Goal: Task Accomplishment & Management: Manage account settings

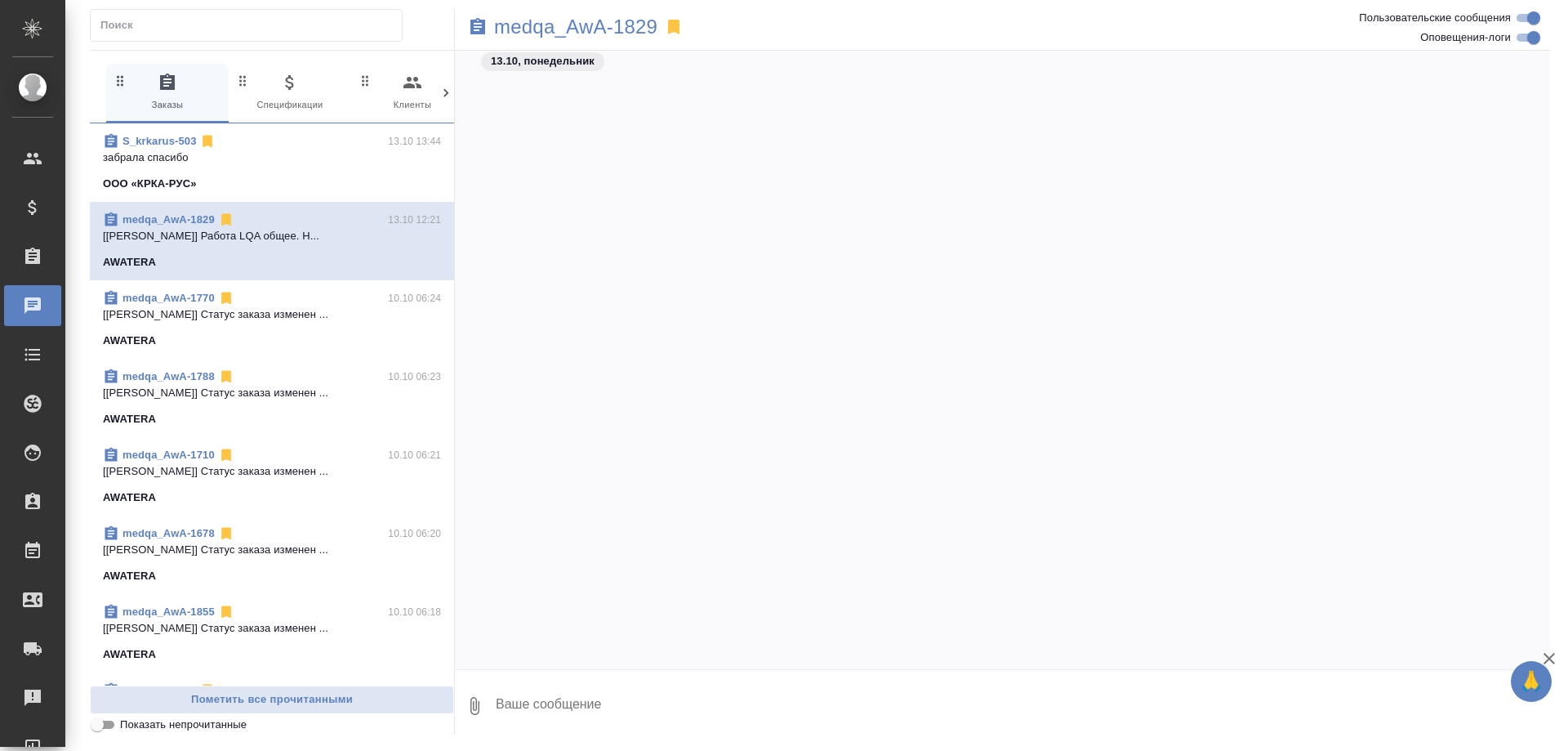
scroll to position [491281, 0]
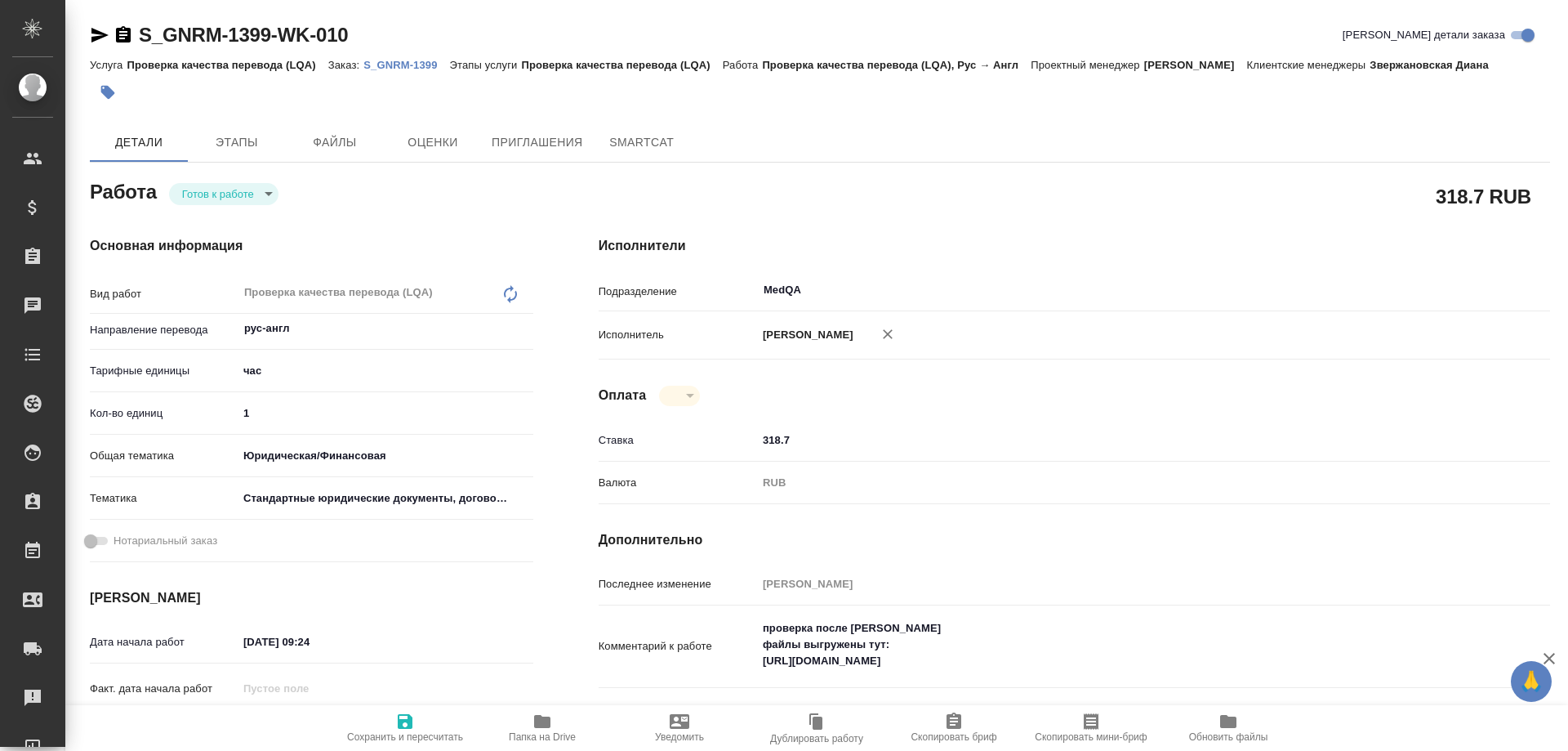
type textarea "x"
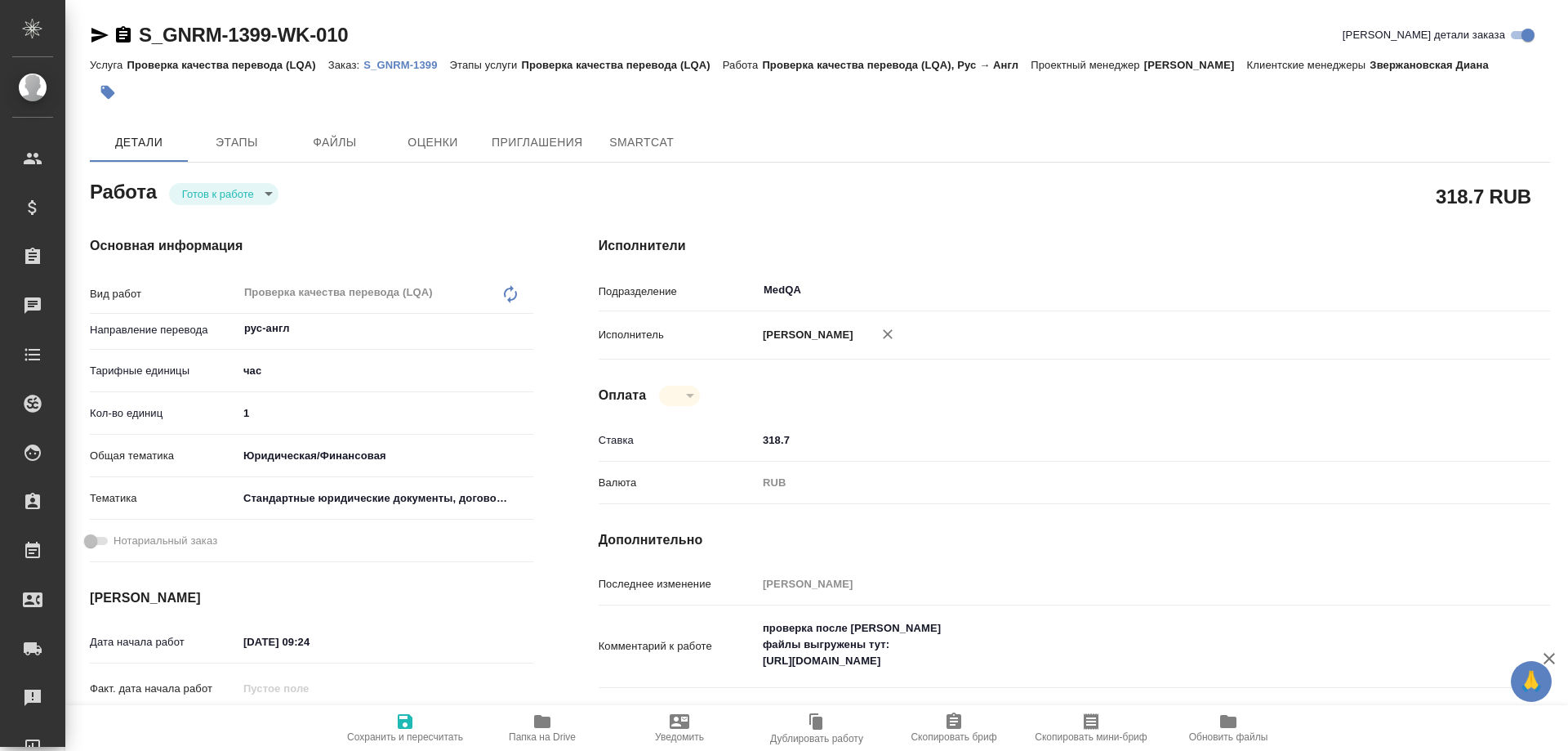
type textarea "x"
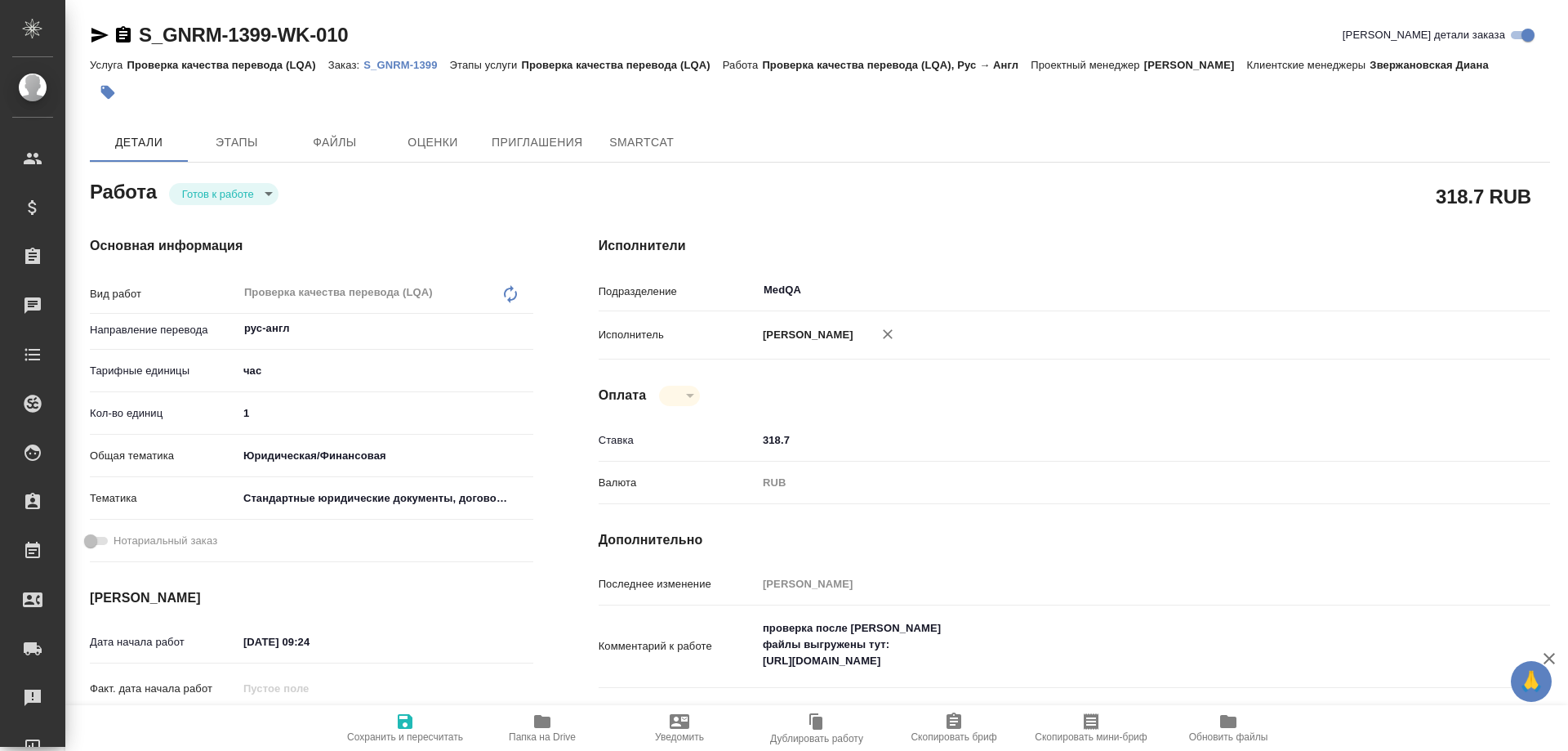
type textarea "x"
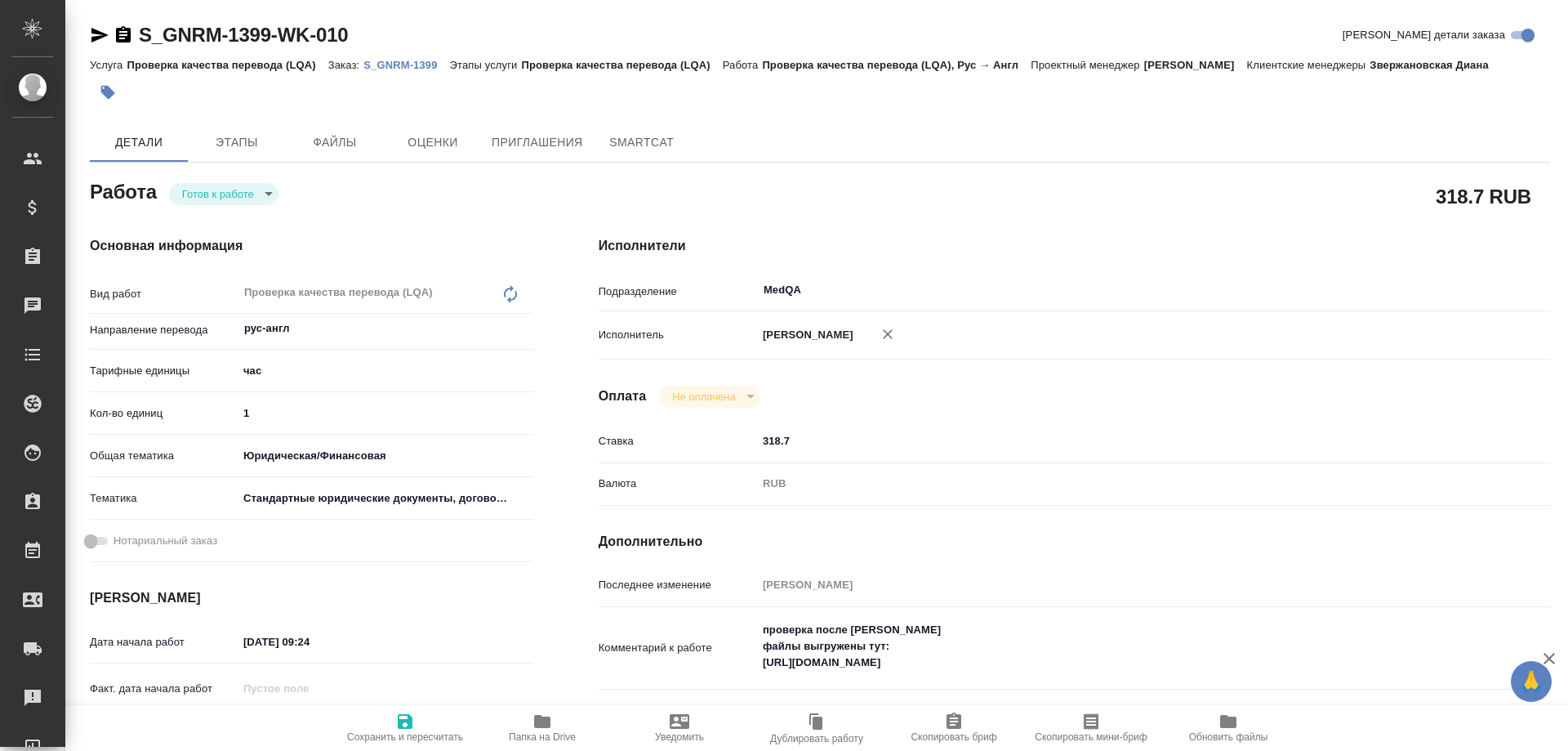
type textarea "x"
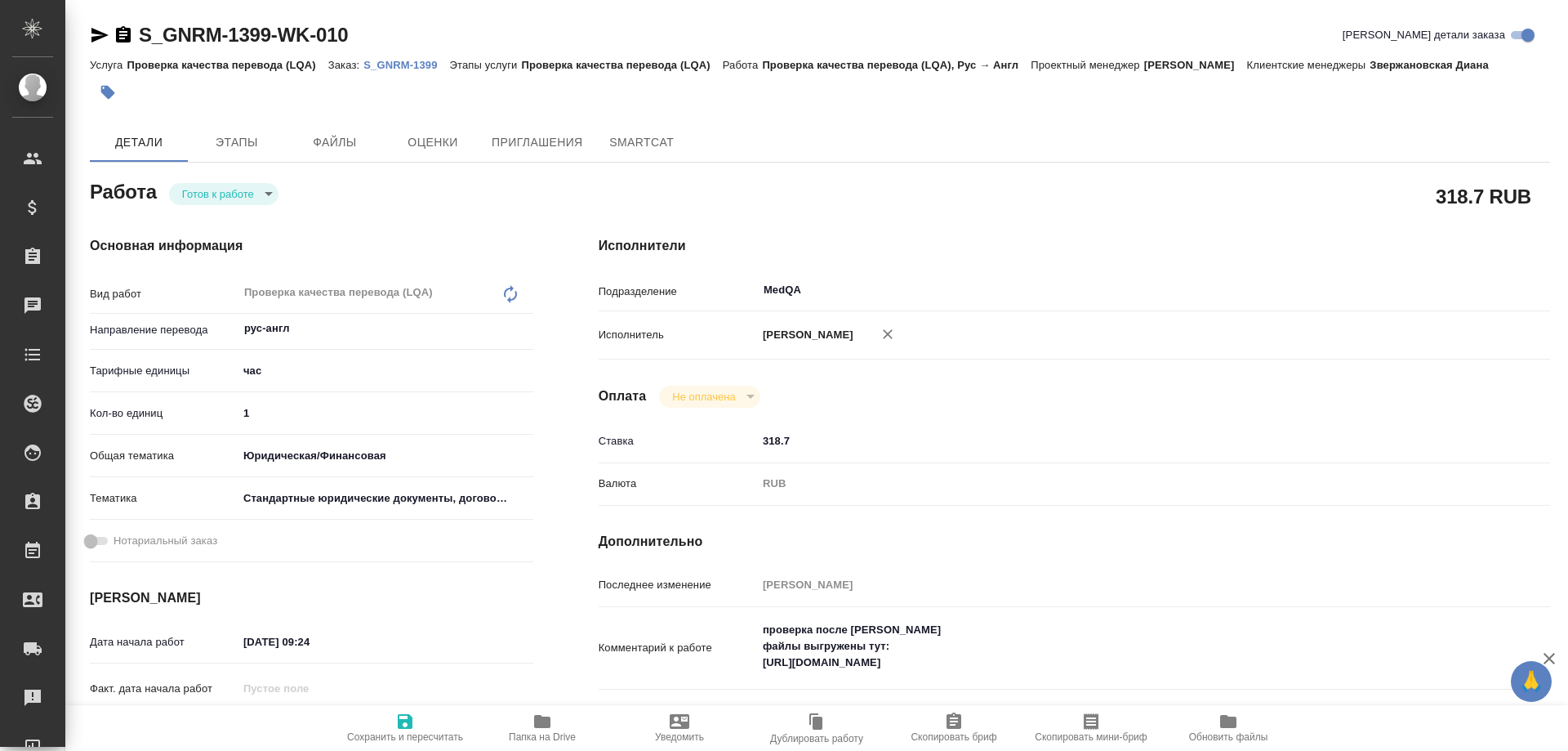
type textarea "x"
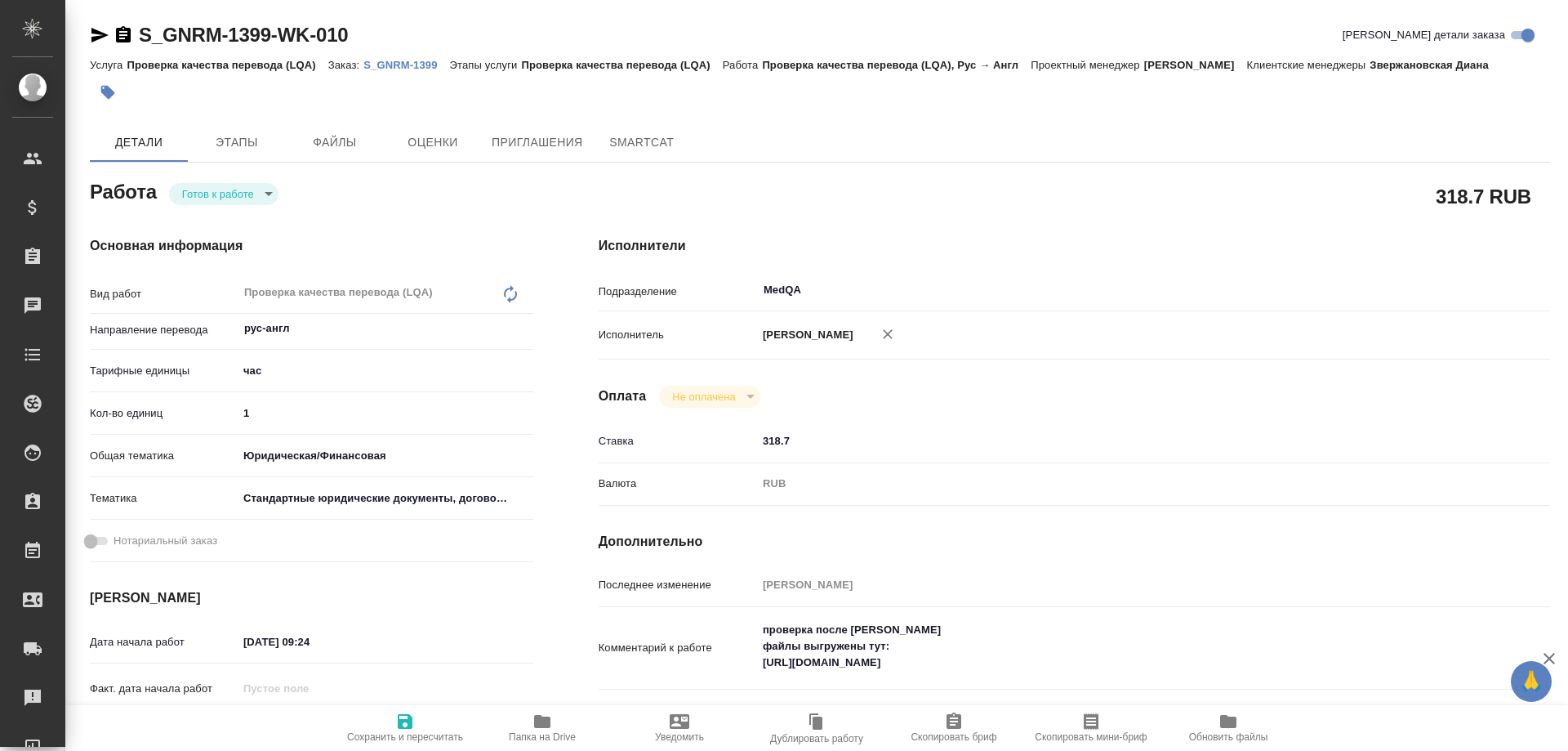
type textarea "x"
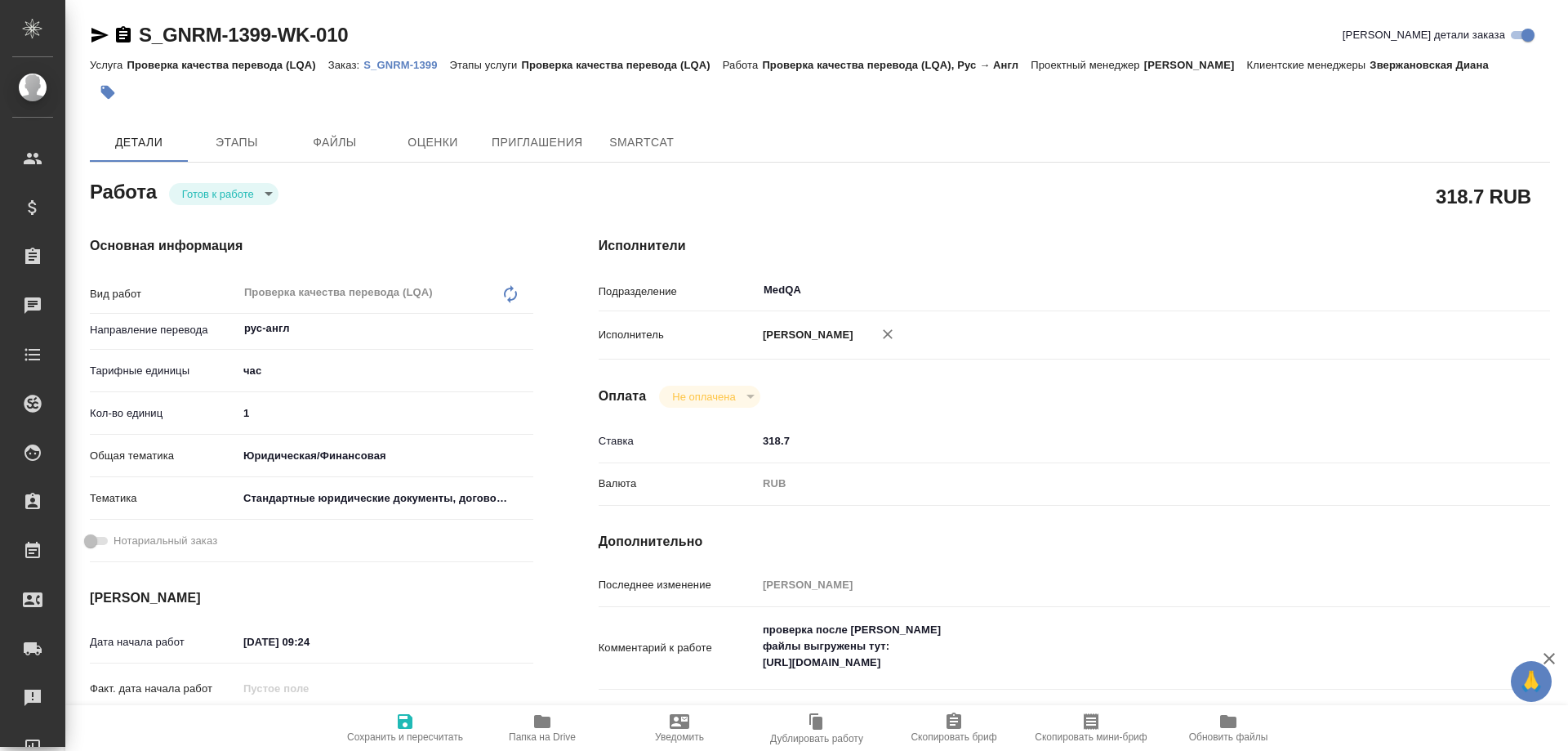
type textarea "x"
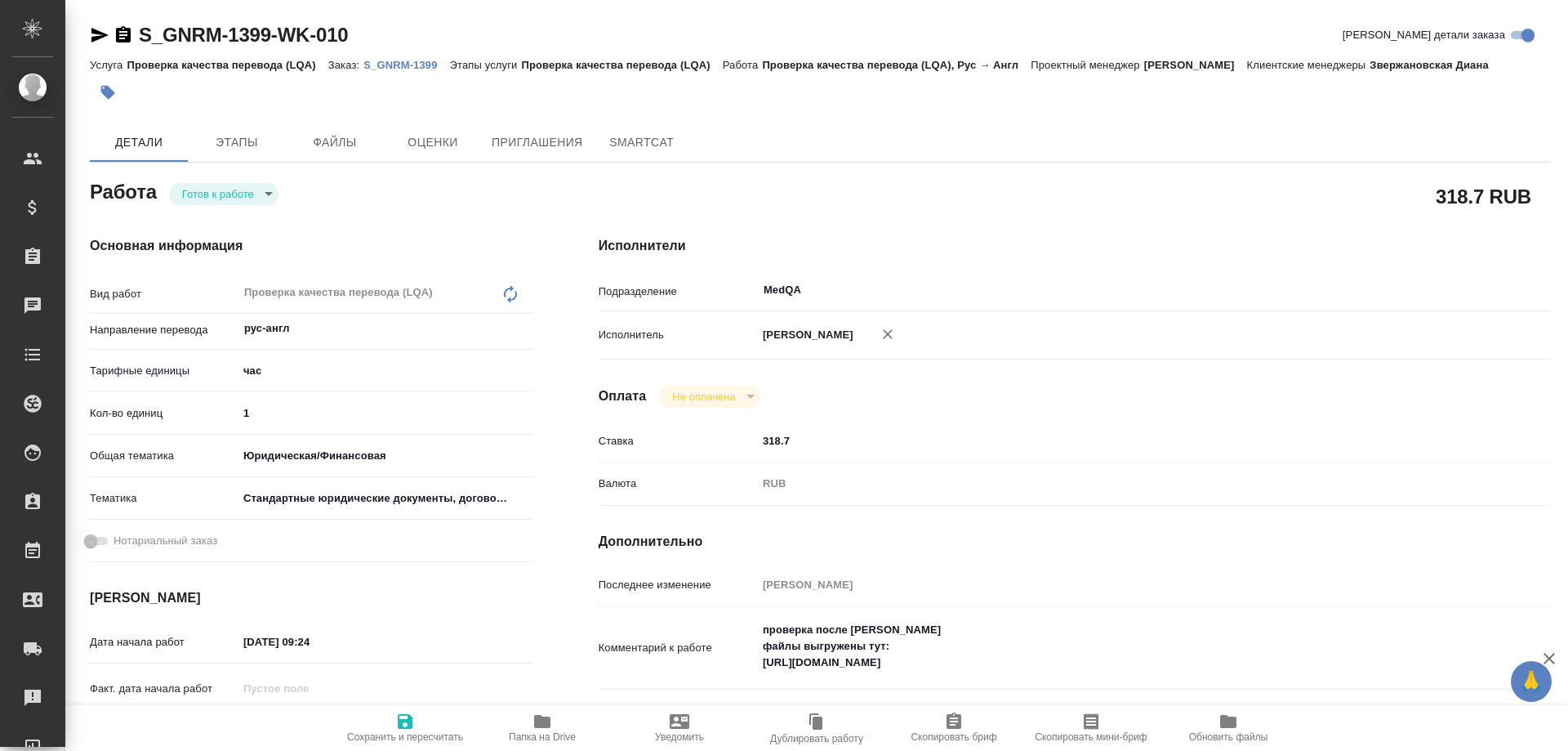
type textarea "x"
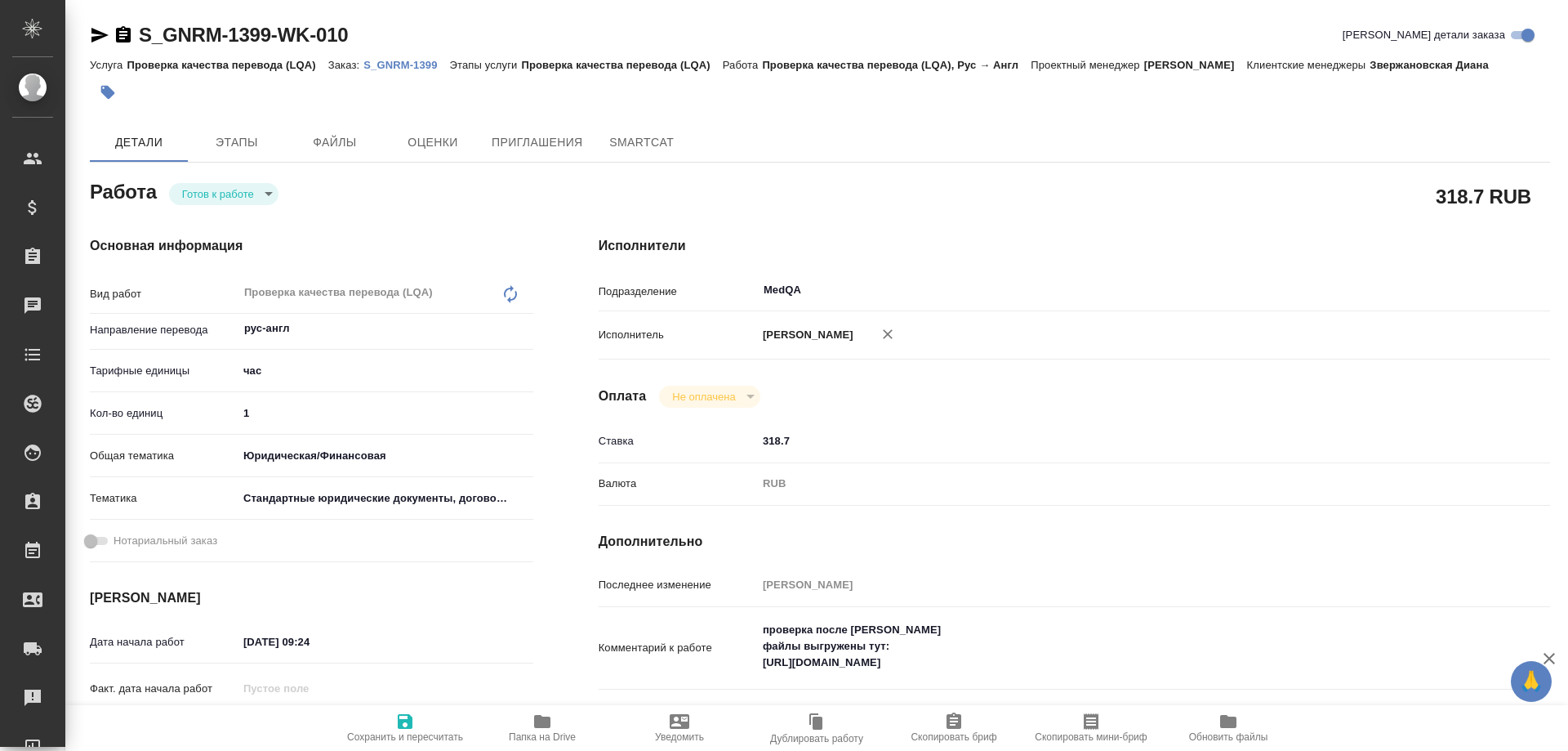
type textarea "x"
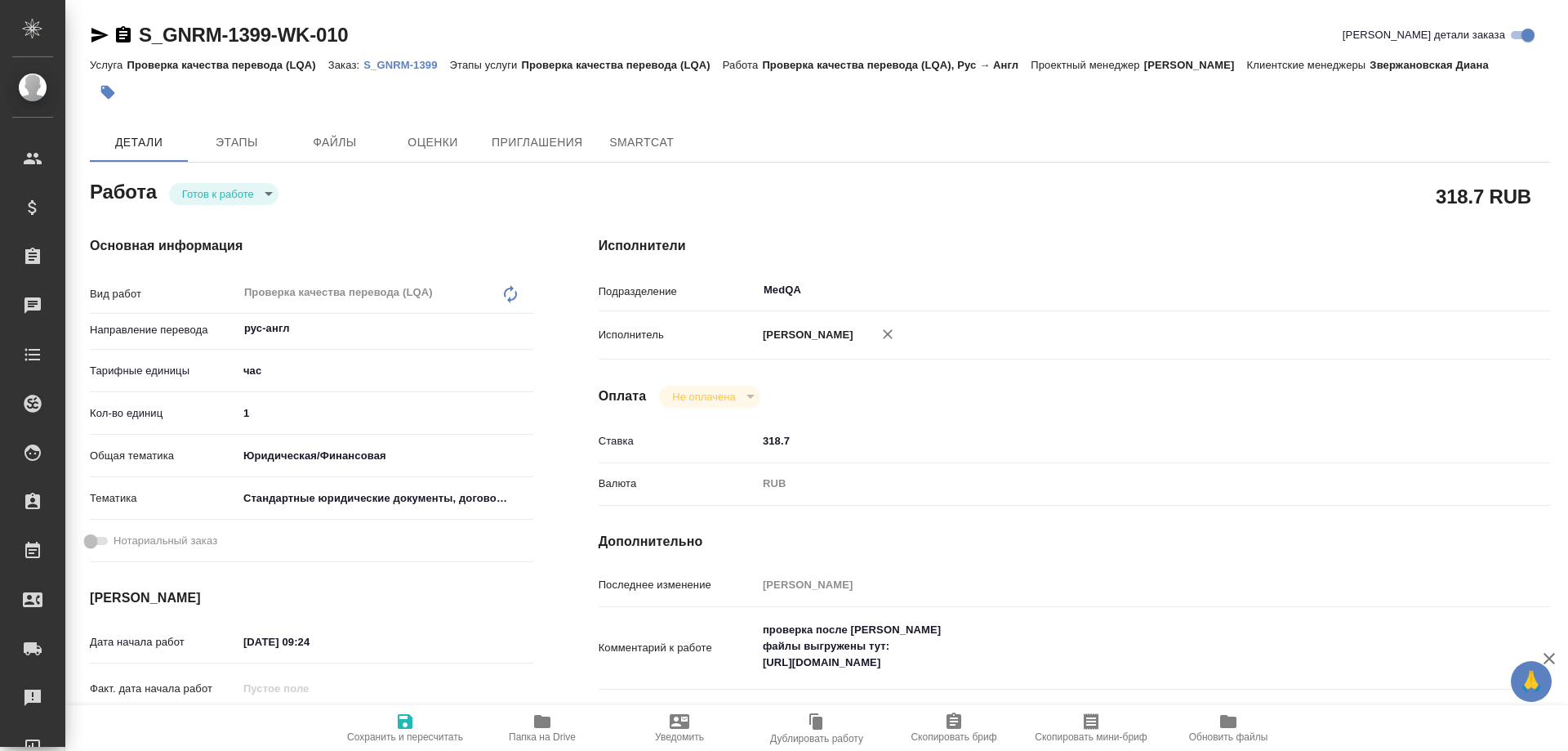
type textarea "x"
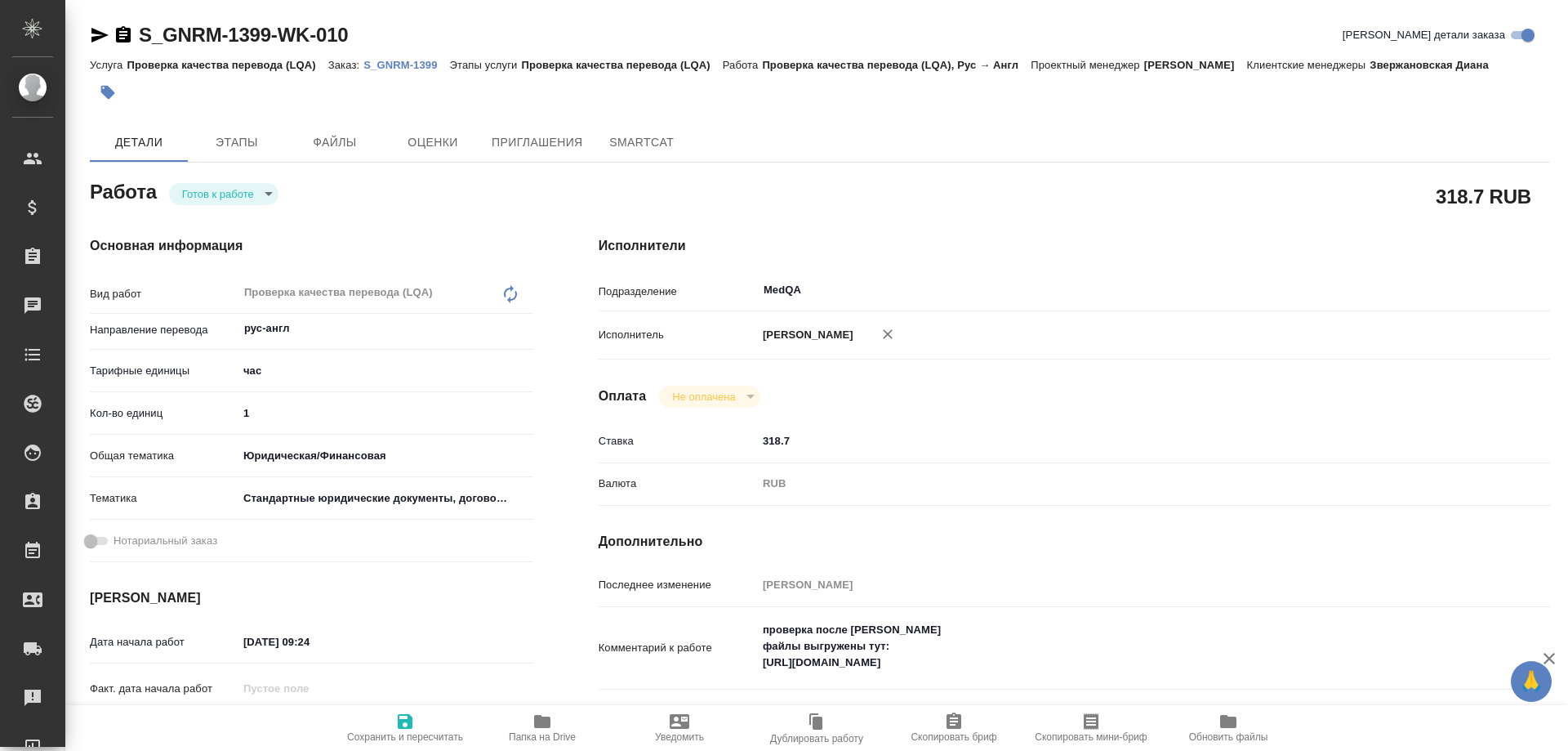
type textarea "x"
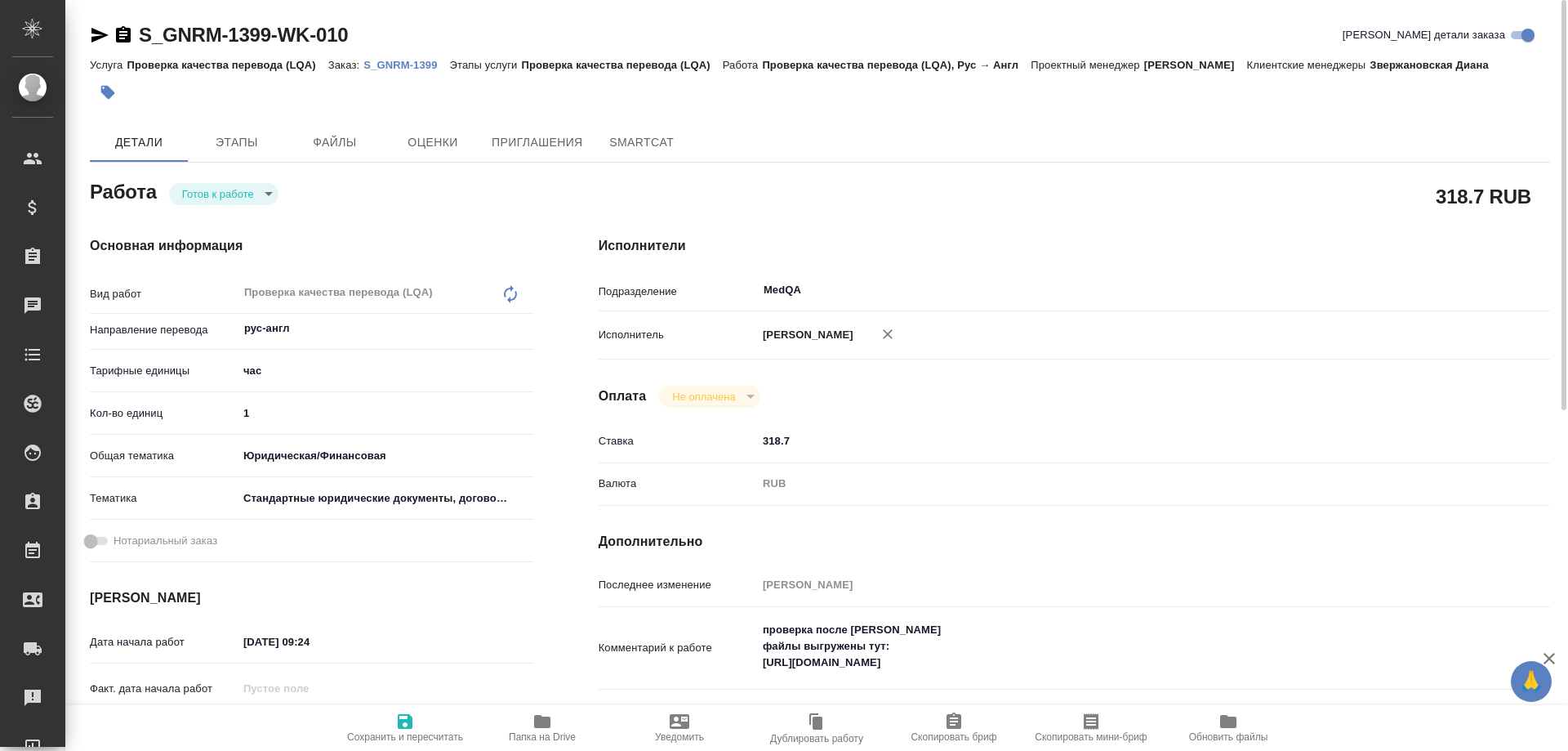
click at [410, 64] on p "S_GNRM-1399" at bounding box center [406, 65] width 86 height 13
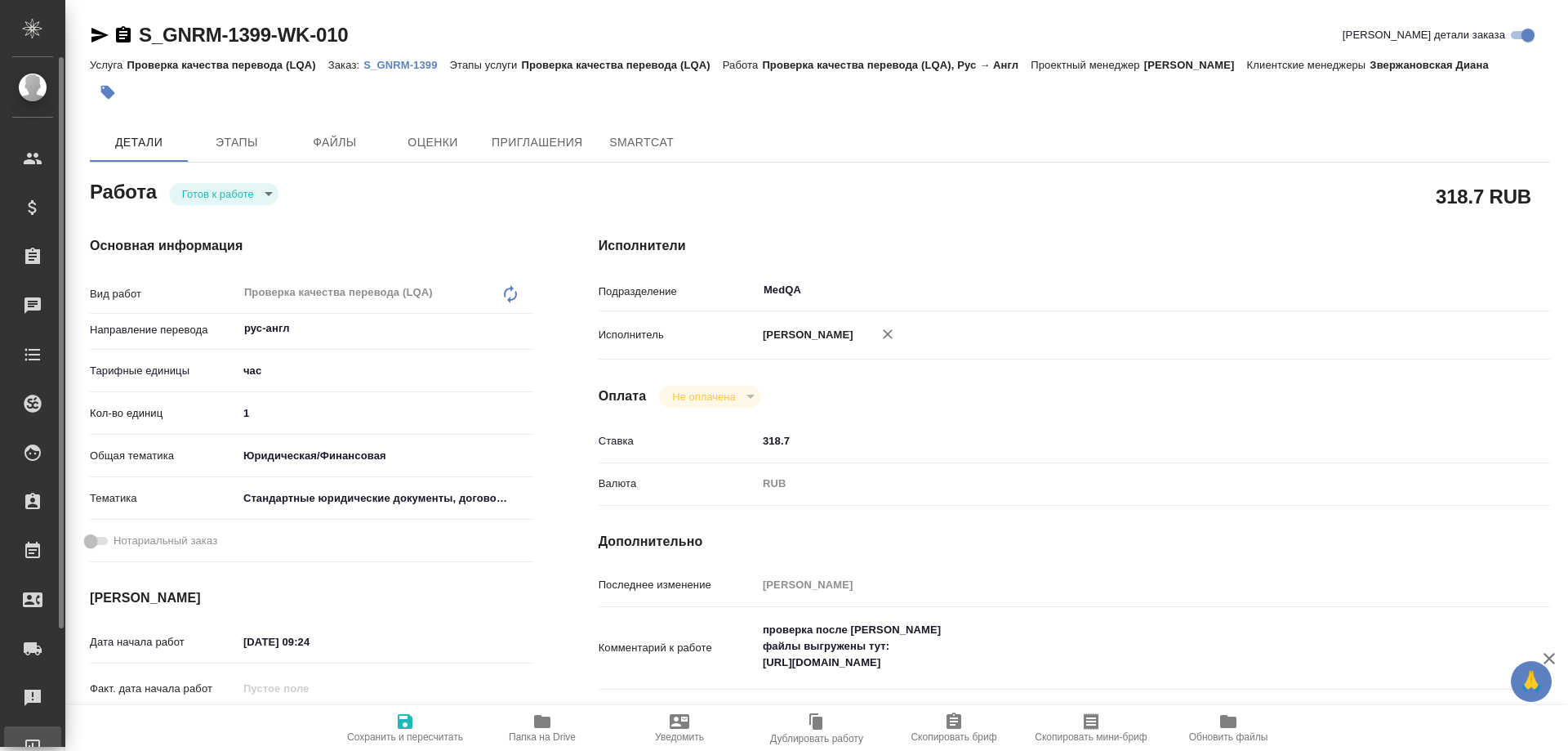
type textarea "x"
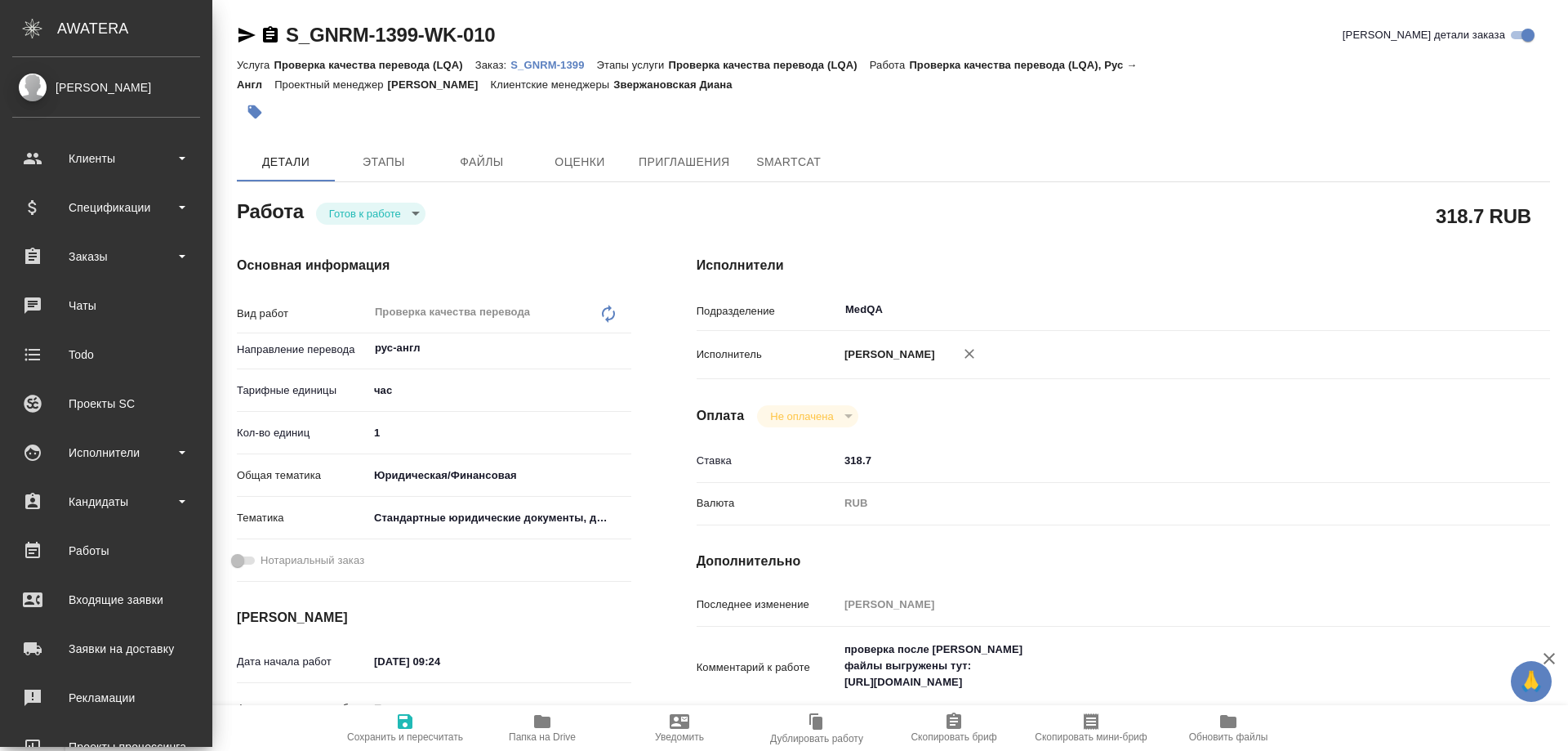
type textarea "x"
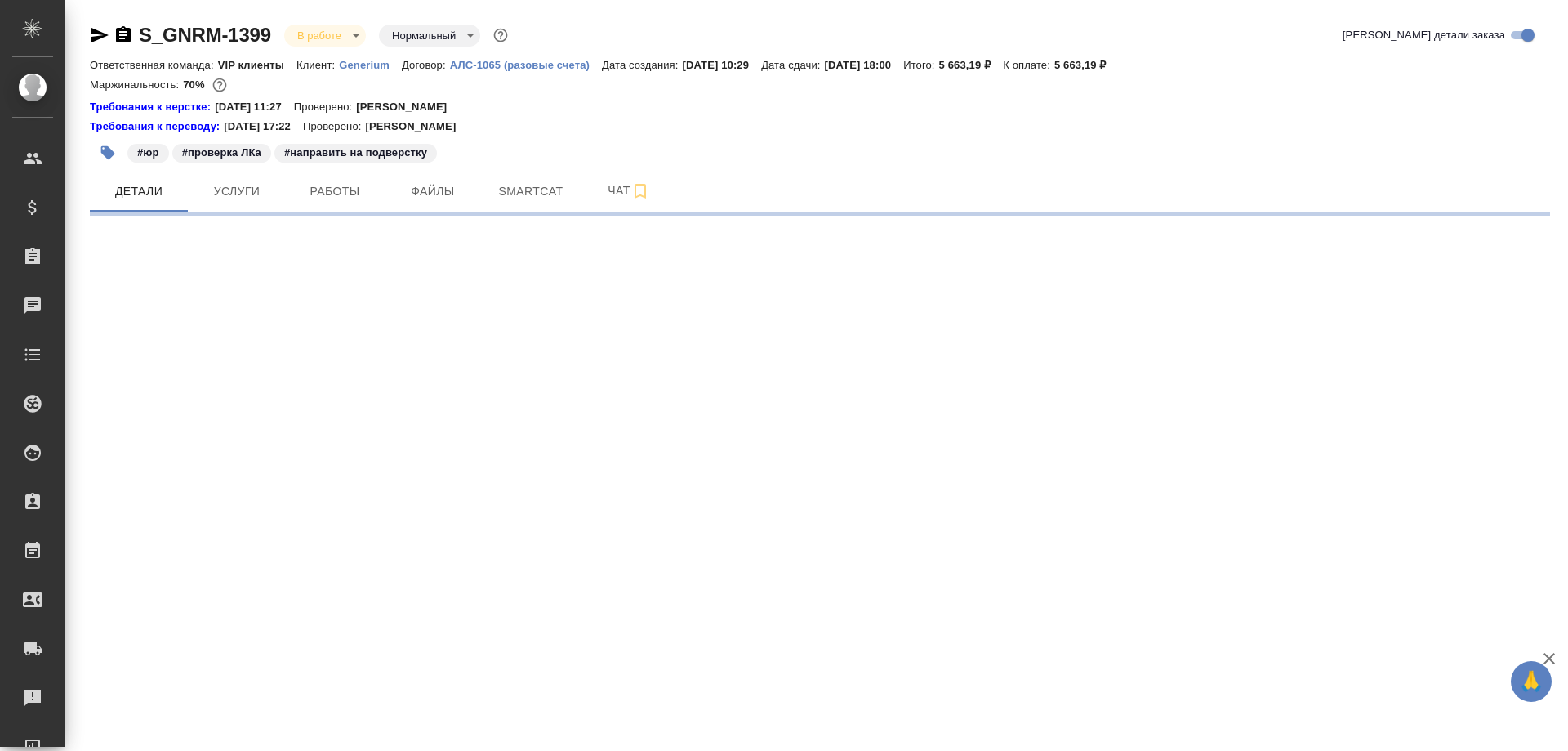
select select "RU"
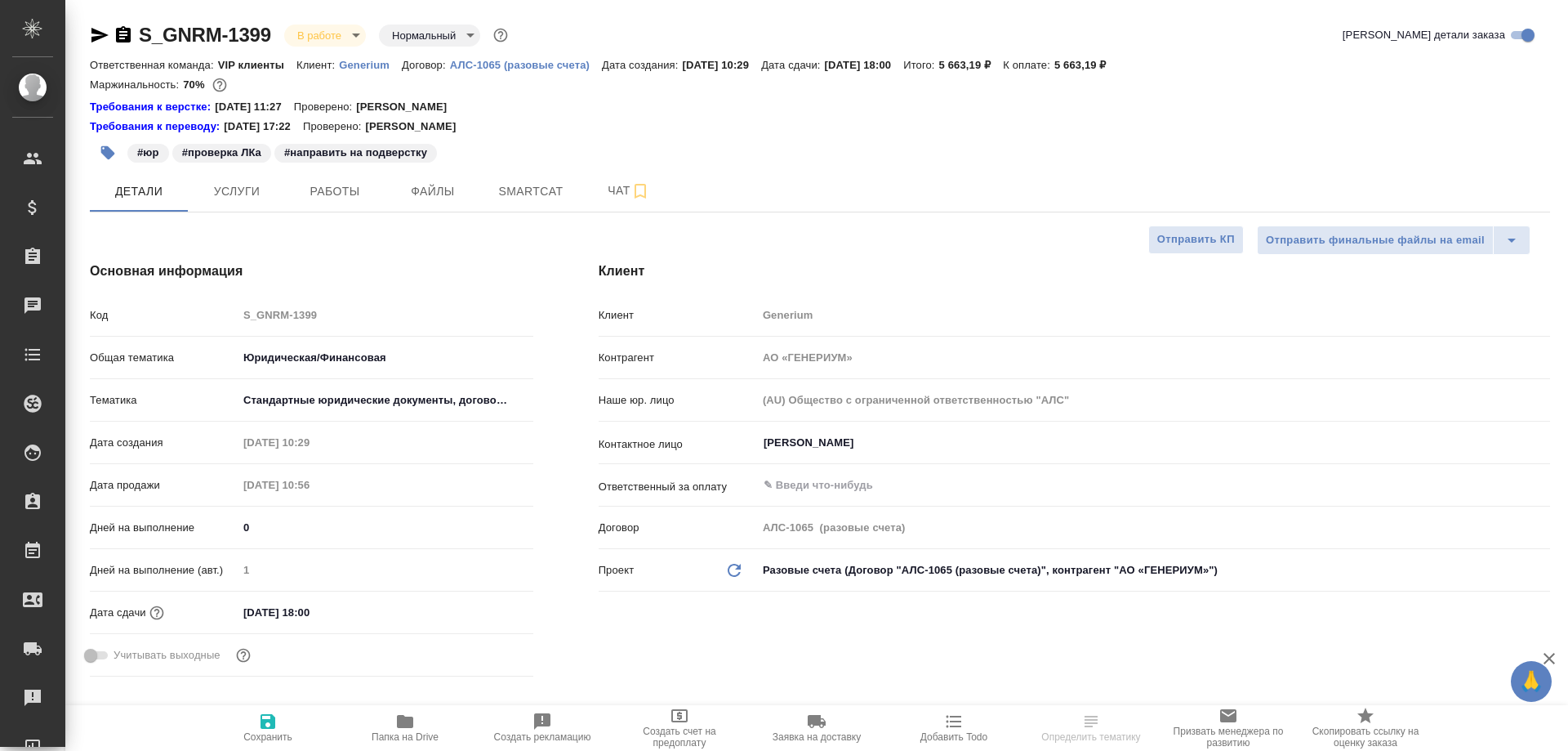
type textarea "x"
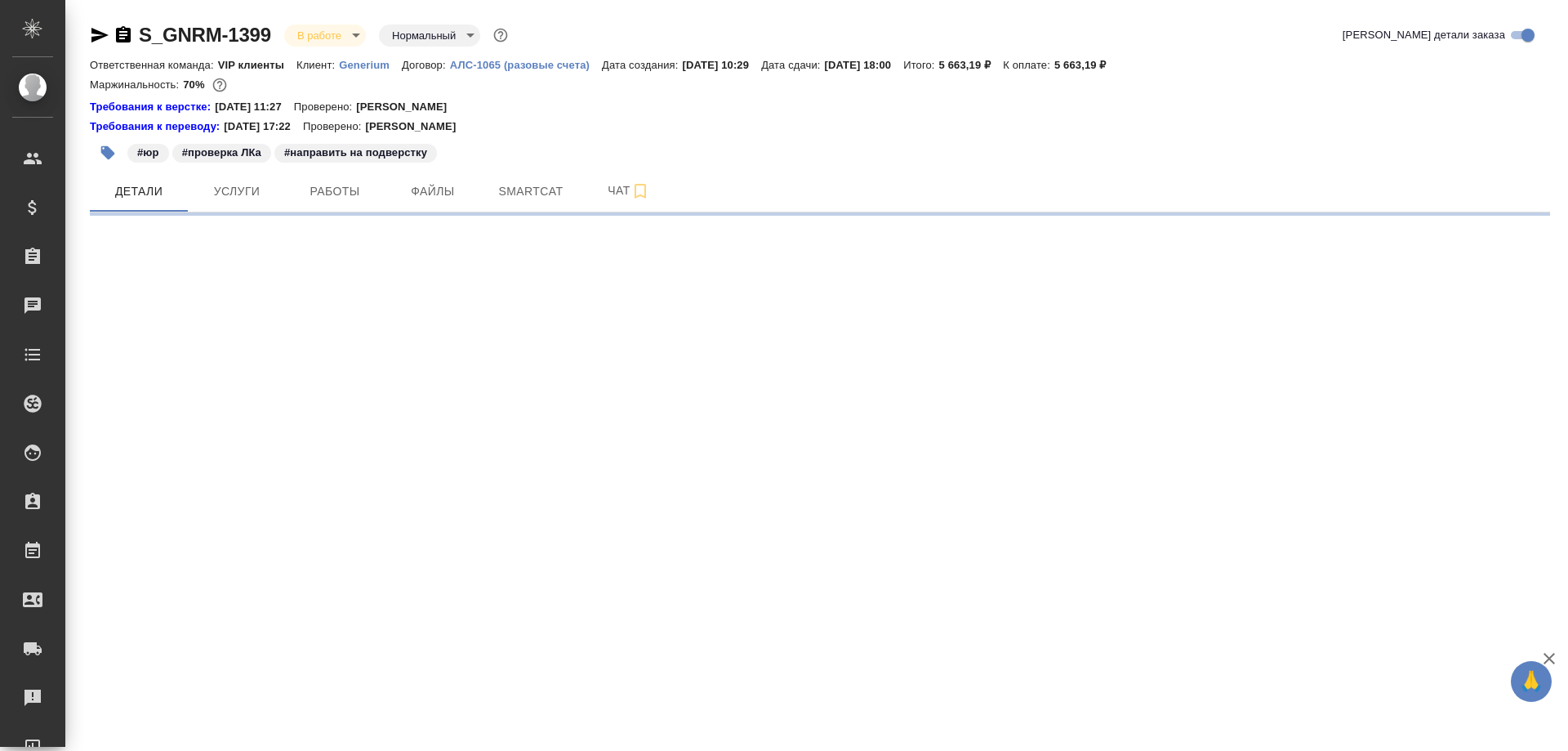
select select "RU"
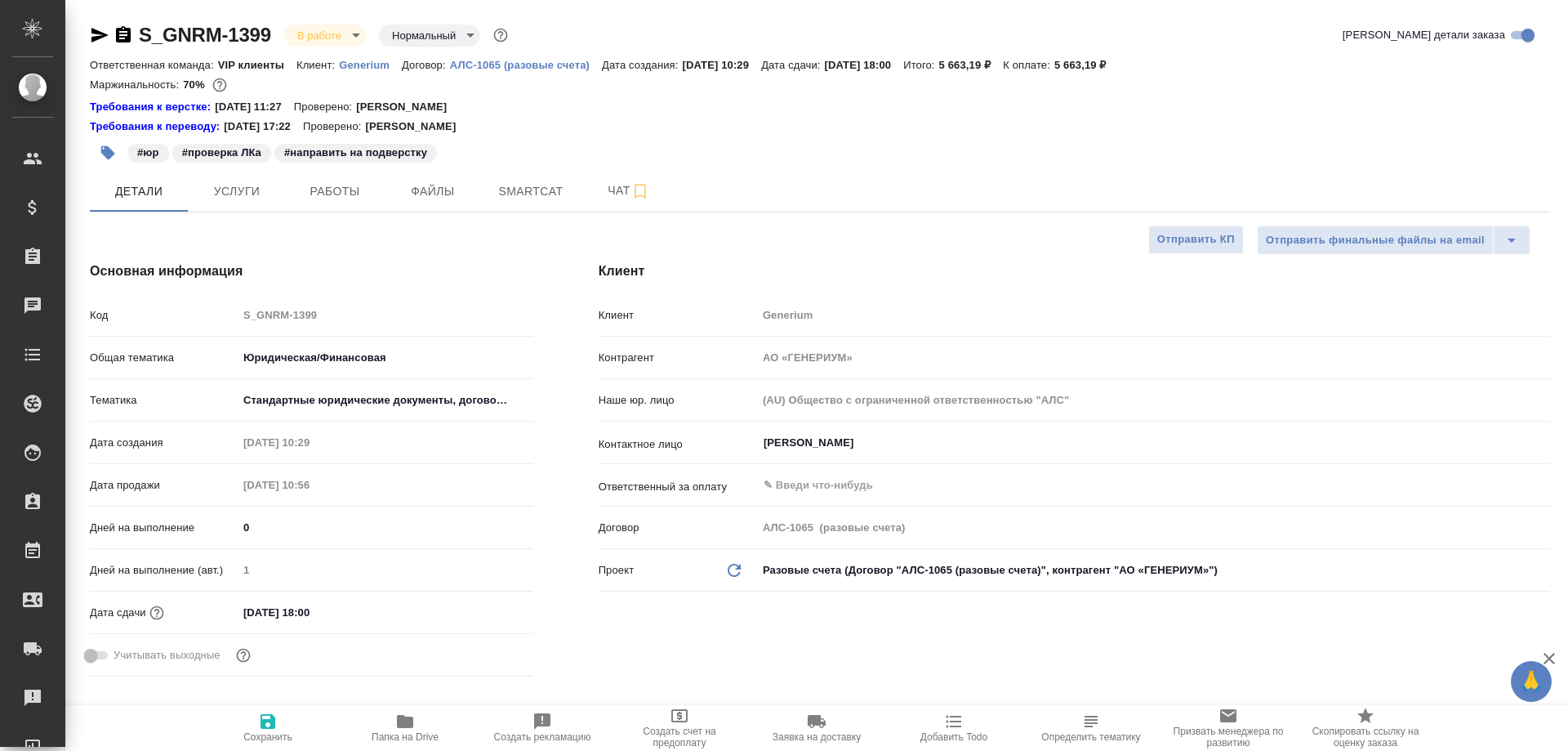
type textarea "x"
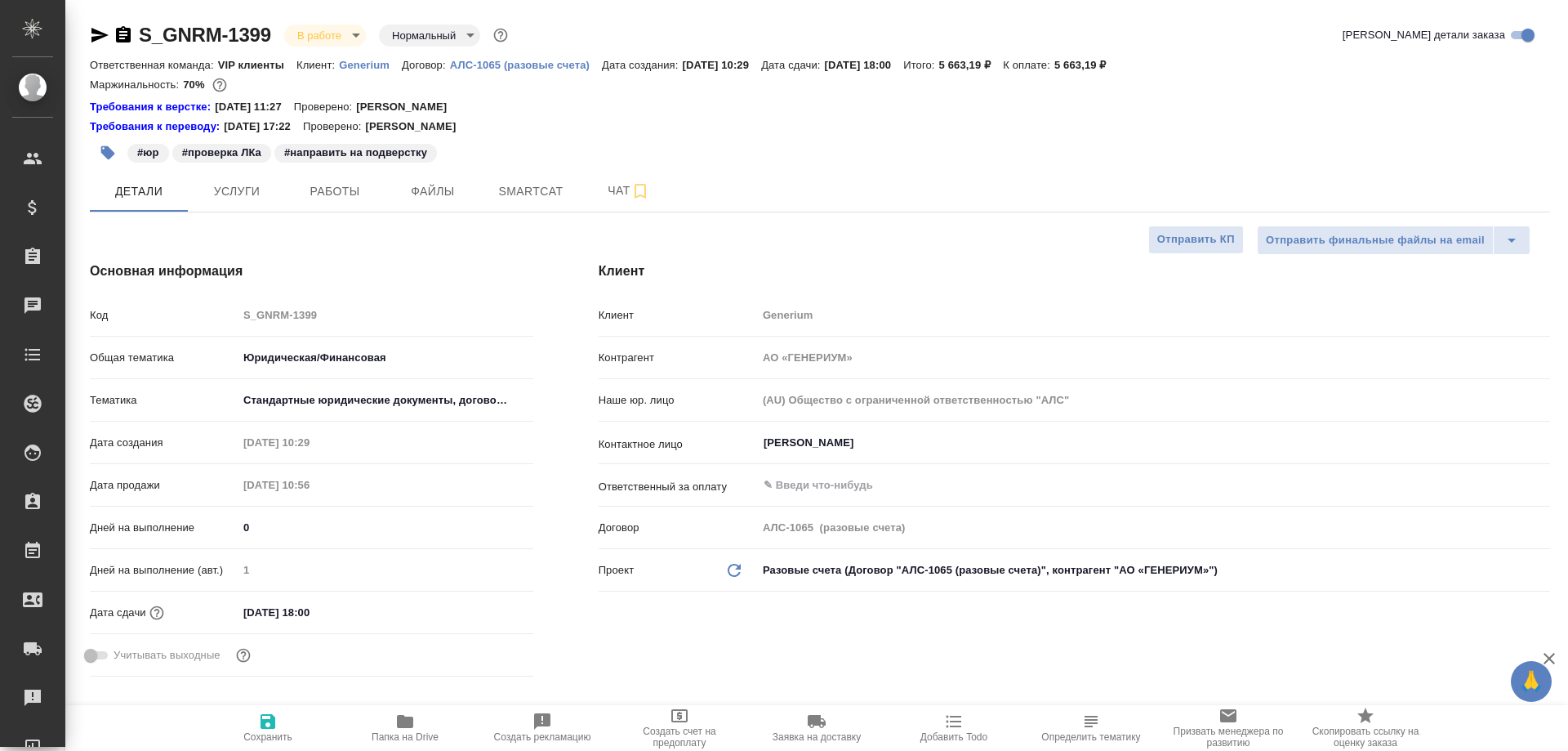
type textarea "x"
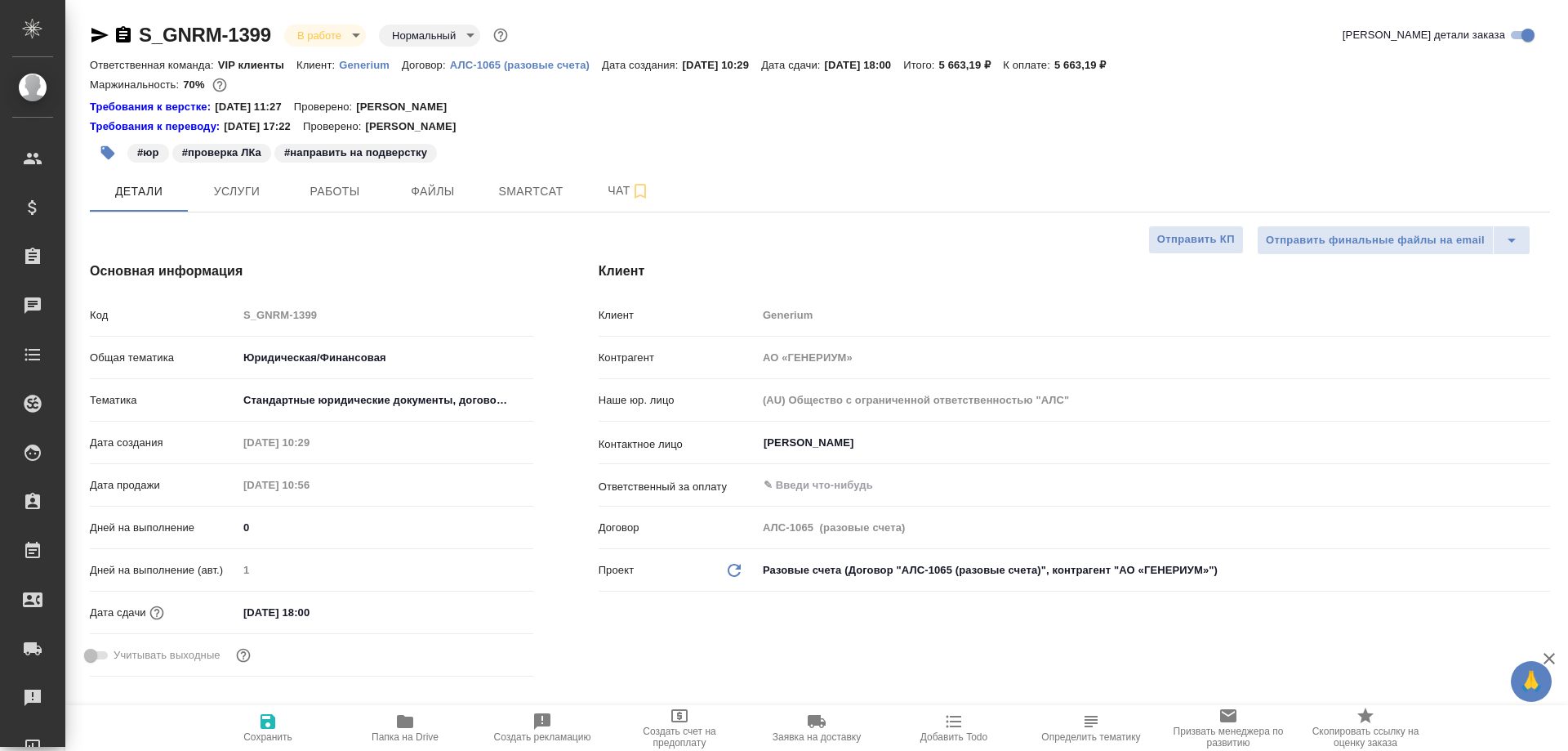
type textarea "x"
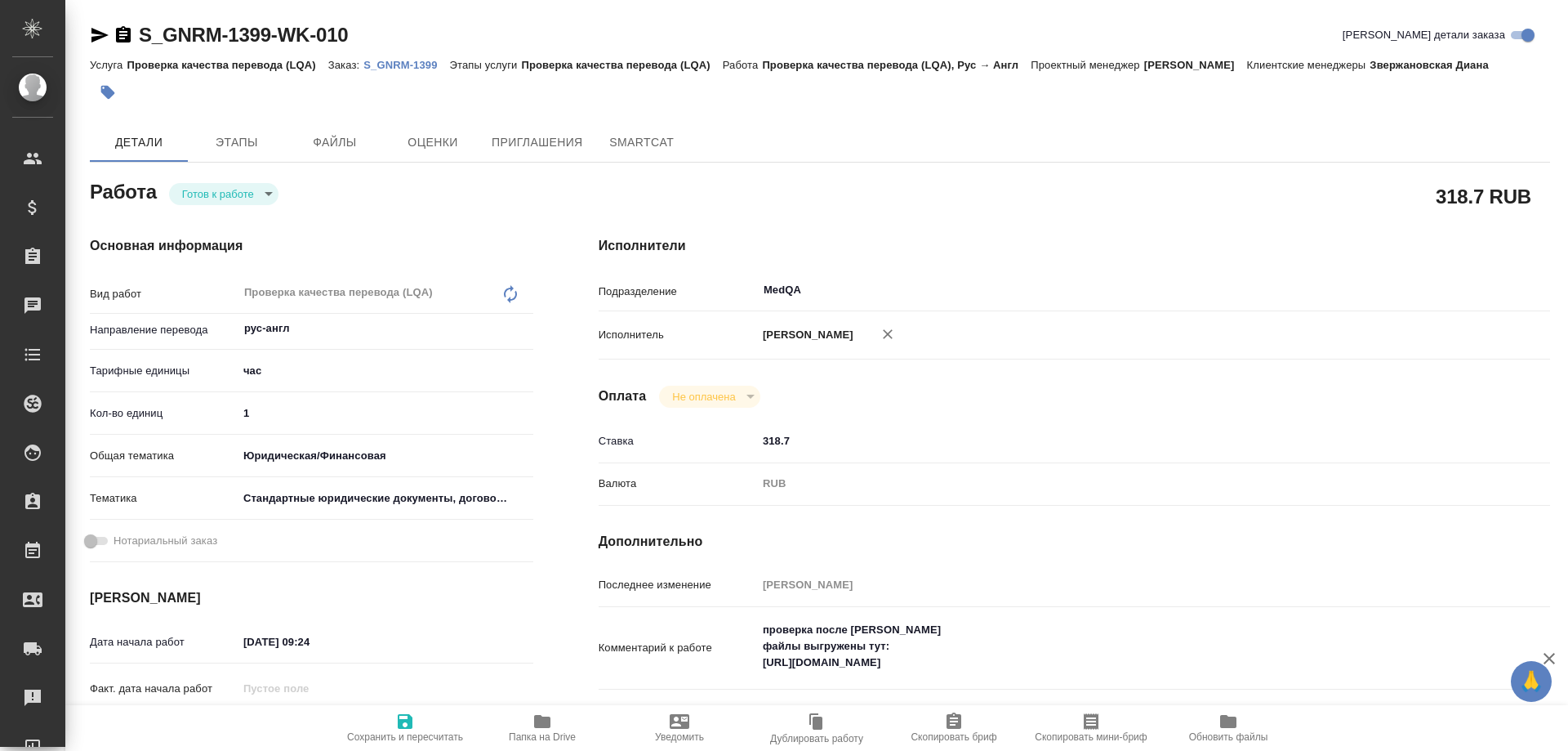
type textarea "x"
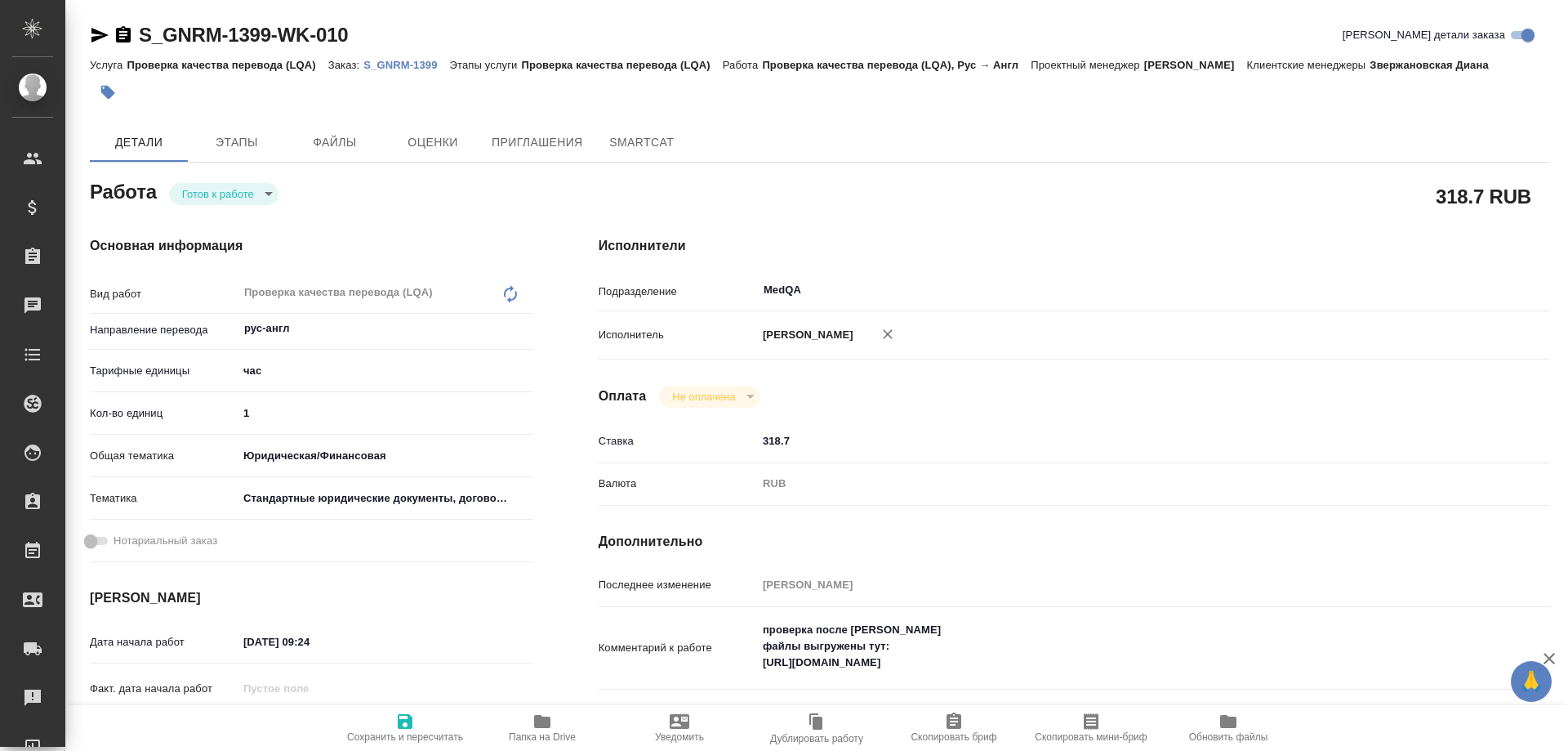
type textarea "x"
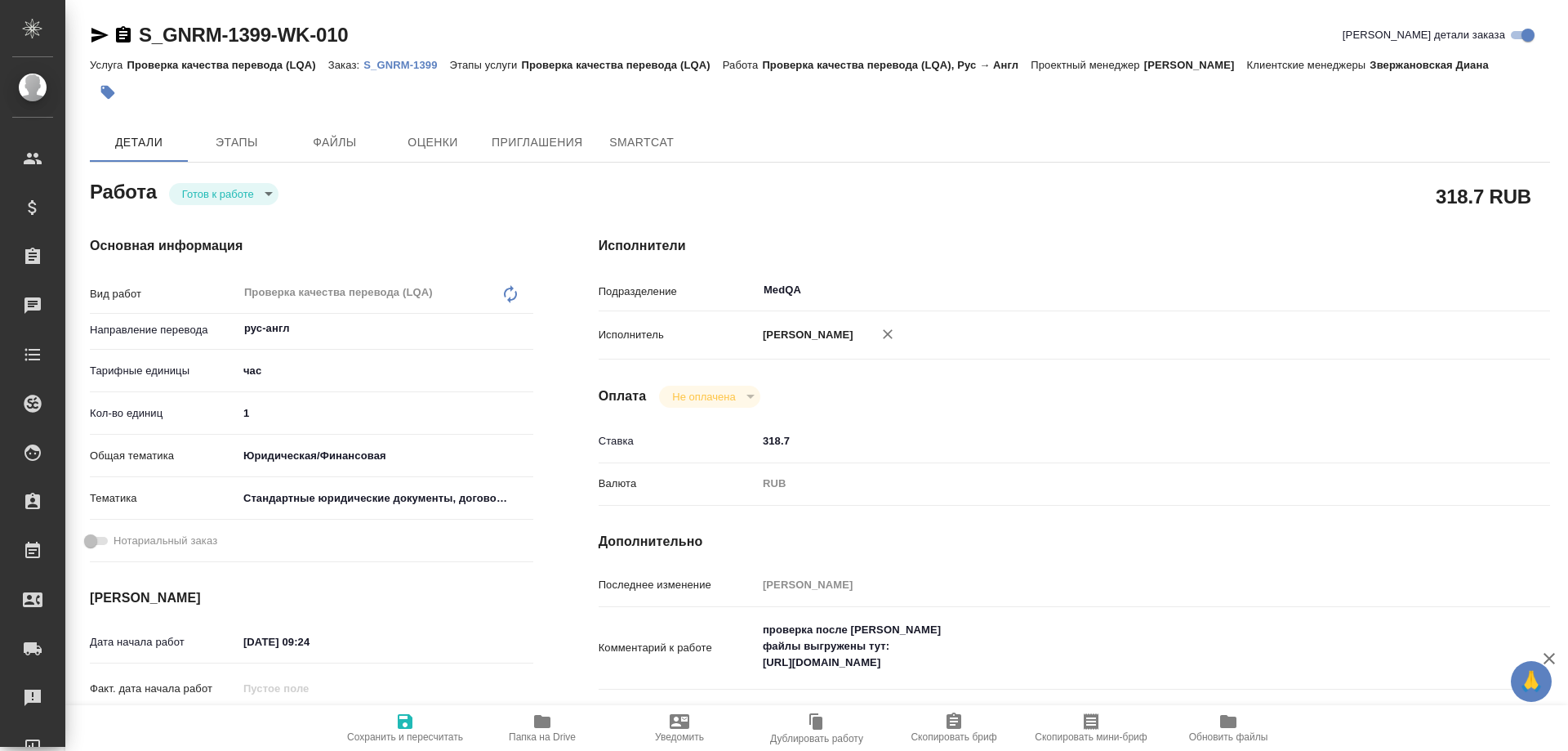
type textarea "x"
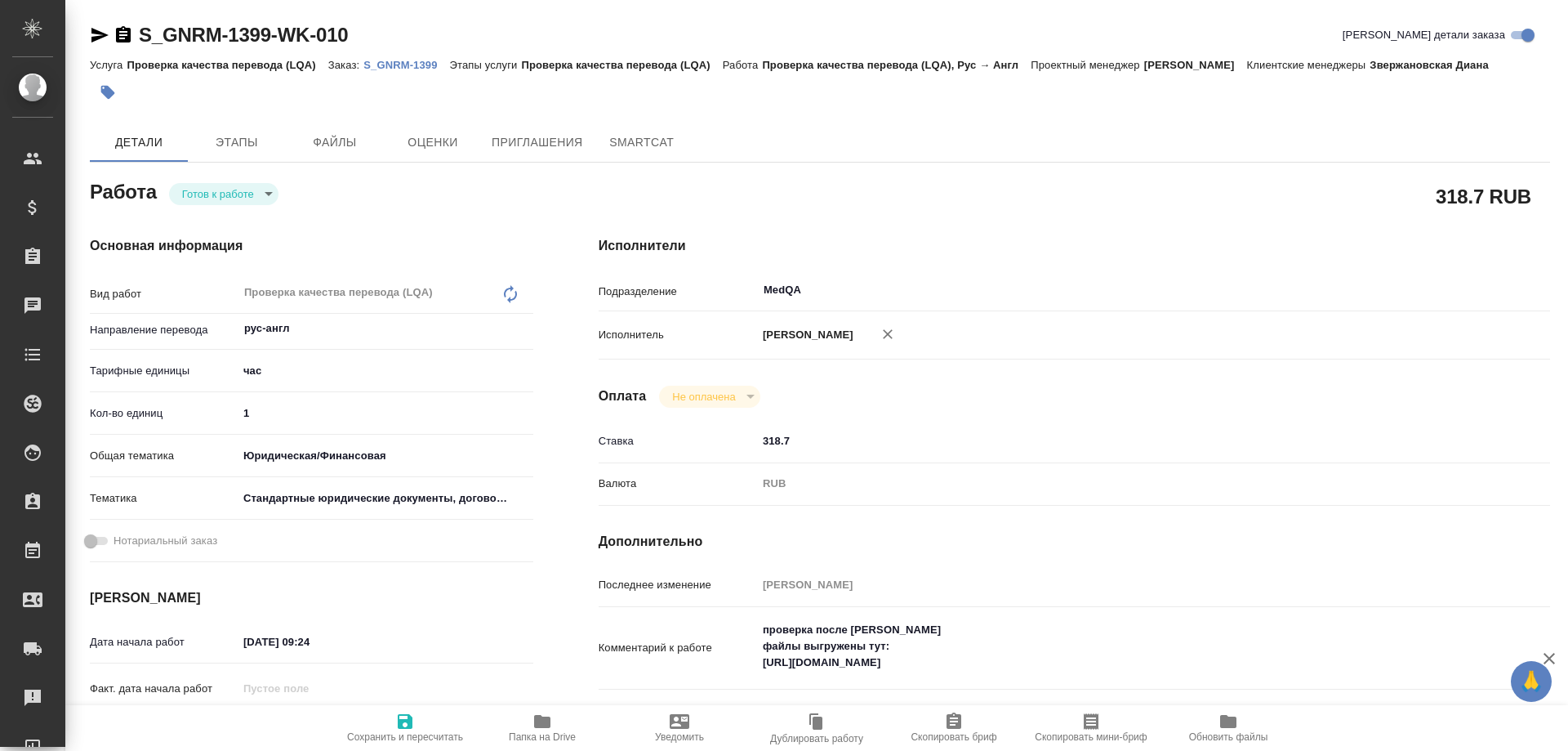
type textarea "x"
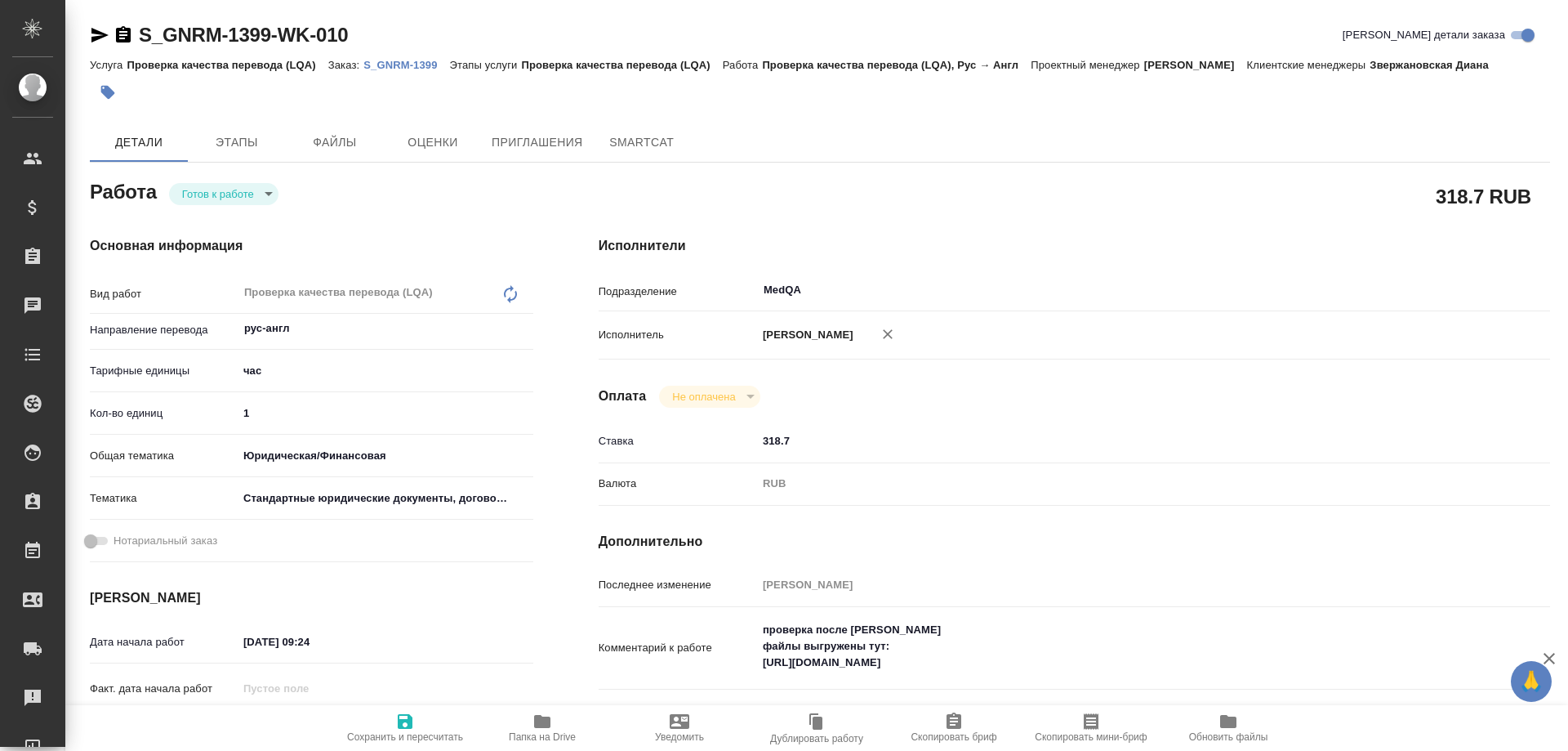
type textarea "x"
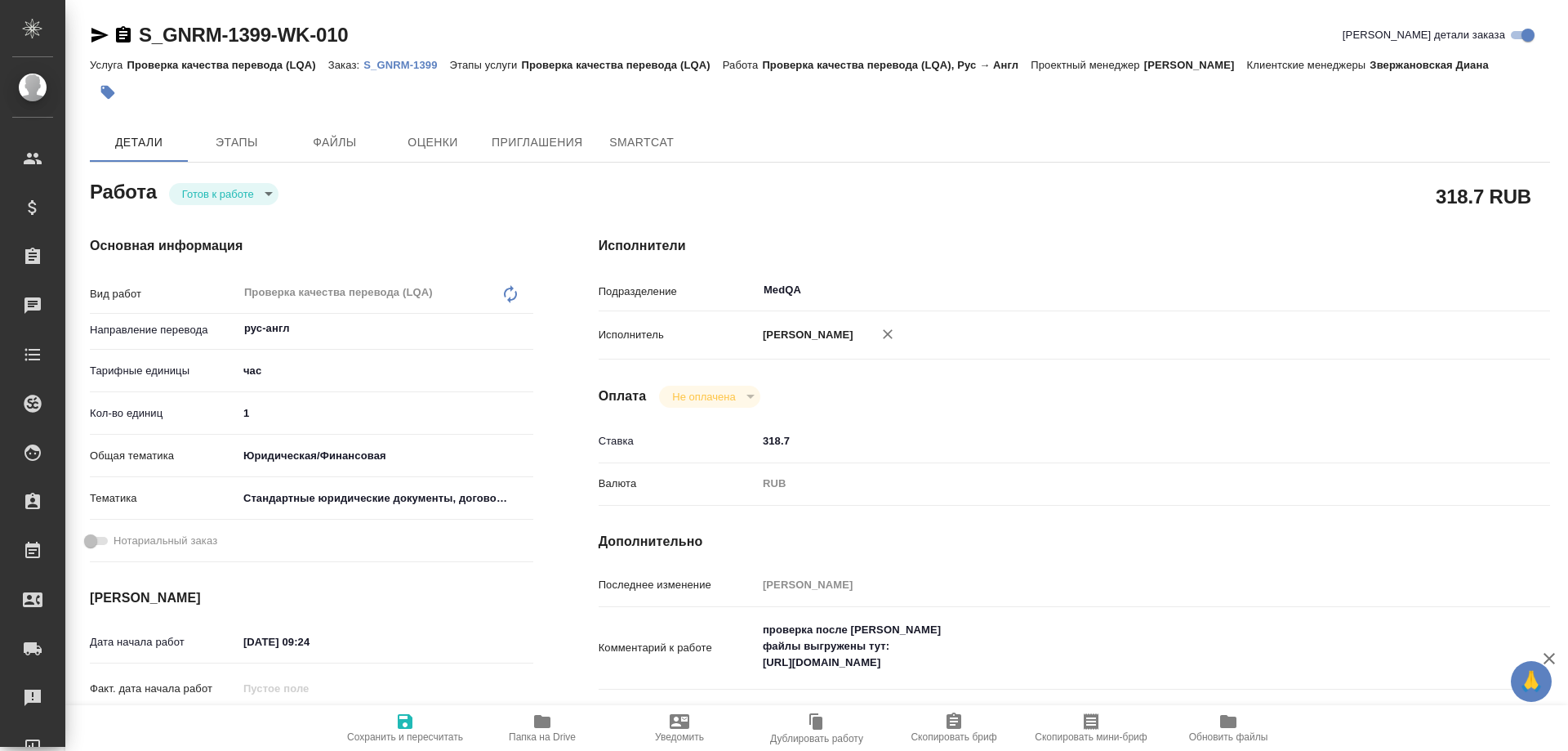
type textarea "x"
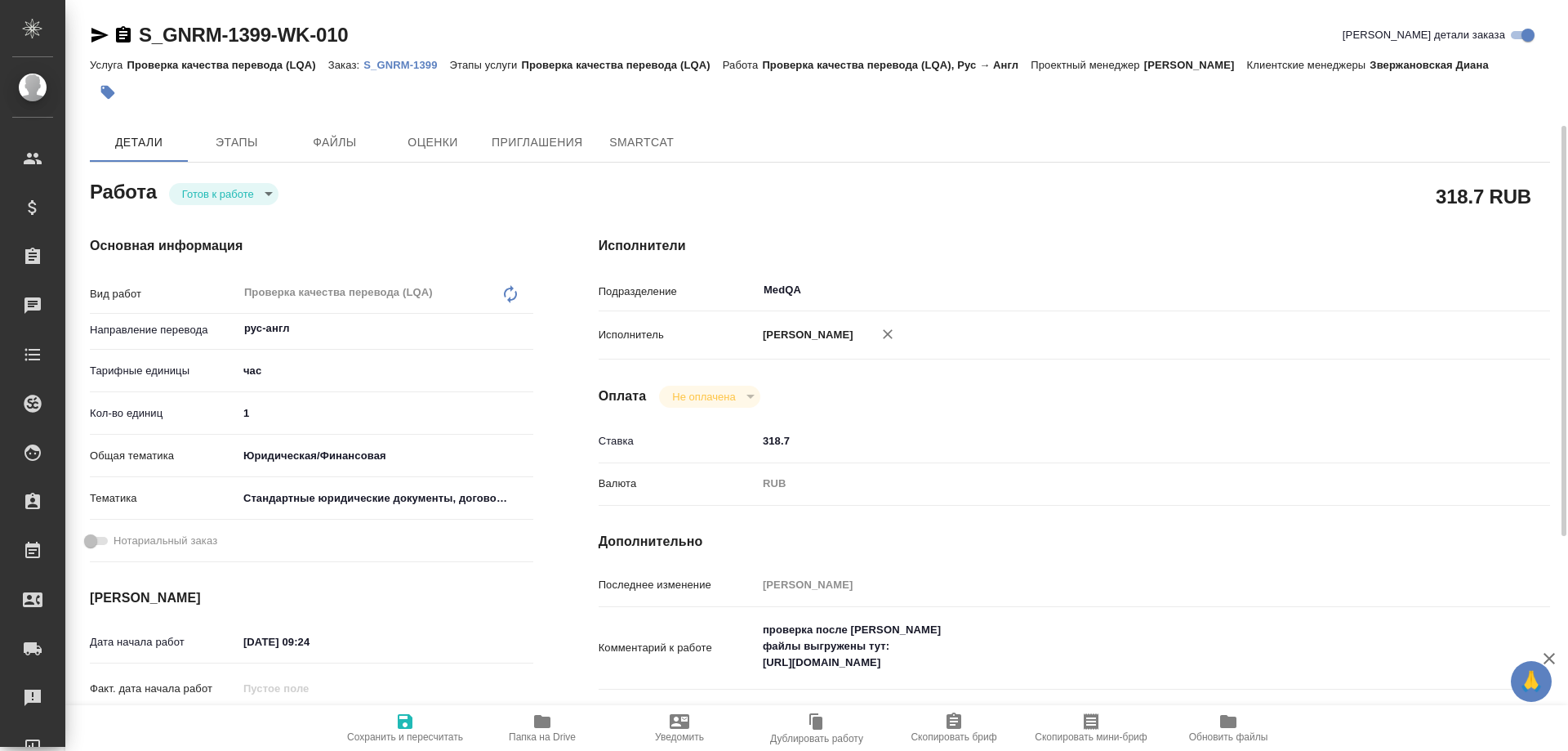
scroll to position [82, 0]
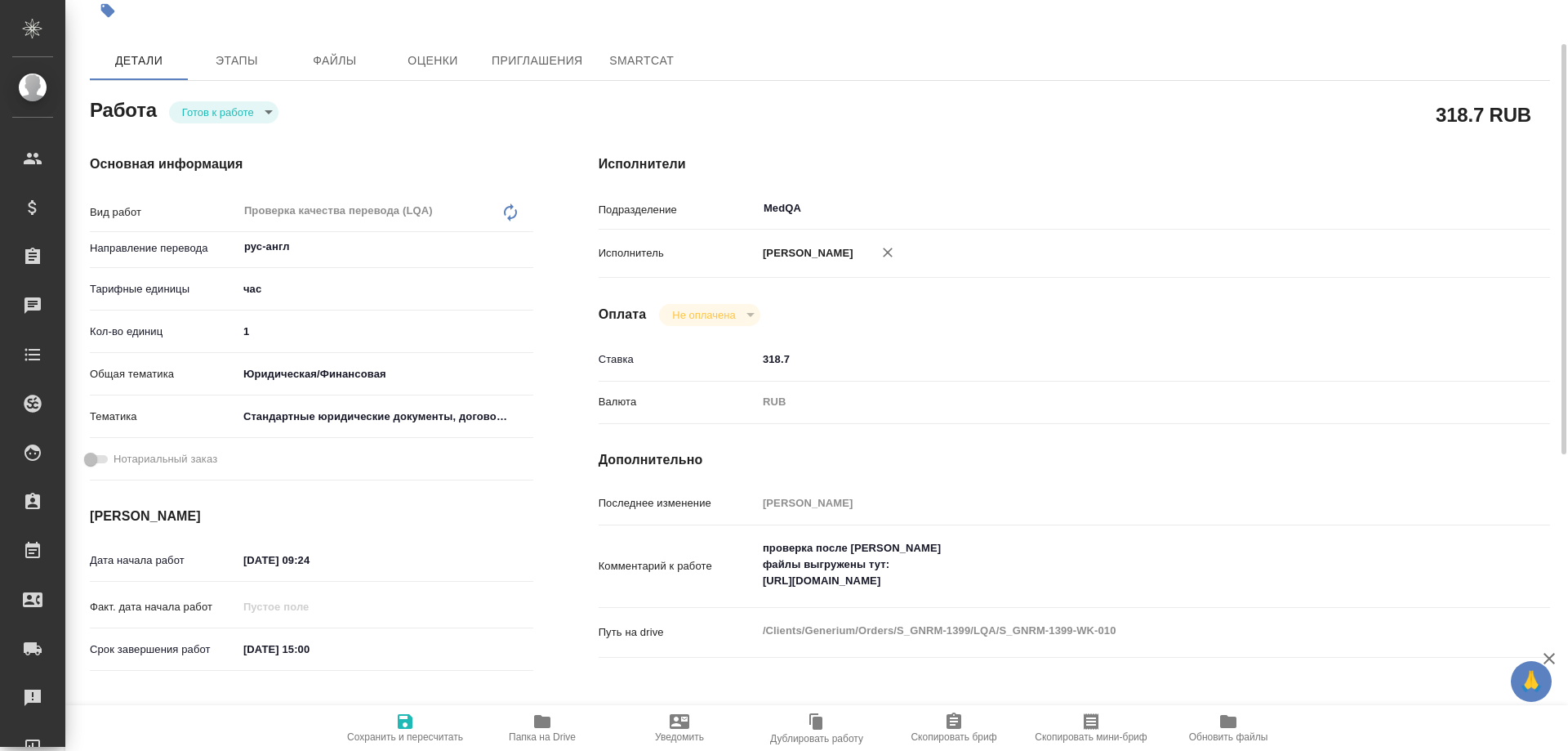
type textarea "x"
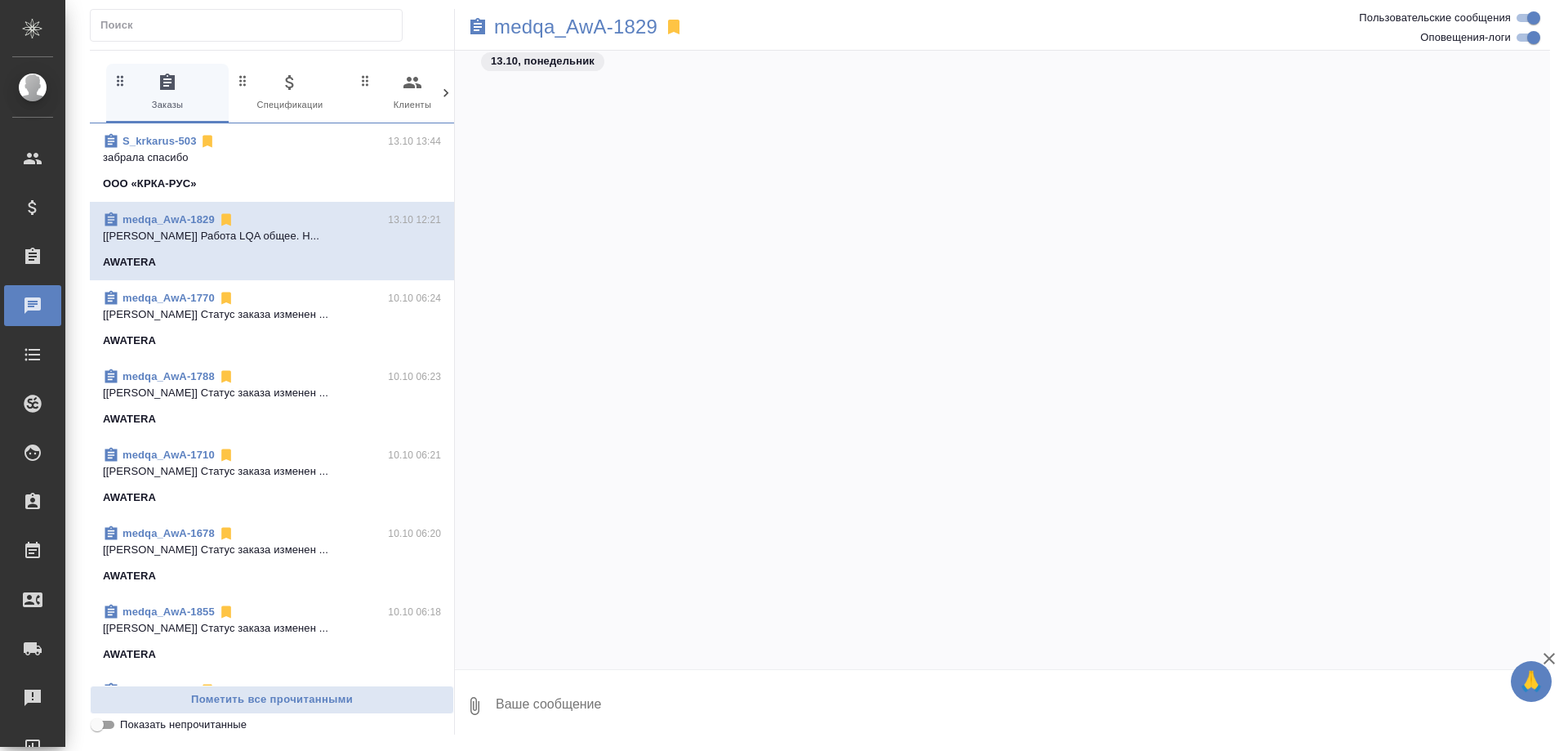
scroll to position [491281, 0]
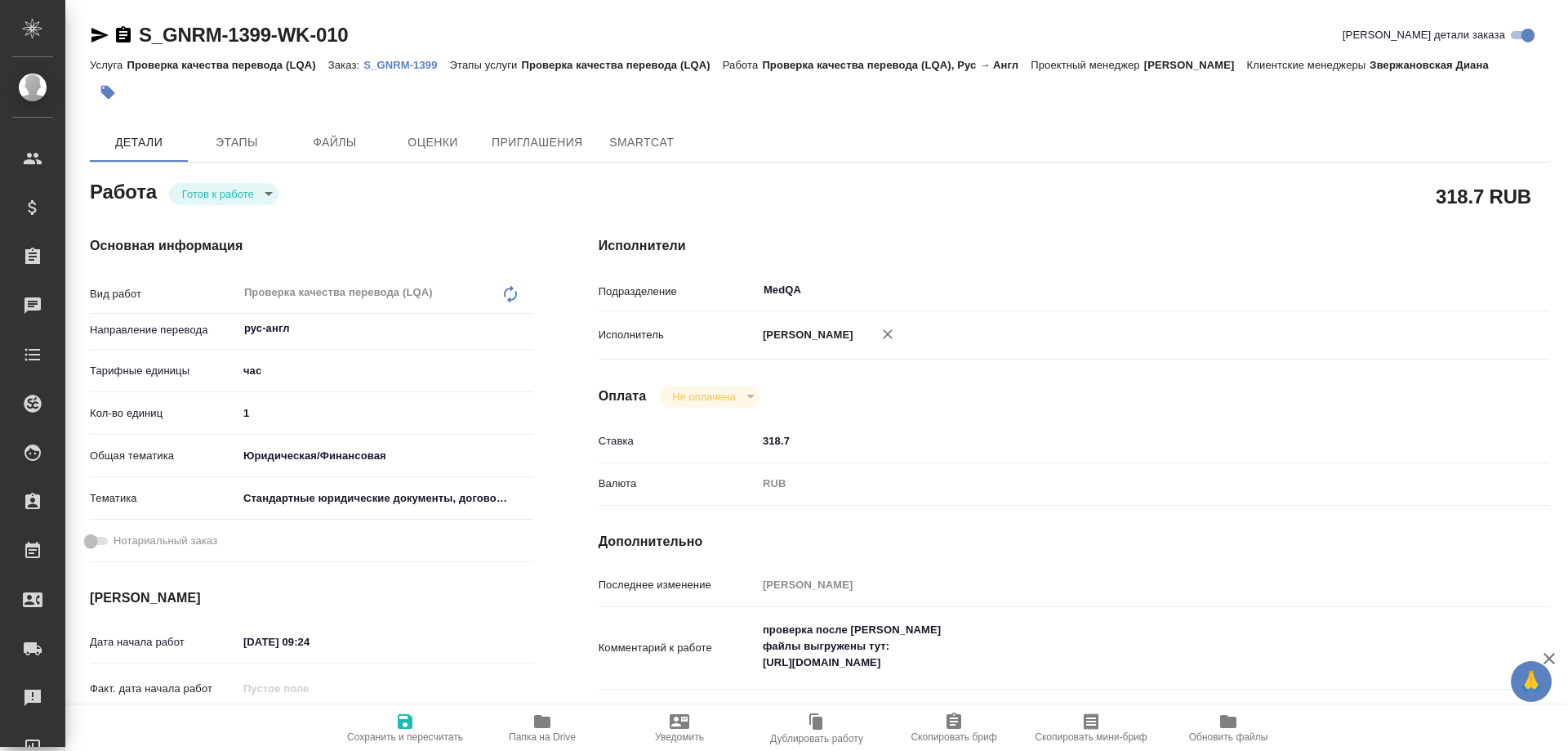
type textarea "x"
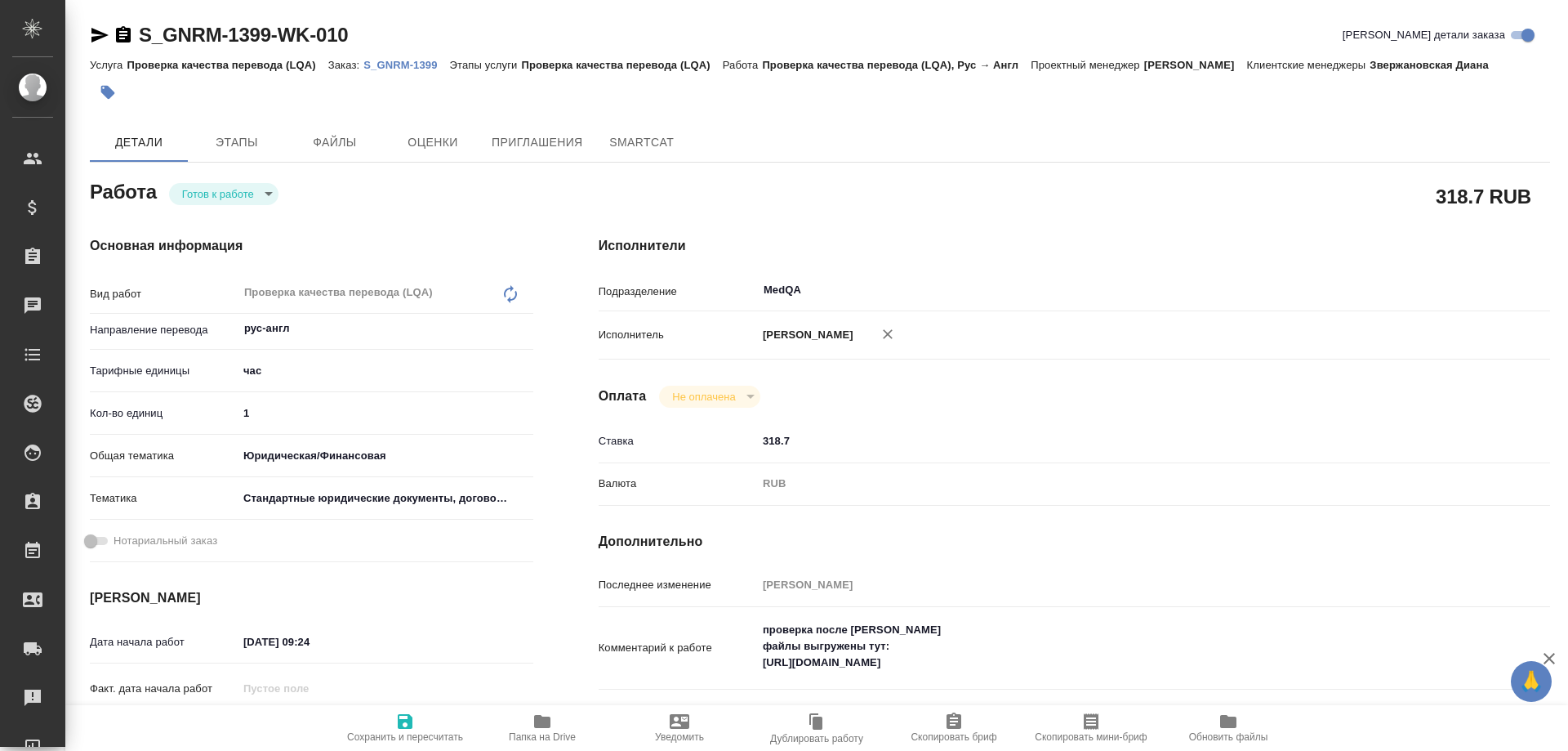
type textarea "x"
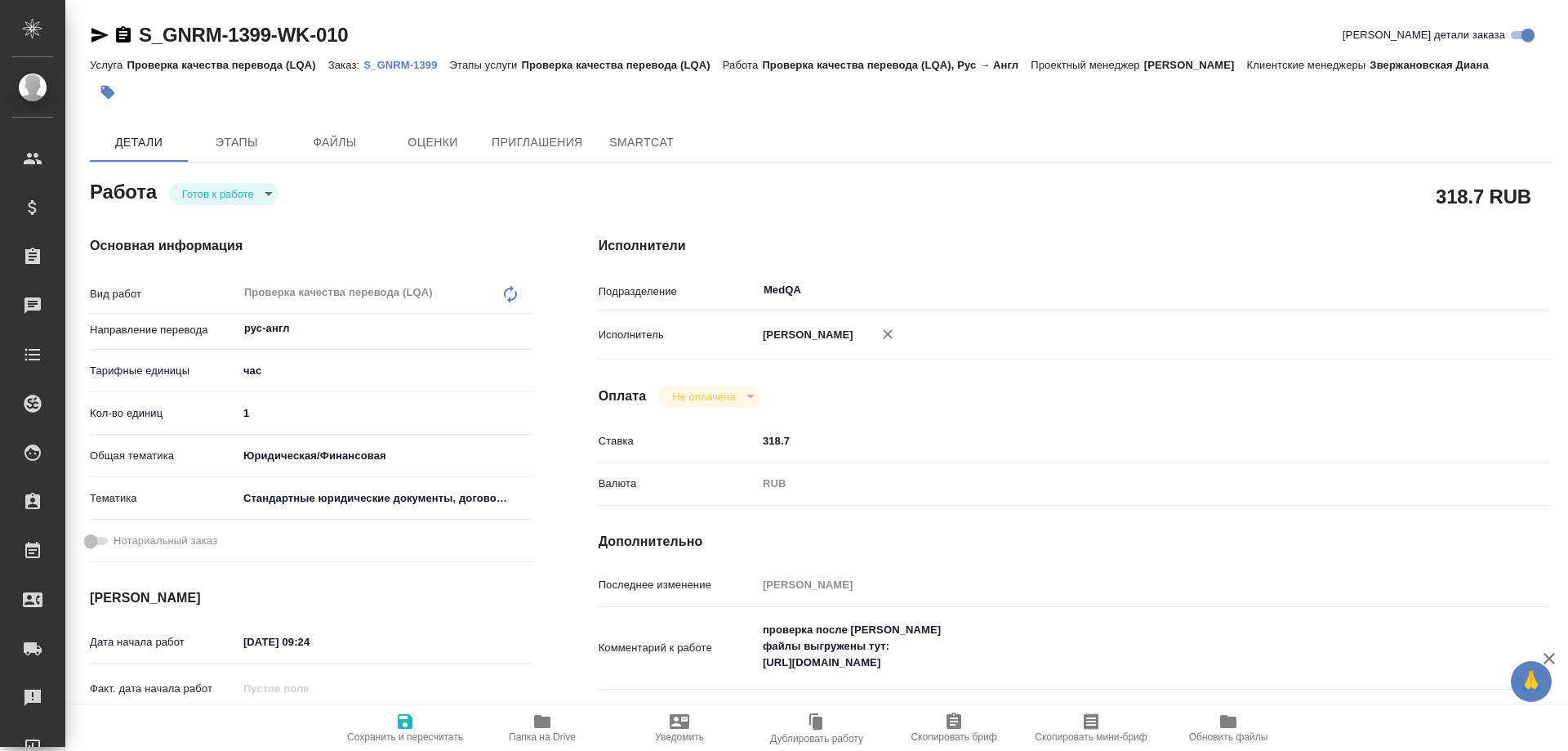
type textarea "x"
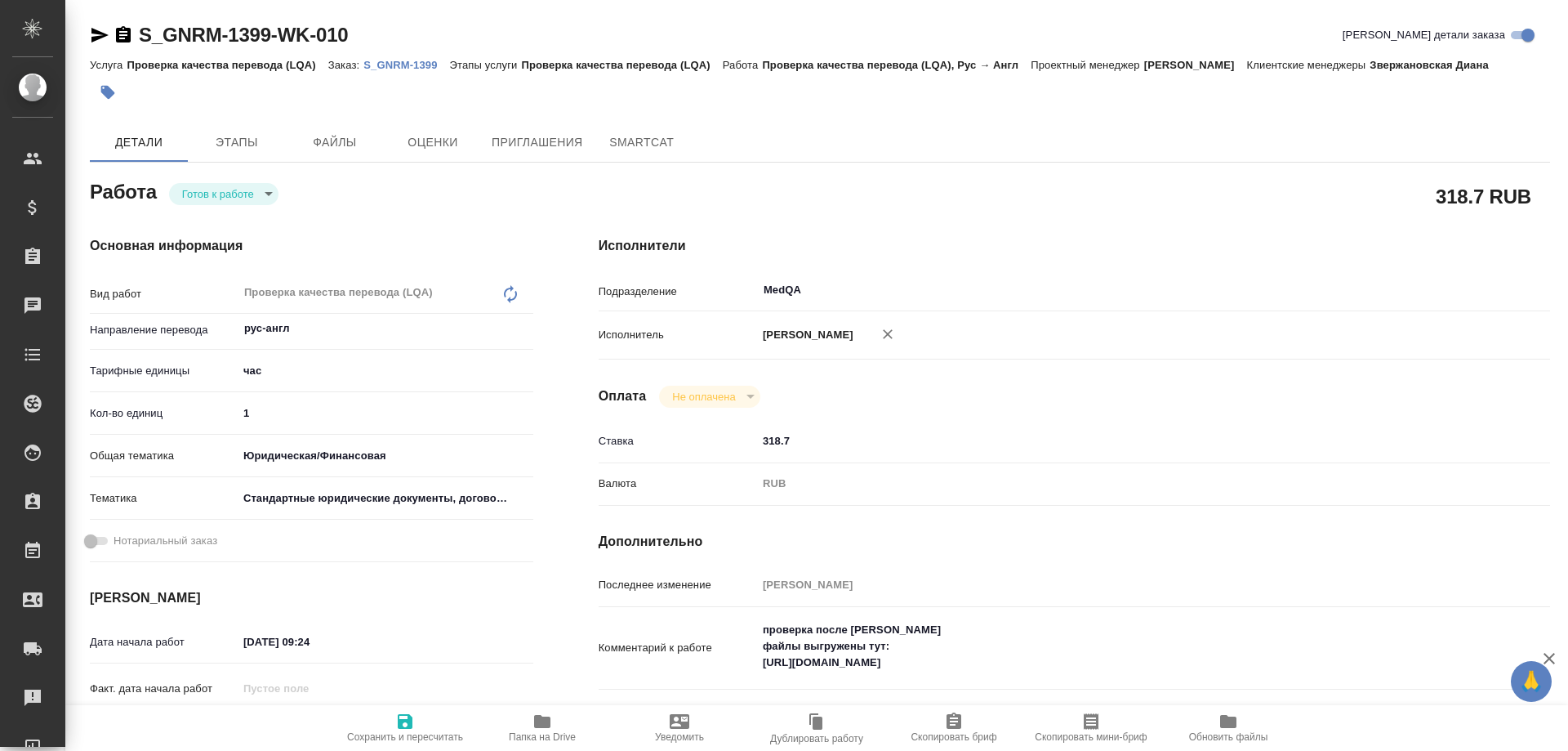
type textarea "x"
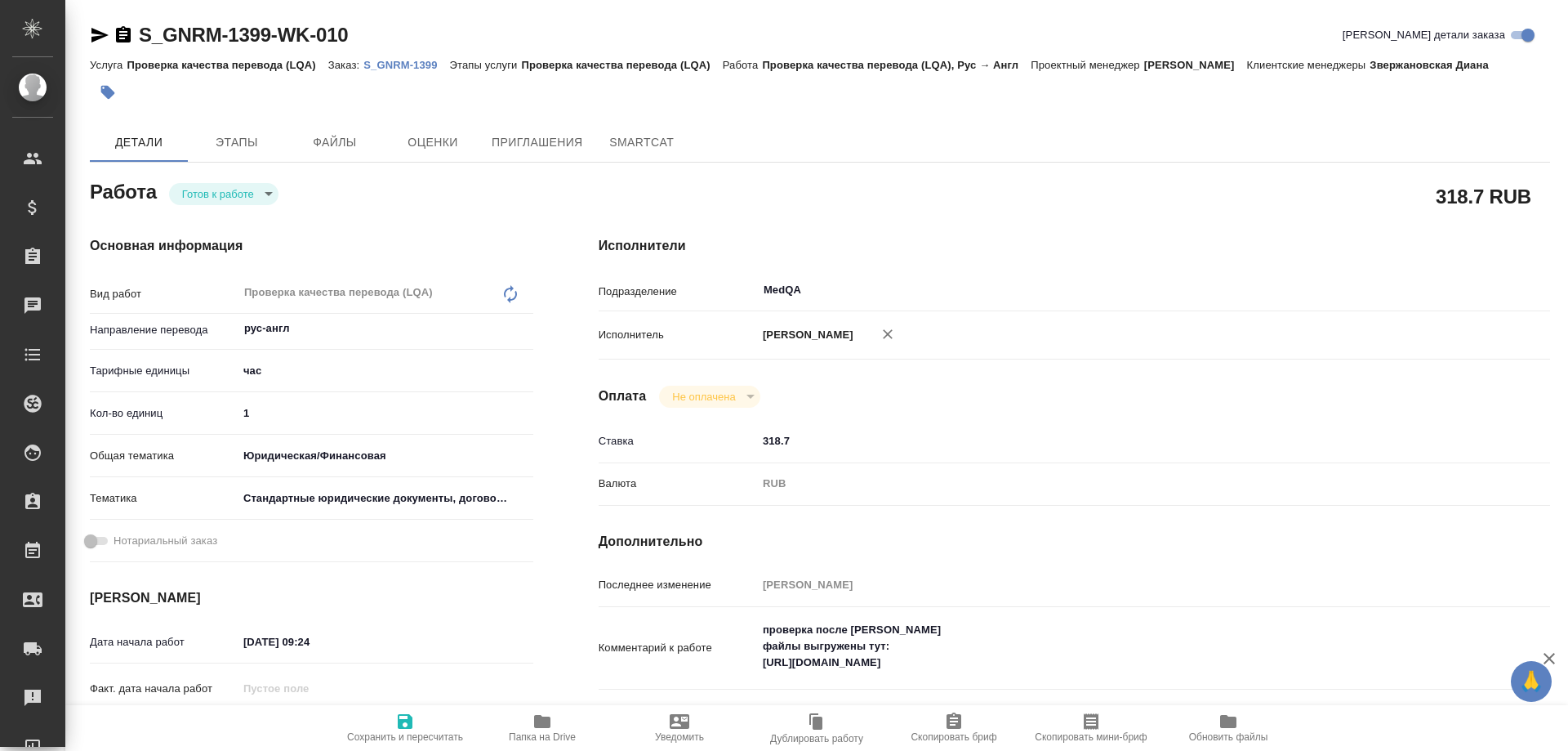
type textarea "x"
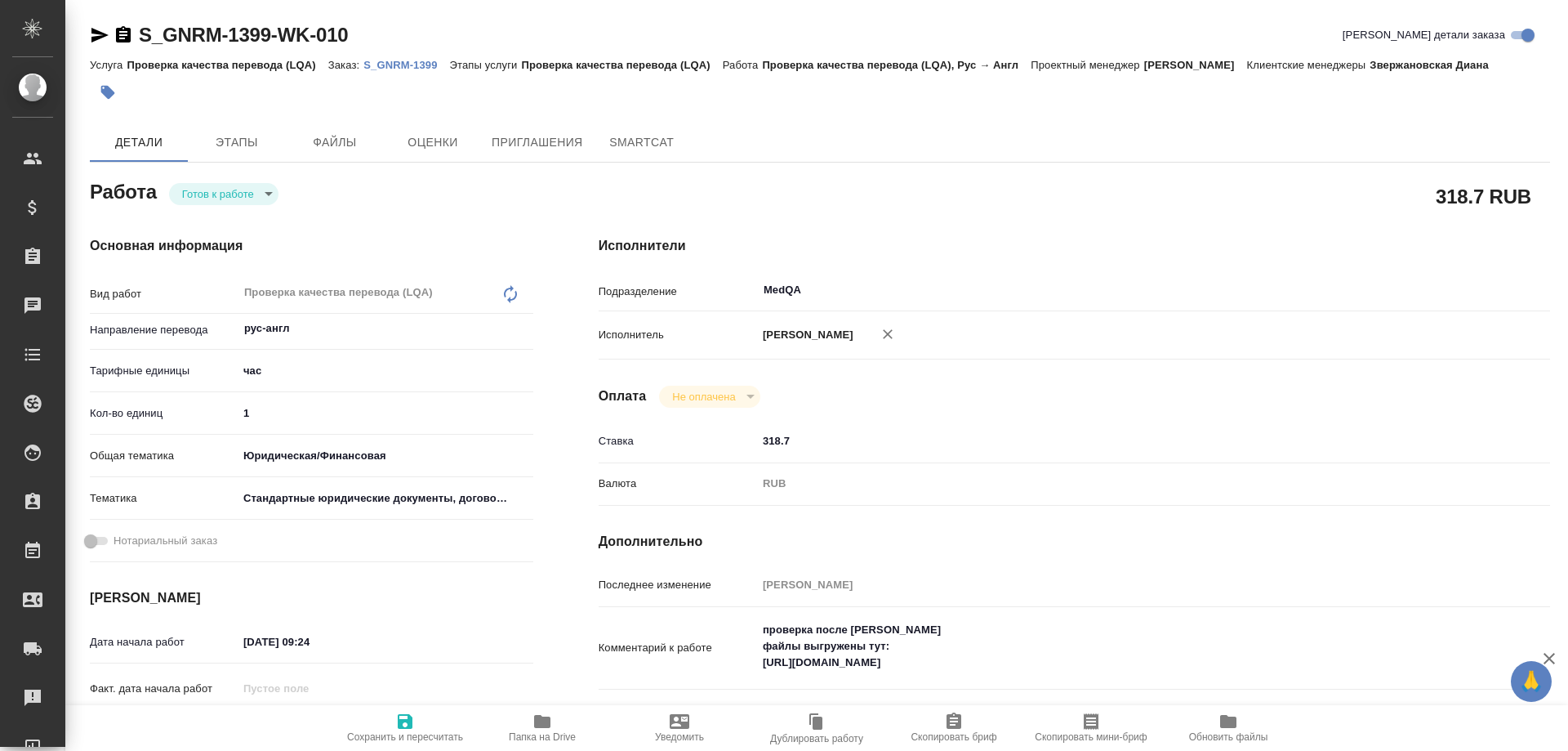
type textarea "x"
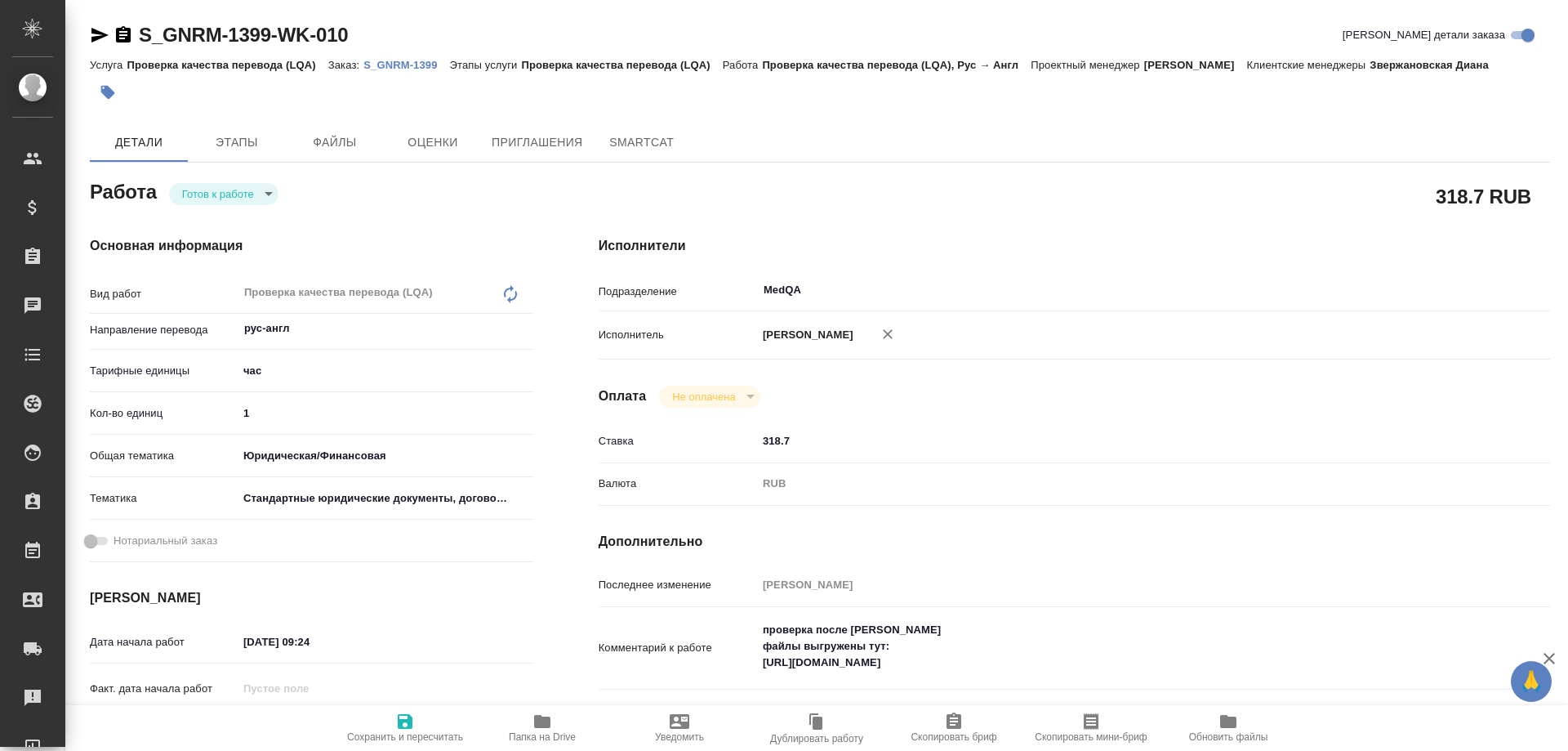
type textarea "x"
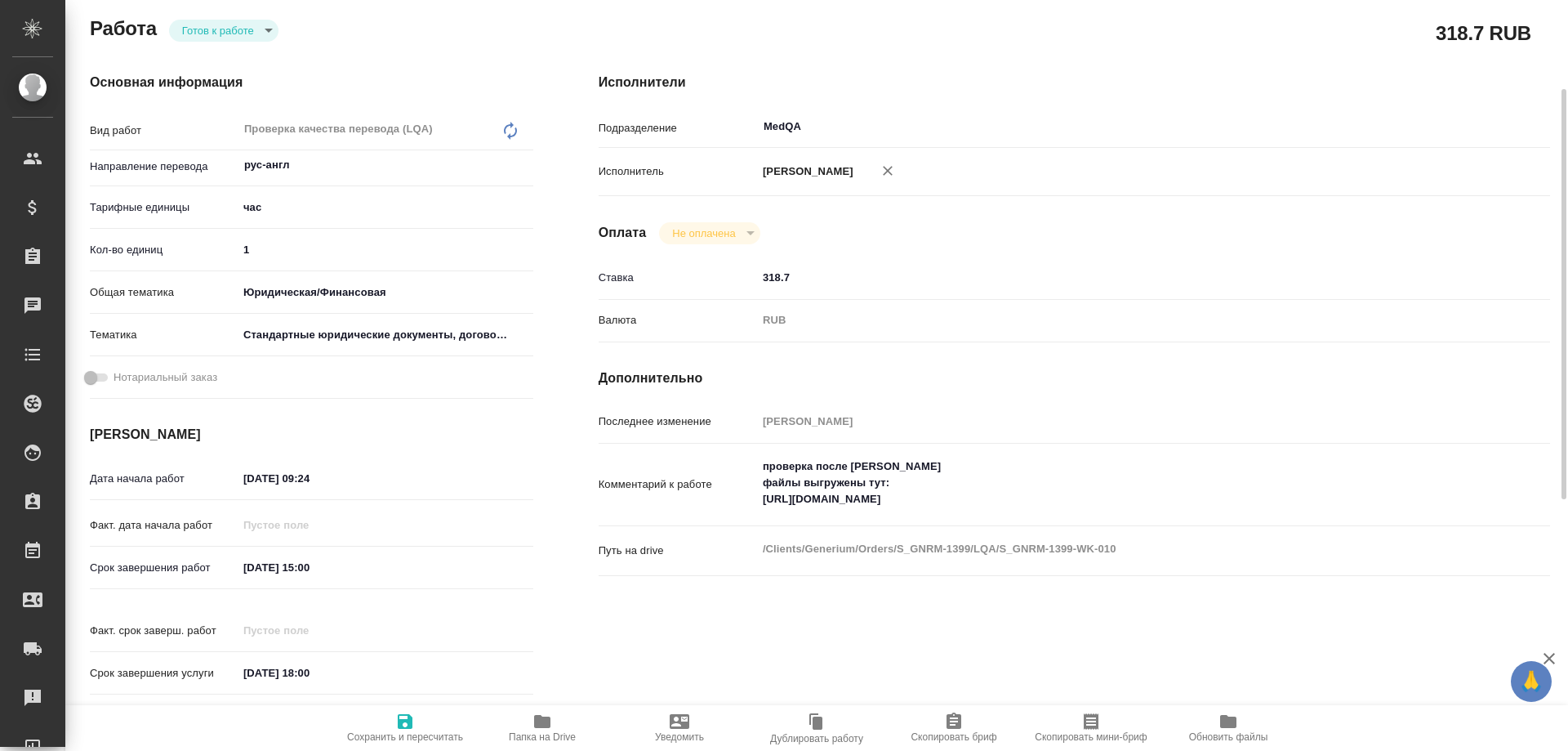
scroll to position [246, 0]
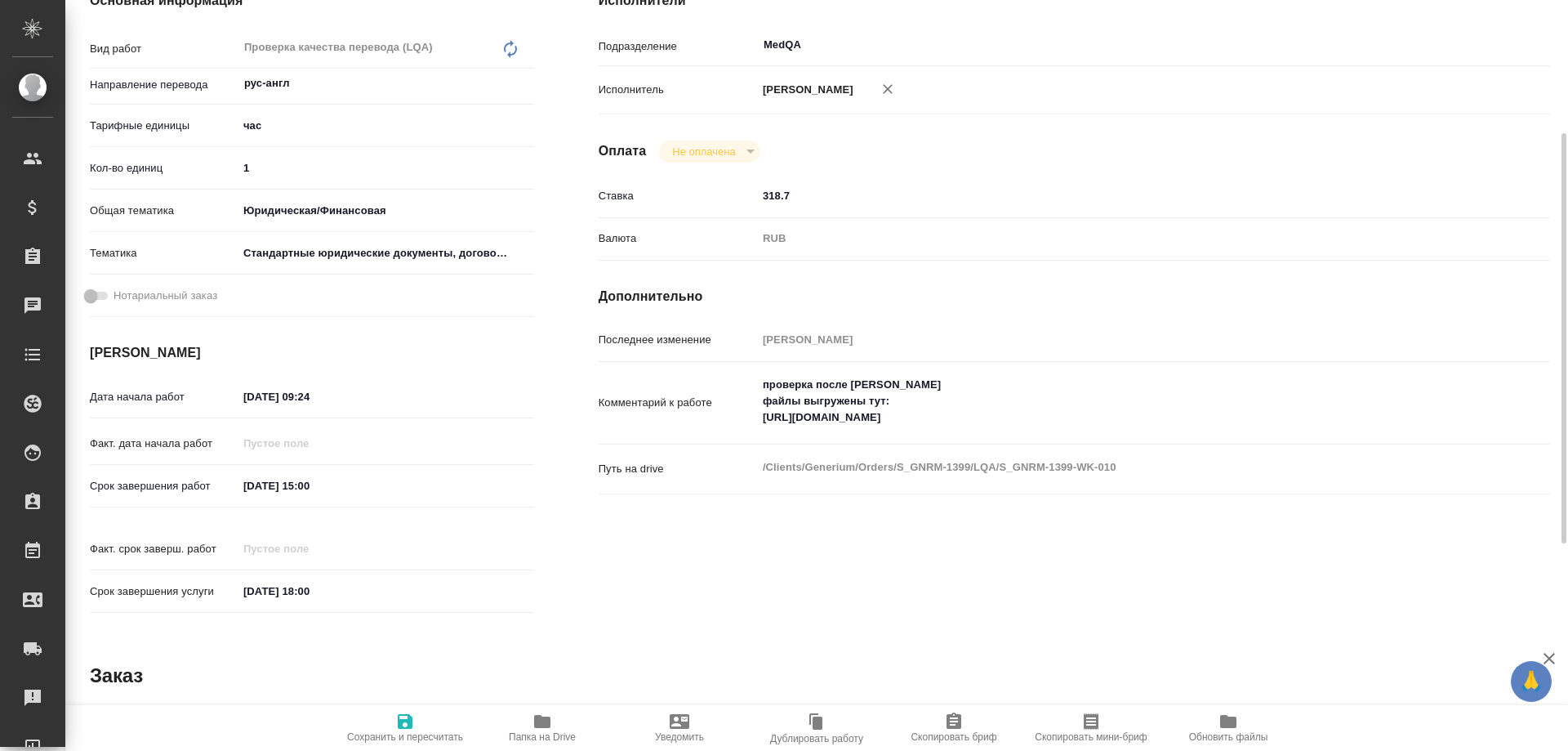
type textarea "x"
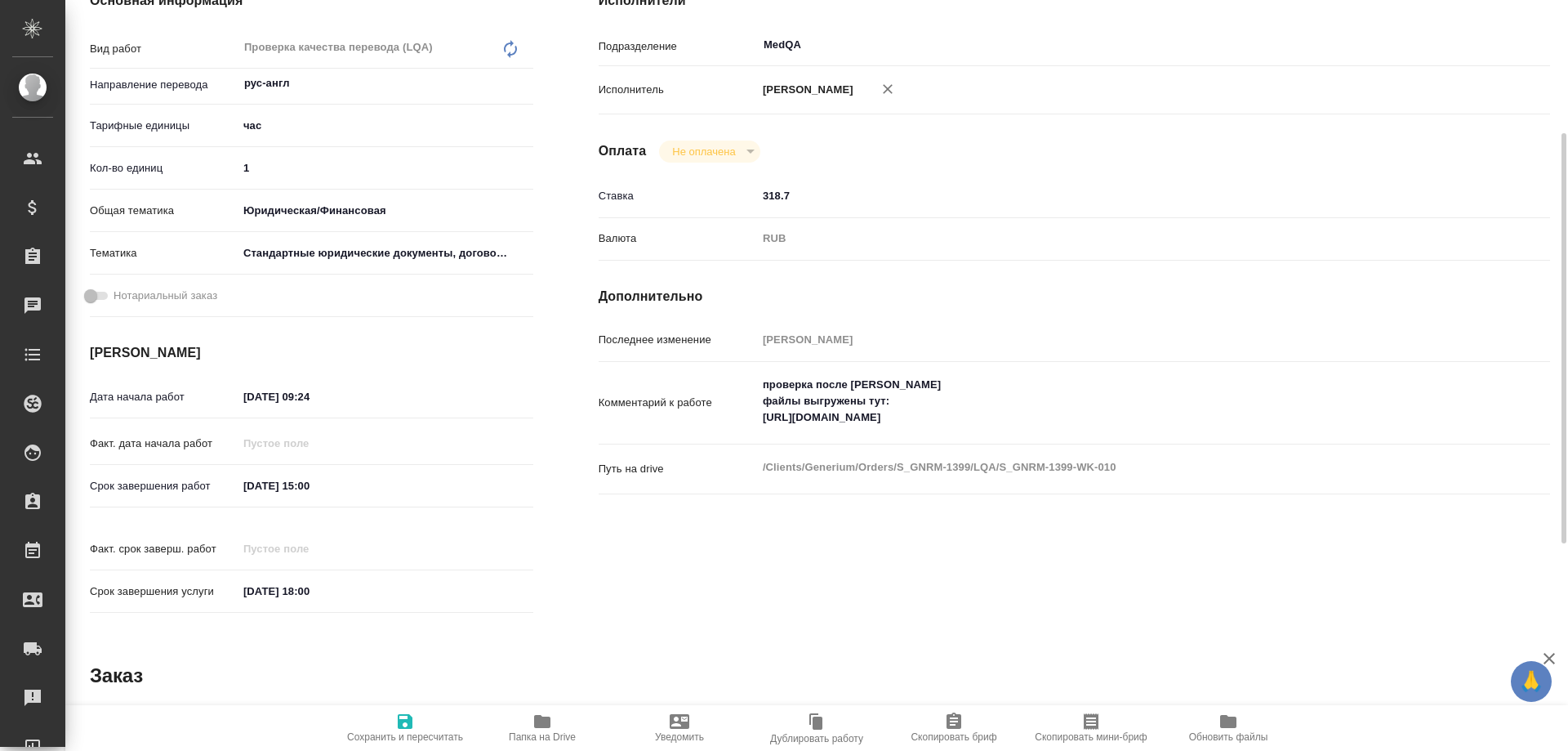
type textarea "x"
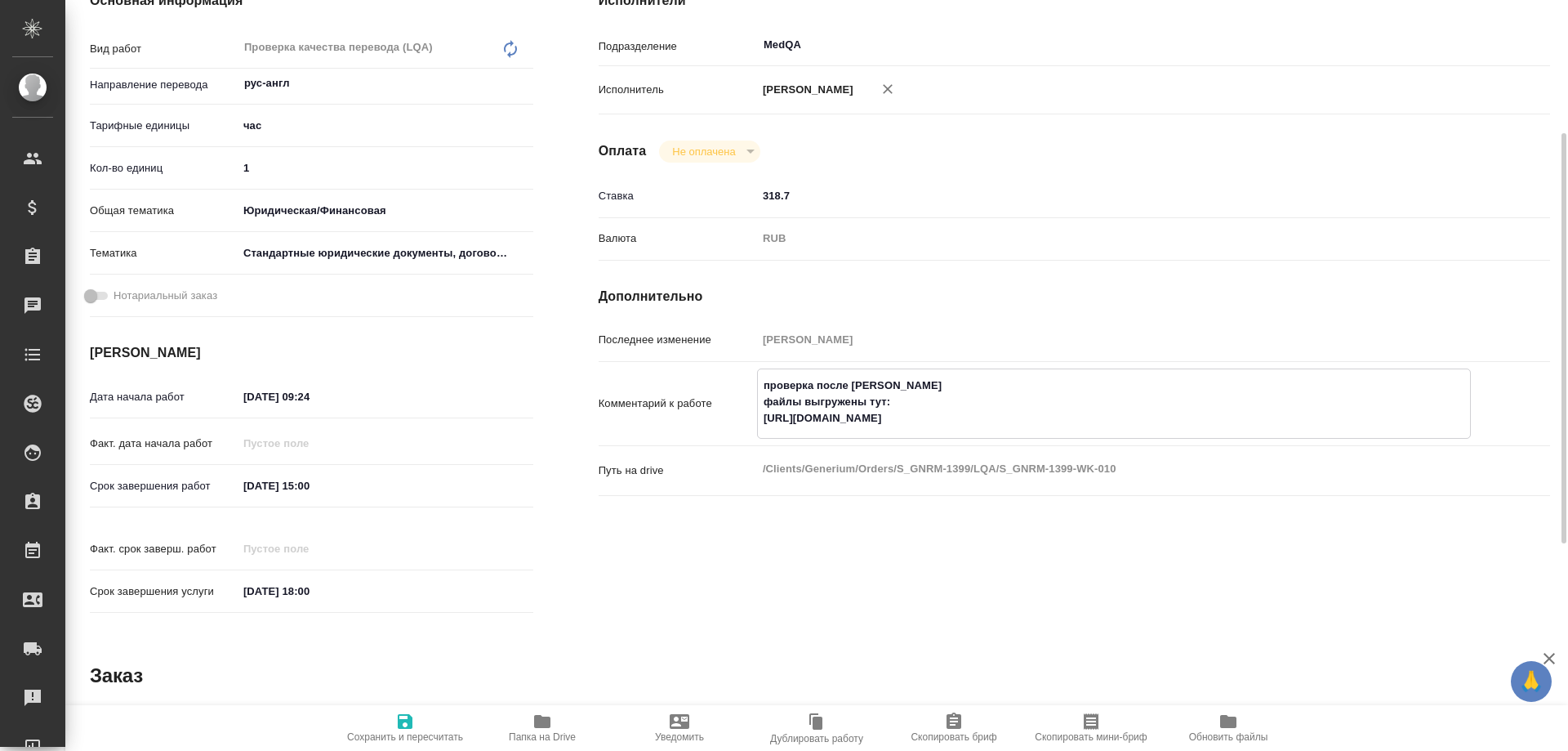
type textarea "x"
drag, startPoint x: 761, startPoint y: 434, endPoint x: 1409, endPoint y: 436, distance: 648.0
click at [1409, 432] on textarea "проверка после [PERSON_NAME] файлы выгружены тут: [URL][DOMAIN_NAME]" at bounding box center [1113, 402] width 712 height 60
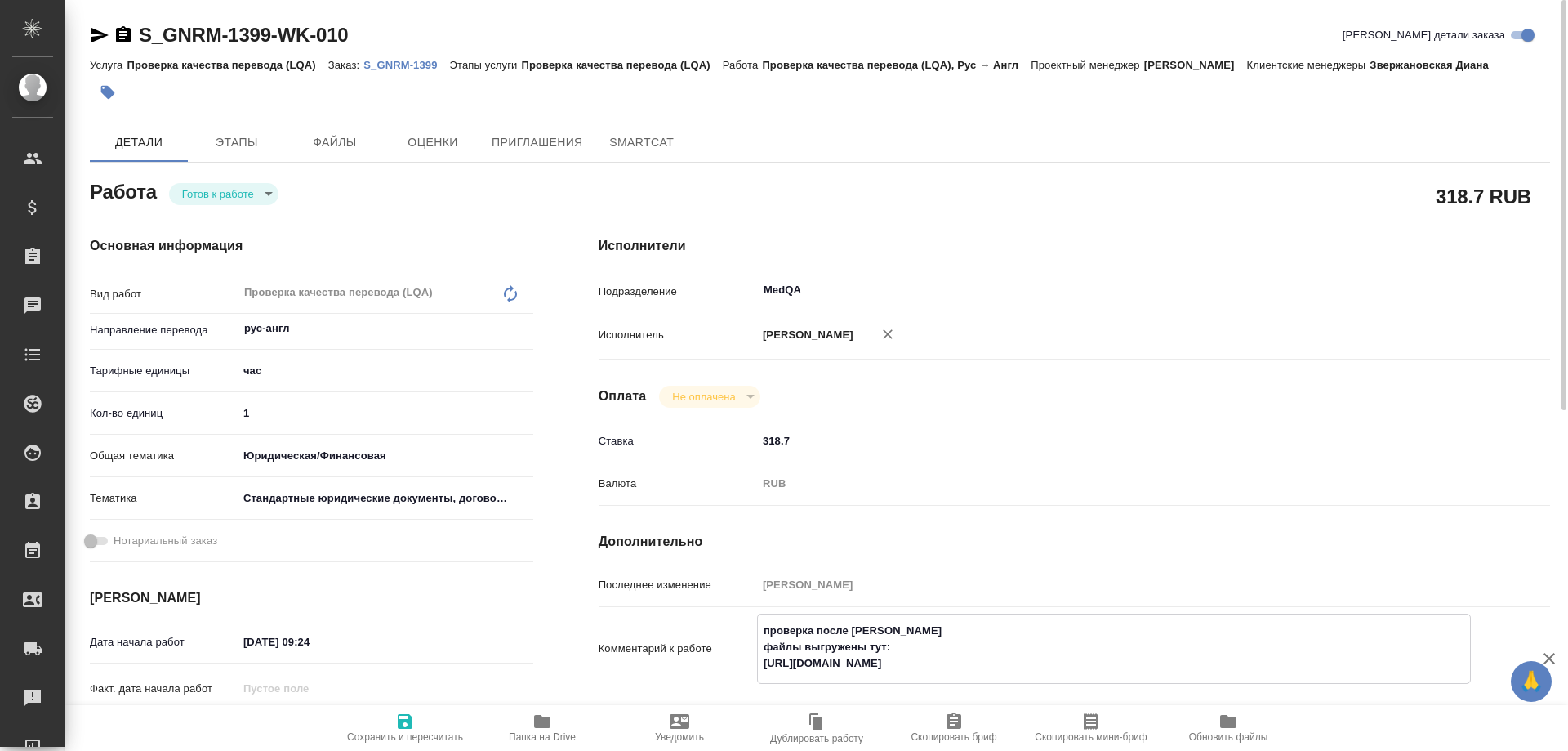
type textarea "x"
click at [399, 62] on p "S_GNRM-1399" at bounding box center [406, 65] width 86 height 13
click at [390, 63] on p "S_GNRM-1399" at bounding box center [406, 65] width 86 height 13
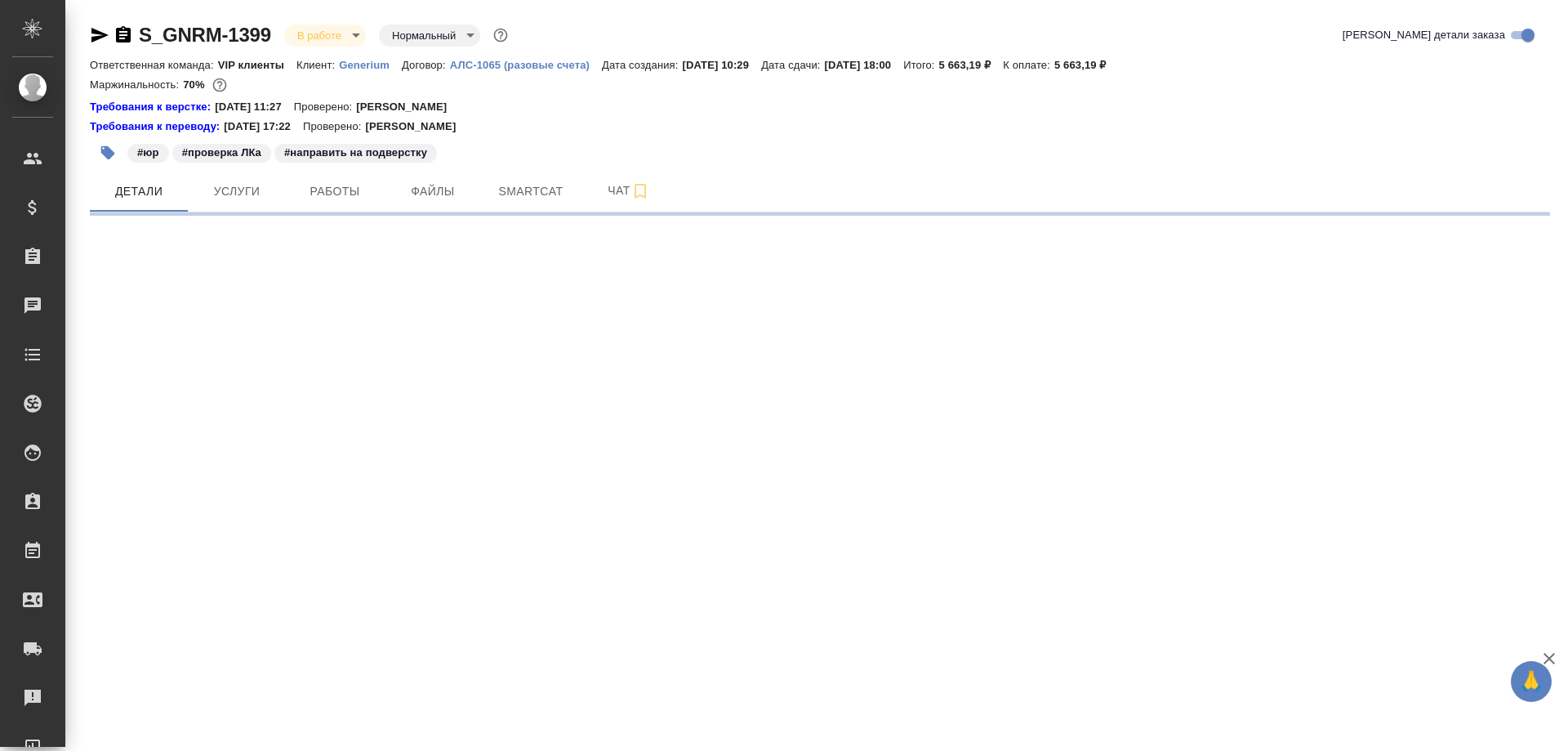
select select "RU"
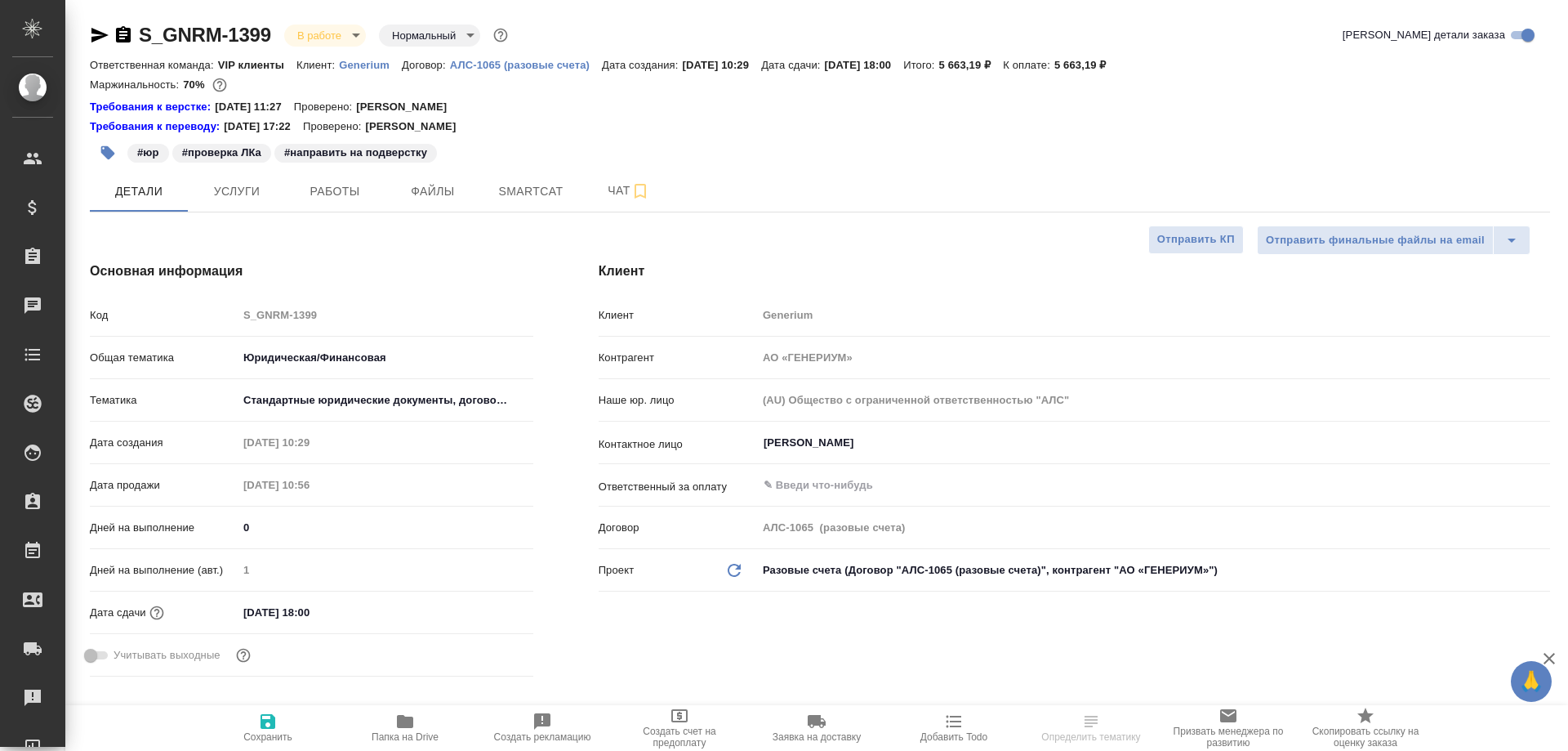
type textarea "x"
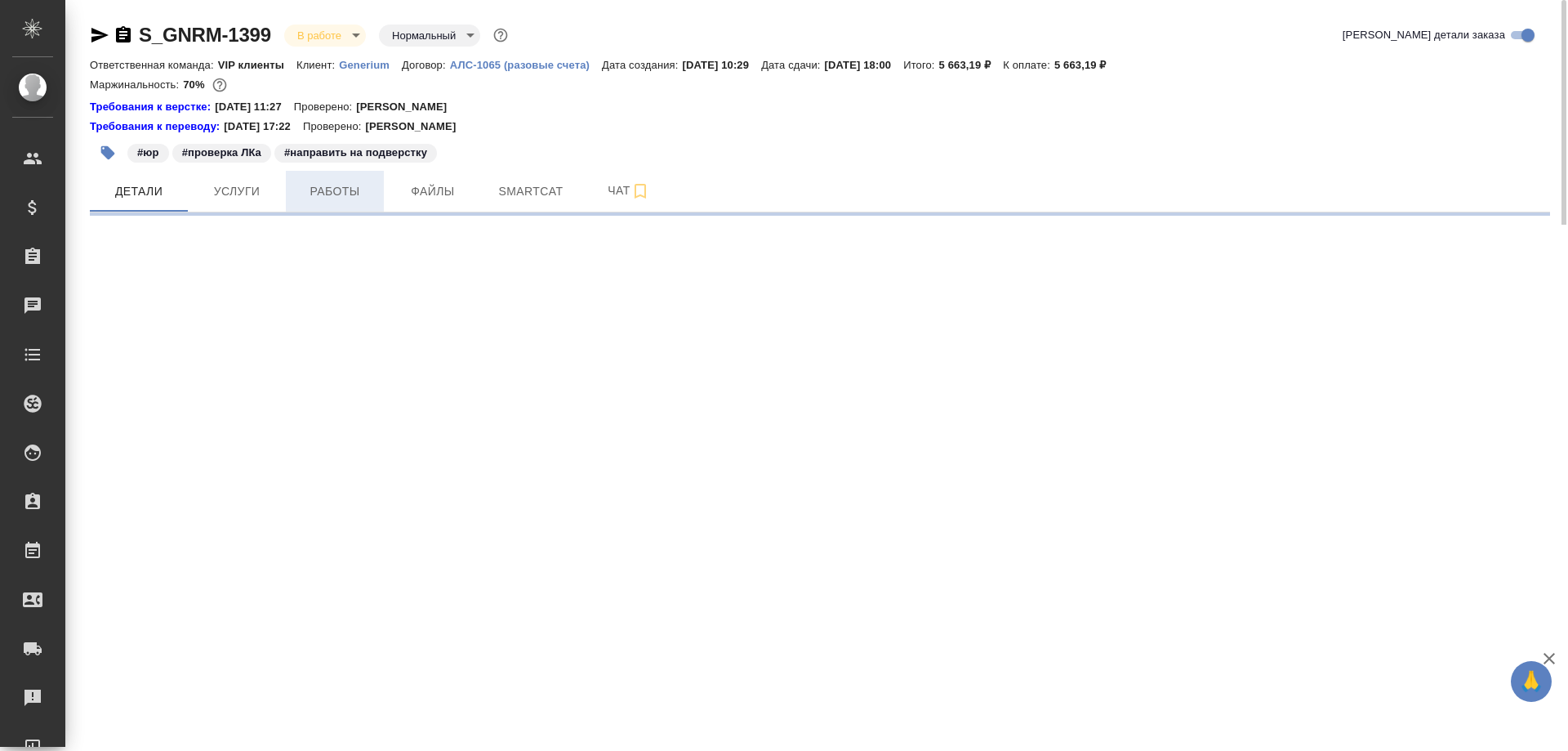
click at [345, 199] on span "Работы" at bounding box center [335, 191] width 78 height 21
select select "RU"
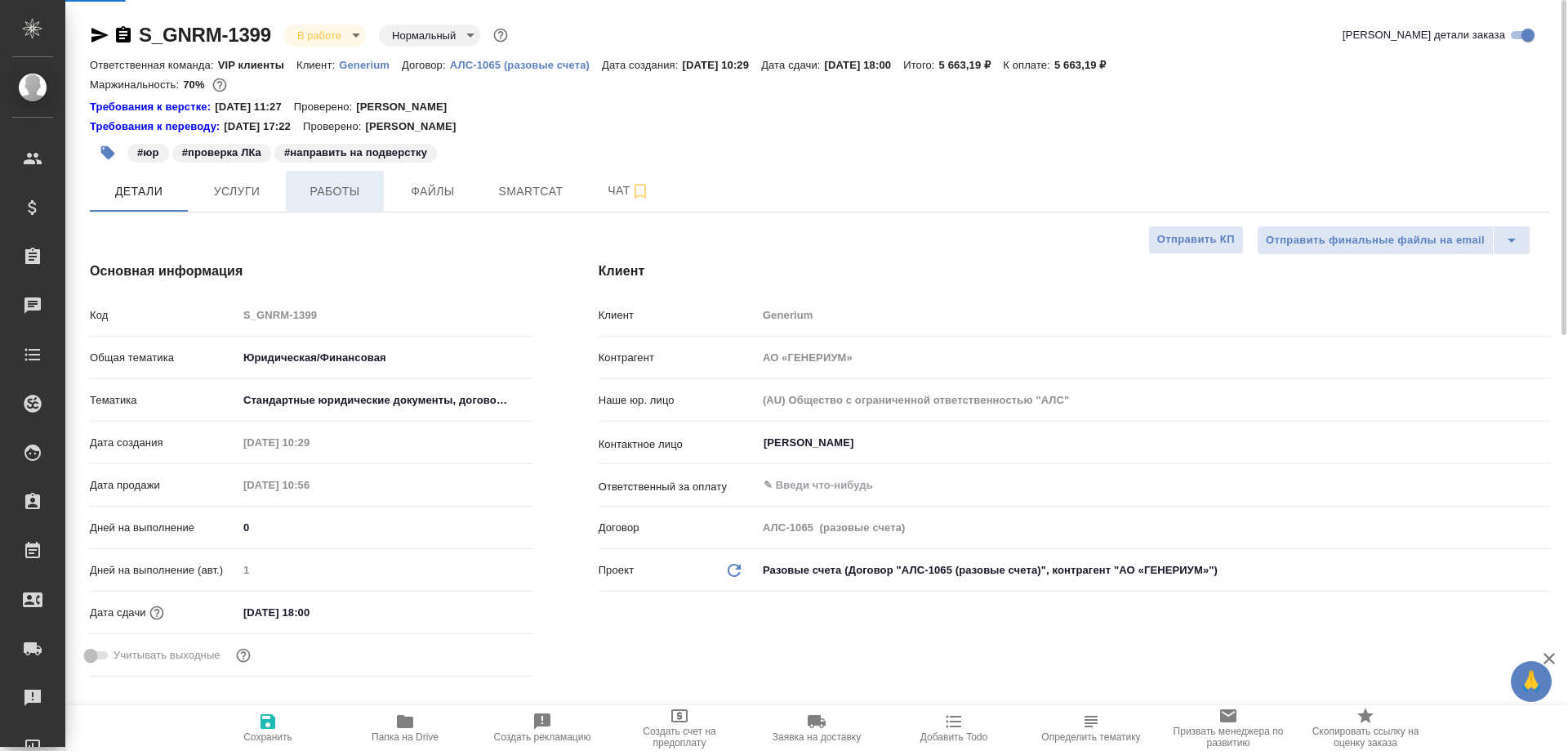
type textarea "x"
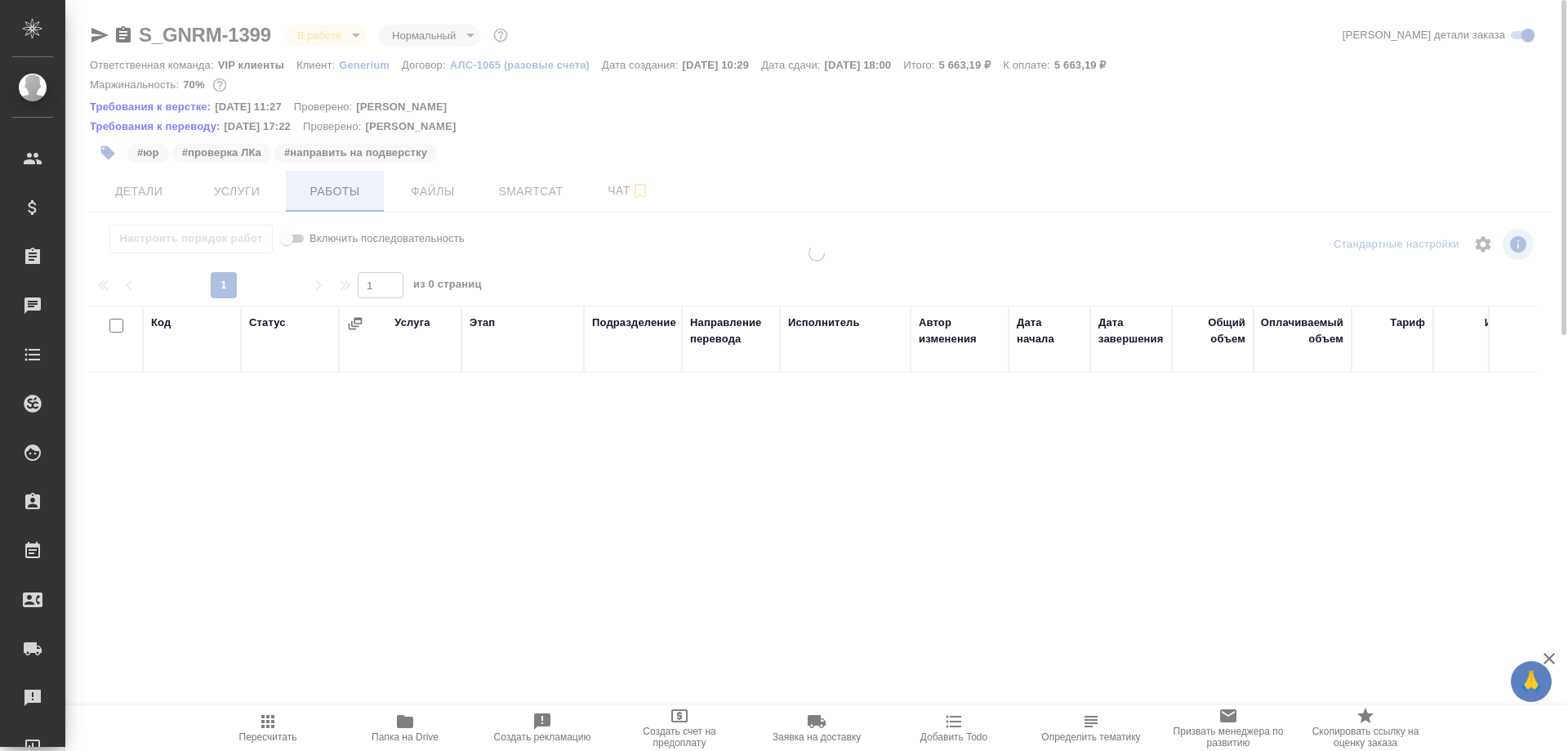
click at [345, 199] on div at bounding box center [816, 357] width 1502 height 715
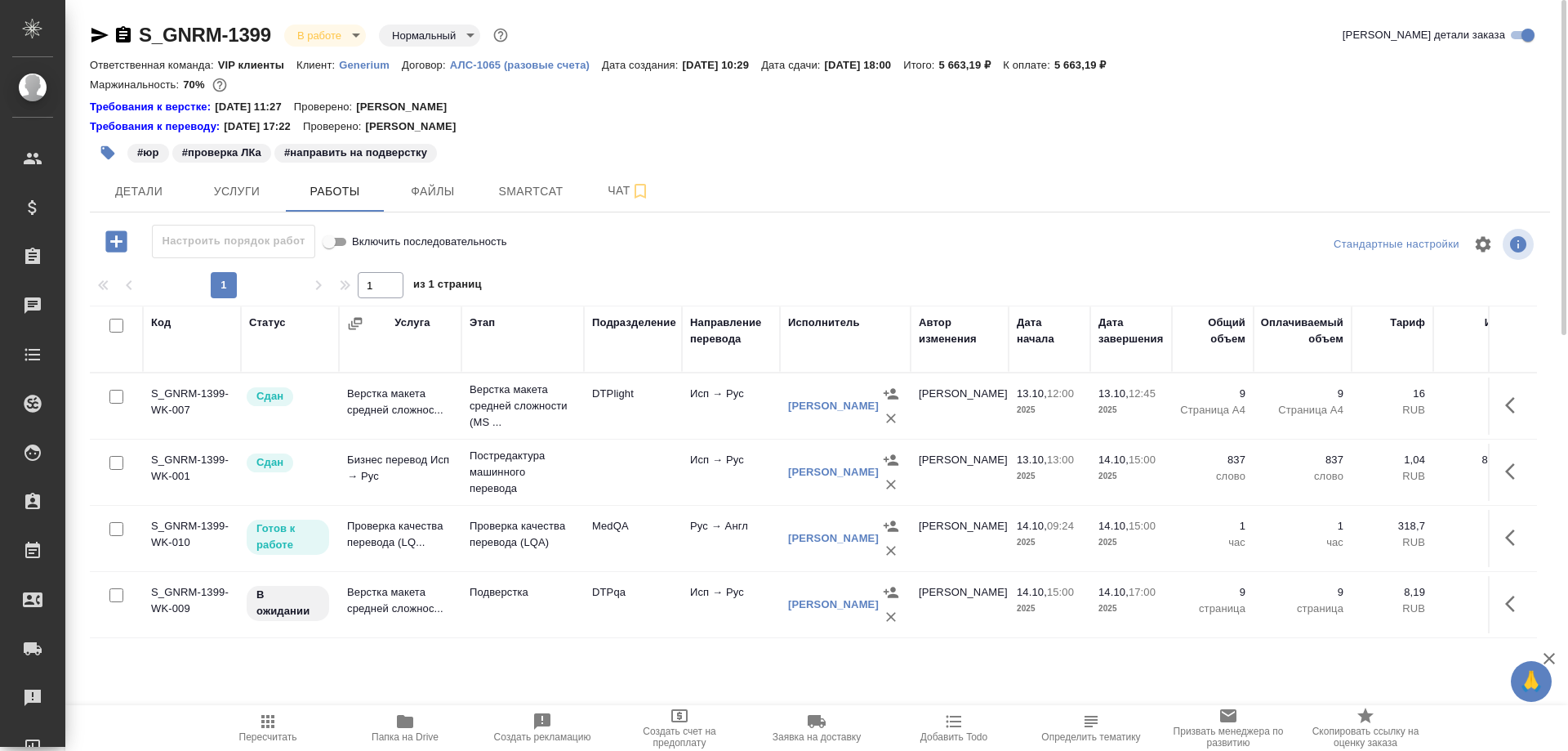
click at [400, 539] on td "Проверка качества перевода (LQ..." at bounding box center [401, 538] width 123 height 57
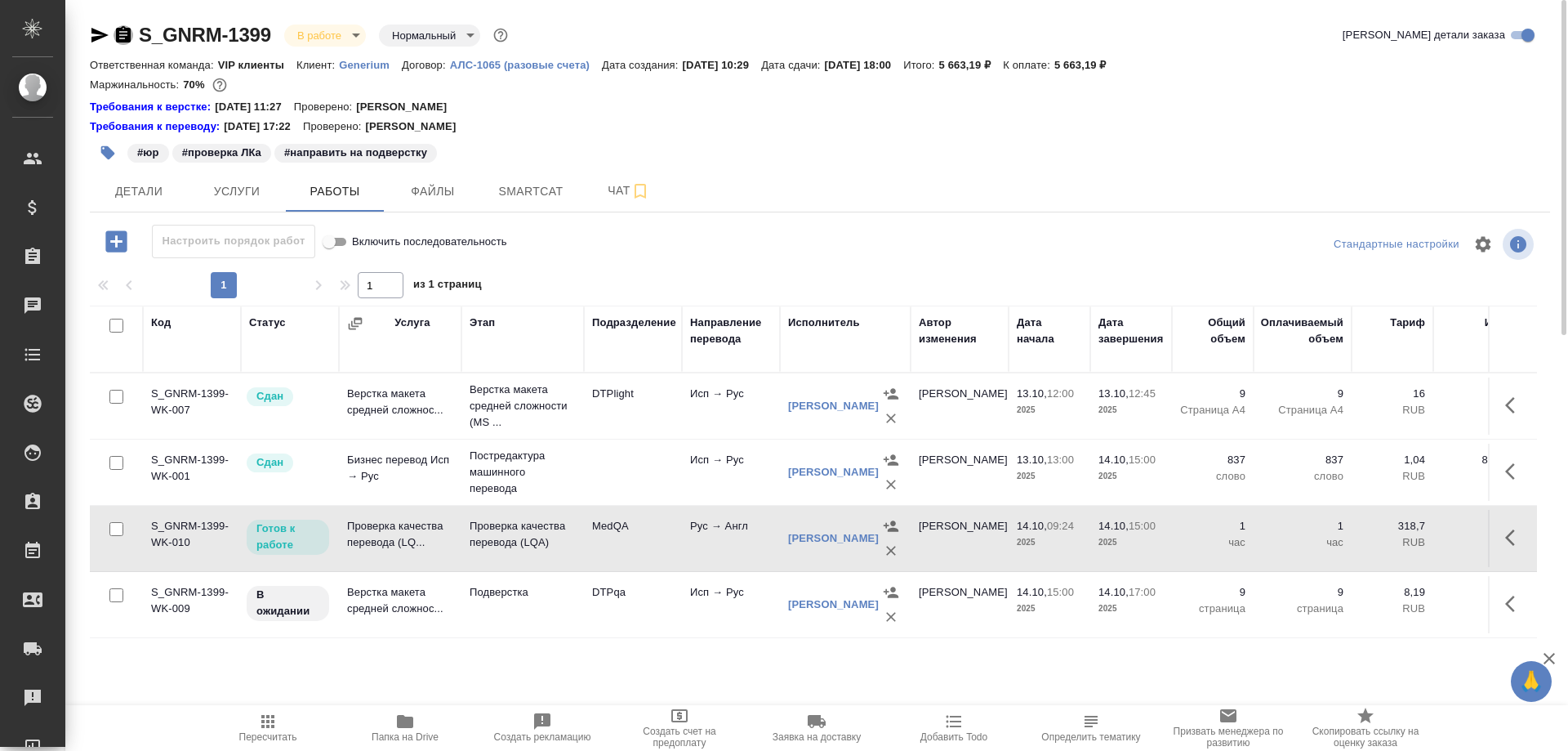
click at [126, 33] on icon "button" at bounding box center [124, 34] width 14 height 16
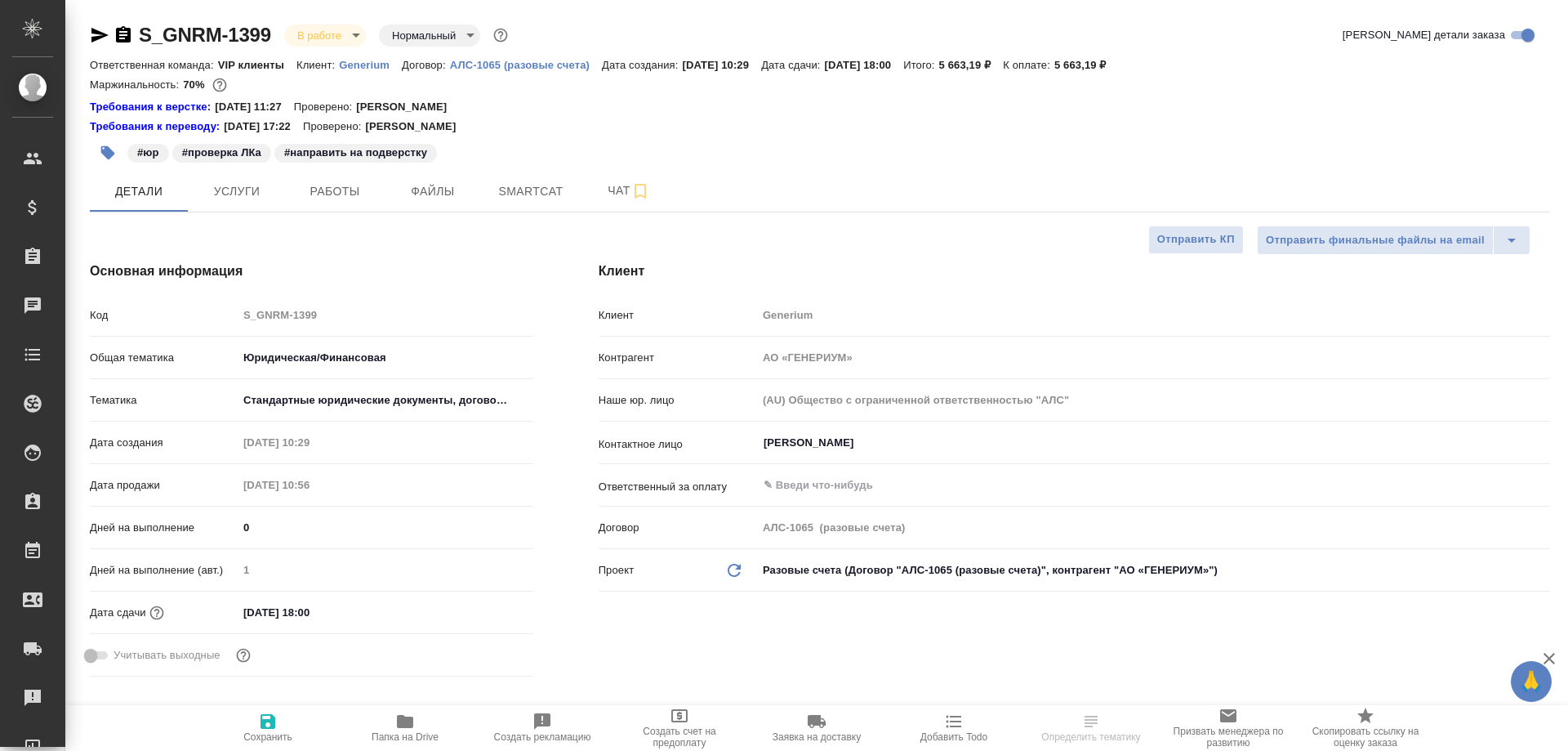
select select "RU"
type input "[PERSON_NAME]"
type input "Комаров Роман"
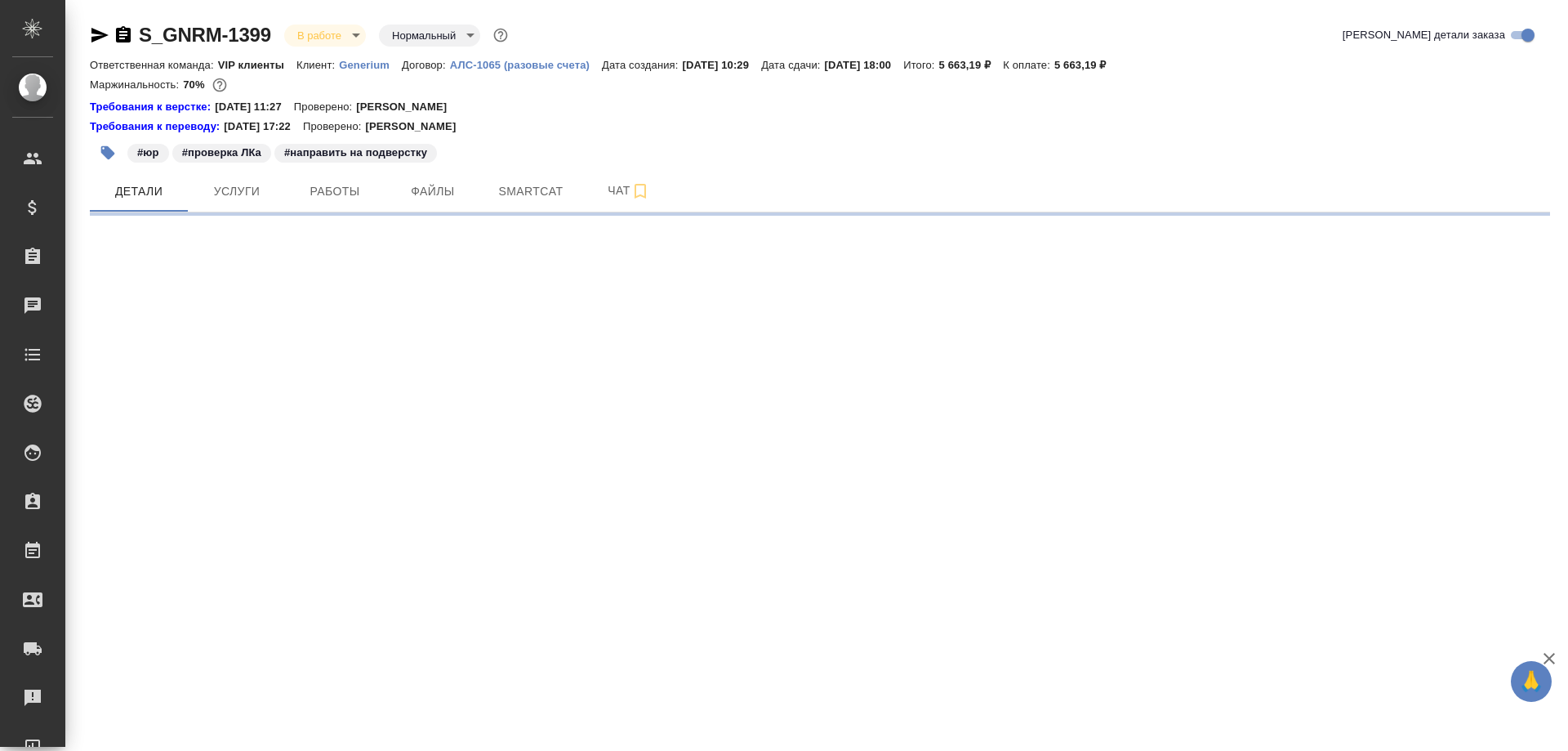
select select "RU"
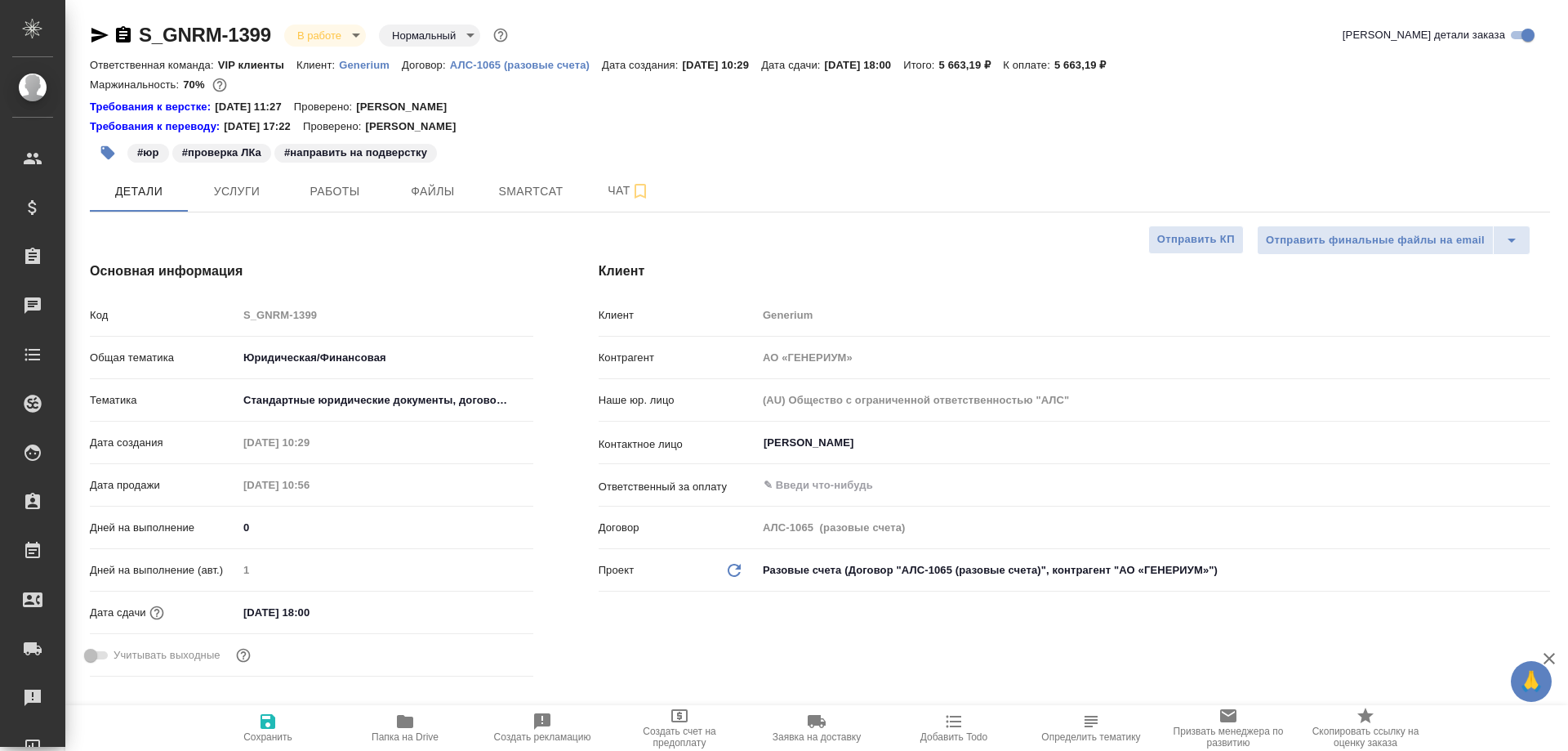
type textarea "x"
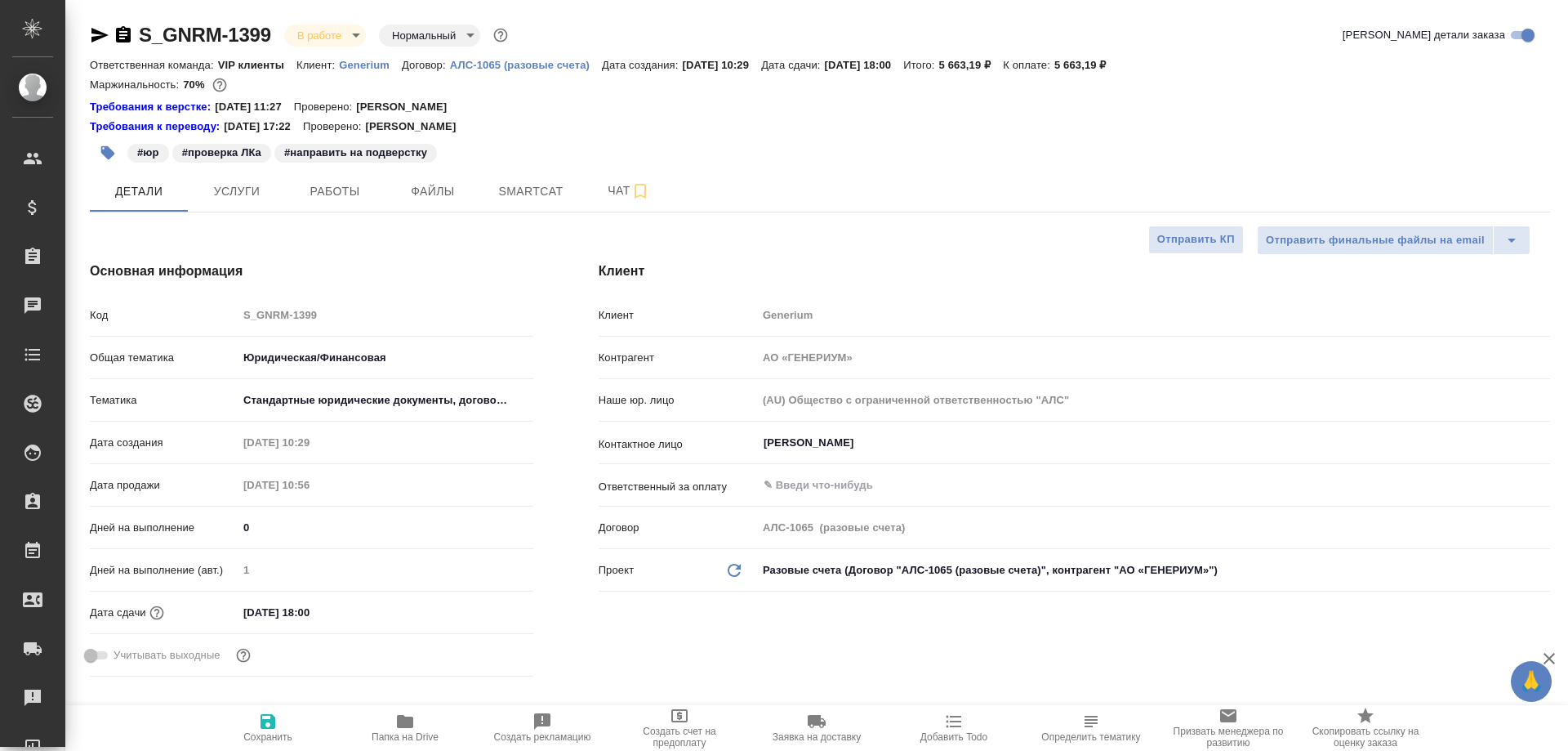
type textarea "x"
click at [410, 723] on icon "button" at bounding box center [405, 721] width 16 height 13
type textarea "x"
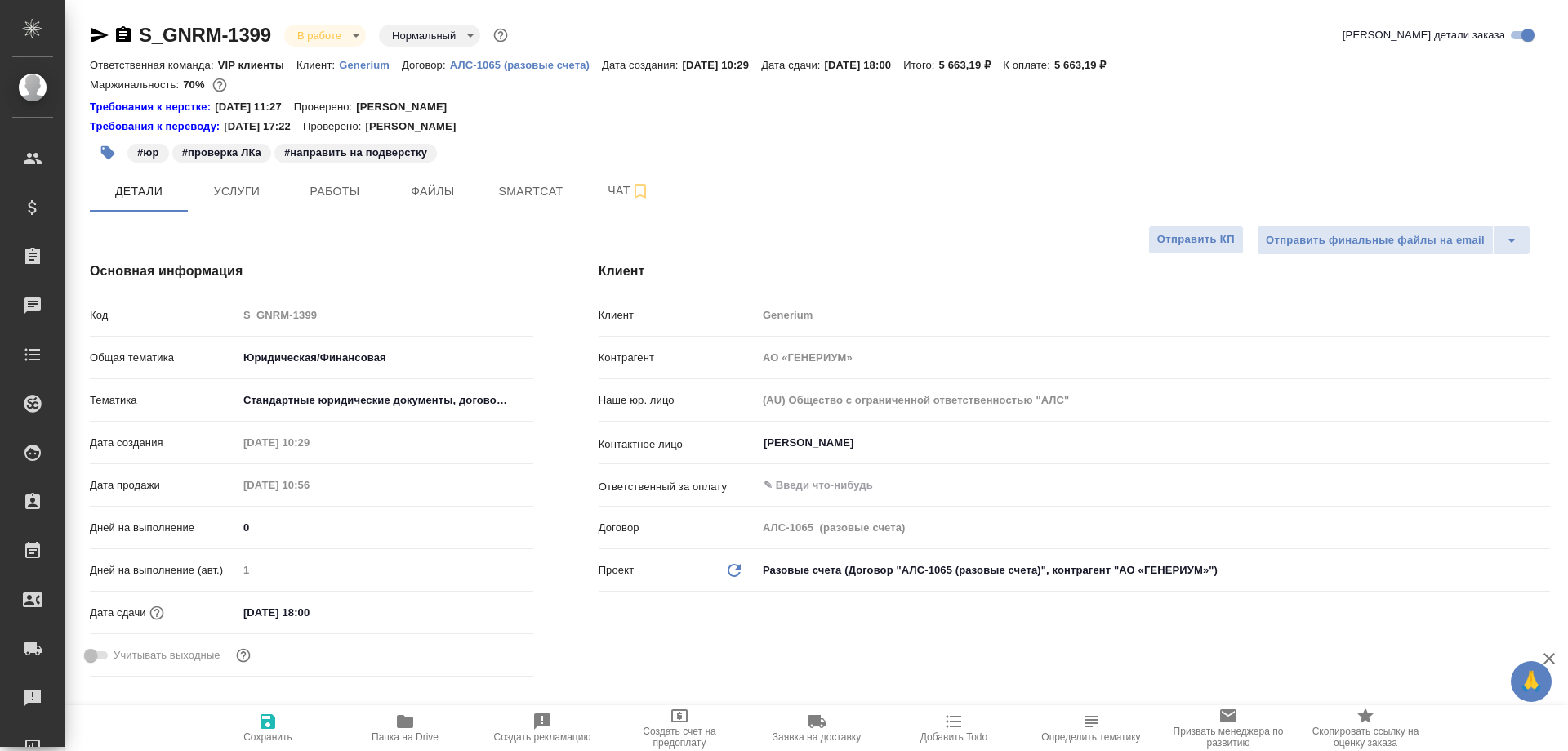
type textarea "x"
click at [512, 195] on span "Smartcat" at bounding box center [530, 191] width 78 height 21
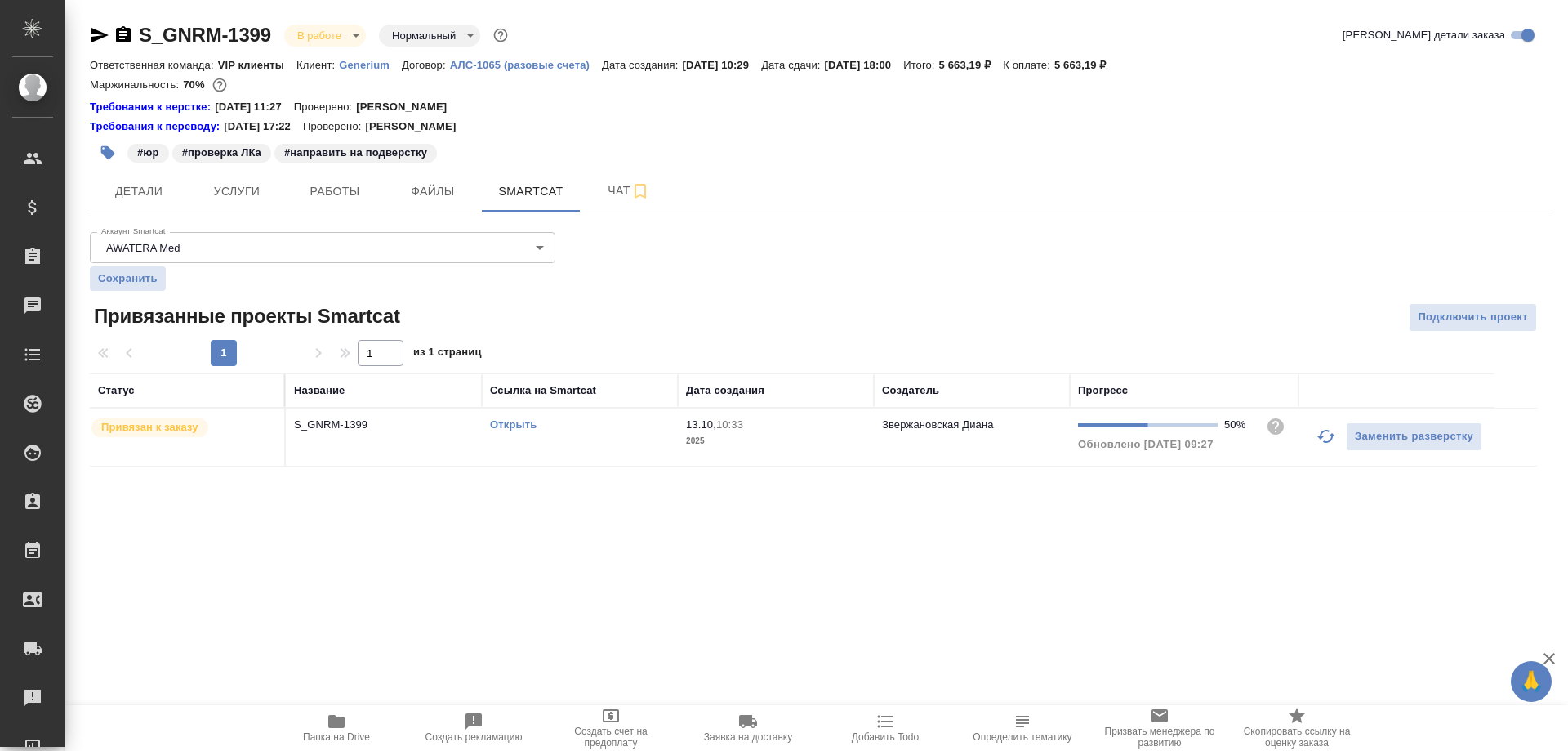
click at [507, 424] on link "Открыть" at bounding box center [513, 424] width 47 height 13
click at [336, 190] on span "Работы" at bounding box center [335, 191] width 78 height 21
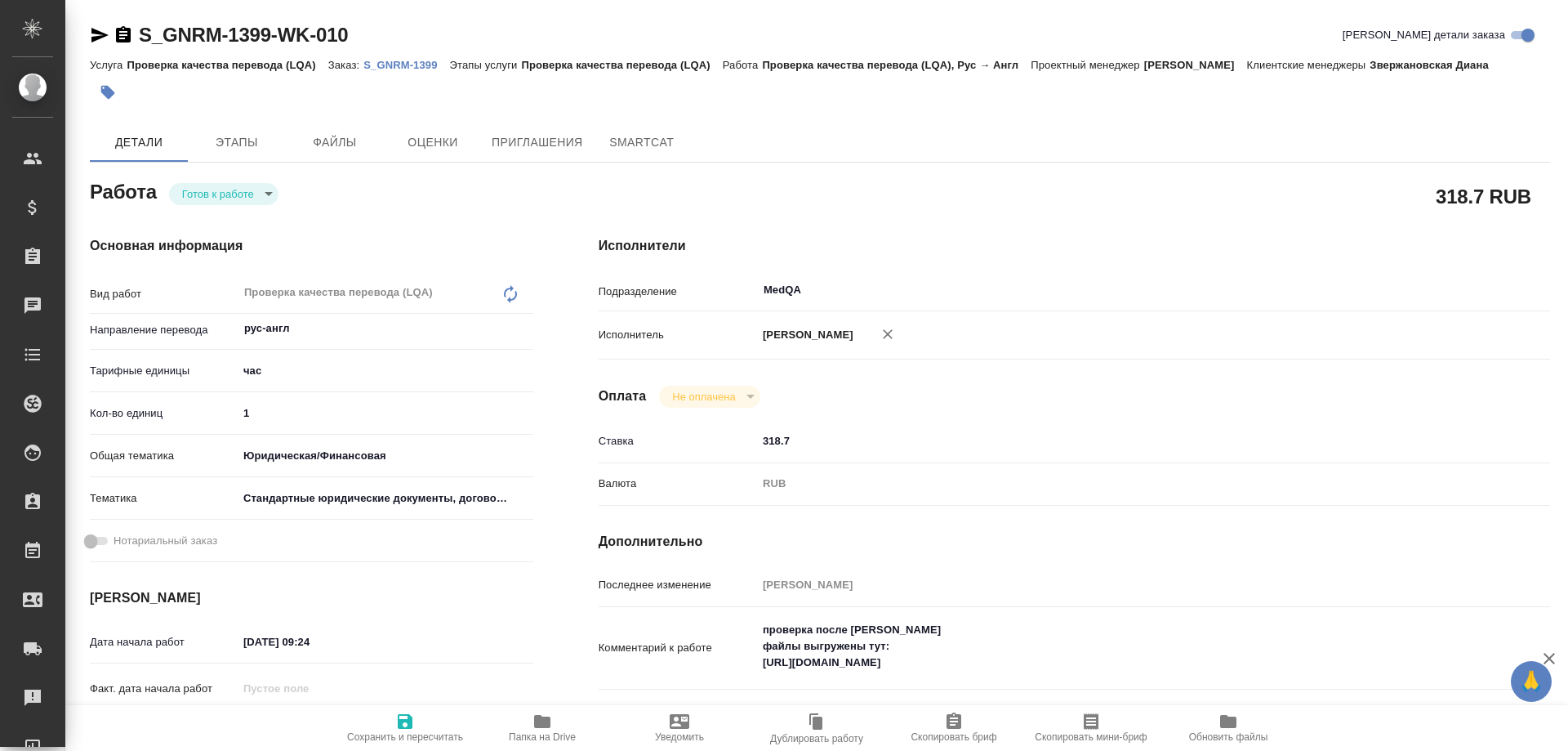
type textarea "x"
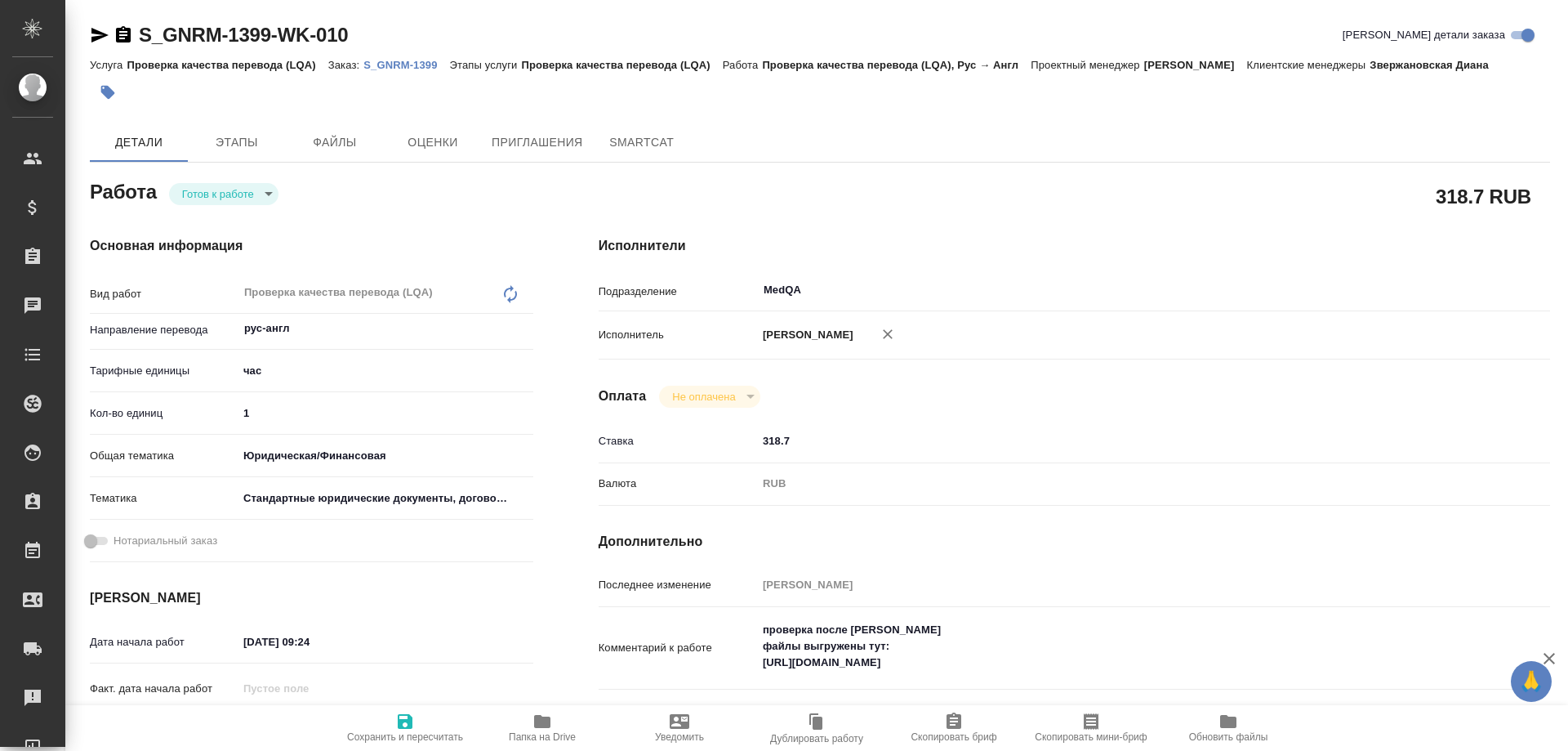
type textarea "x"
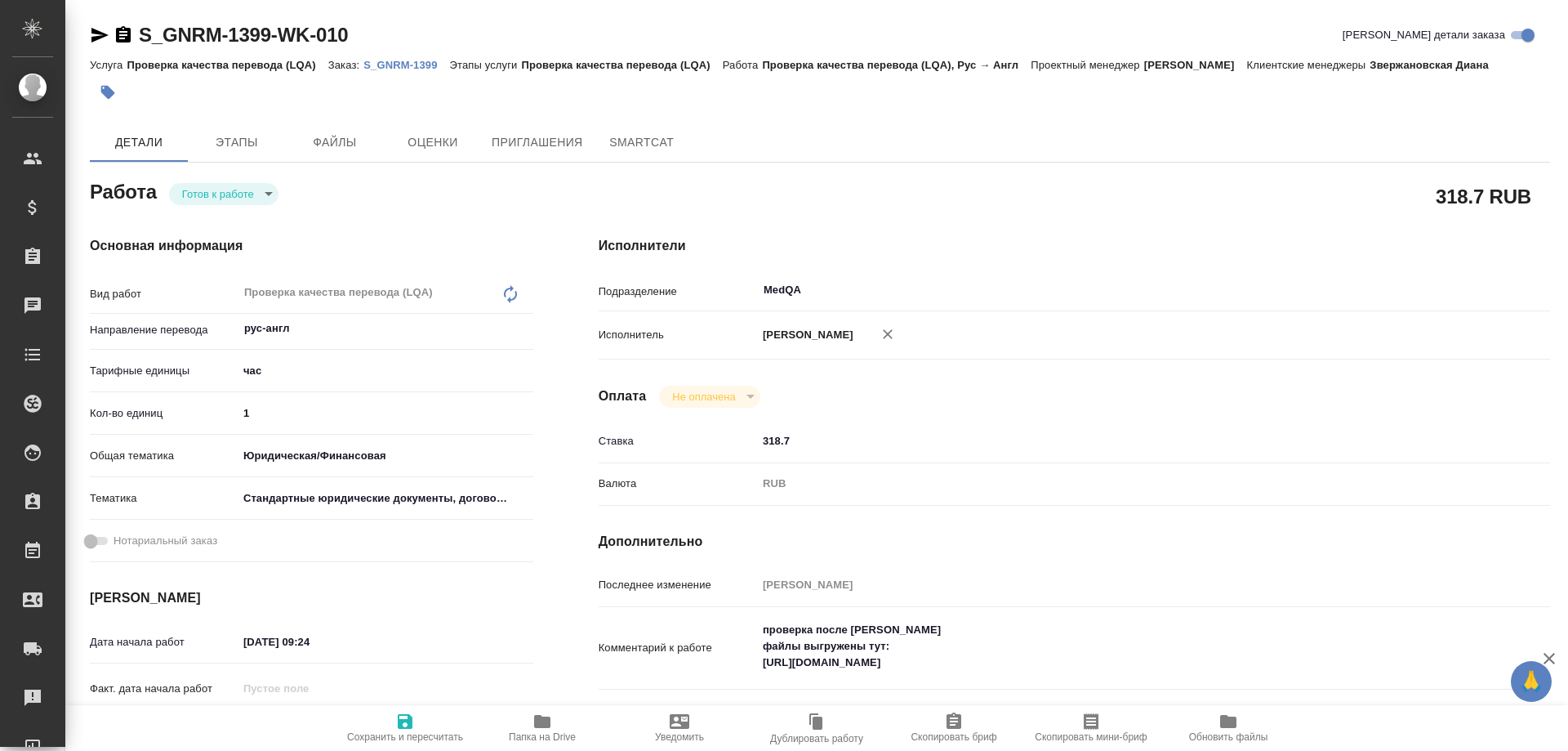
type textarea "x"
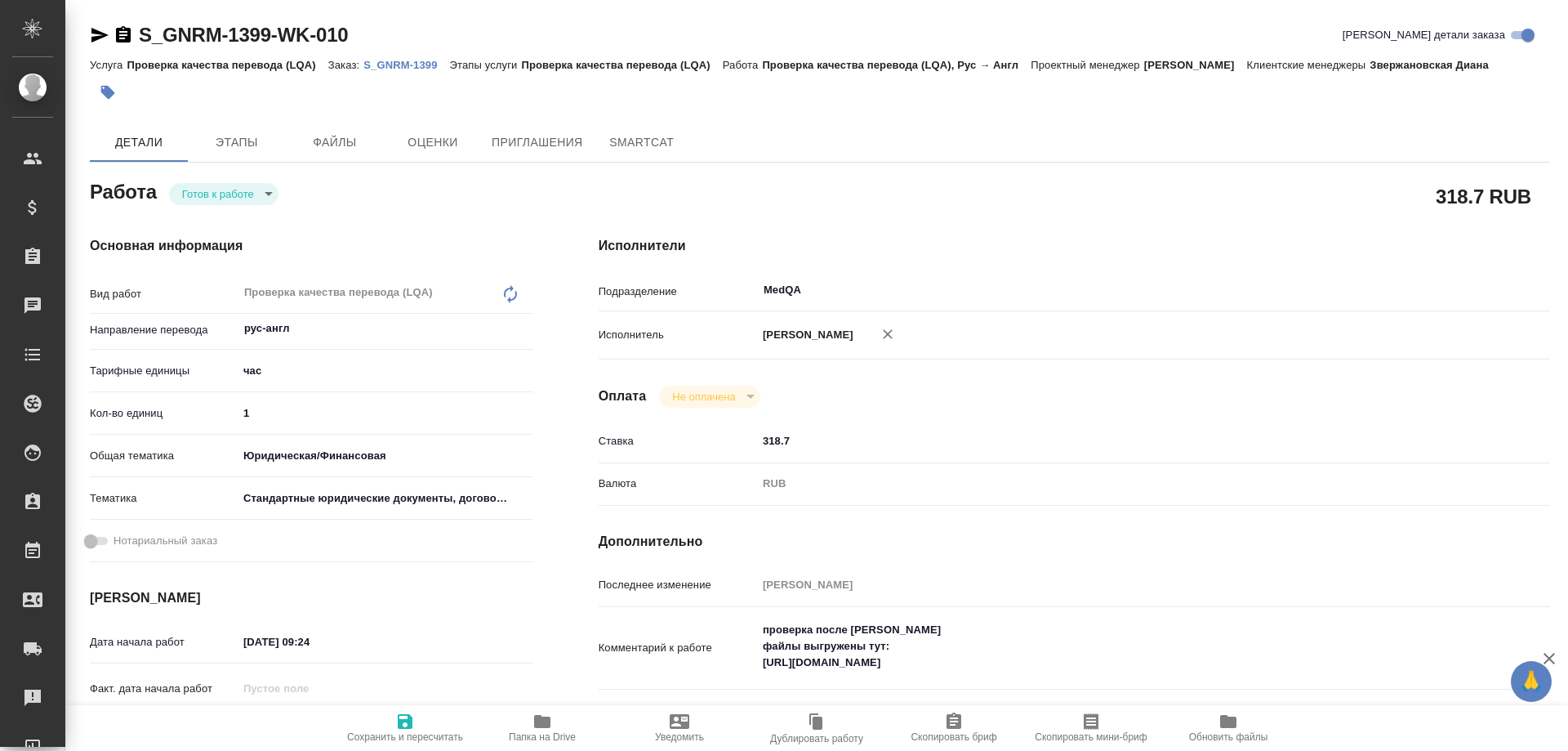
type textarea "x"
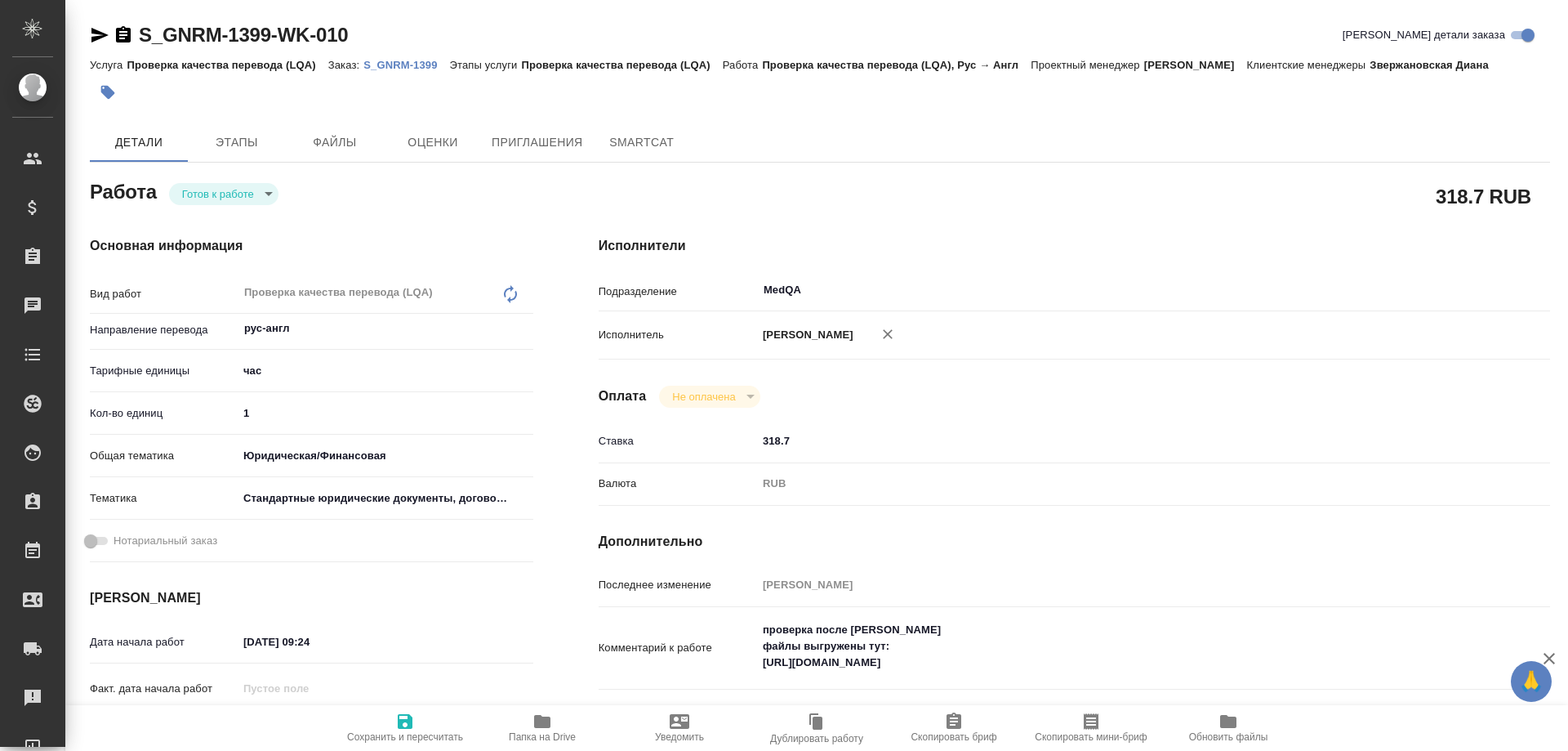
type textarea "x"
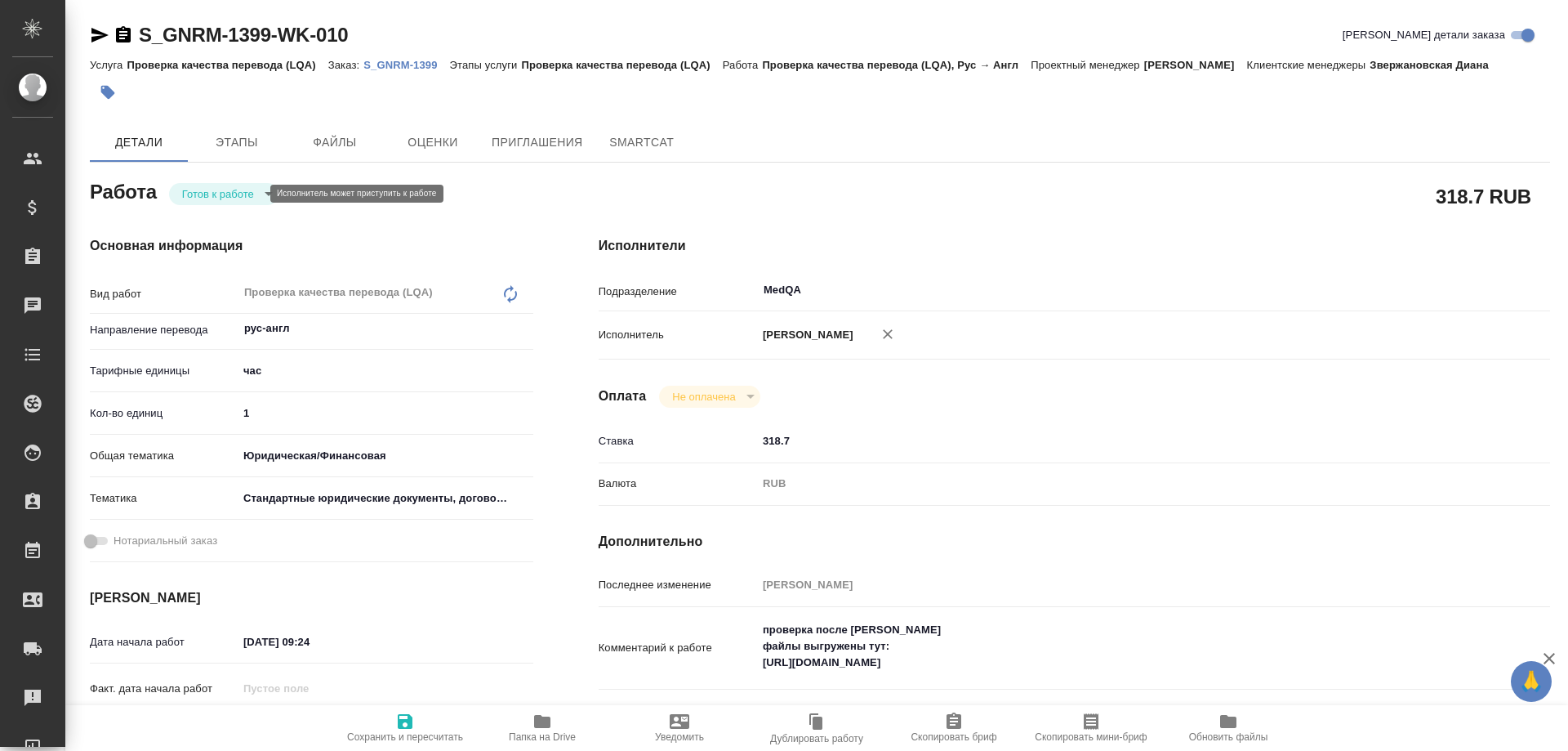
type textarea "x"
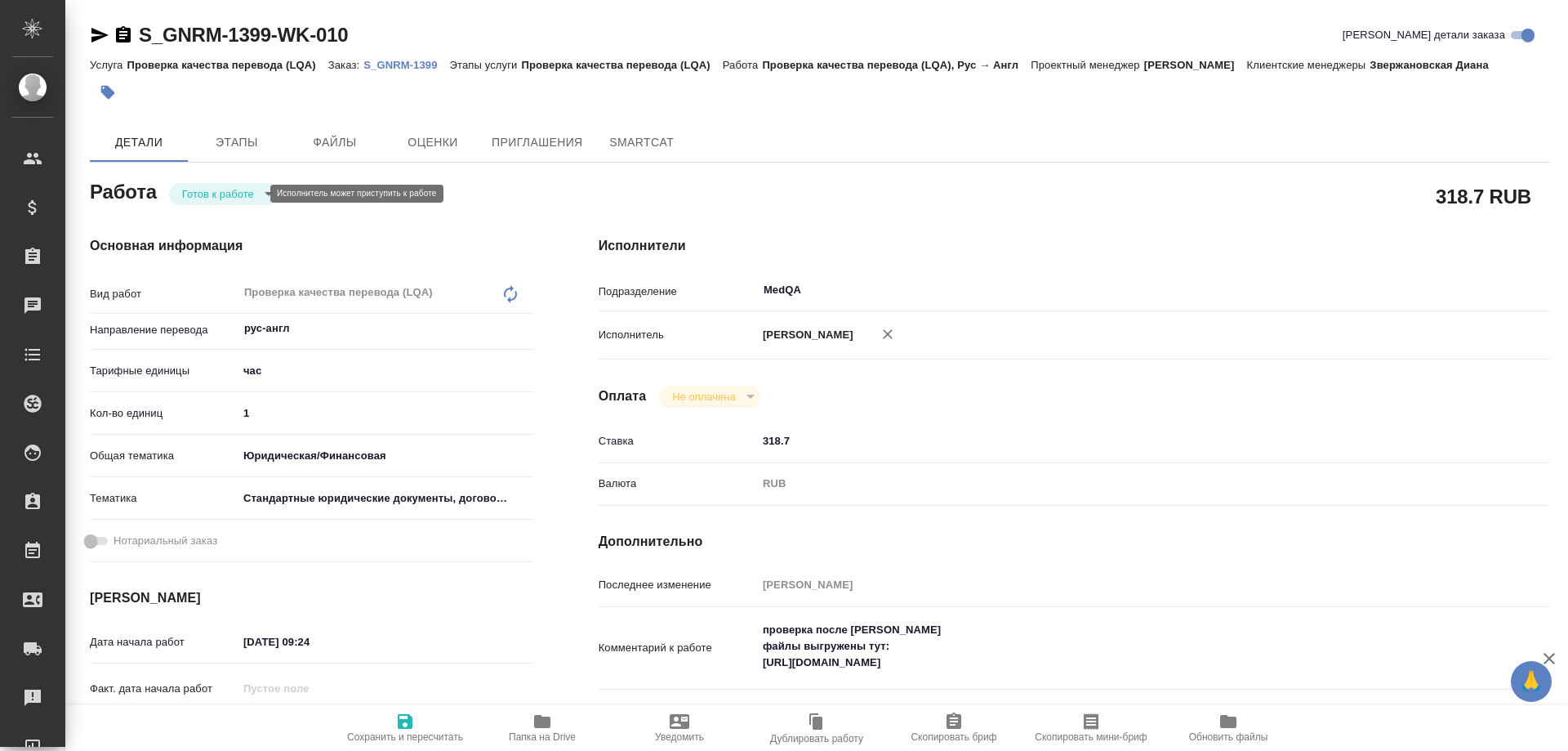
click at [235, 197] on body "🙏 .cls-1 fill:#fff; AWATERA Solovyova Elena Клиенты Спецификации Заказы Чаты To…" at bounding box center [784, 376] width 1568 height 751
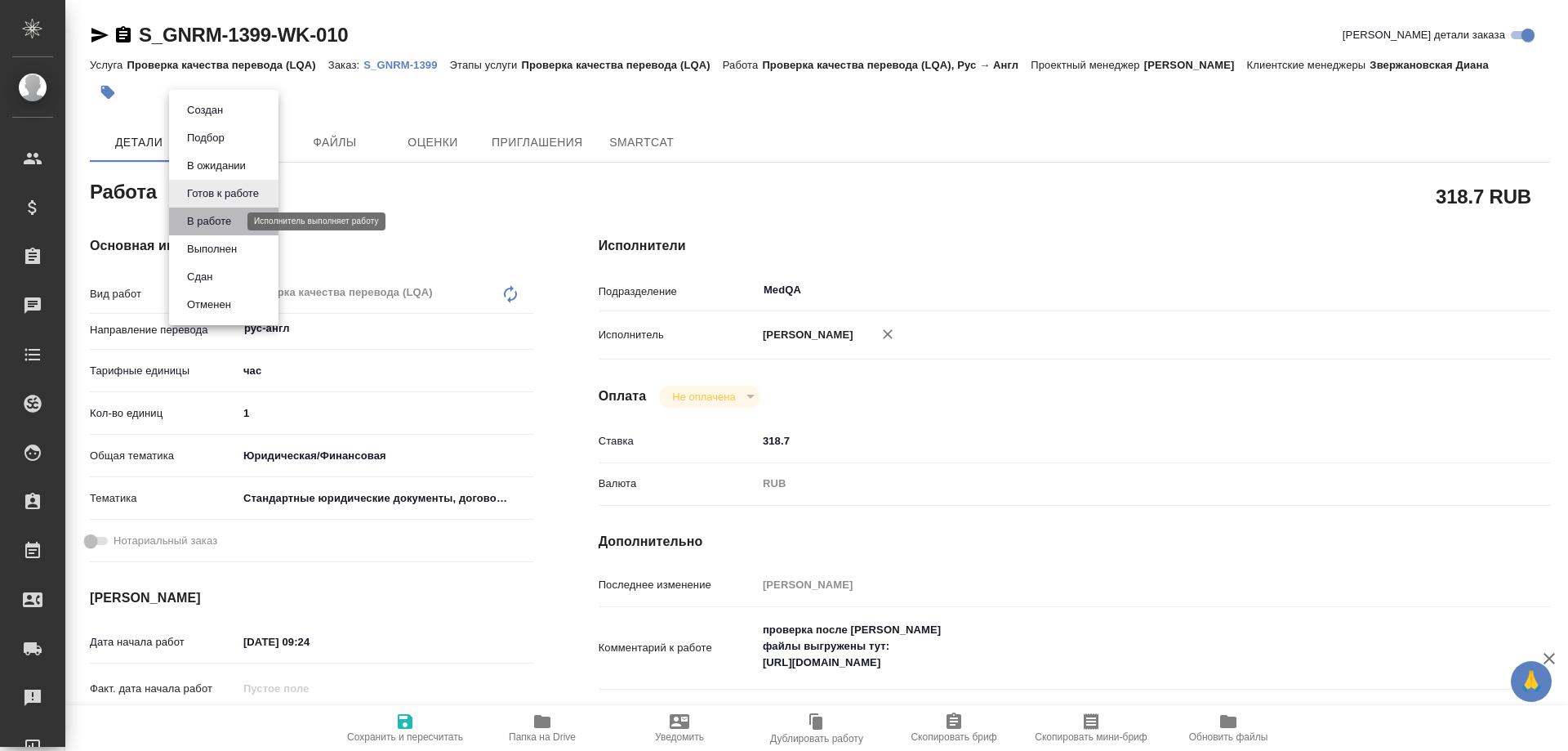
click at [214, 224] on button "В работе" at bounding box center [209, 221] width 54 height 18
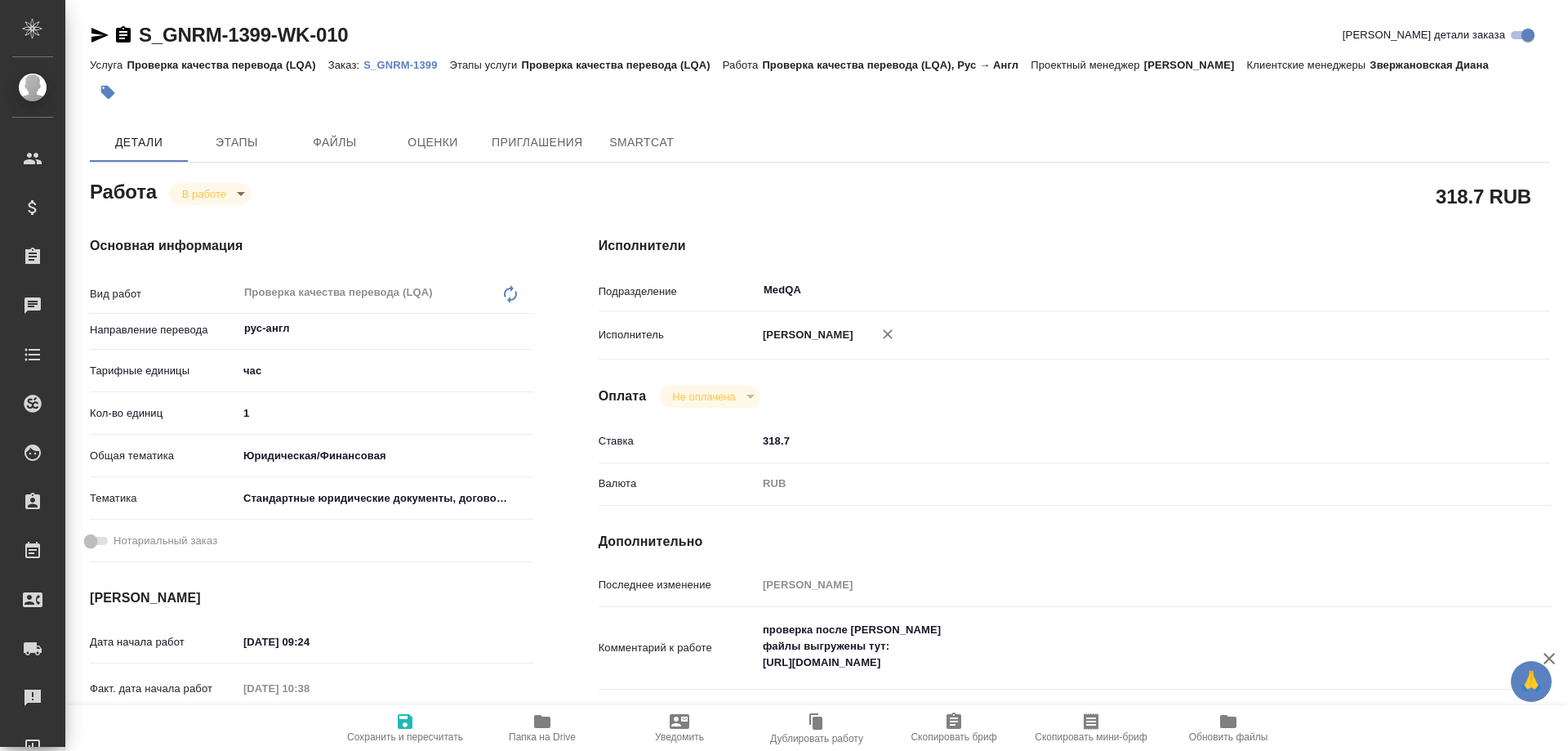
type textarea "x"
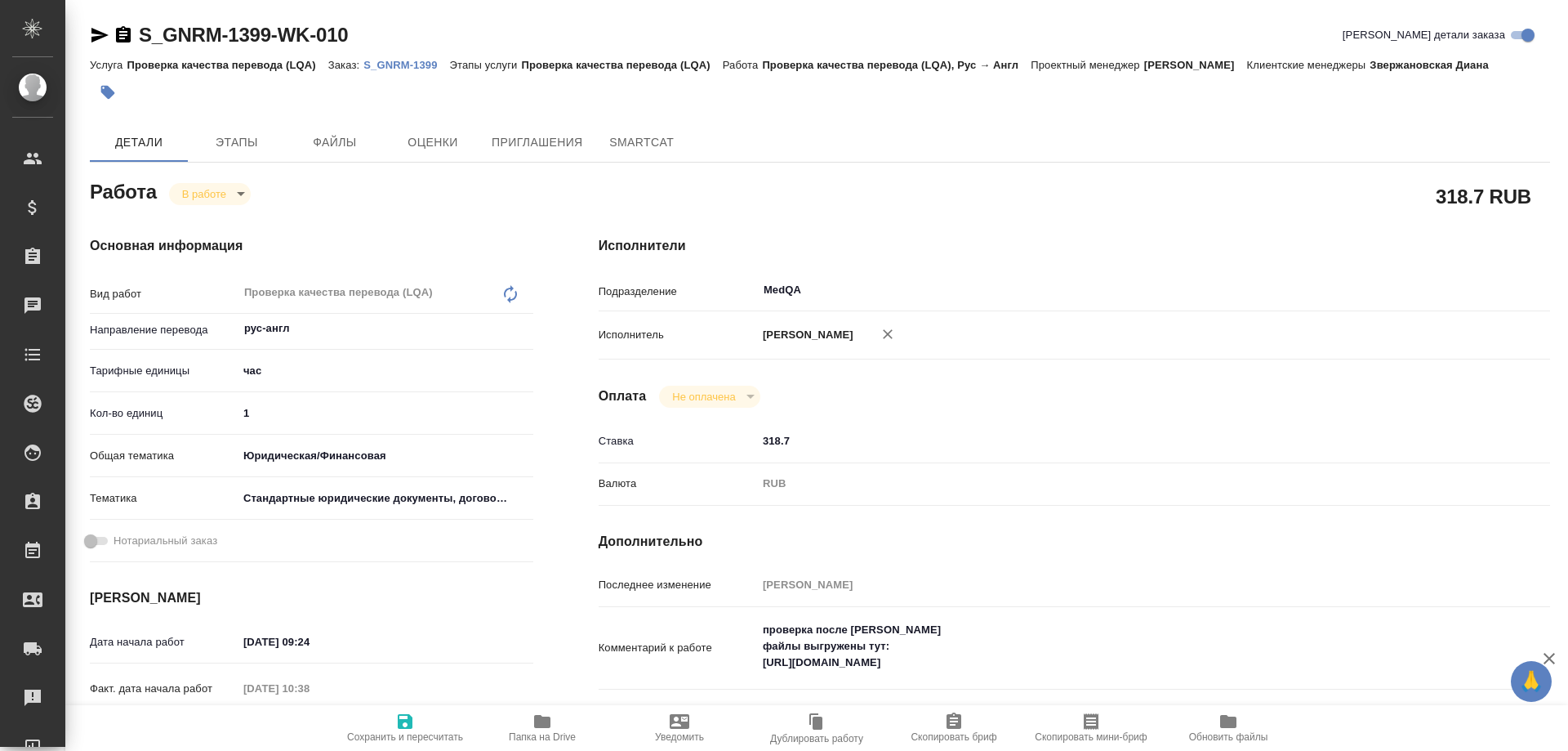
type textarea "x"
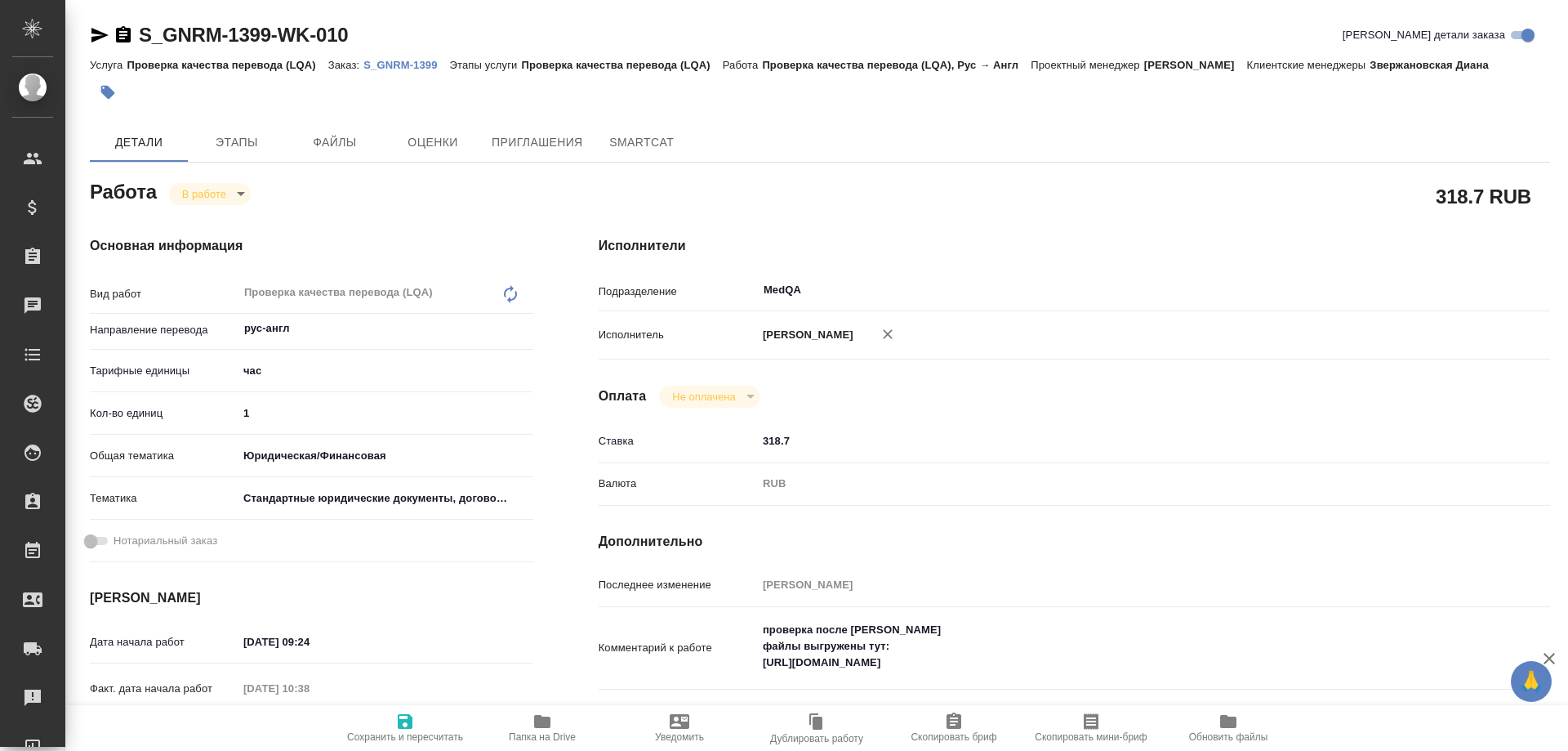
type textarea "x"
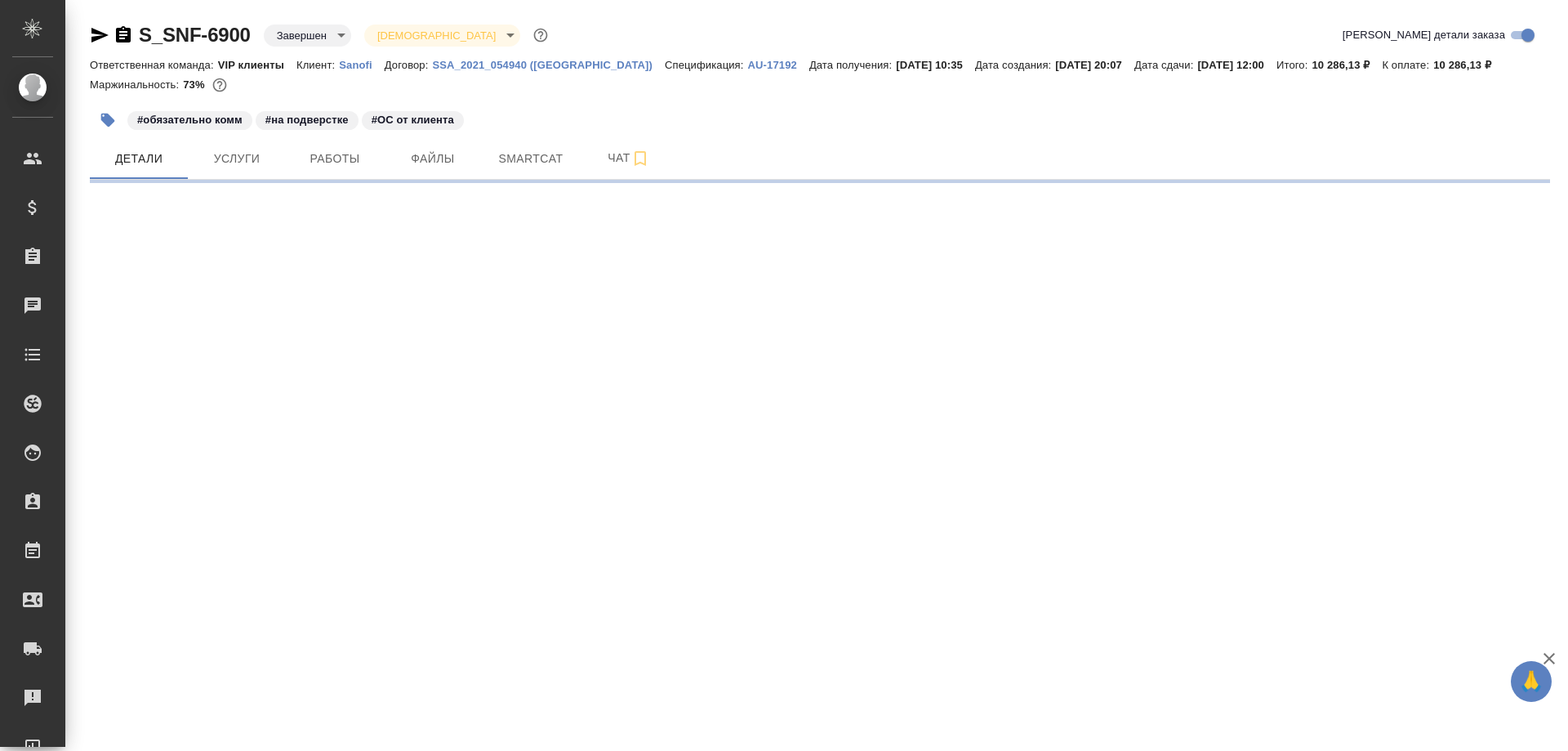
select select "RU"
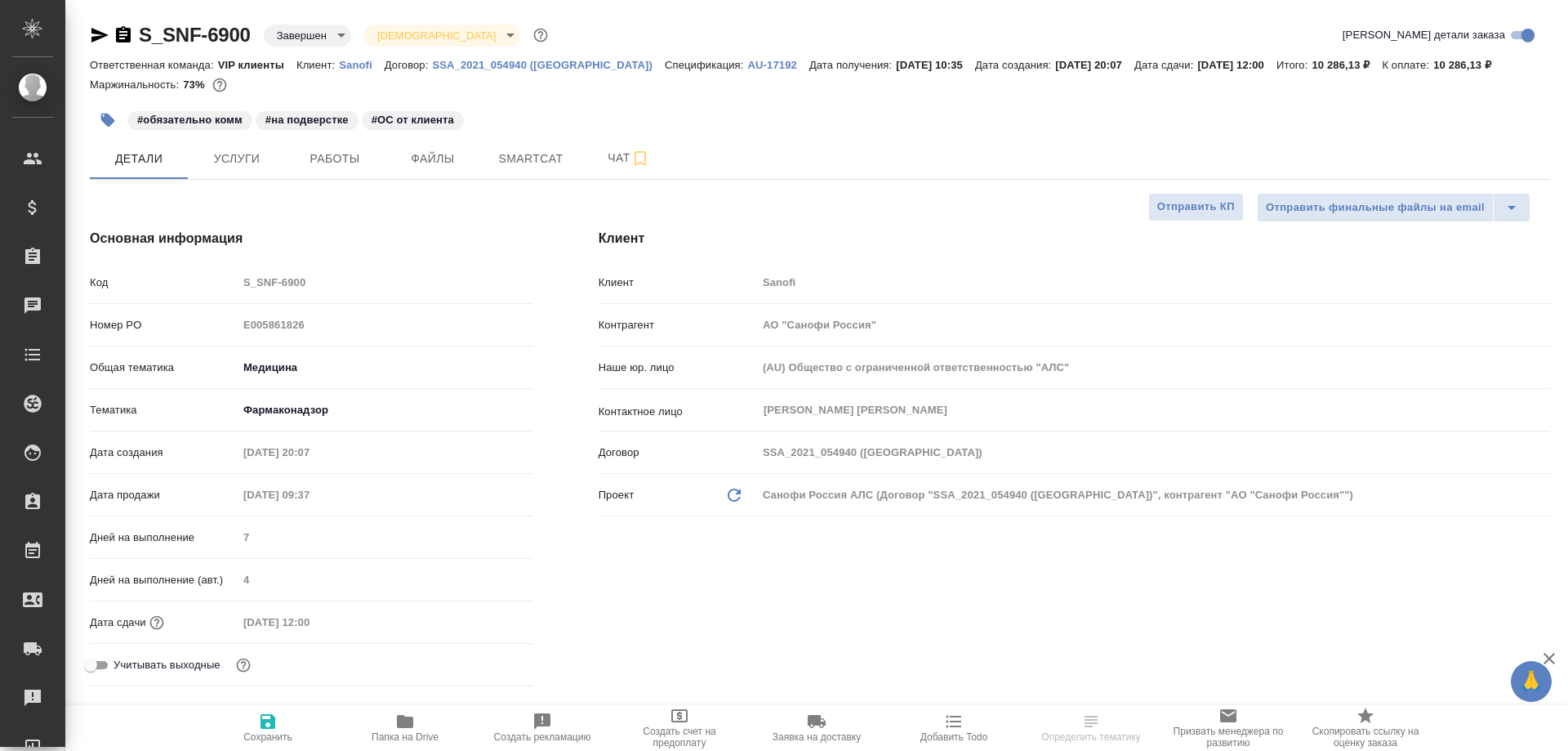
type textarea "x"
click at [604, 156] on span "Чат" at bounding box center [628, 158] width 78 height 21
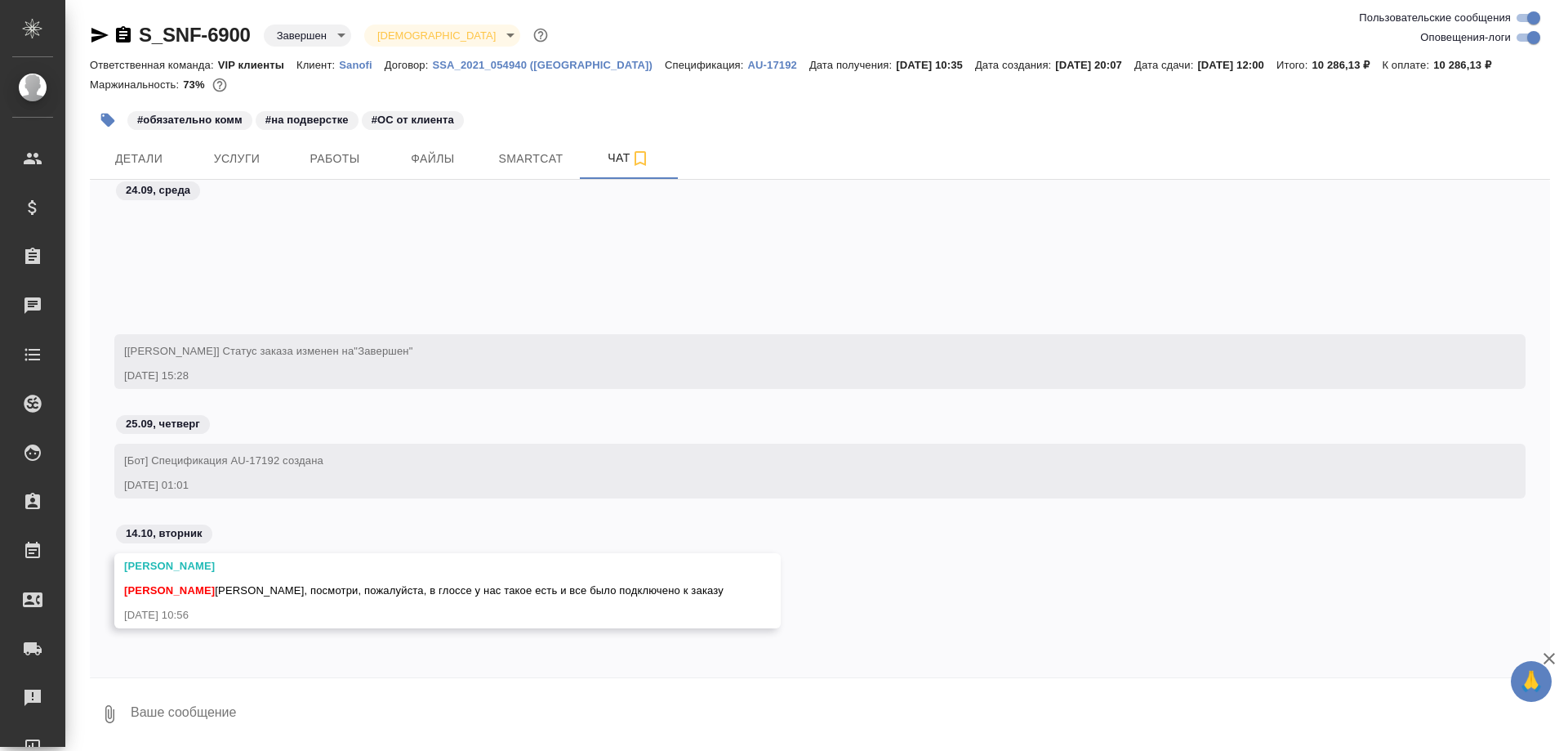
scroll to position [40146, 0]
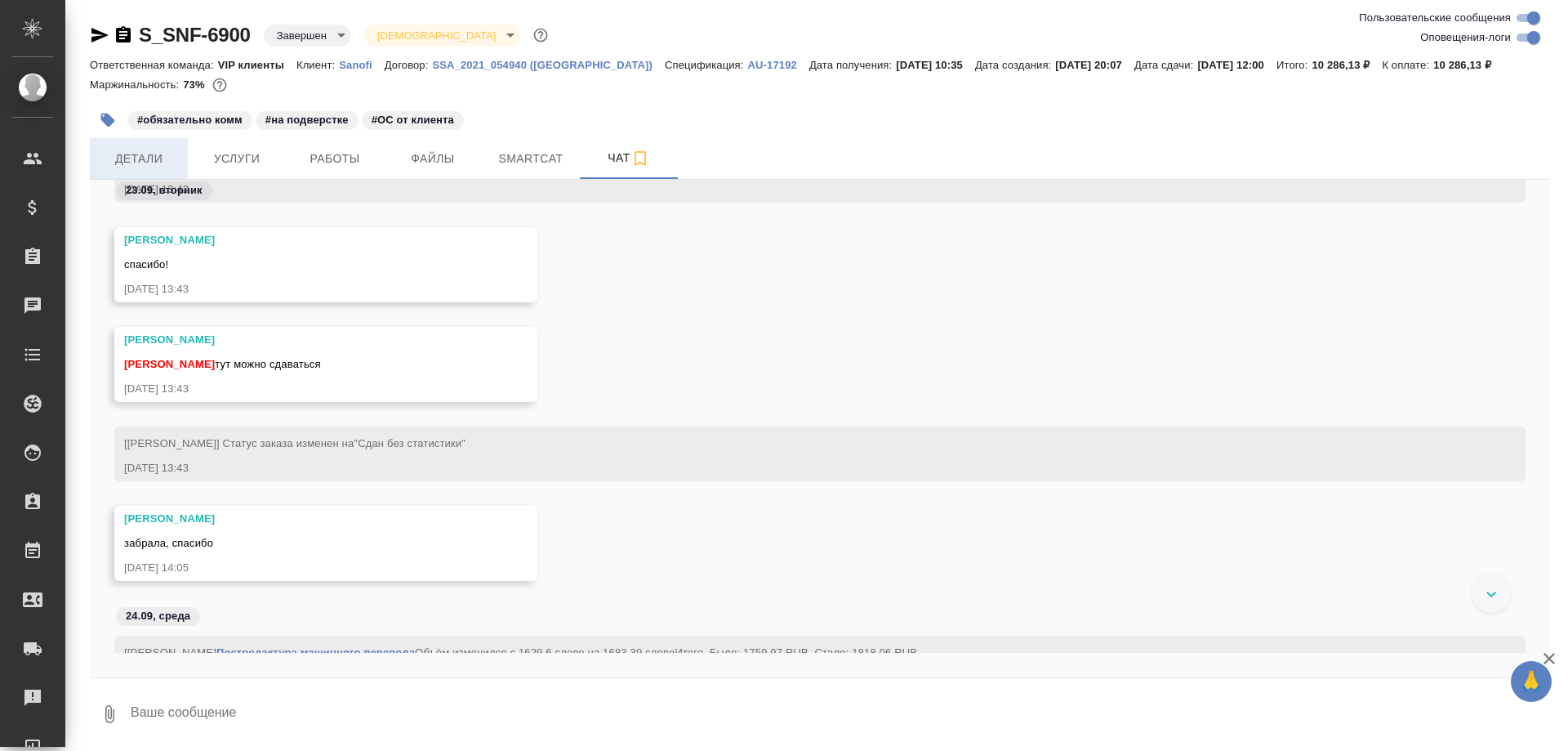
click at [134, 159] on span "Детали" at bounding box center [138, 159] width 78 height 21
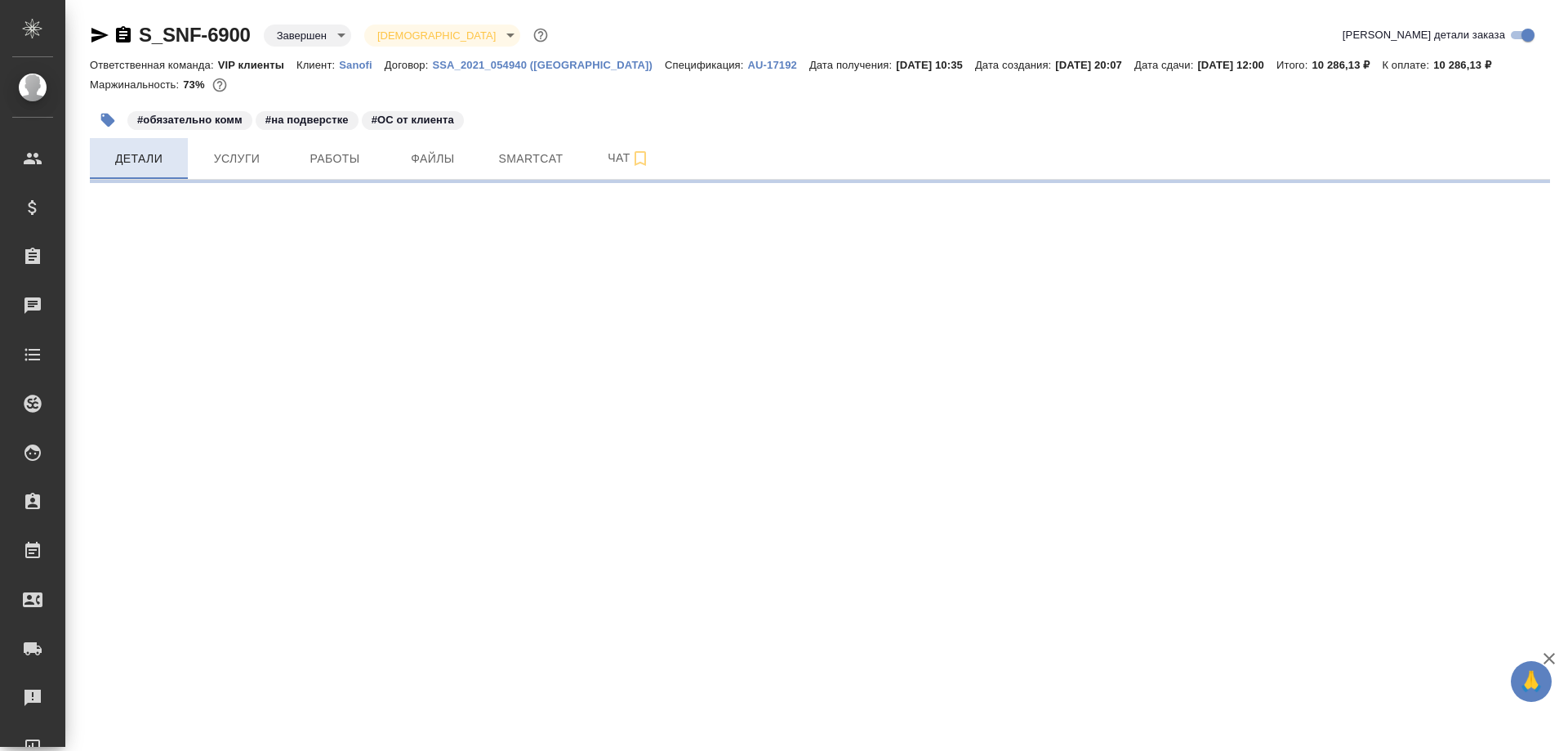
select select "RU"
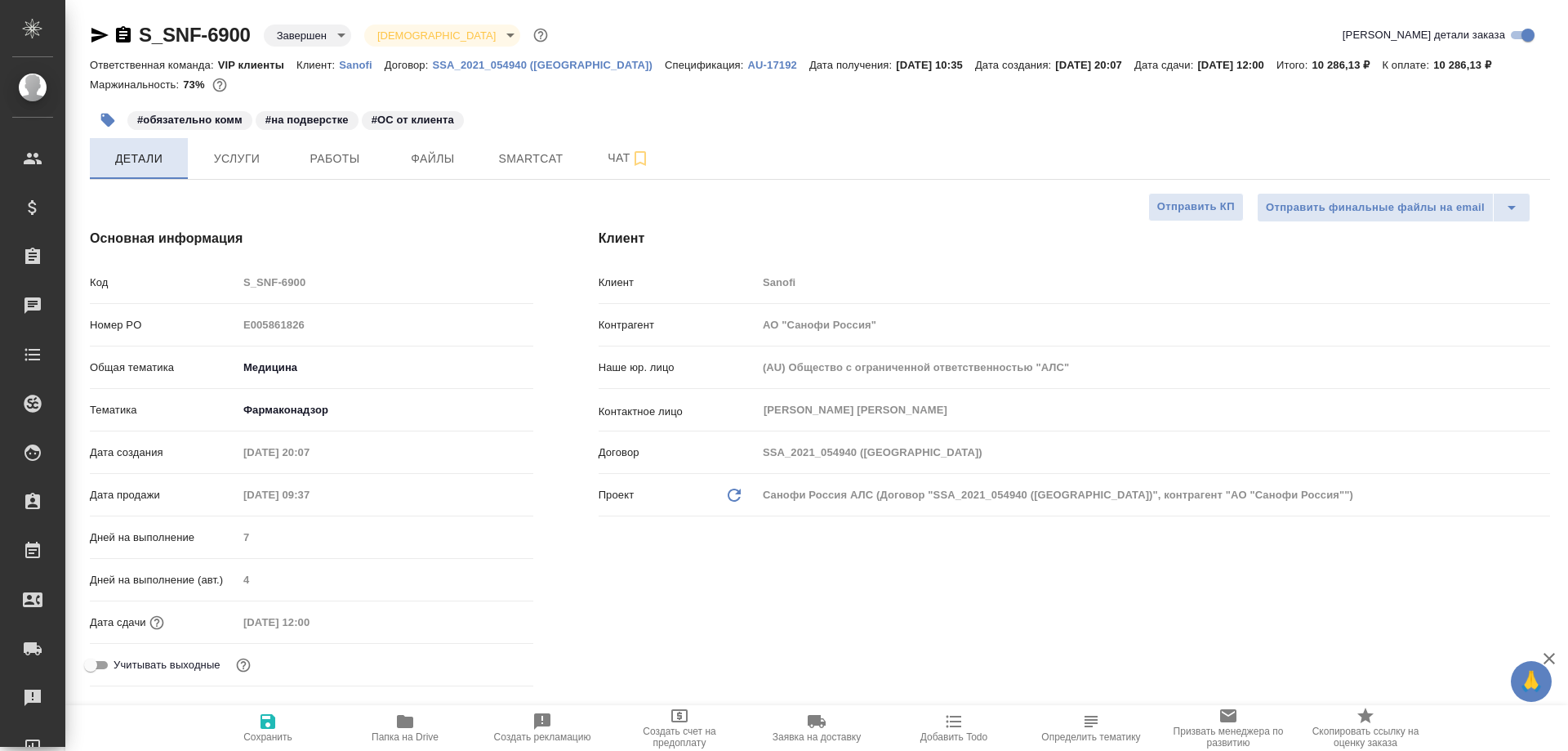
type textarea "x"
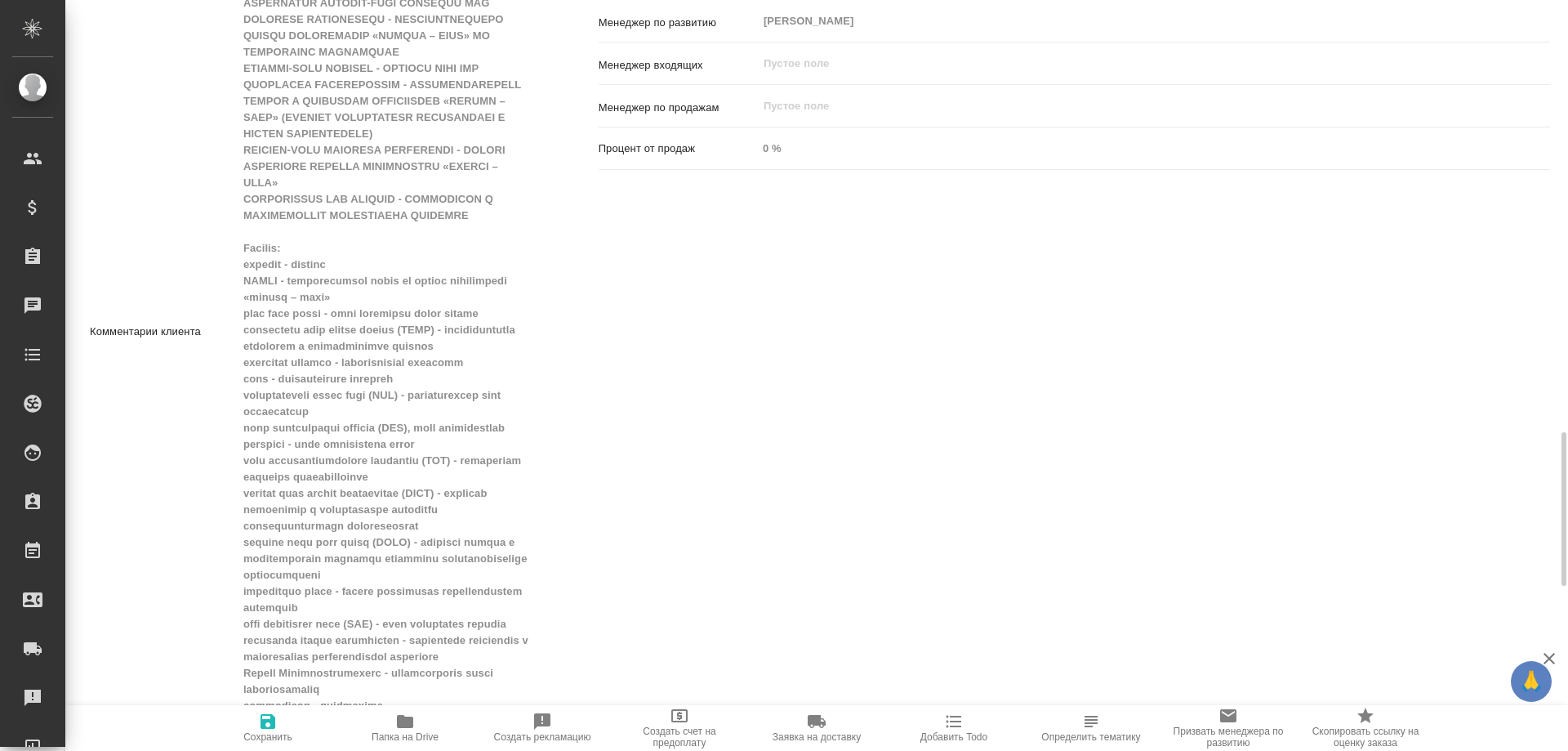
scroll to position [1389, 0]
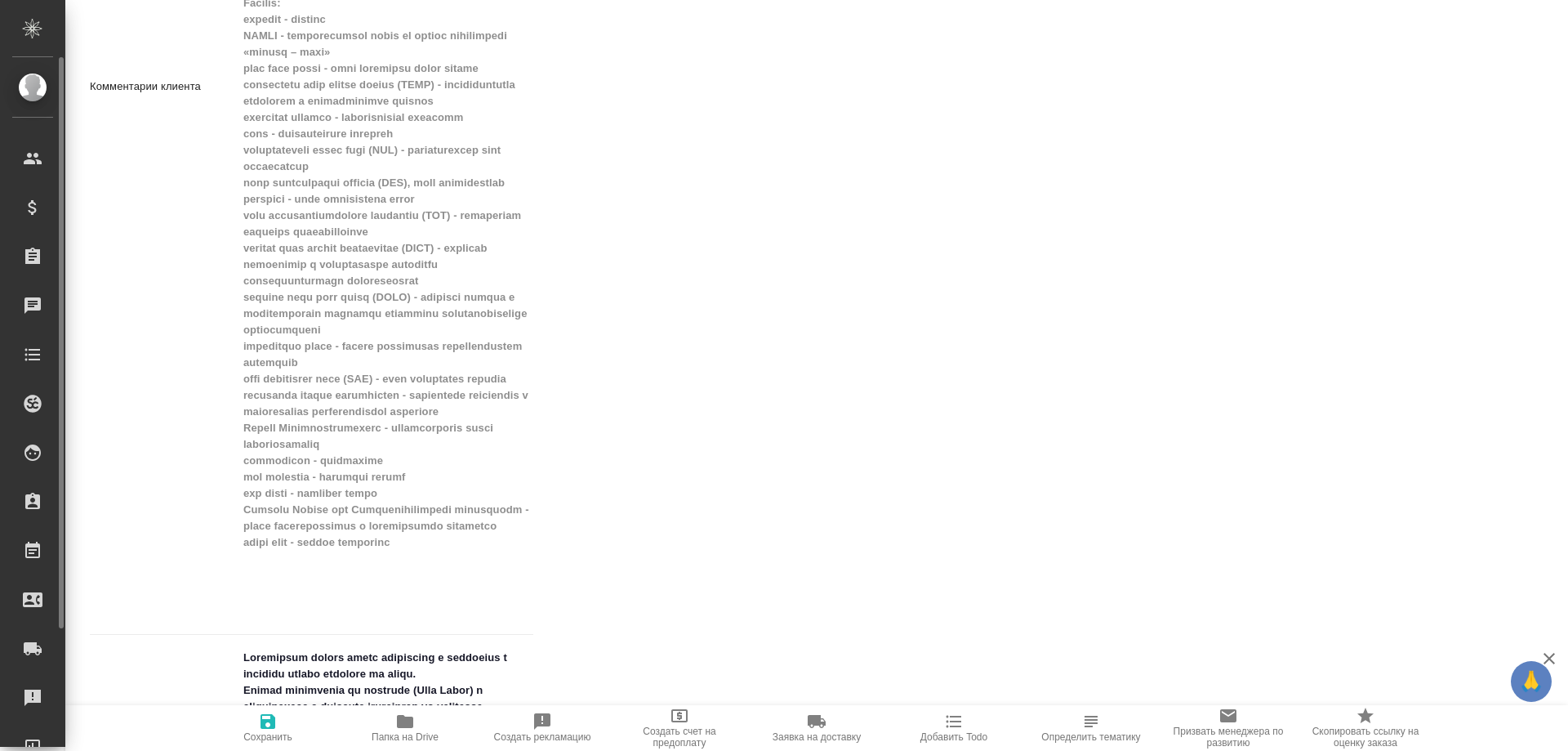
type textarea "x"
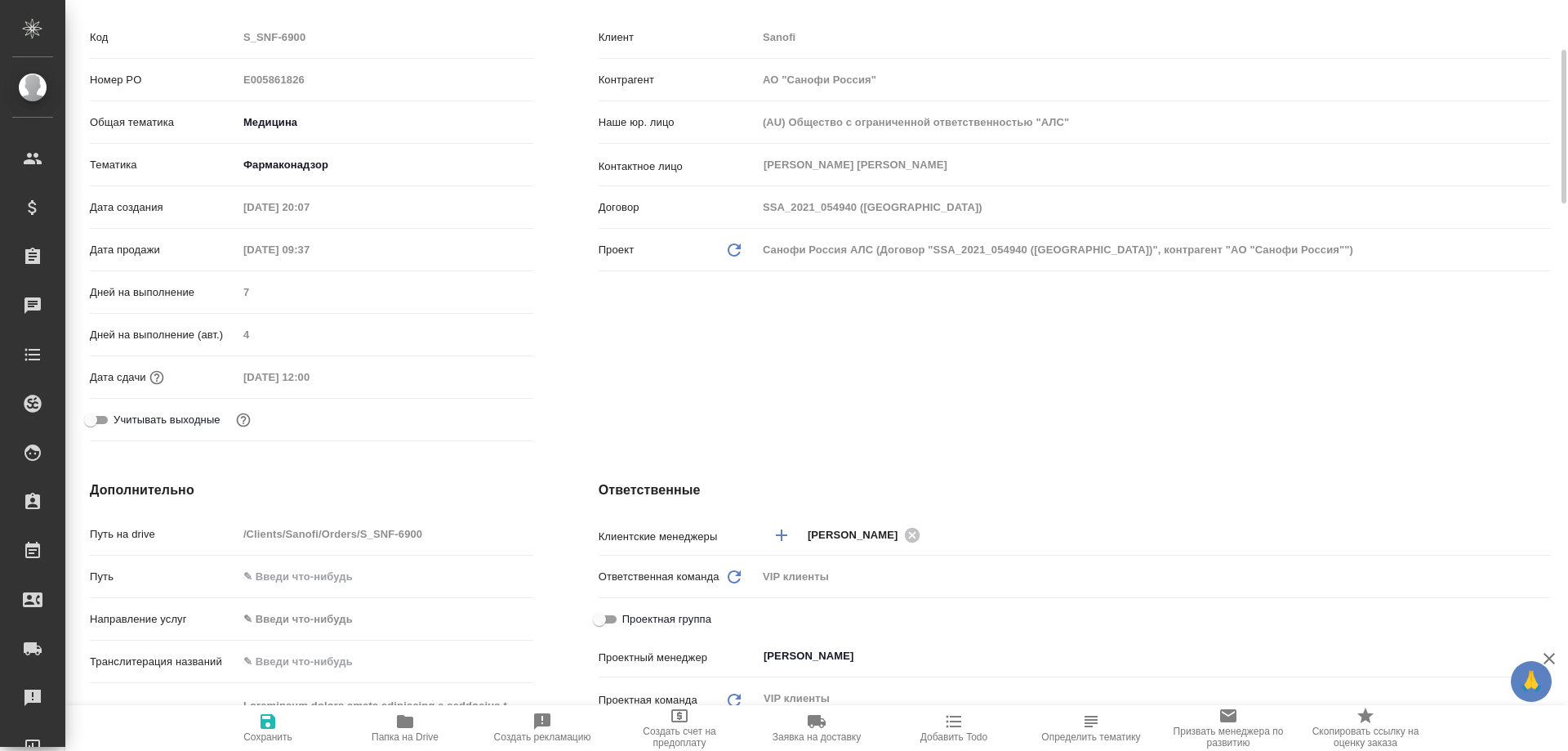
scroll to position [0, 0]
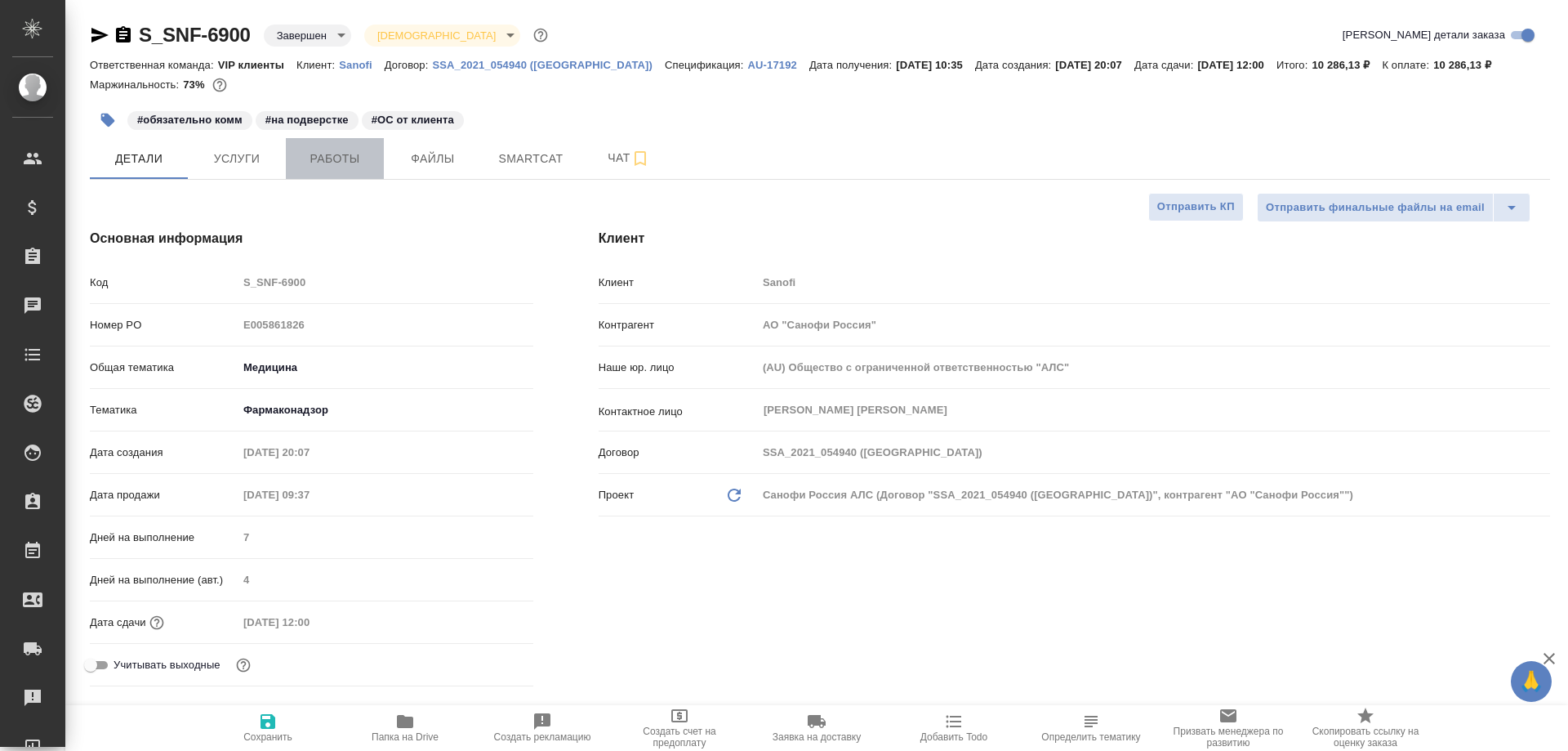
click at [352, 157] on span "Работы" at bounding box center [335, 159] width 78 height 21
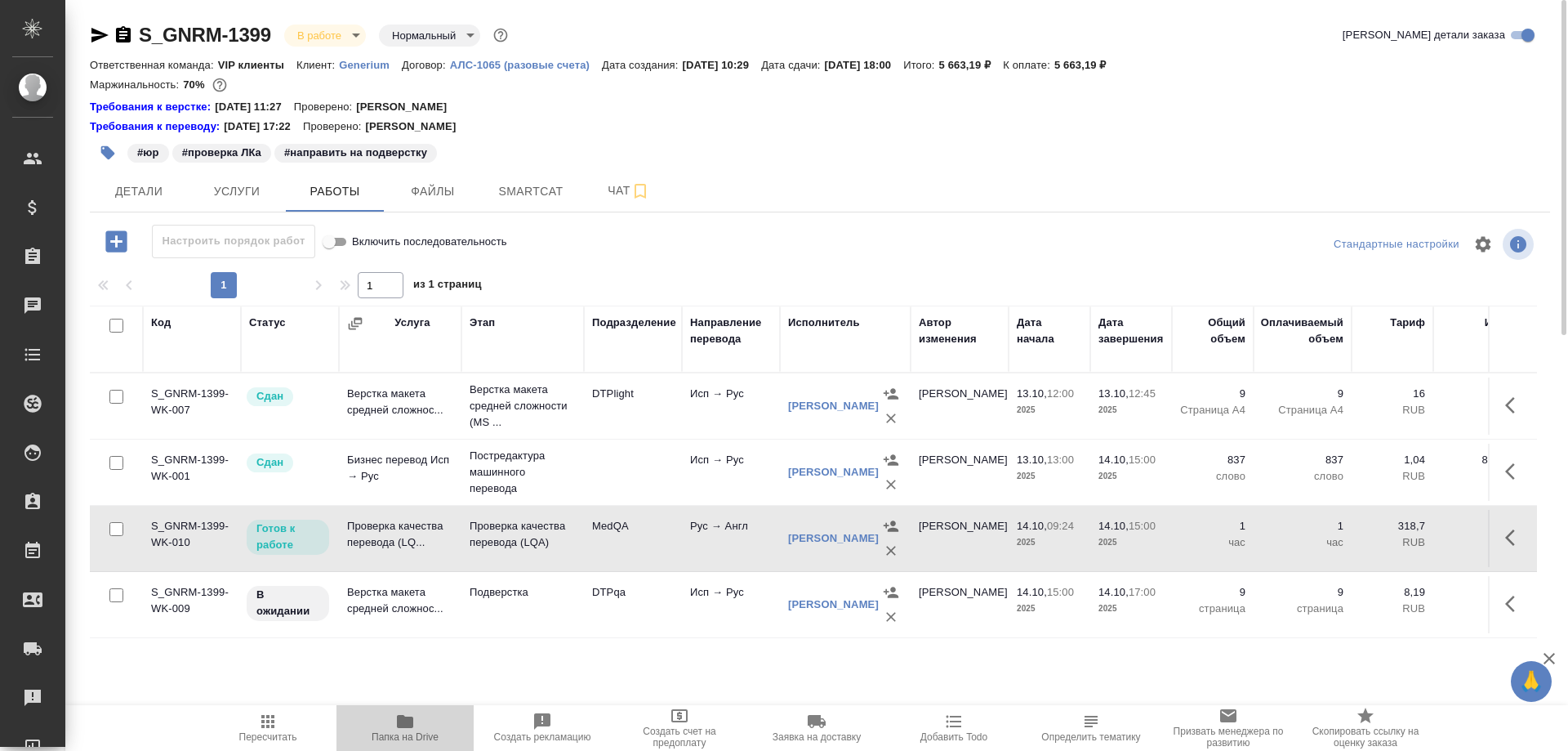
click at [401, 729] on icon "button" at bounding box center [405, 721] width 20 height 20
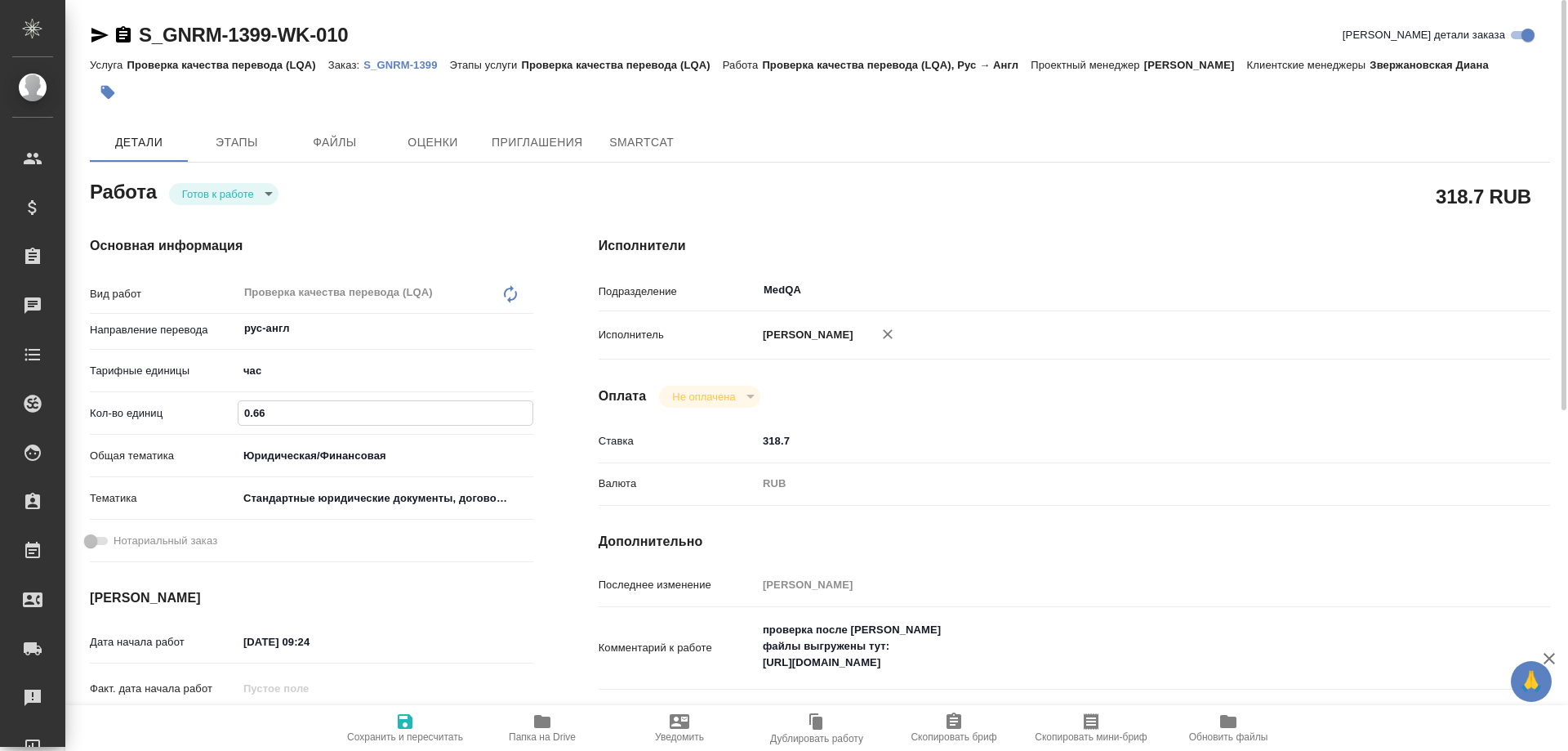
type input "0.66"
click at [418, 720] on span "Сохранить и пересчитать" at bounding box center [405, 727] width 117 height 31
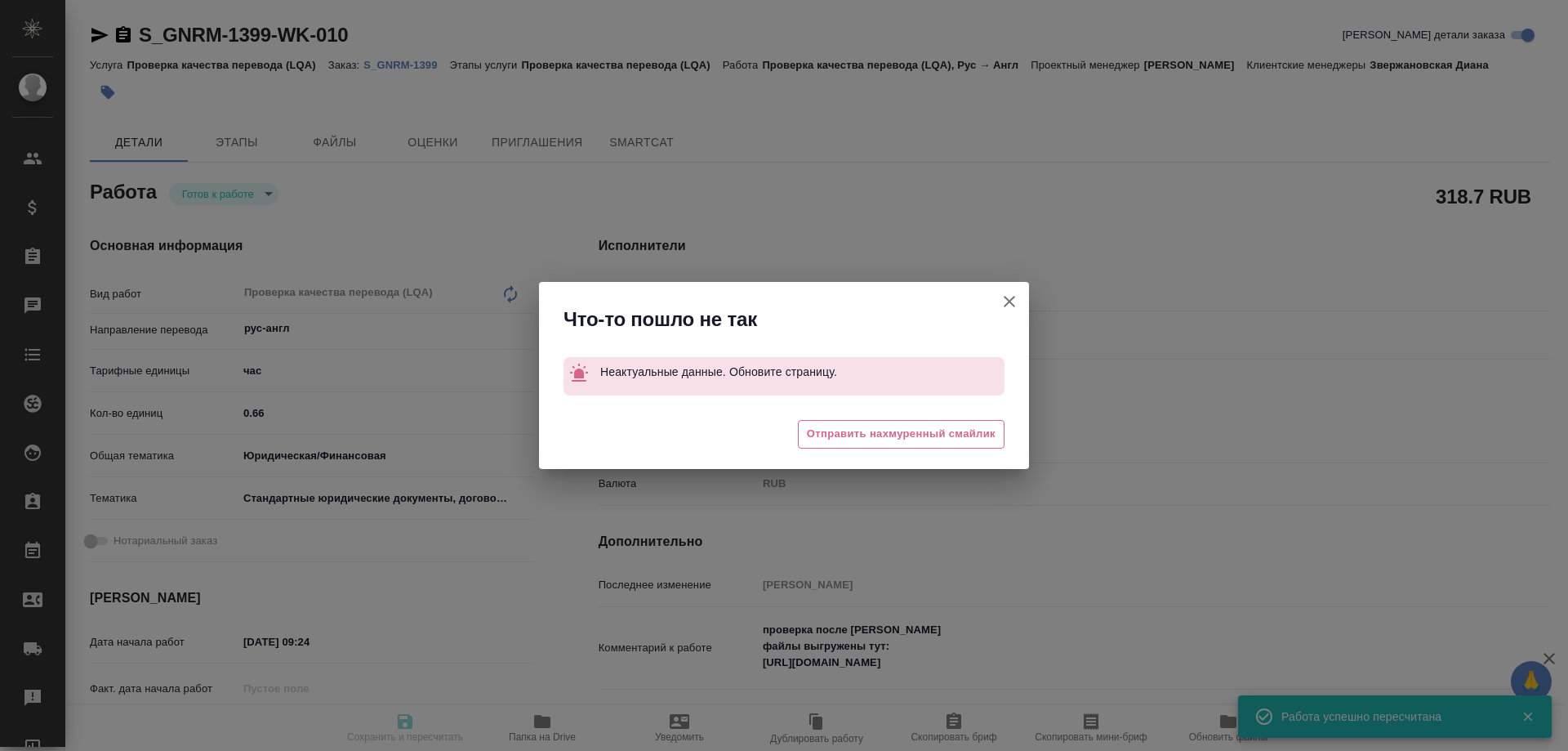
click at [1011, 306] on icon "button" at bounding box center [1010, 301] width 20 height 20
type input "inProgress"
type input "исп-рус"
type input "5a8b1489cc6b4906c91bfd93"
type input "1"
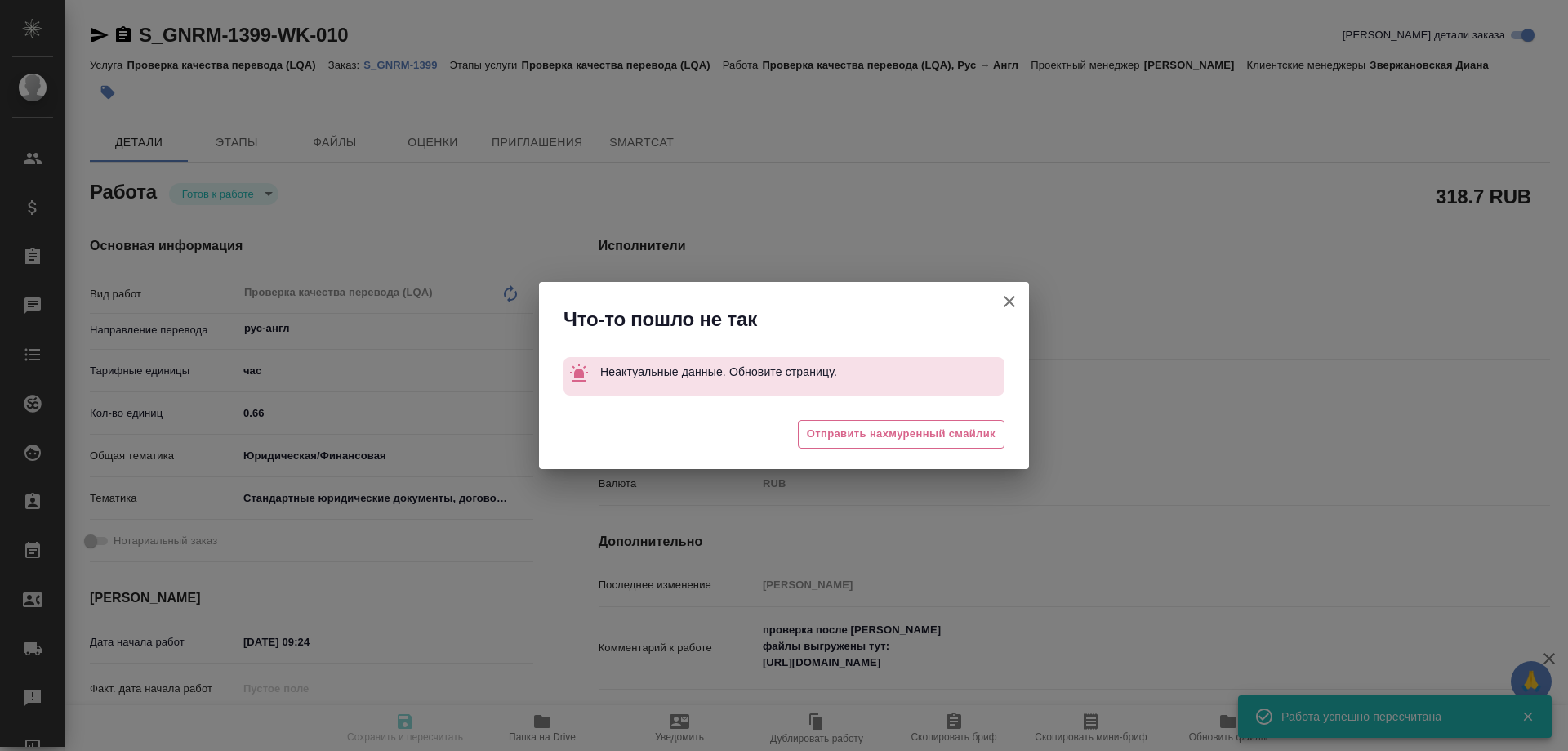
type input "yr-fn"
type input "5f647205b73bc97568ca66bf"
type input "[DATE] 09:24"
type input "[DATE] 10:38"
type input "[DATE] 15:00"
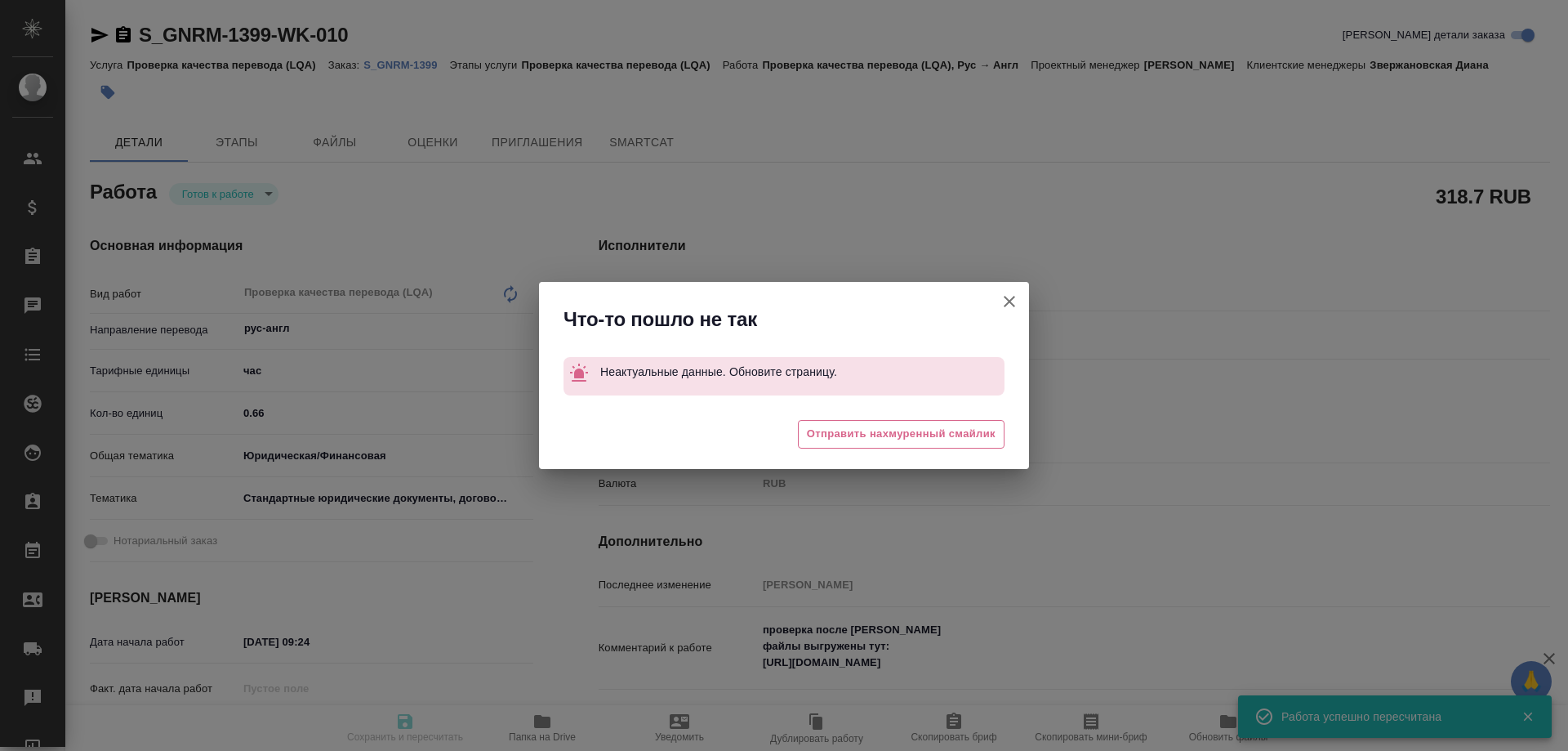
type input "[DATE] 18:00"
type input "MedQA"
type input "notPayed"
type input "318.7"
type input "RUB"
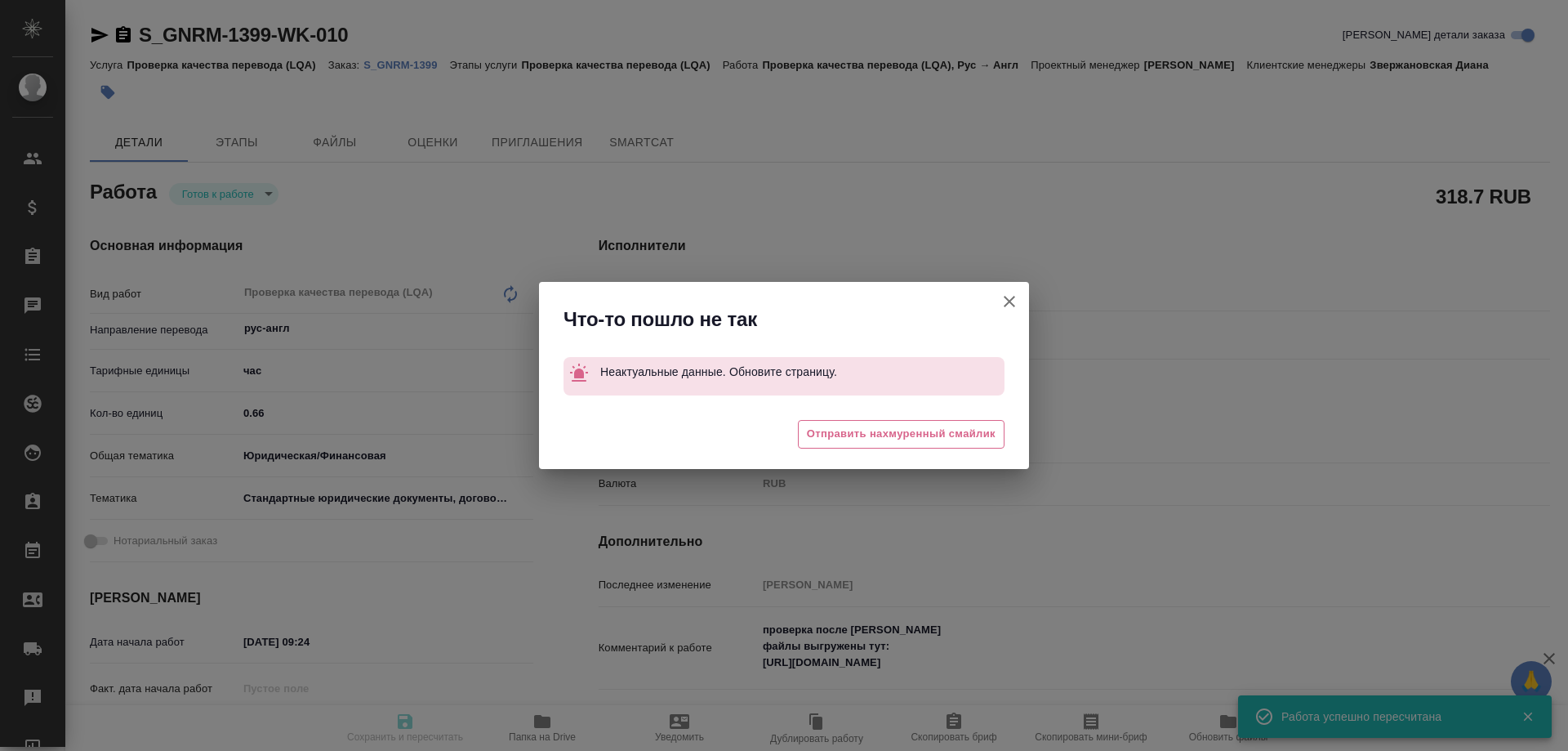
type input "[PERSON_NAME]"
type input "S_GNRM-1399"
type input "Проверка качества перевода (LQA)"
type input "Звержановская Диана"
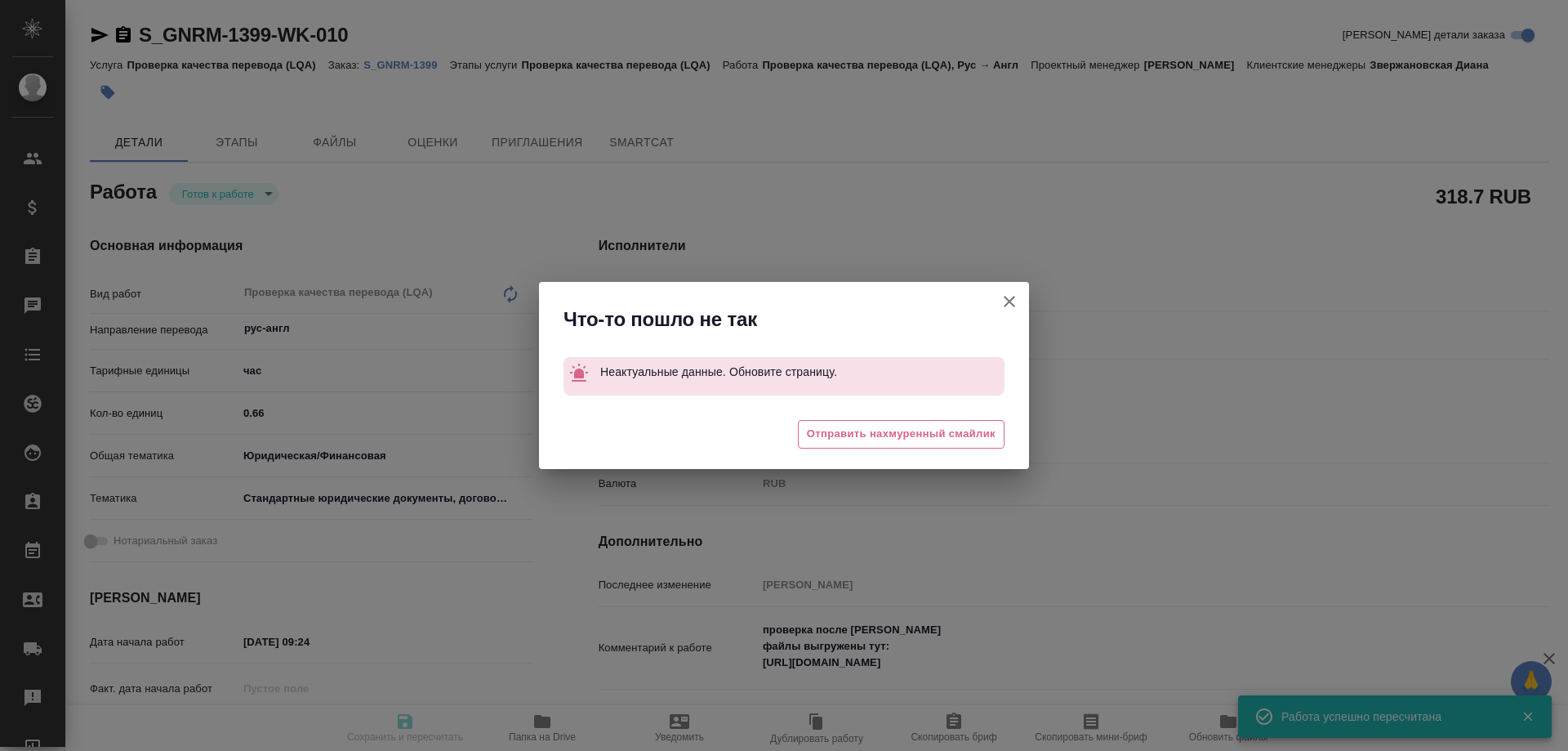
type input "[PERSON_NAME]"
type input "/Clients/Generium/Orders/S_GNRM-1399"
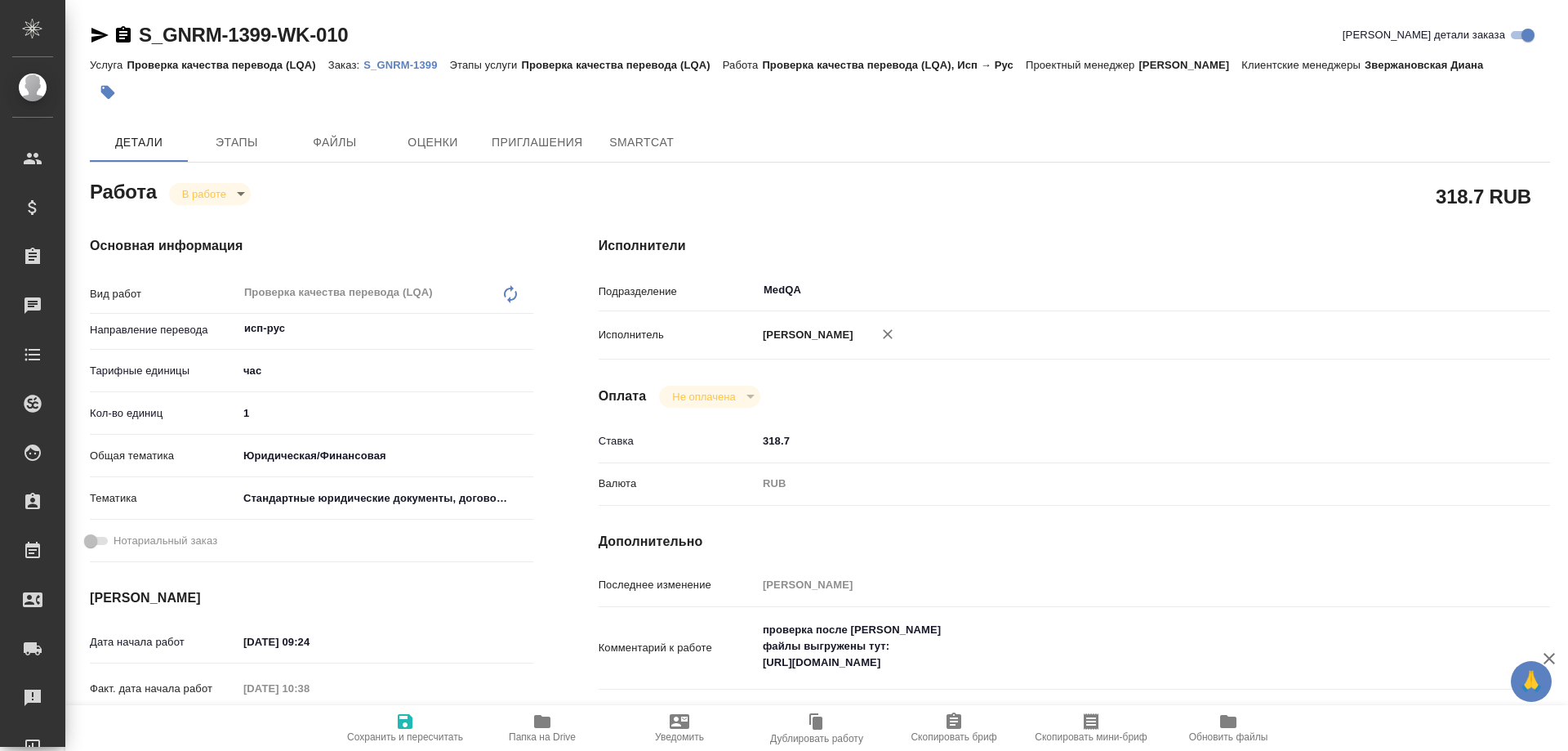
type textarea "x"
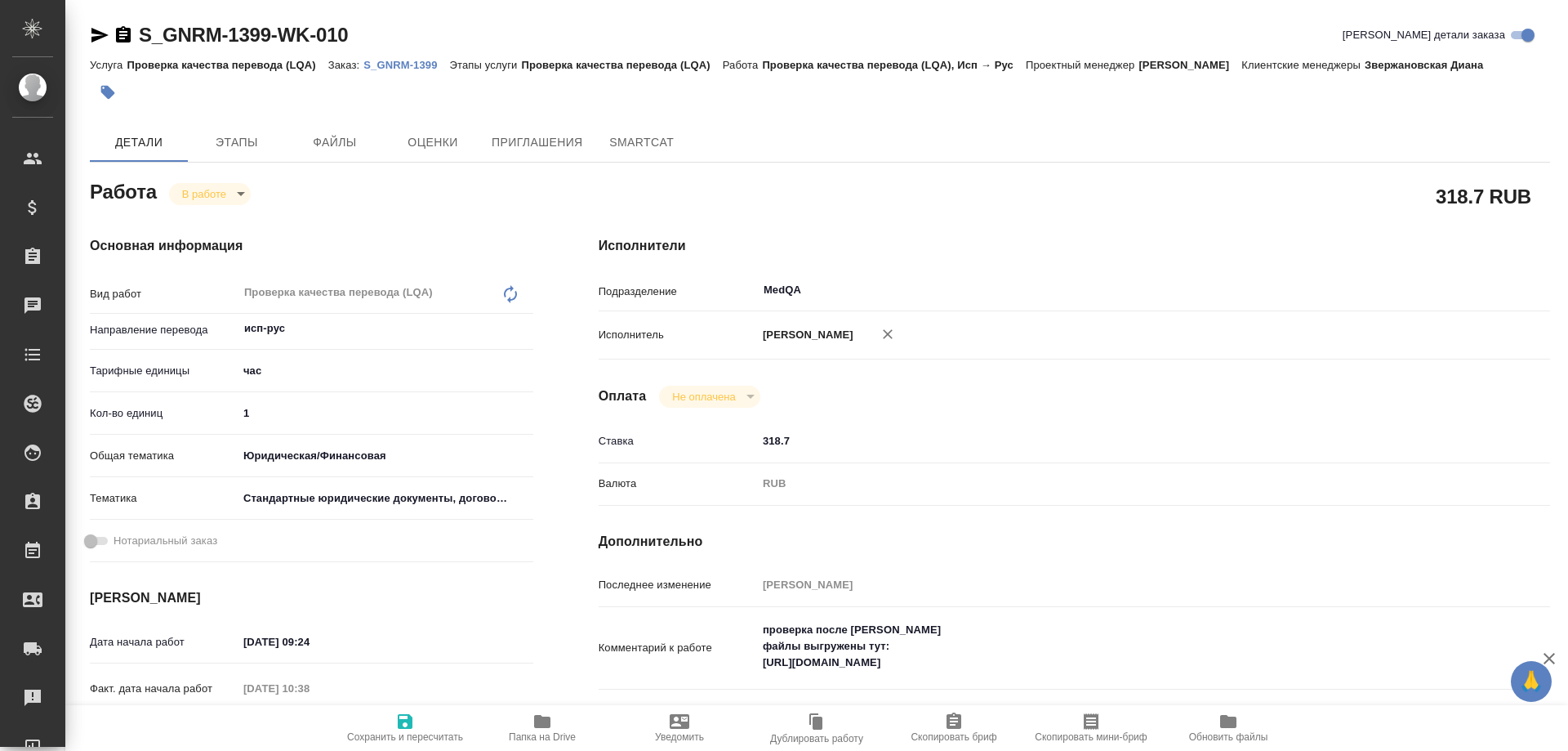
type textarea "x"
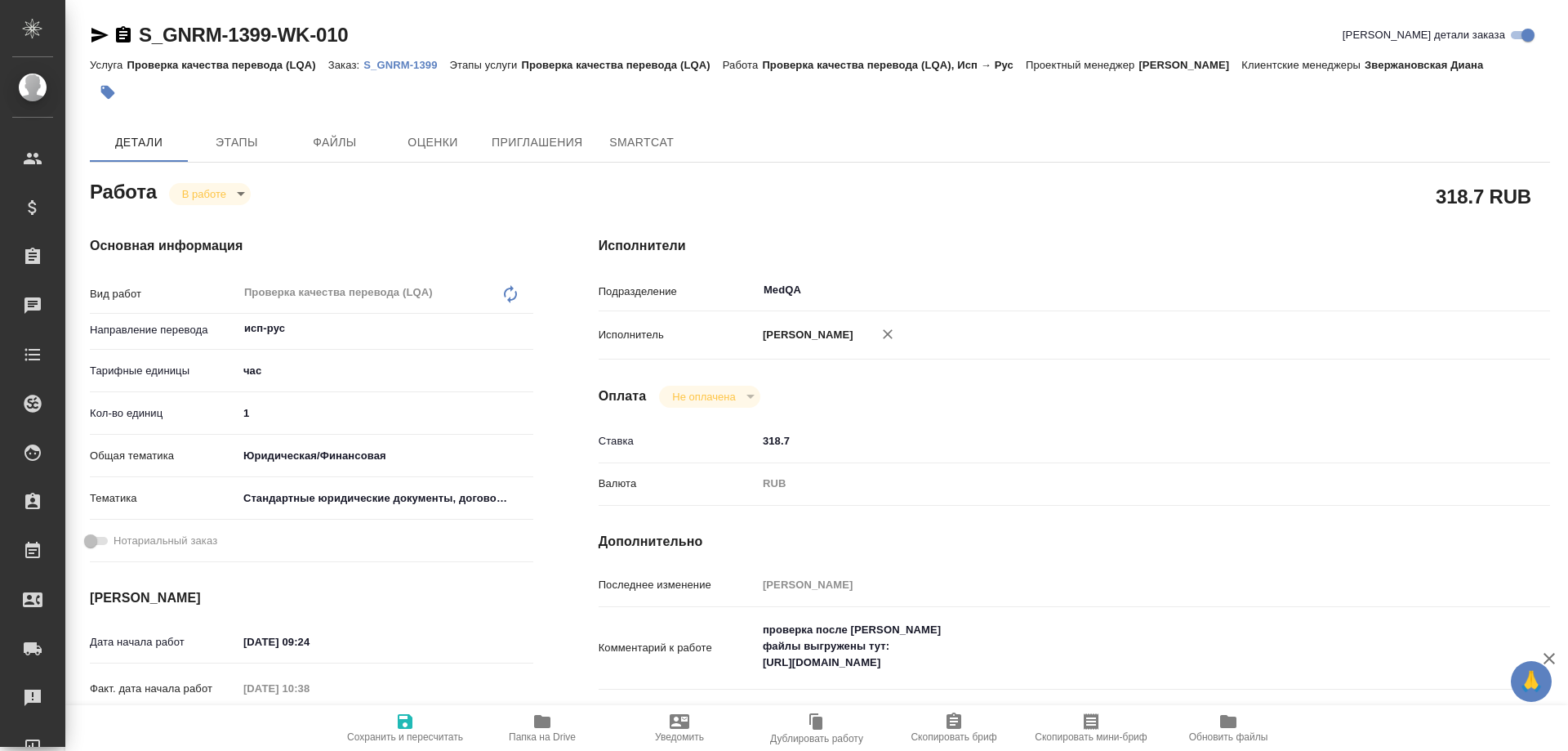
type textarea "x"
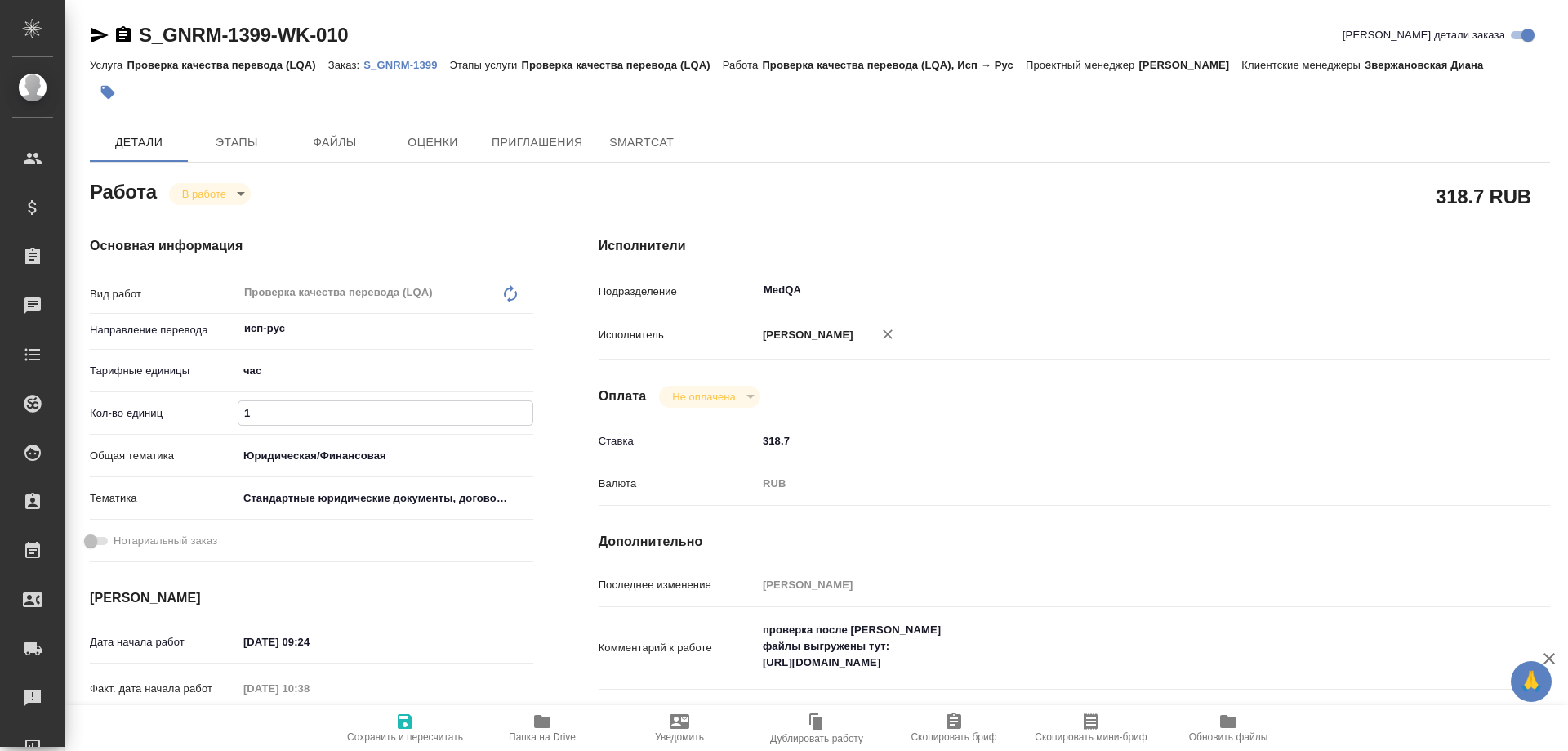
drag, startPoint x: 324, startPoint y: 403, endPoint x: 125, endPoint y: 382, distance: 200.1
click at [125, 382] on div "Вид работ Проверка качества перевода (LQA) x ​ Направление перевода исп-рус ​ Т…" at bounding box center [311, 422] width 443 height 293
type textarea "x"
type input "0"
type textarea "x"
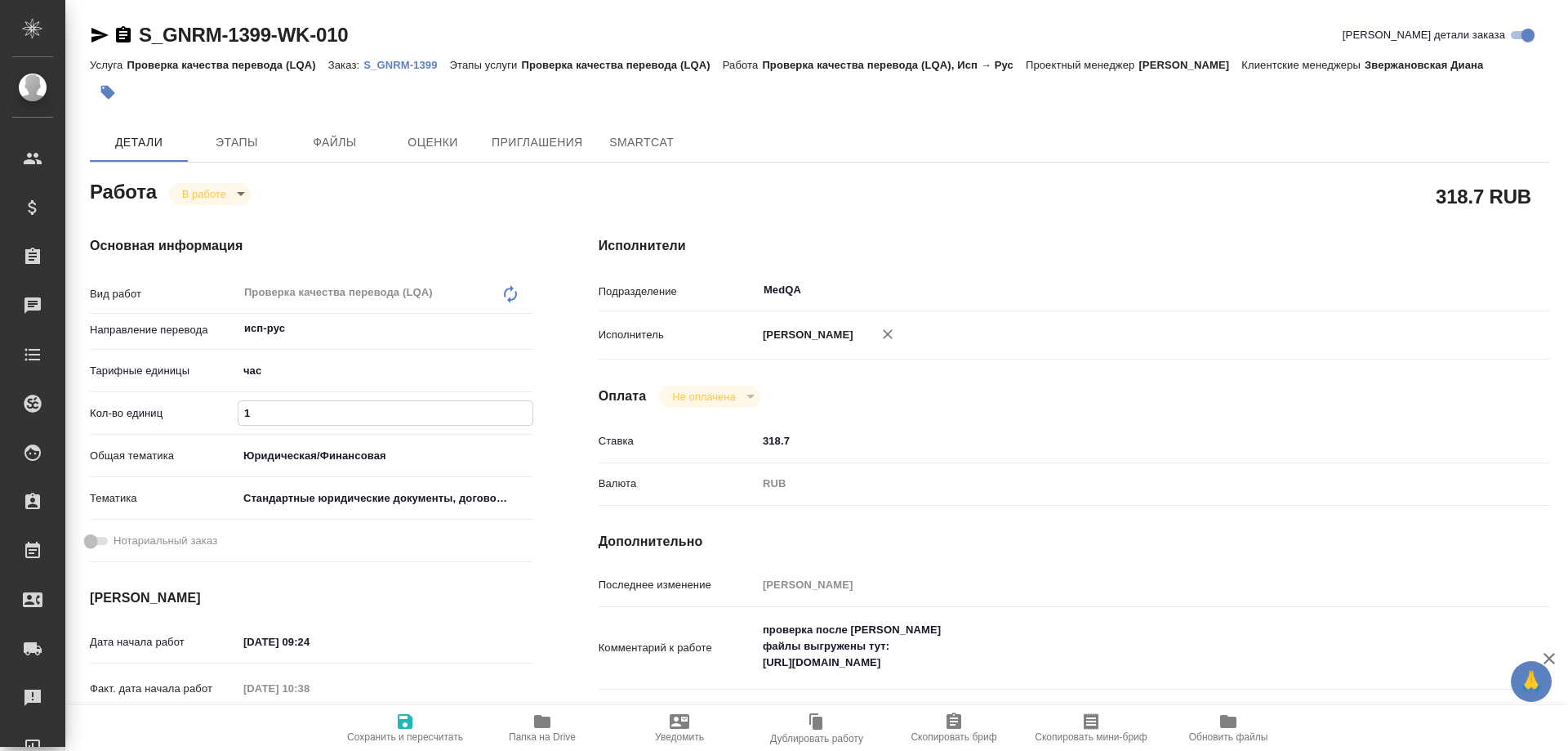
type textarea "x"
type input "0.6"
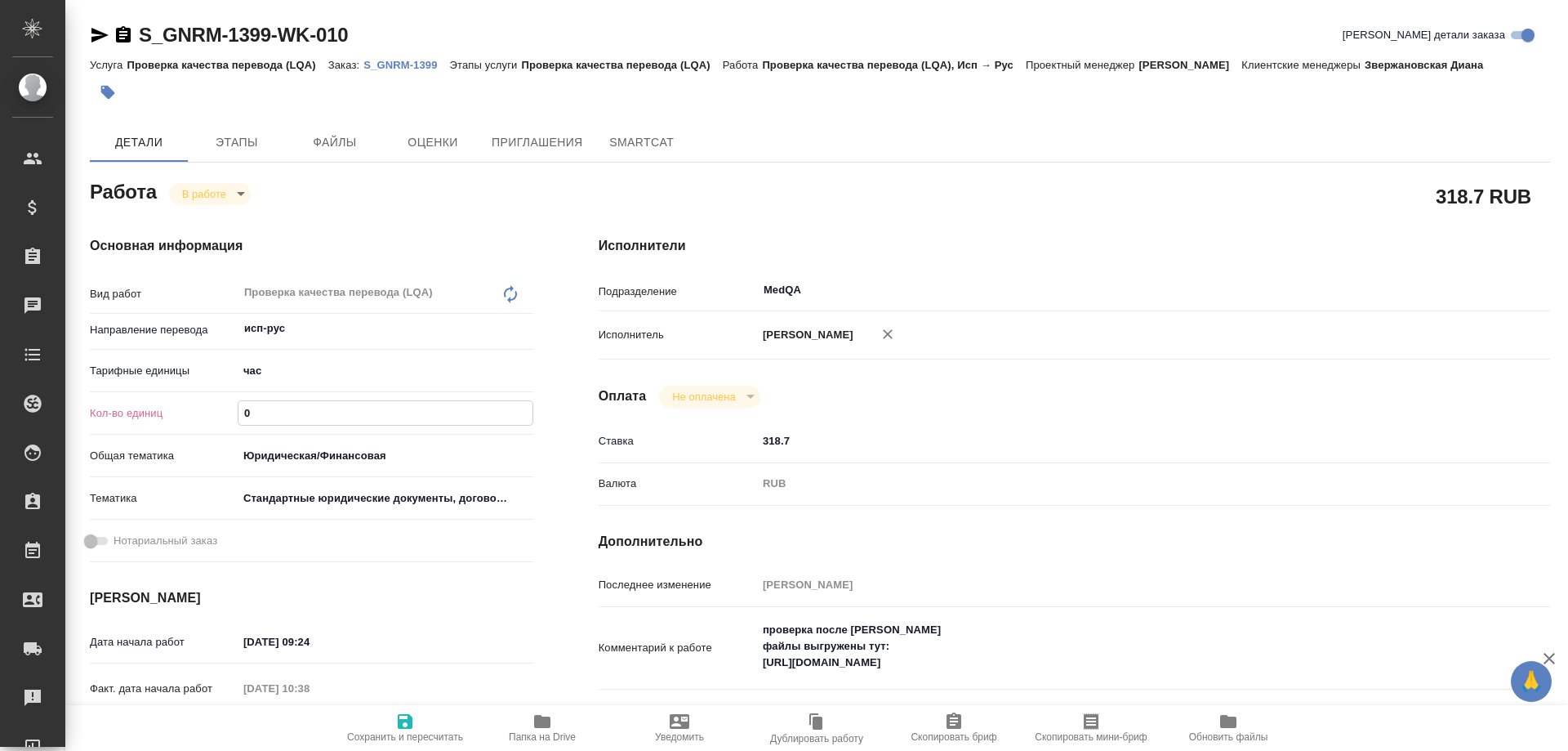
type textarea "x"
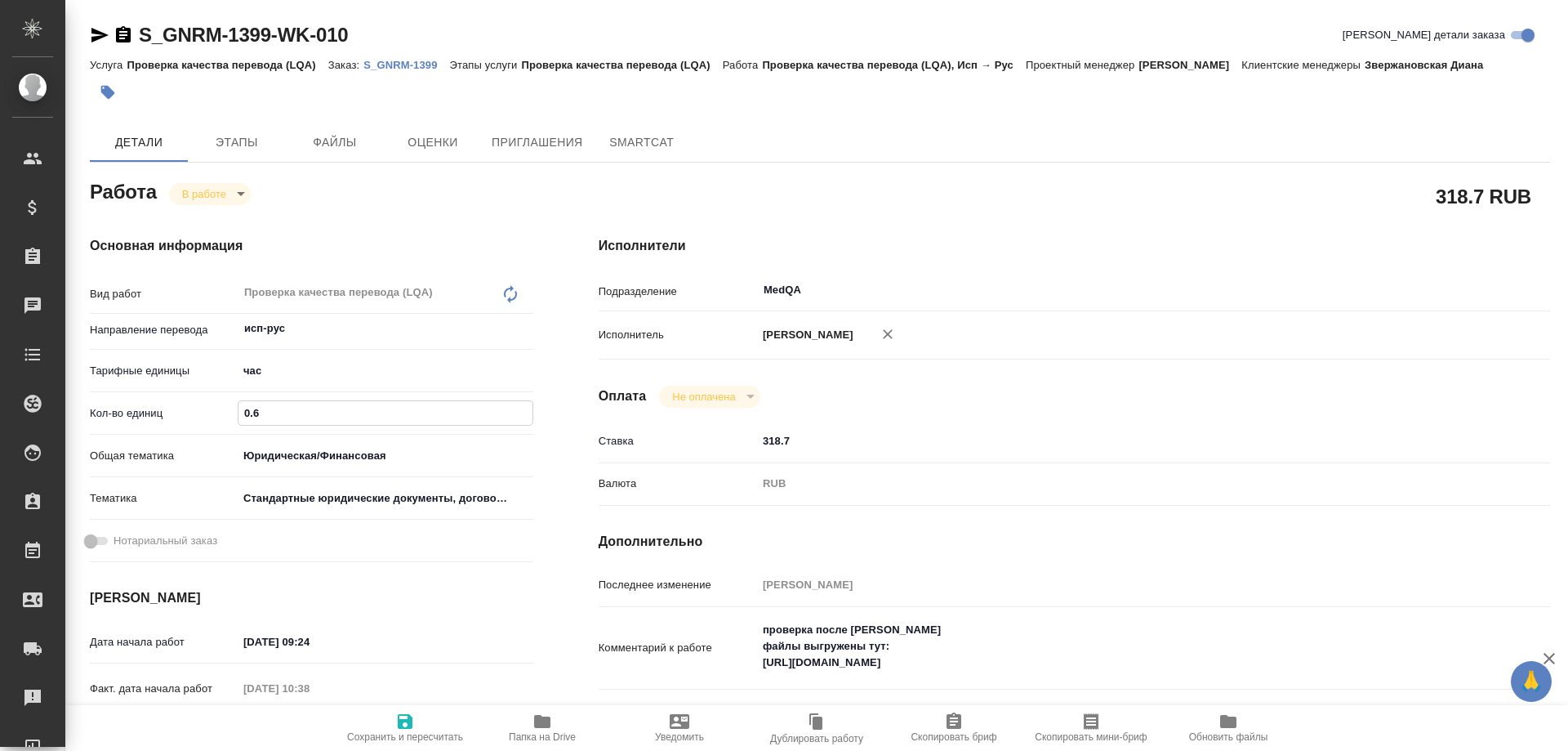
type input "0.66"
type textarea "x"
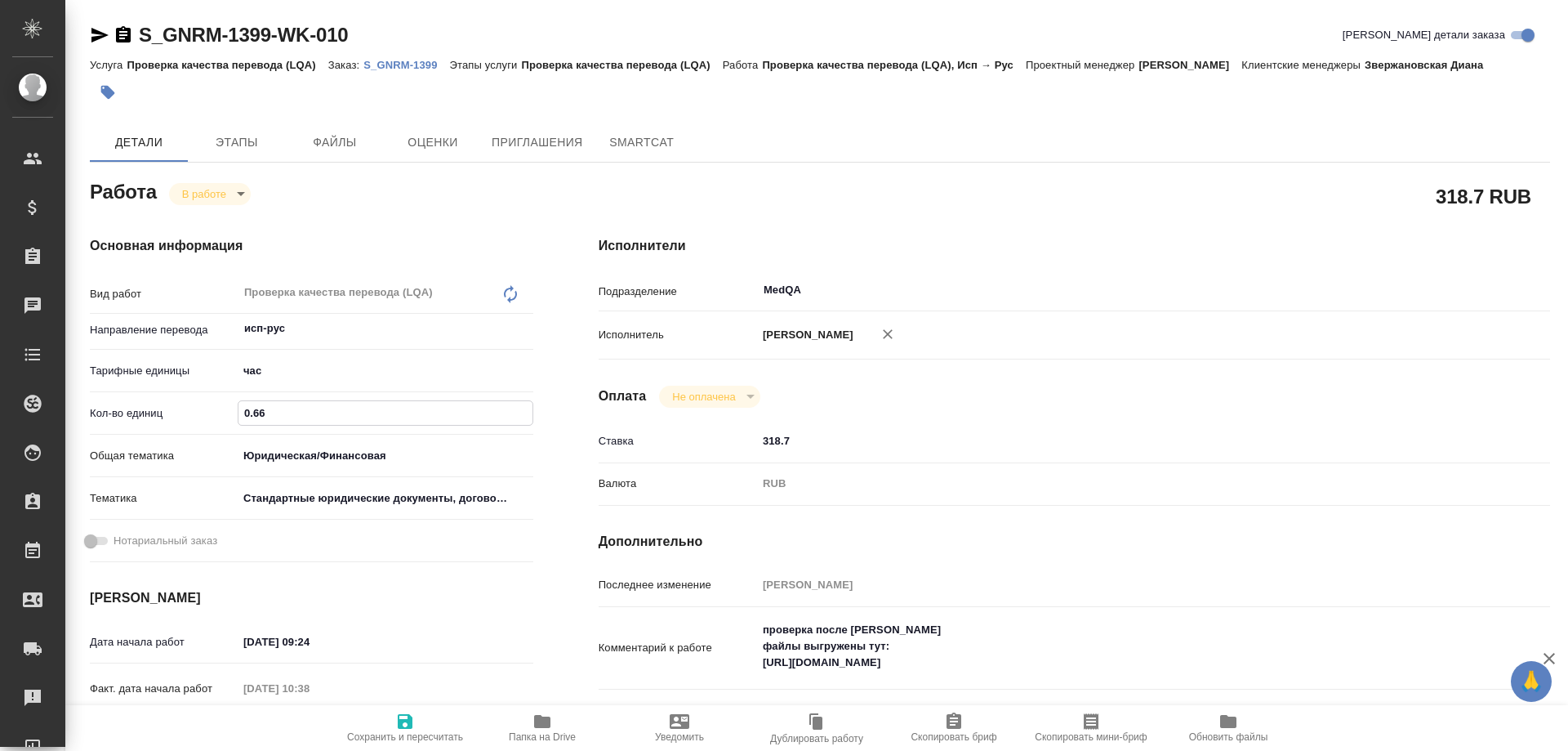
type input "0.66"
click at [408, 717] on icon "button" at bounding box center [405, 721] width 14 height 14
type textarea "x"
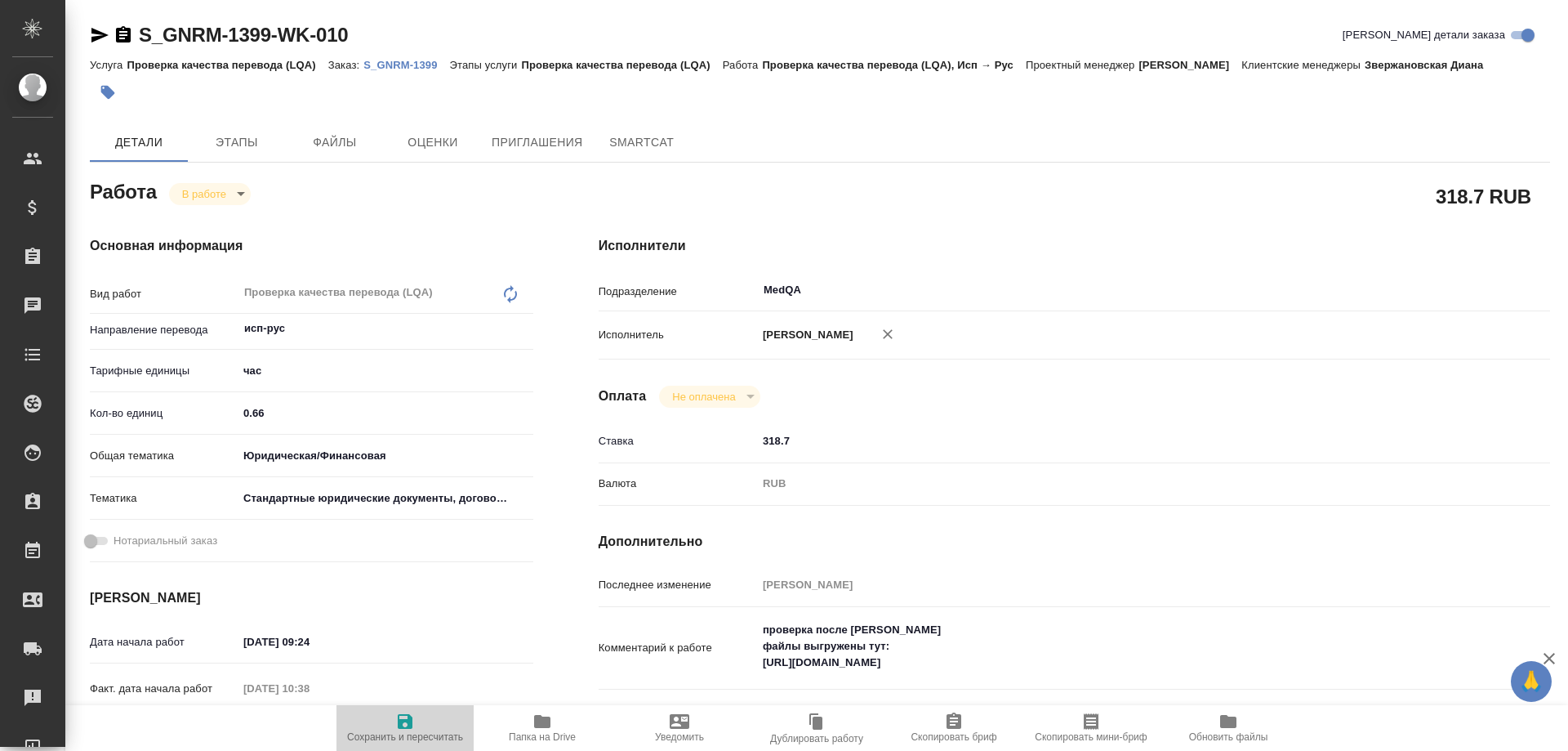
type textarea "x"
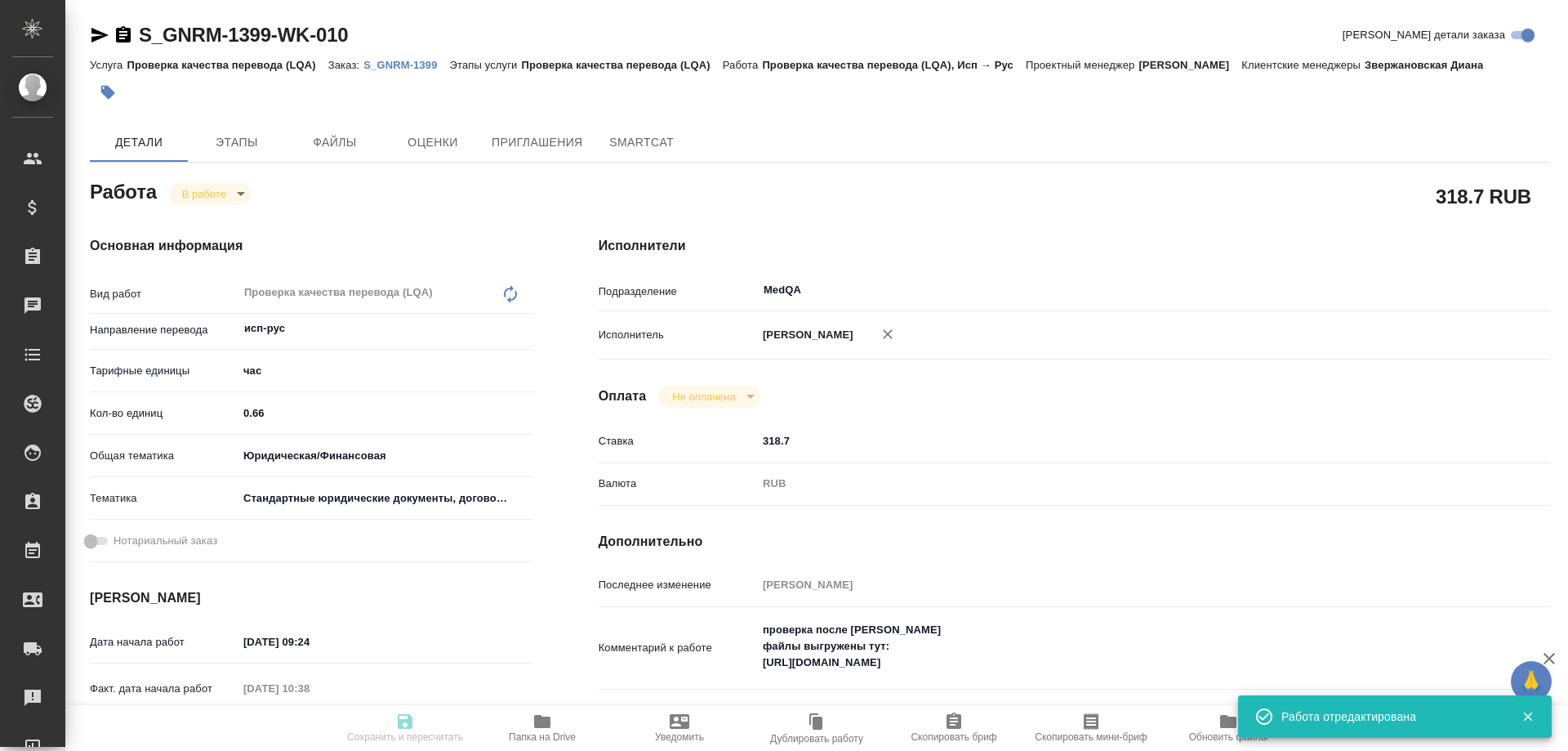
type textarea "x"
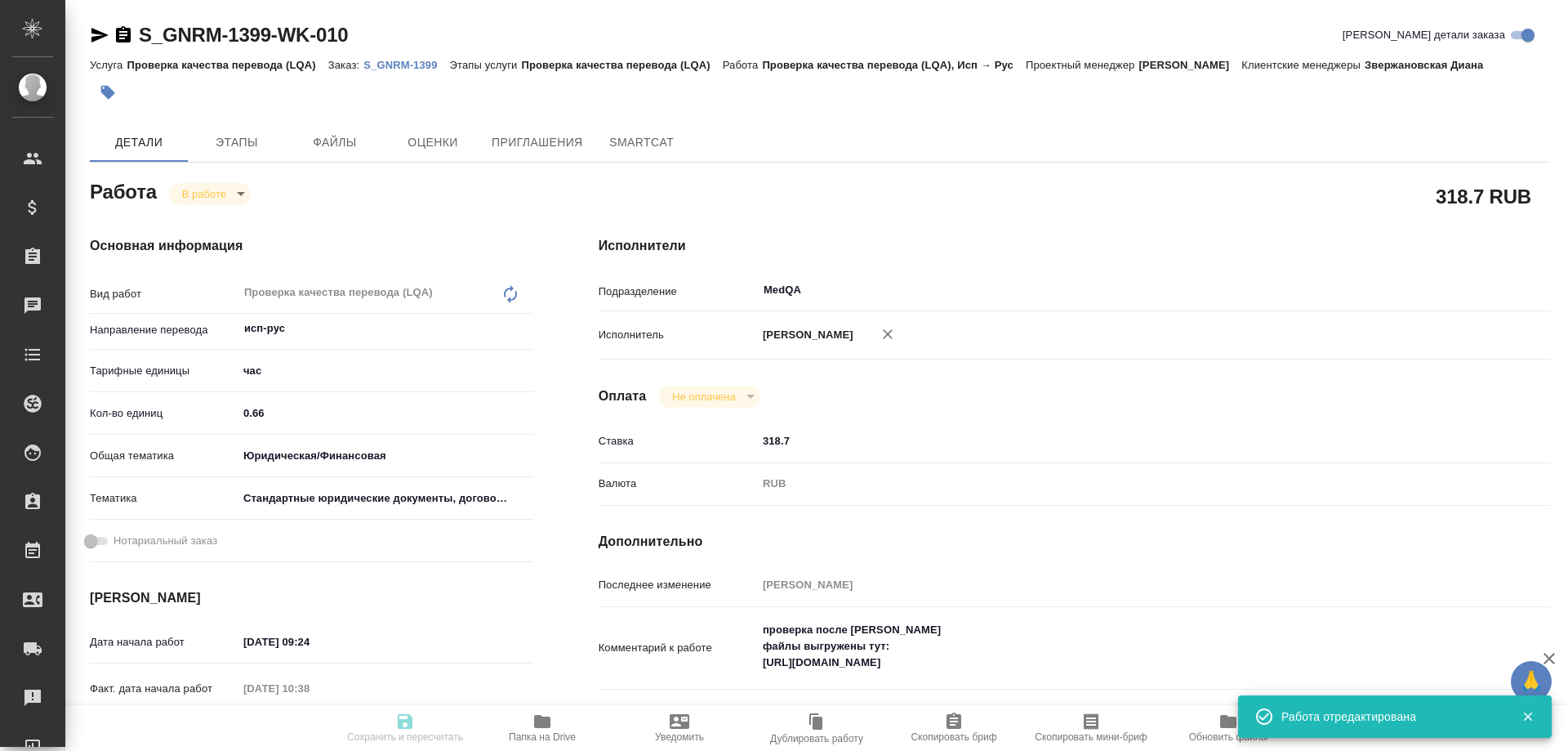
type textarea "x"
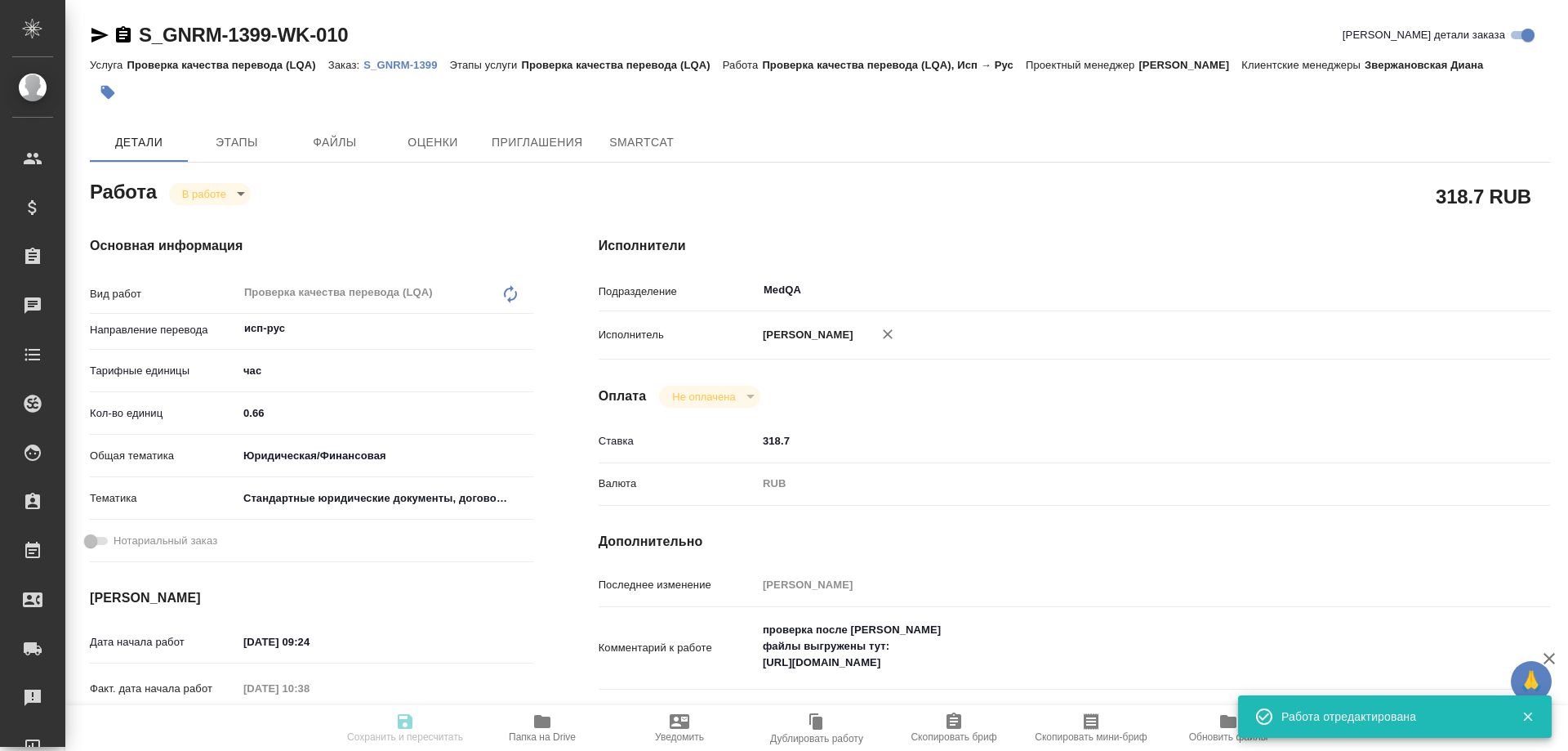
type textarea "x"
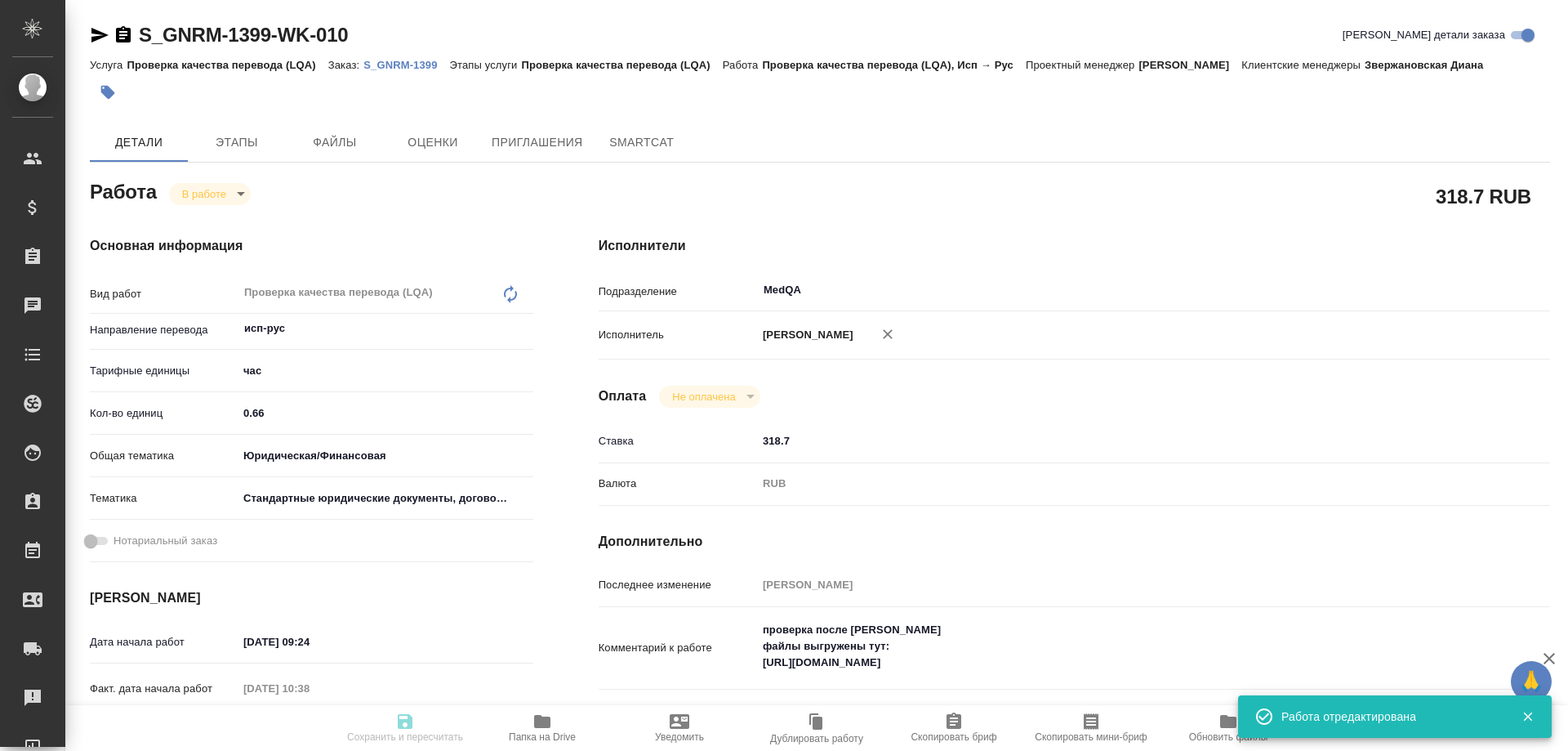
type input "inProgress"
type textarea "Проверка качества перевода (LQA)"
type textarea "x"
type input "исп-рус"
type input "5a8b1489cc6b4906c91bfd93"
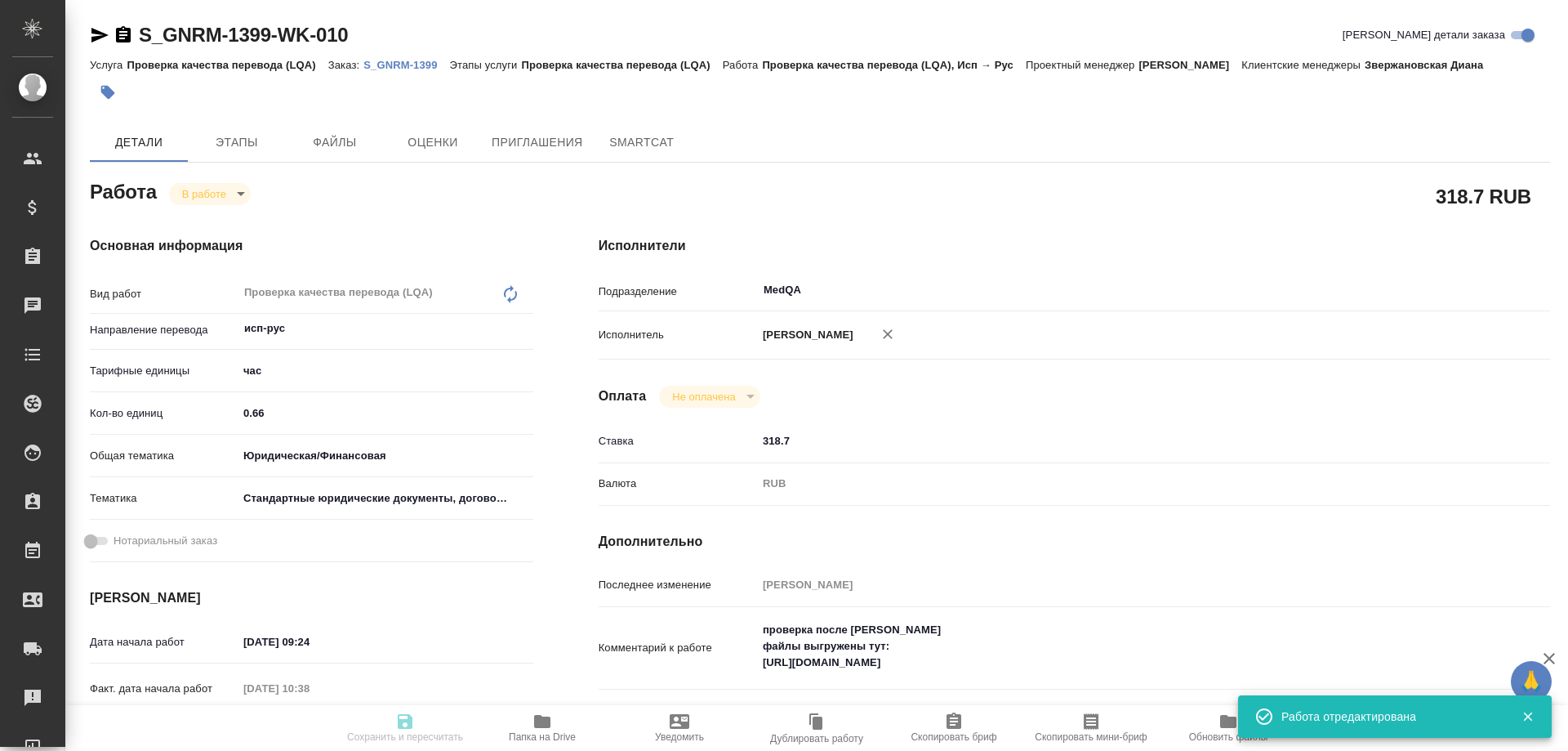
type input "0.66"
type input "yr-fn"
type input "5f647205b73bc97568ca66bf"
type input "14.10.2025 09:24"
type input "14.10.2025 10:38"
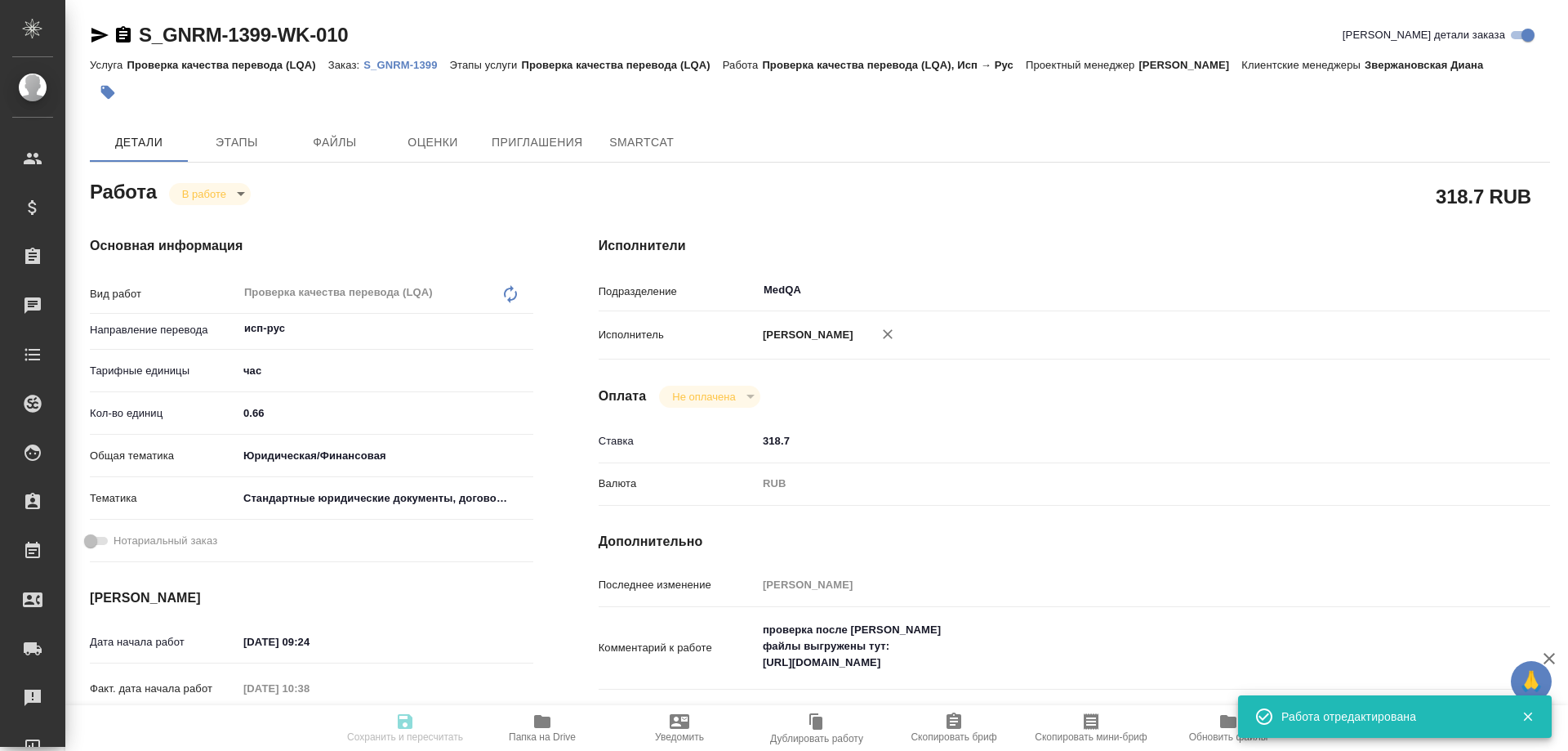
type input "14.10.2025 15:00"
type input "14.10.2025 18:00"
type input "MedQA"
type input "notPayed"
type input "318.7"
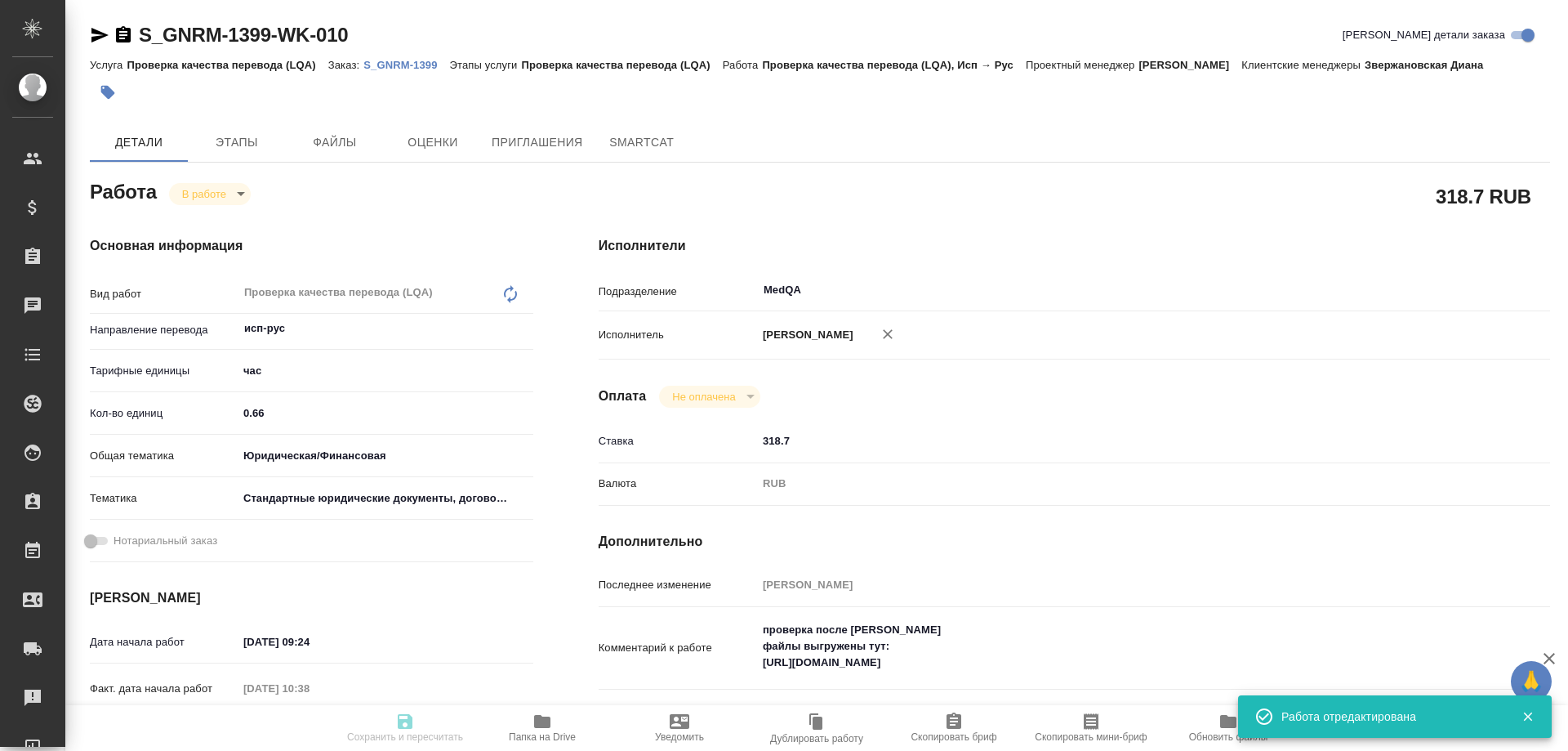
type input "RUB"
type input "Соловьева Елена"
type textarea "проверка после Леры Бичер файлы выгружены тут: https://drive.awatera.com/apps/f…"
type textarea "x"
type textarea "/Clients/Generium/Orders/S_GNRM-1399/LQA/S_GNRM-1399-WK-010"
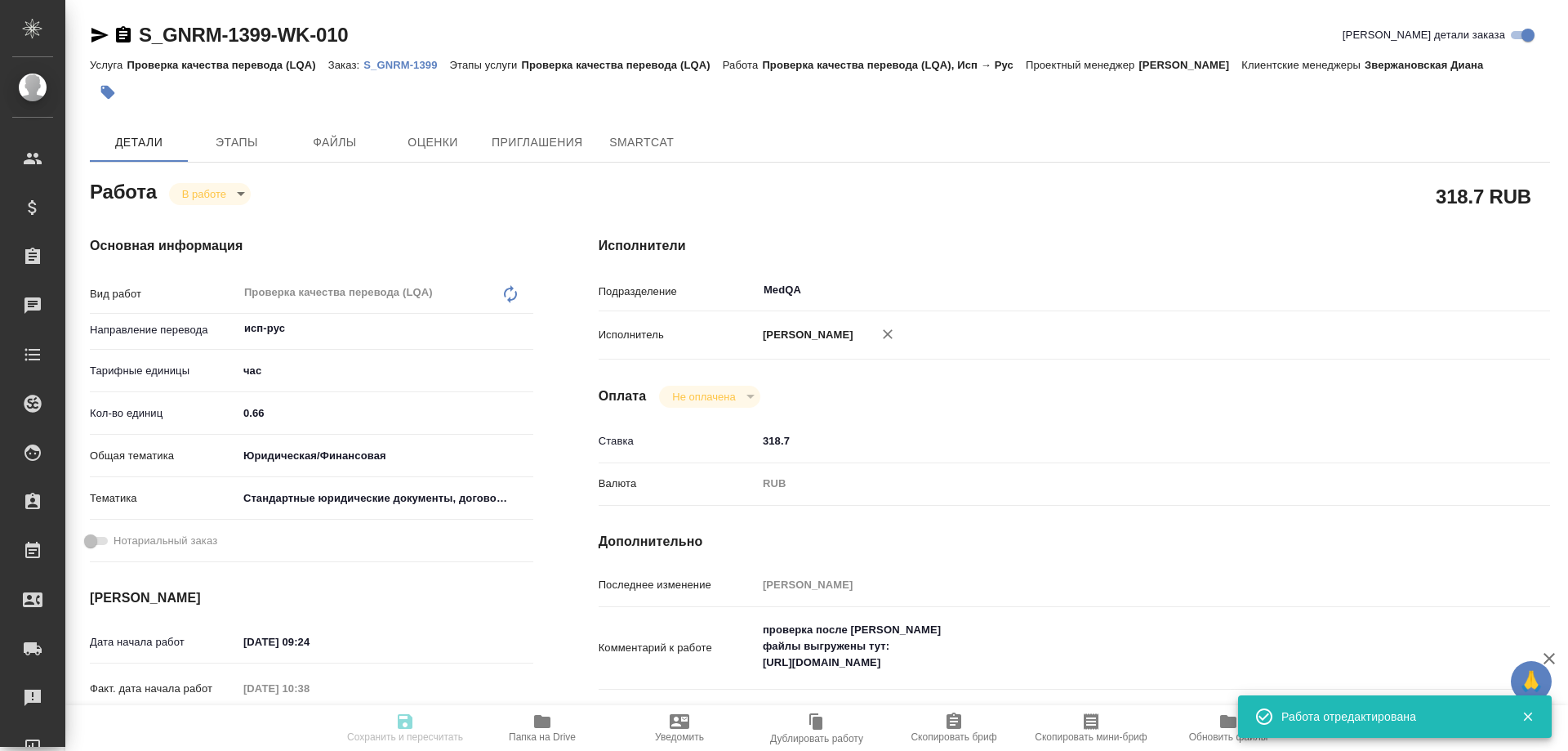
type textarea "x"
type input "S_GNRM-1399"
type input "Проверка качества перевода (LQA)"
type input "Звержановская Диана"
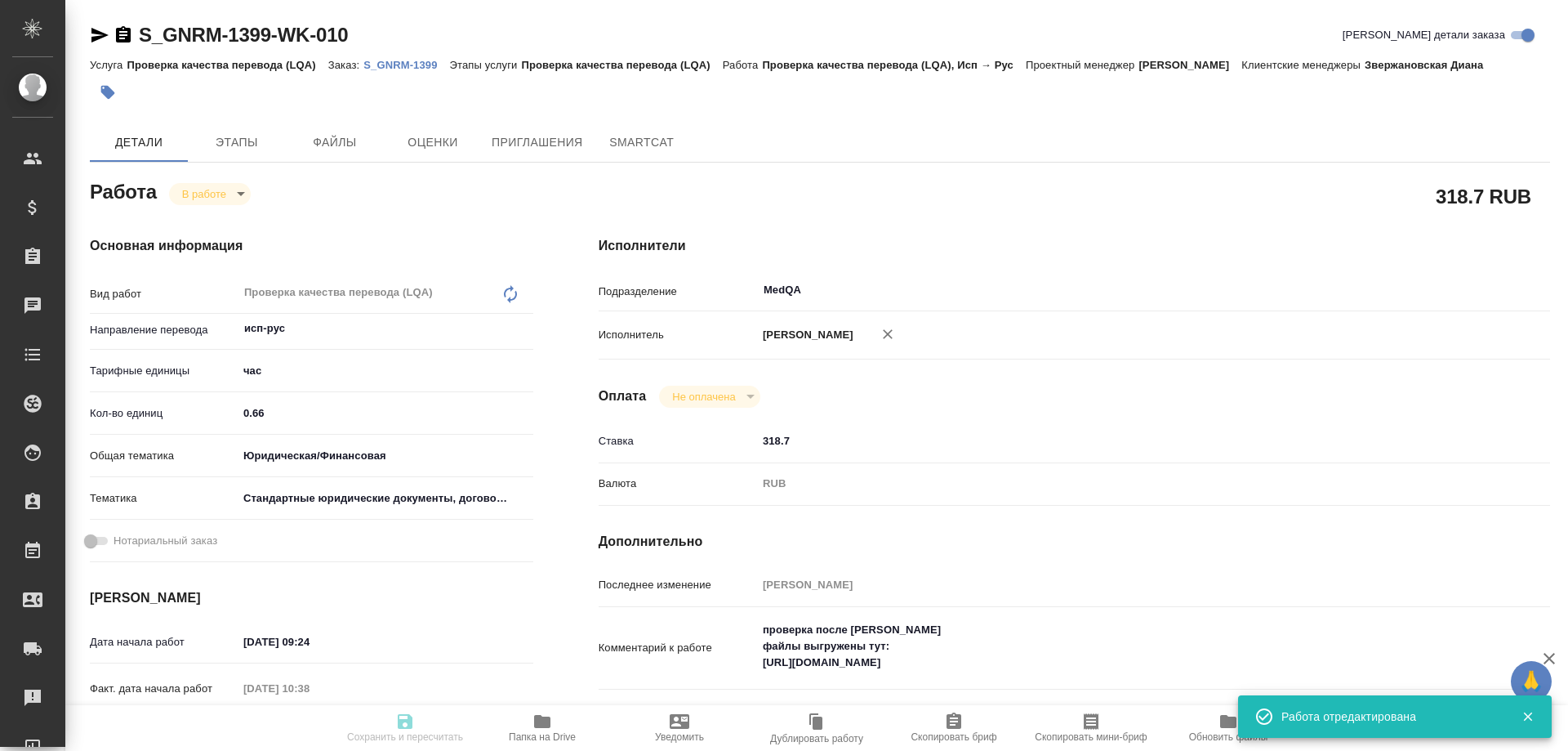
type input "[PERSON_NAME]"
type input "/Clients/Generium/Orders/S_GNRM-1399"
type textarea "x"
type textarea "перевод на русский с испанского"
type textarea "x"
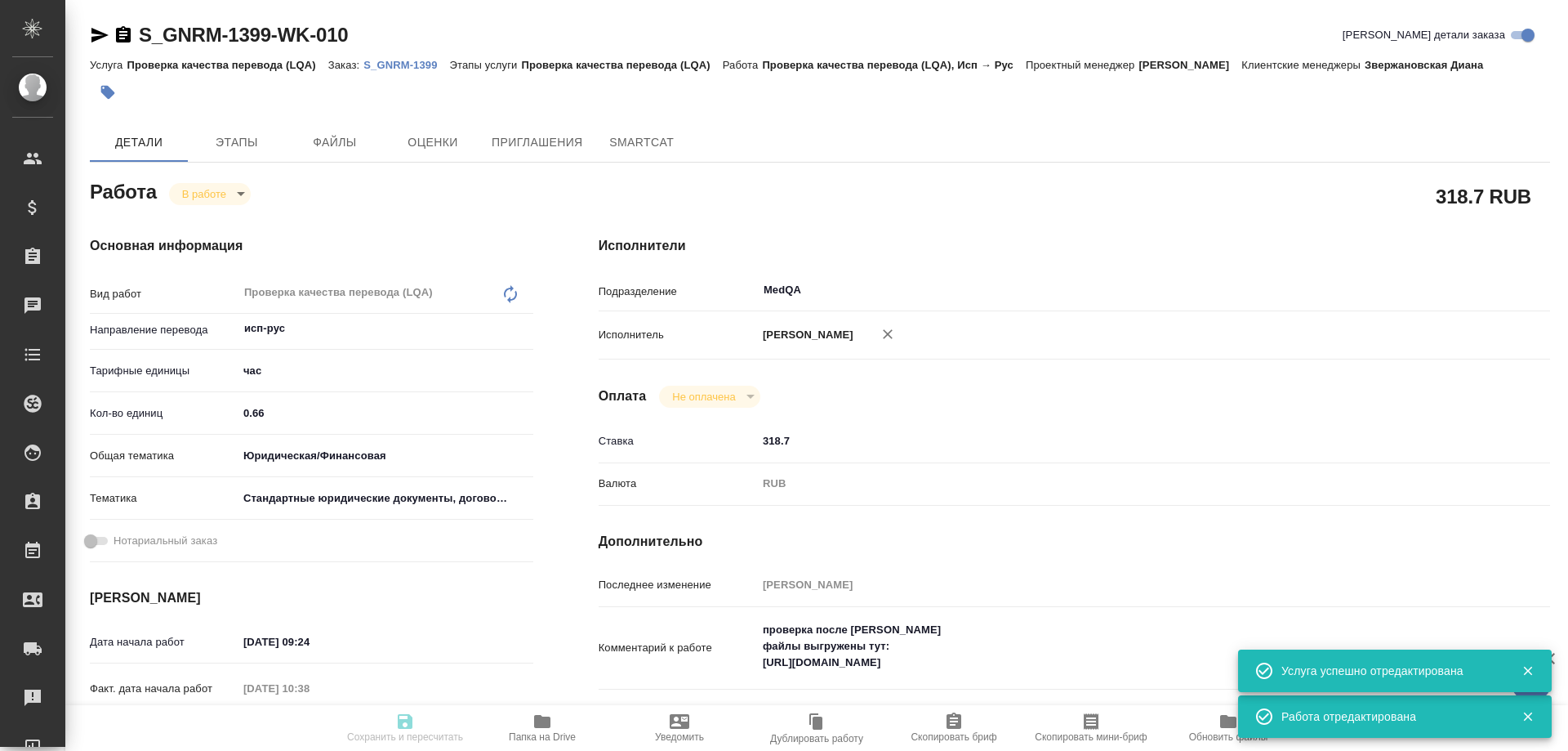
type textarea "x"
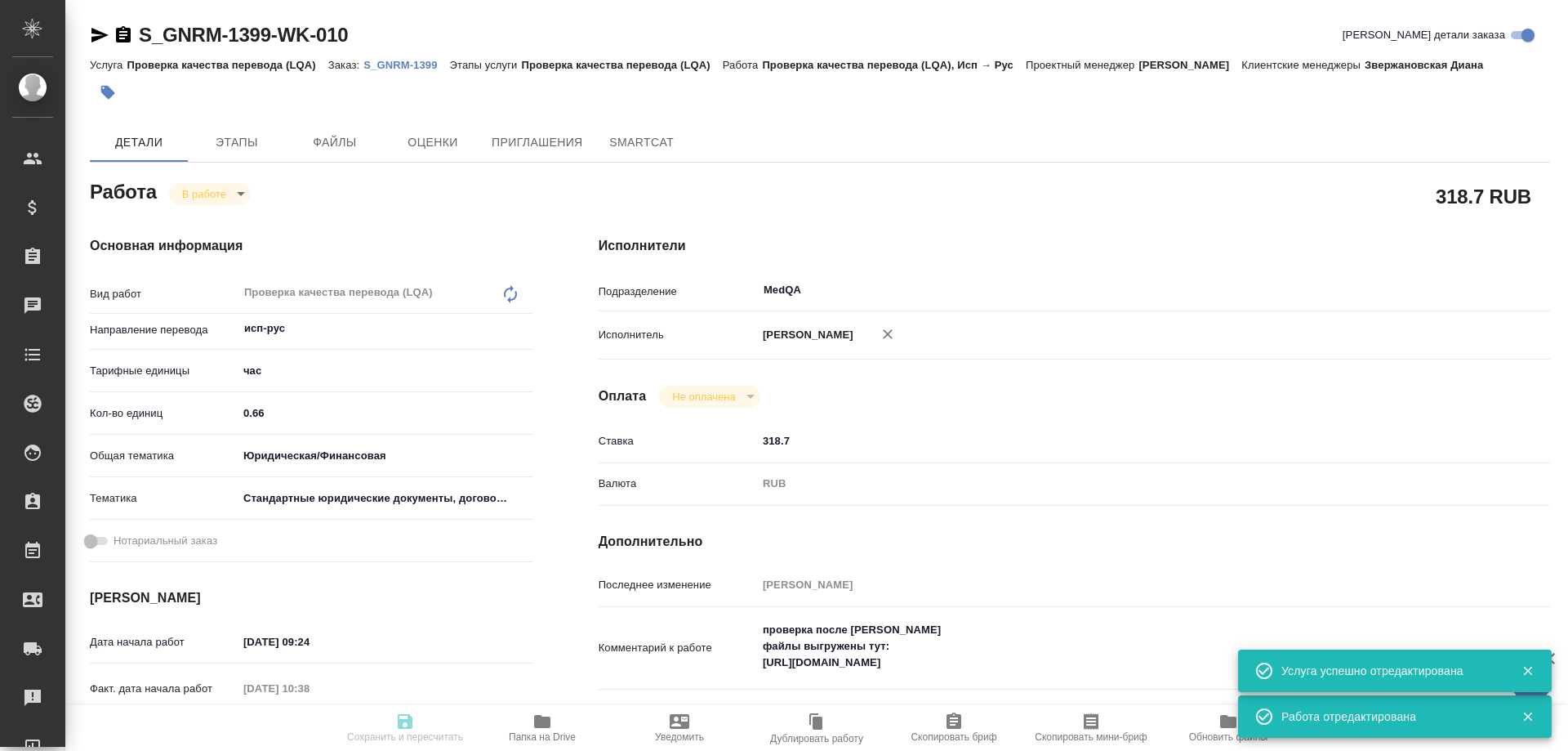
type textarea "x"
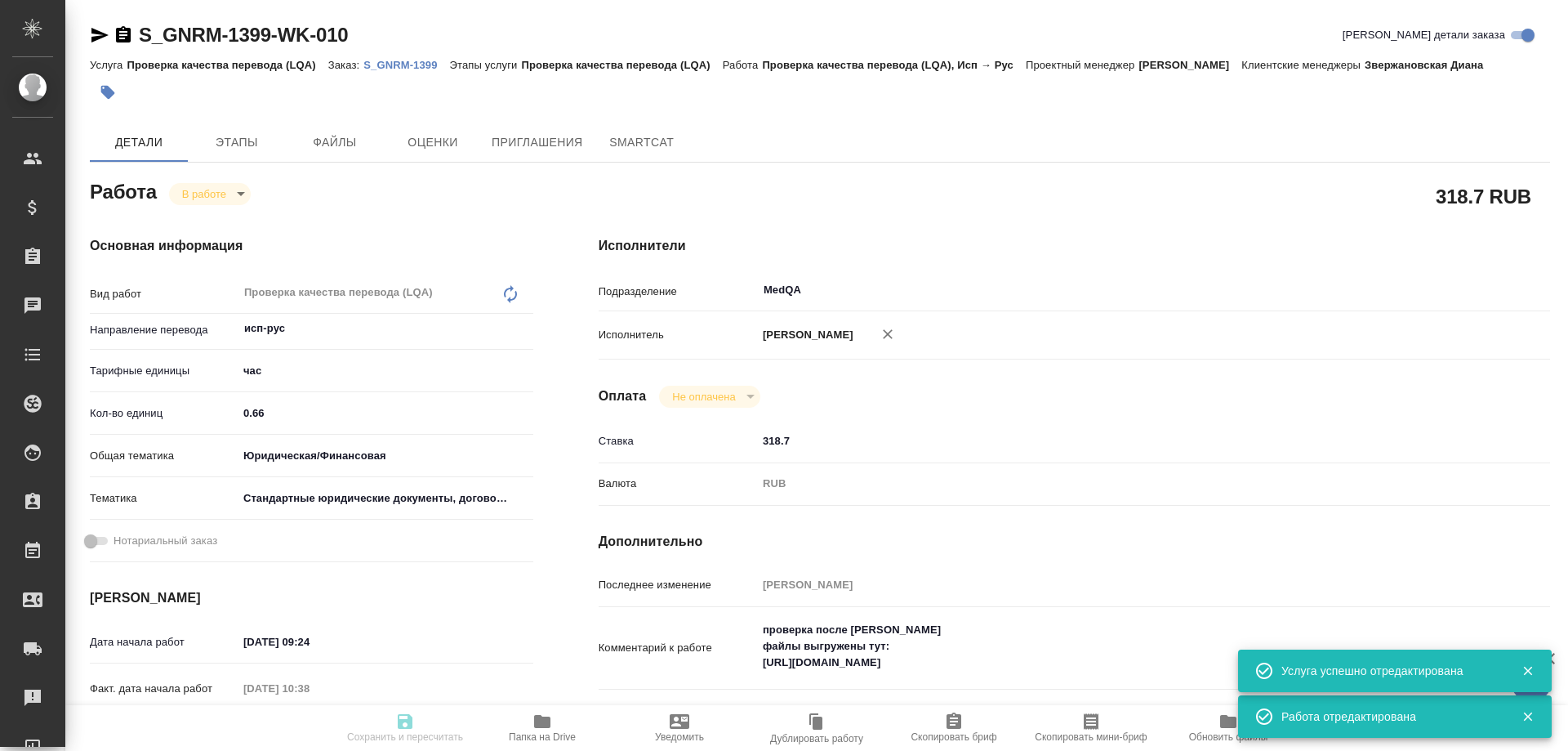
type textarea "x"
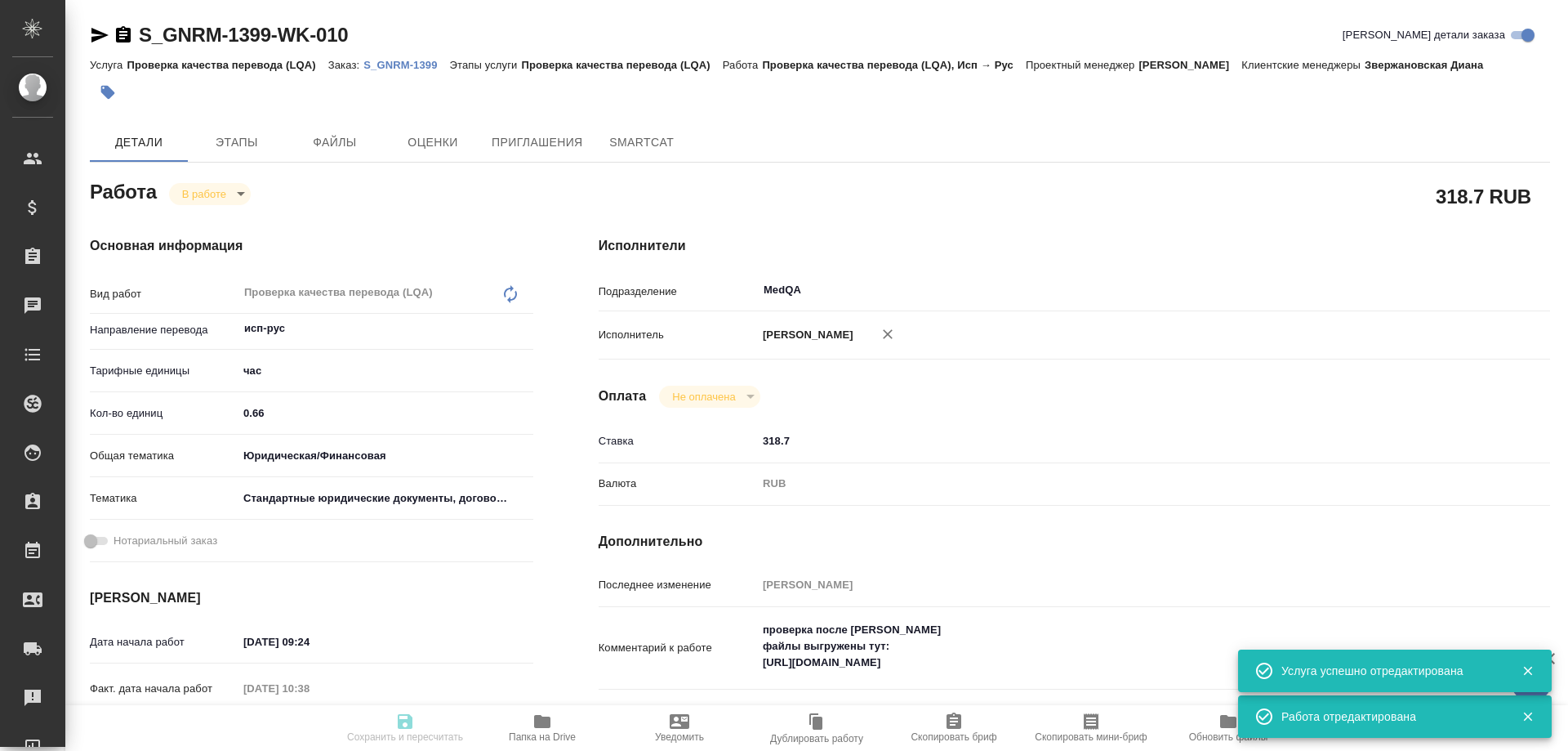
type textarea "x"
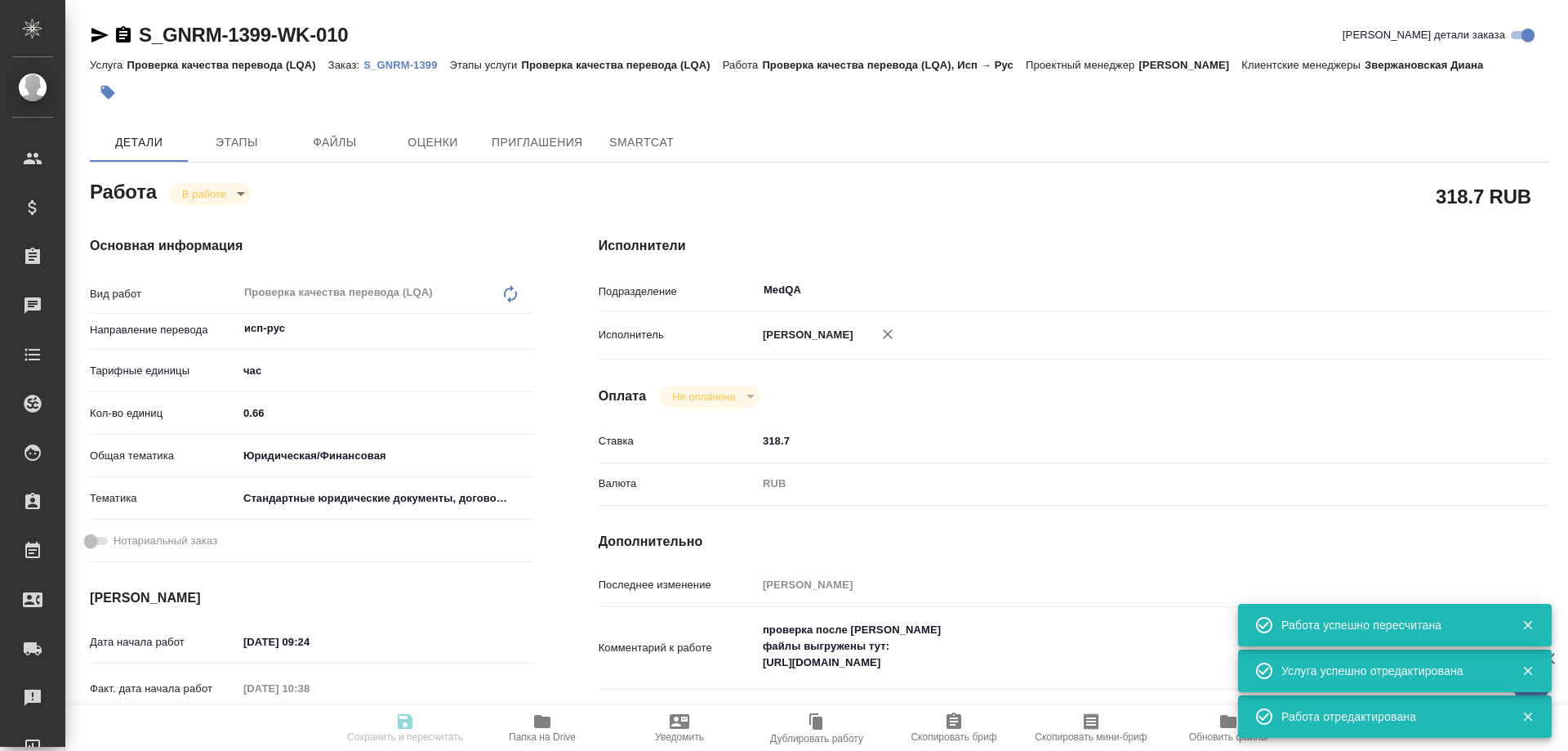
type input "inProgress"
type textarea "Проверка качества перевода (LQA)"
type textarea "x"
type input "исп-рус"
type input "5a8b1489cc6b4906c91bfd93"
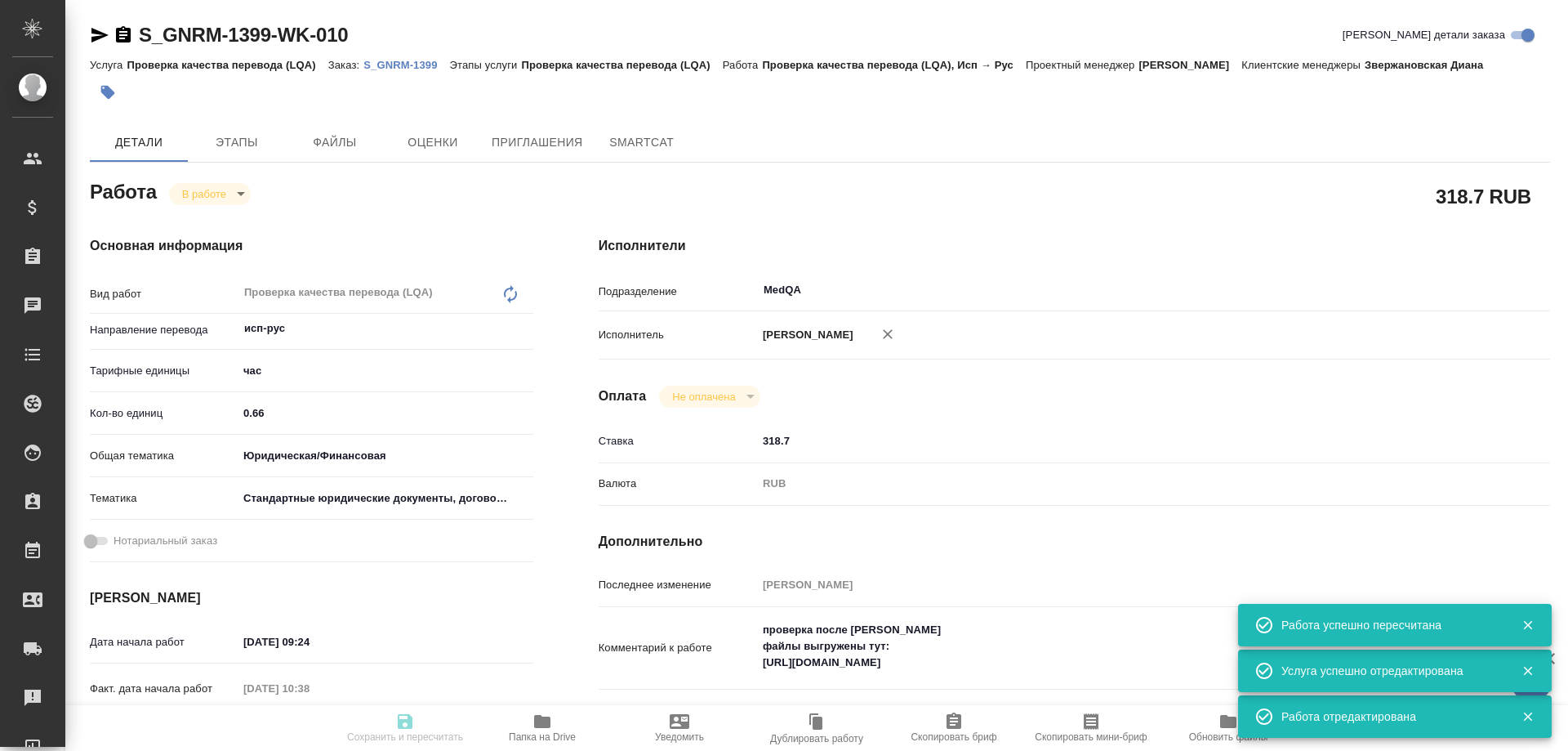
type input "0.66"
type input "yr-fn"
type input "5f647205b73bc97568ca66bf"
type input "14.10.2025 09:24"
type input "14.10.2025 10:38"
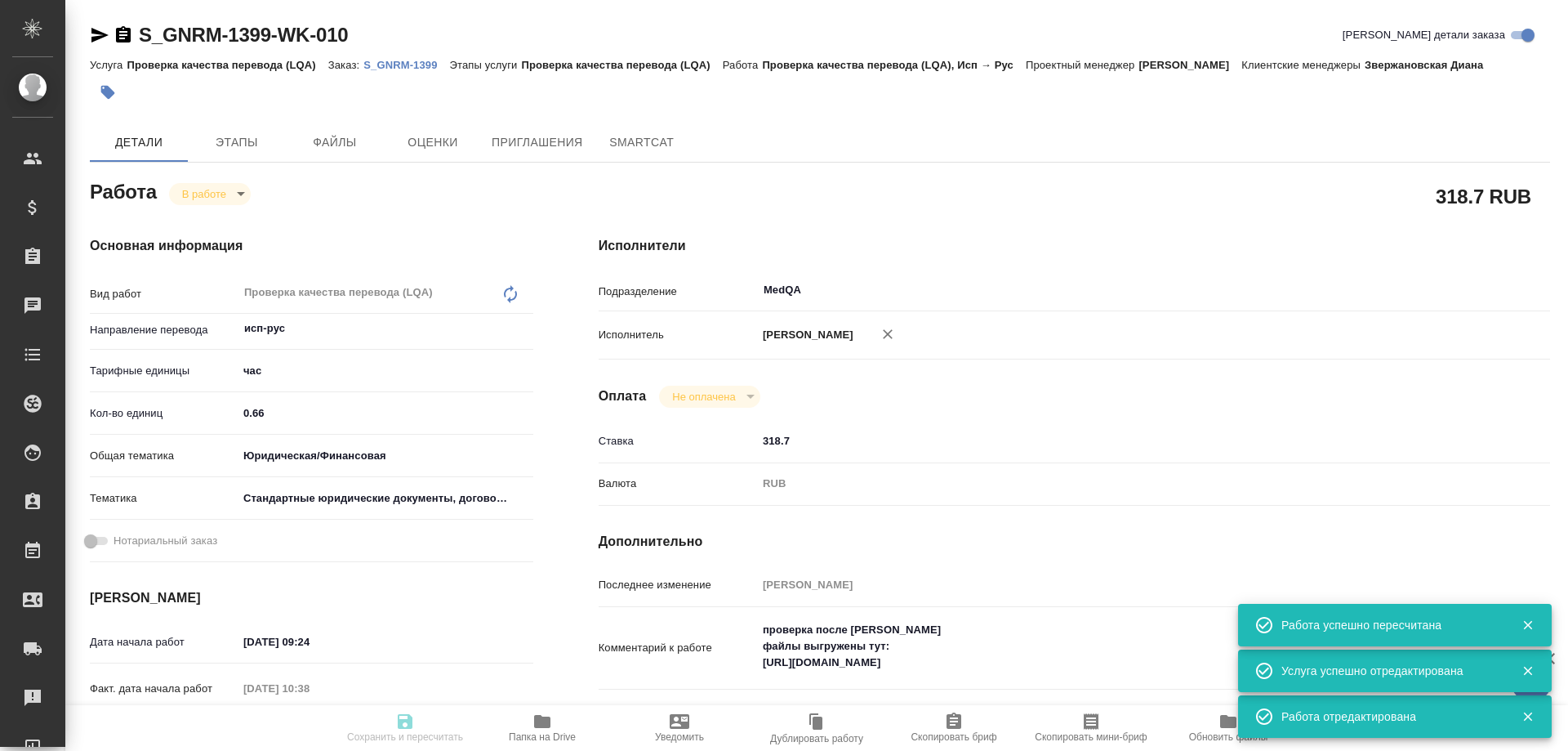
type input "14.10.2025 15:00"
type input "14.10.2025 18:00"
type input "MedQA"
type input "notPayed"
type input "318.7"
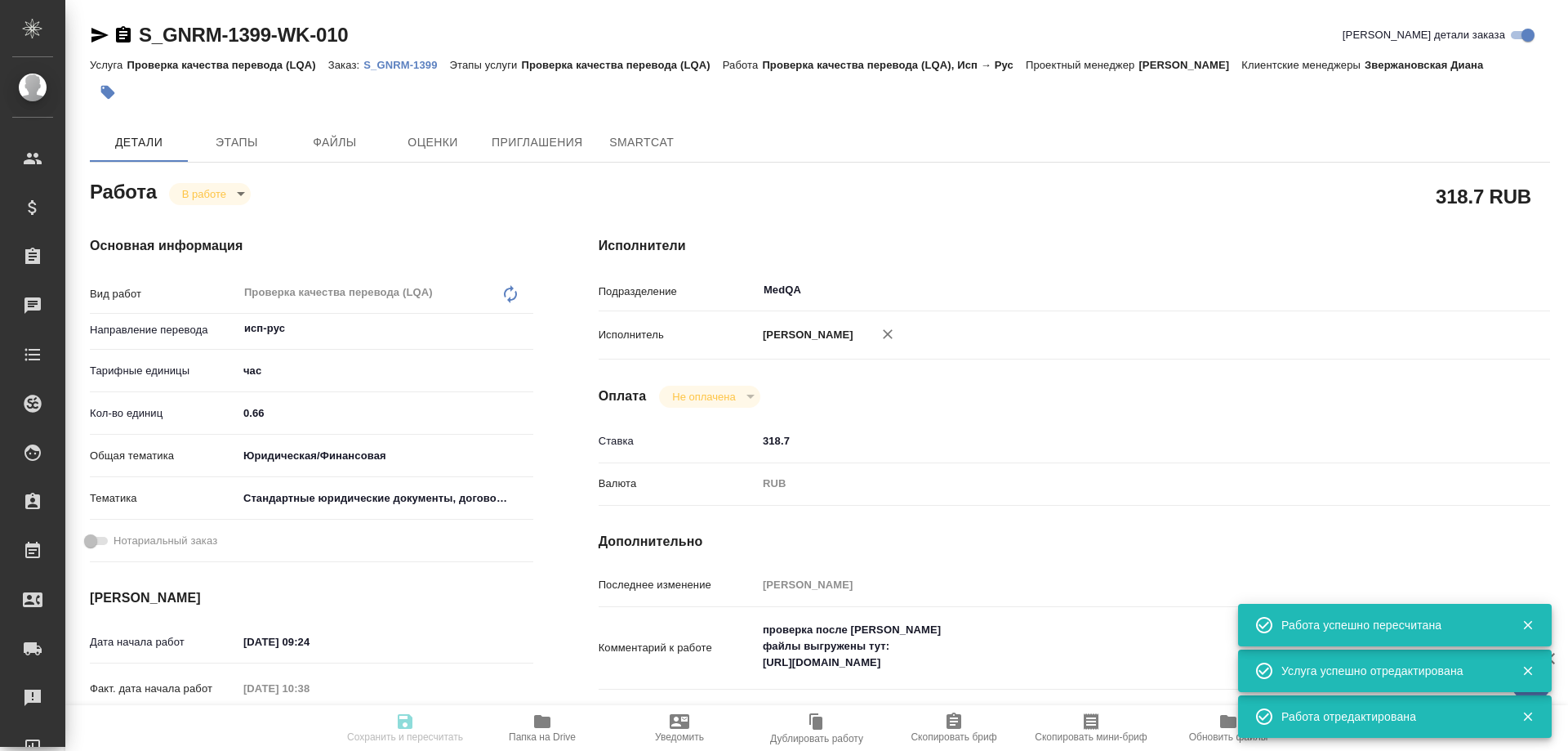
type input "RUB"
type input "Соловьева Елена"
type textarea "проверка после Леры Бичер файлы выгружены тут: https://drive.awatera.com/apps/f…"
type textarea "x"
type textarea "/Clients/Generium/Orders/S_GNRM-1399/LQA/S_GNRM-1399-WK-010"
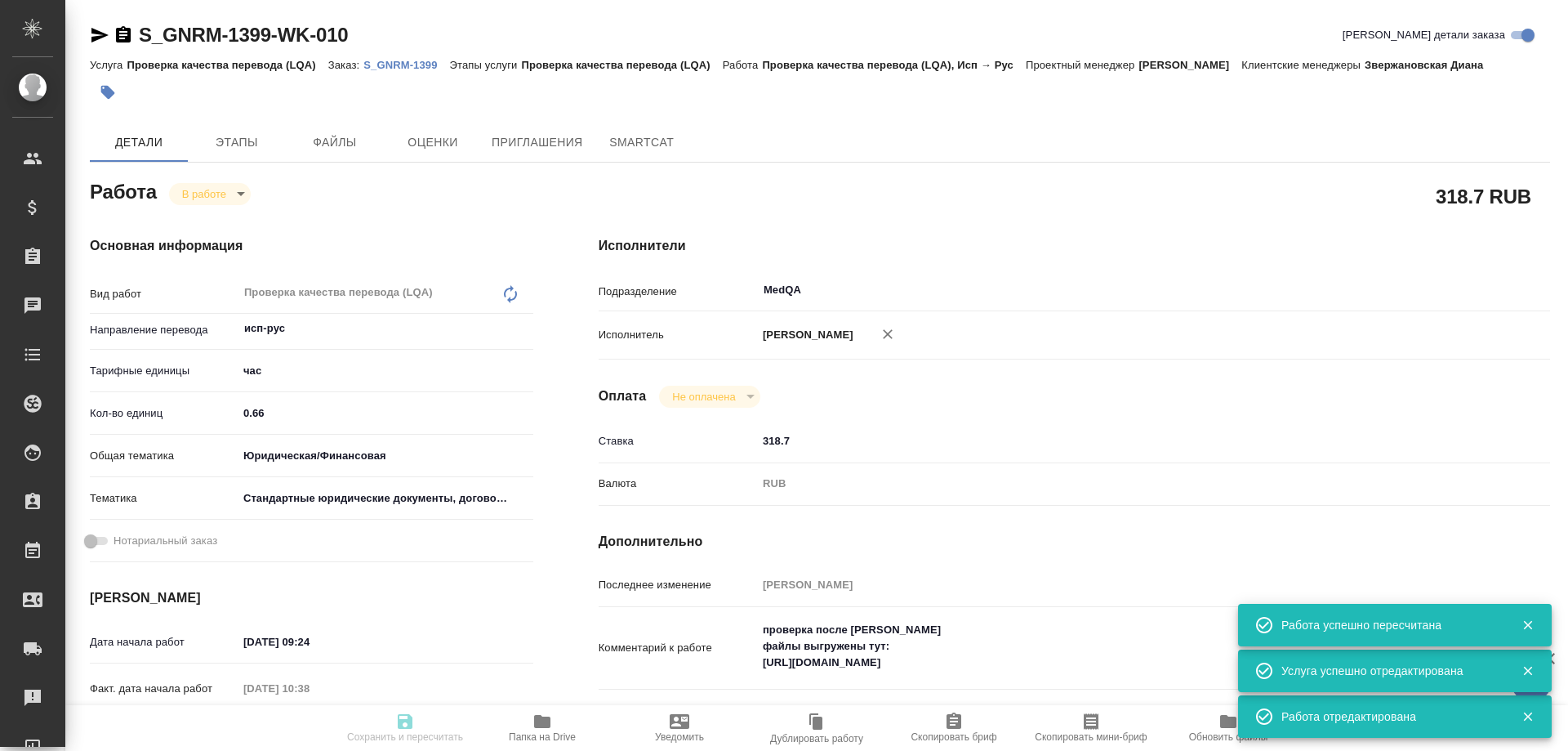
type textarea "x"
type input "S_GNRM-1399"
type input "Проверка качества перевода (LQA)"
type input "Звержановская Диана"
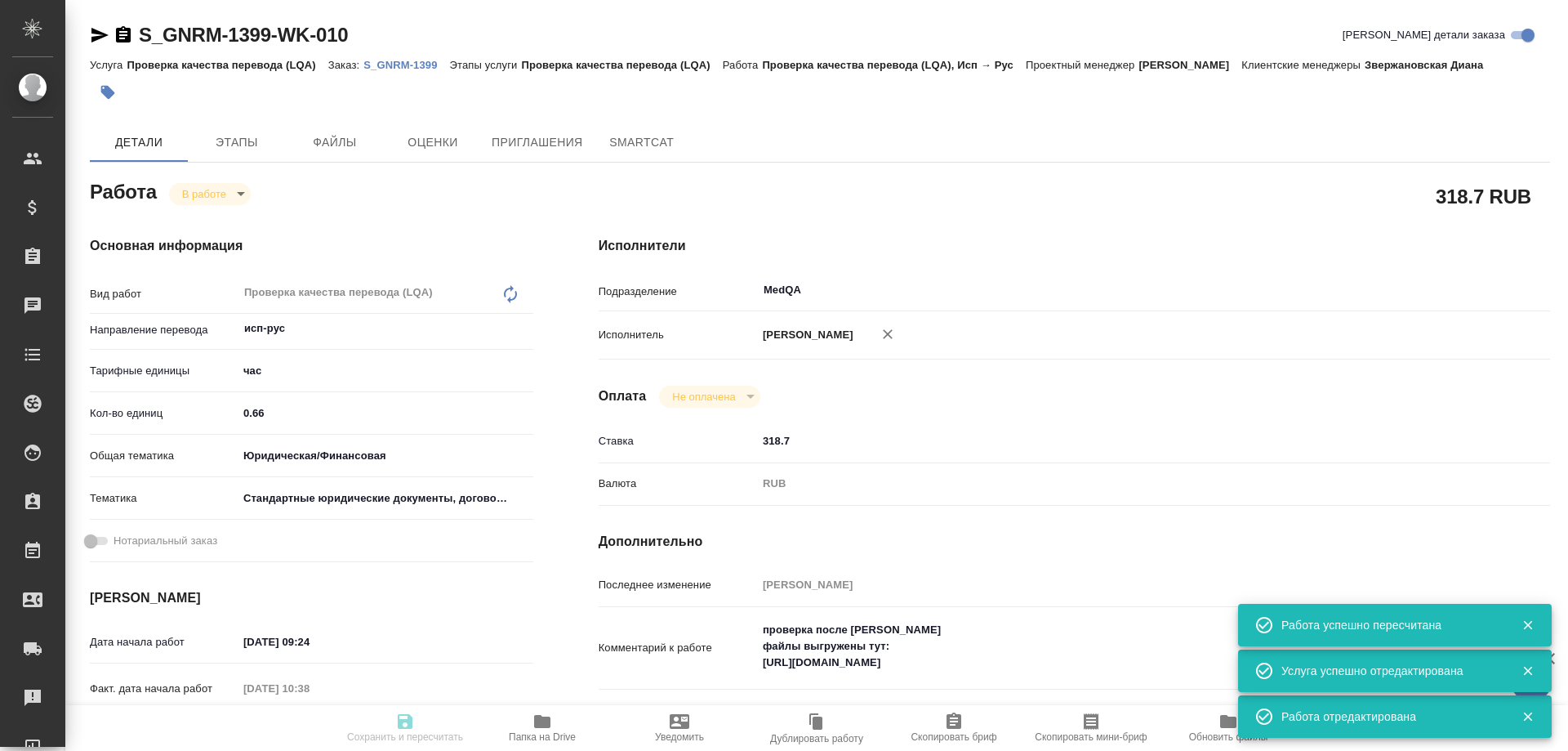
type input "[PERSON_NAME]"
type input "/Clients/Generium/Orders/S_GNRM-1399"
type textarea "x"
type textarea "перевод на русский с испанского"
type textarea "x"
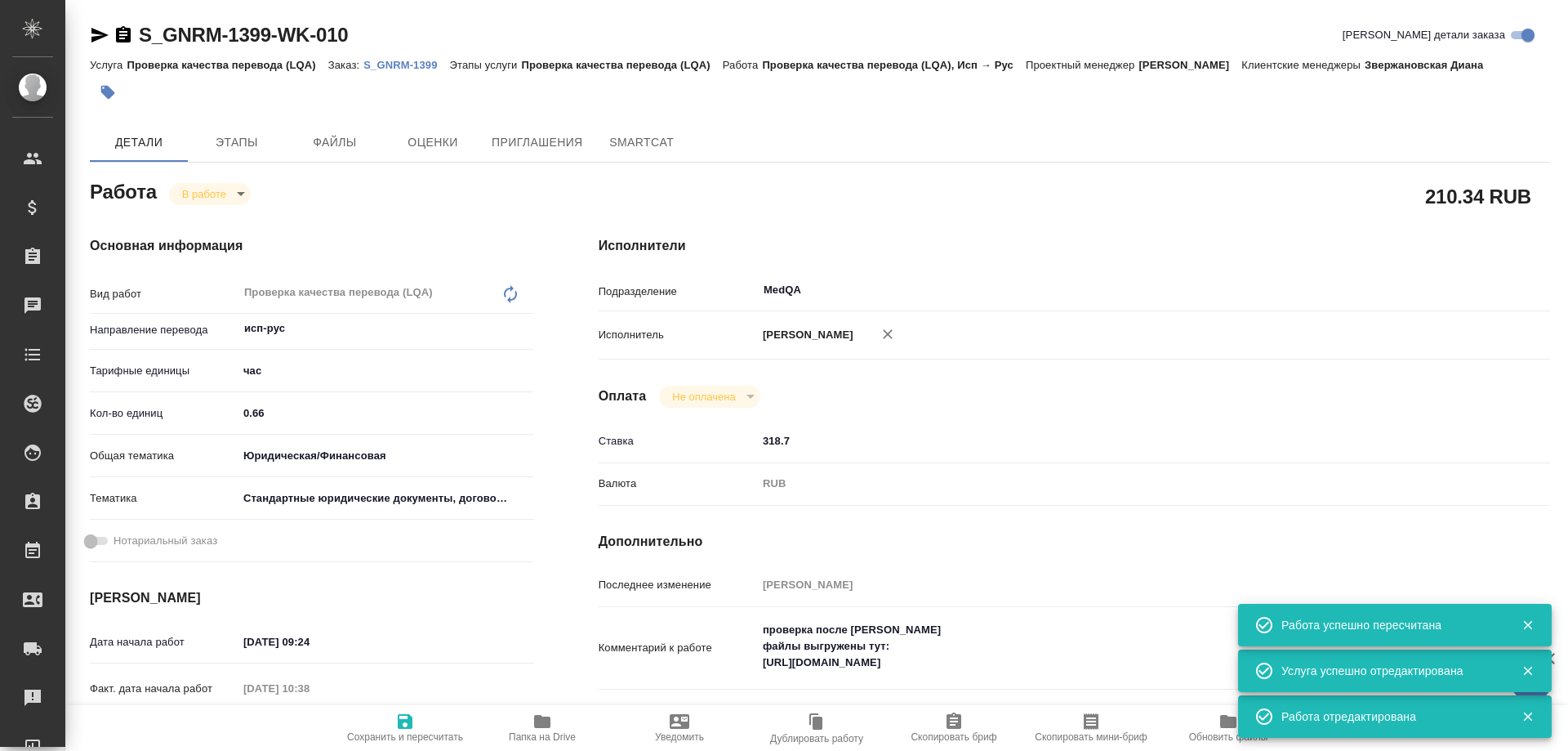
type textarea "x"
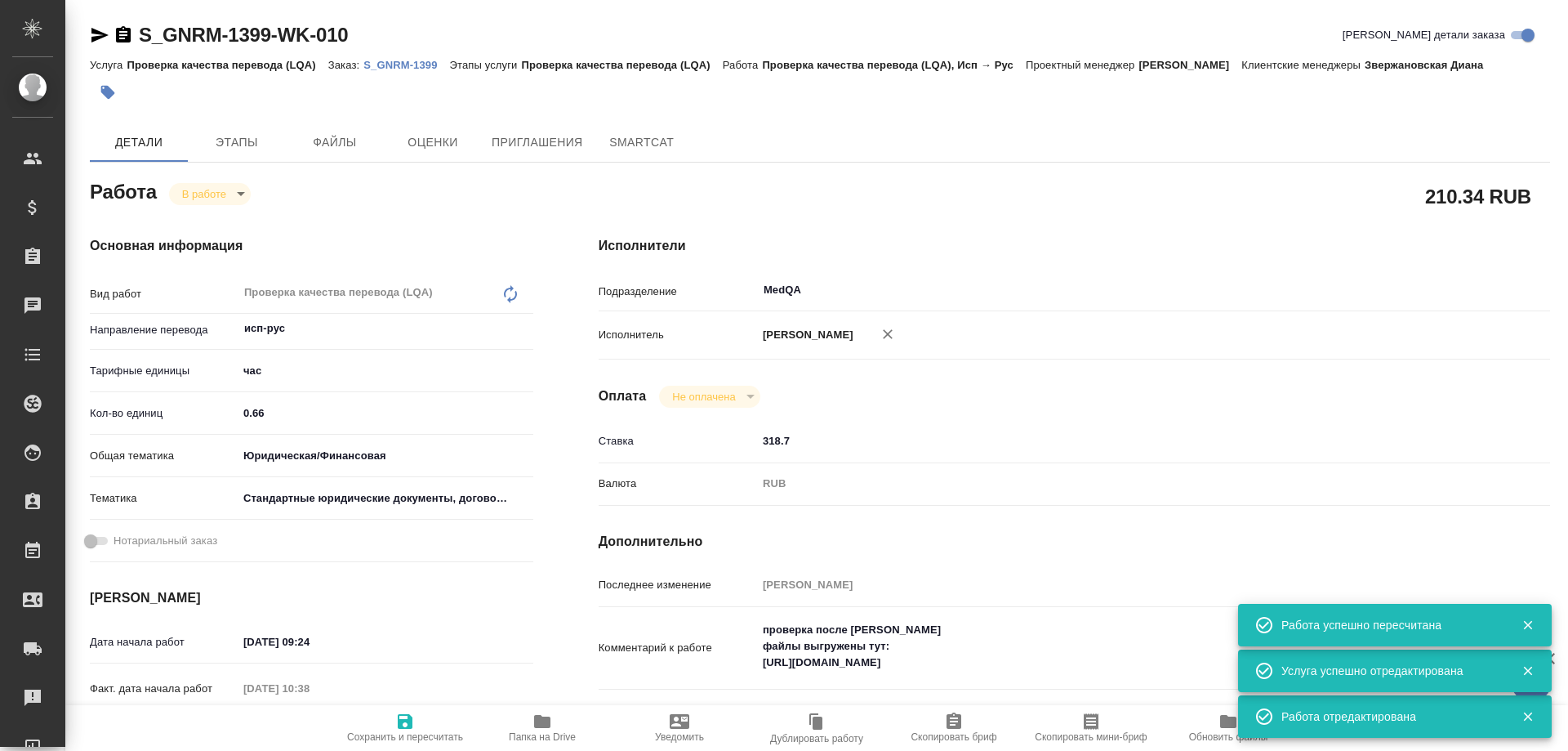
type textarea "x"
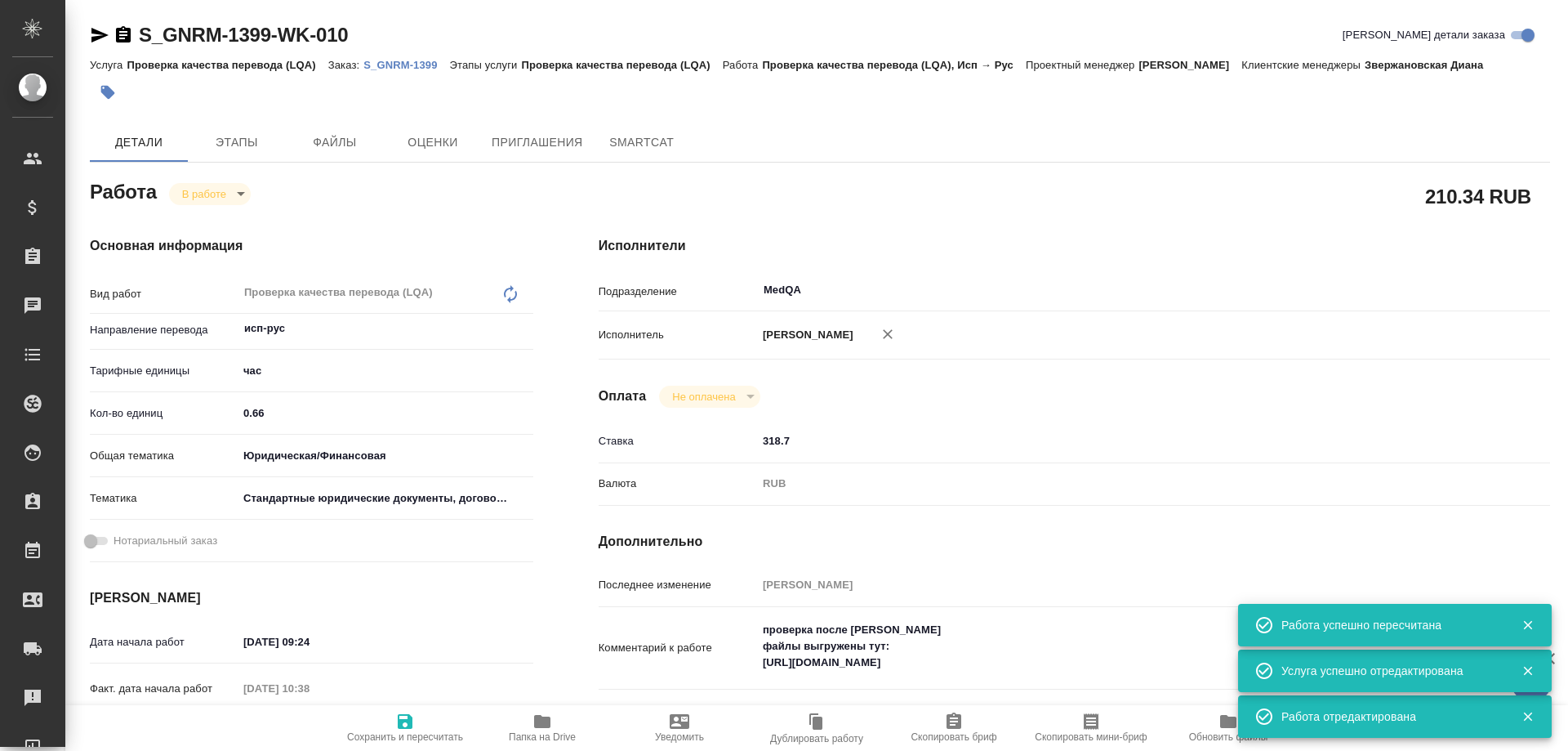
type textarea "x"
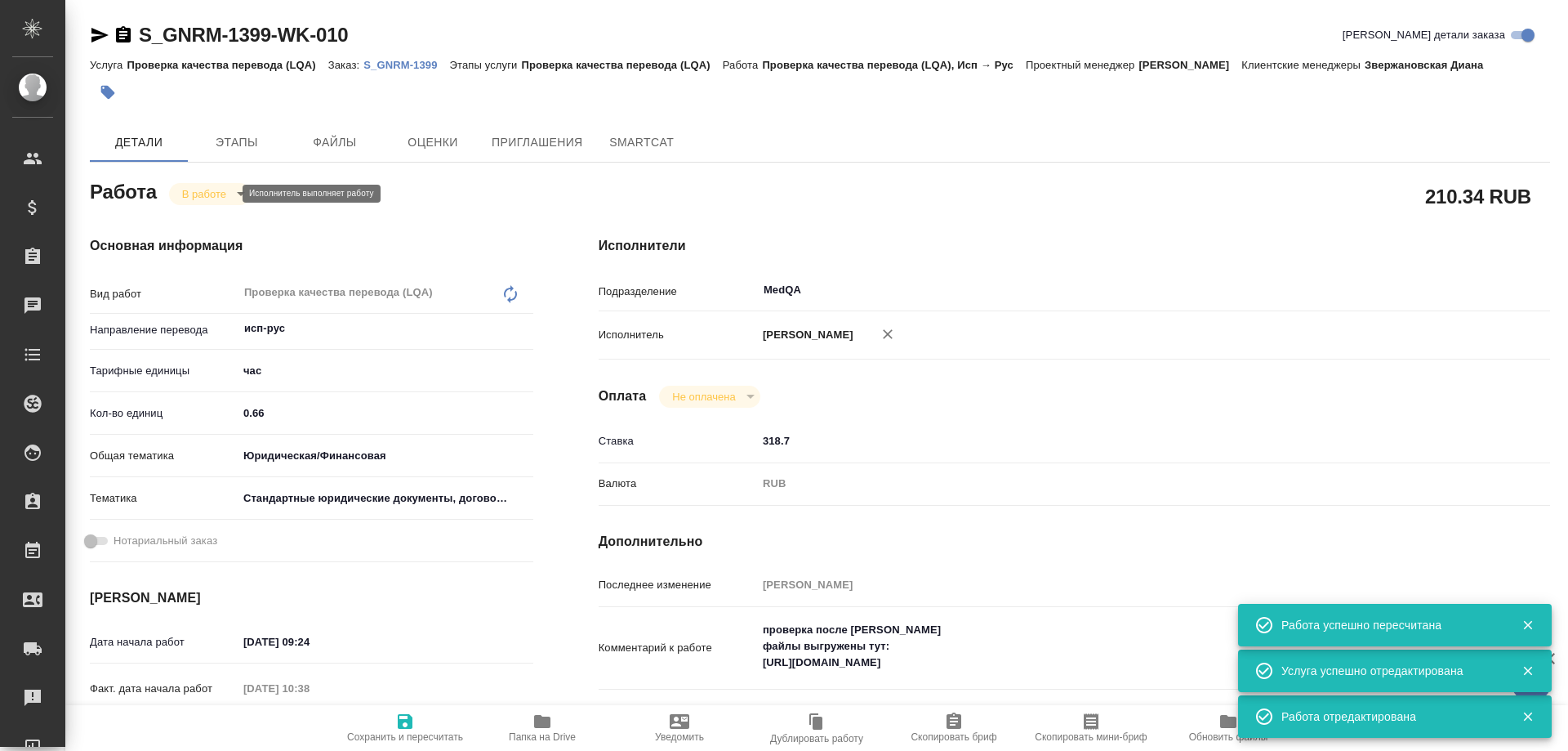
type textarea "x"
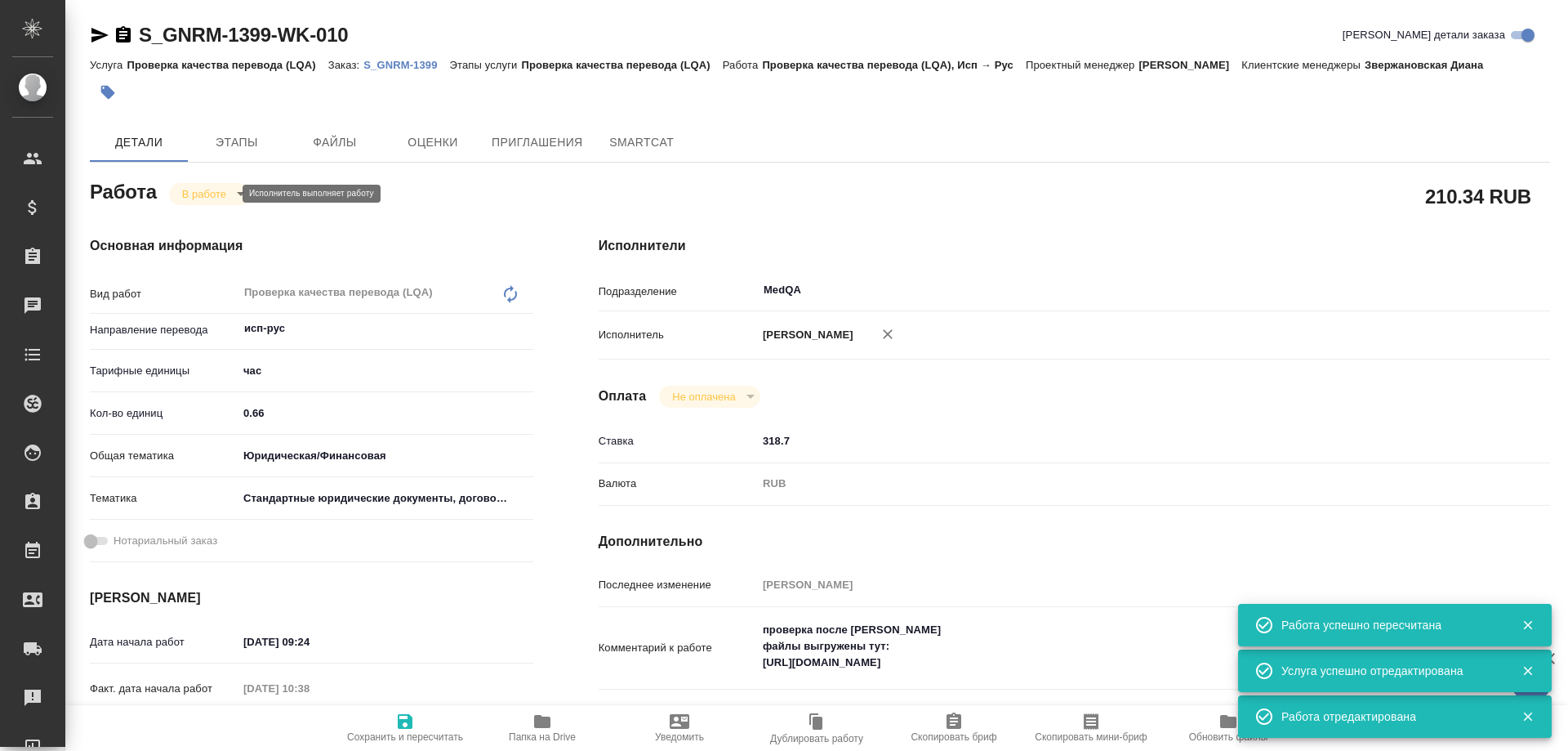
click at [201, 193] on body "🙏 .cls-1 fill:#fff; AWATERA Solovyova Elena Клиенты Спецификации Заказы 0 Чаты …" at bounding box center [784, 376] width 1568 height 751
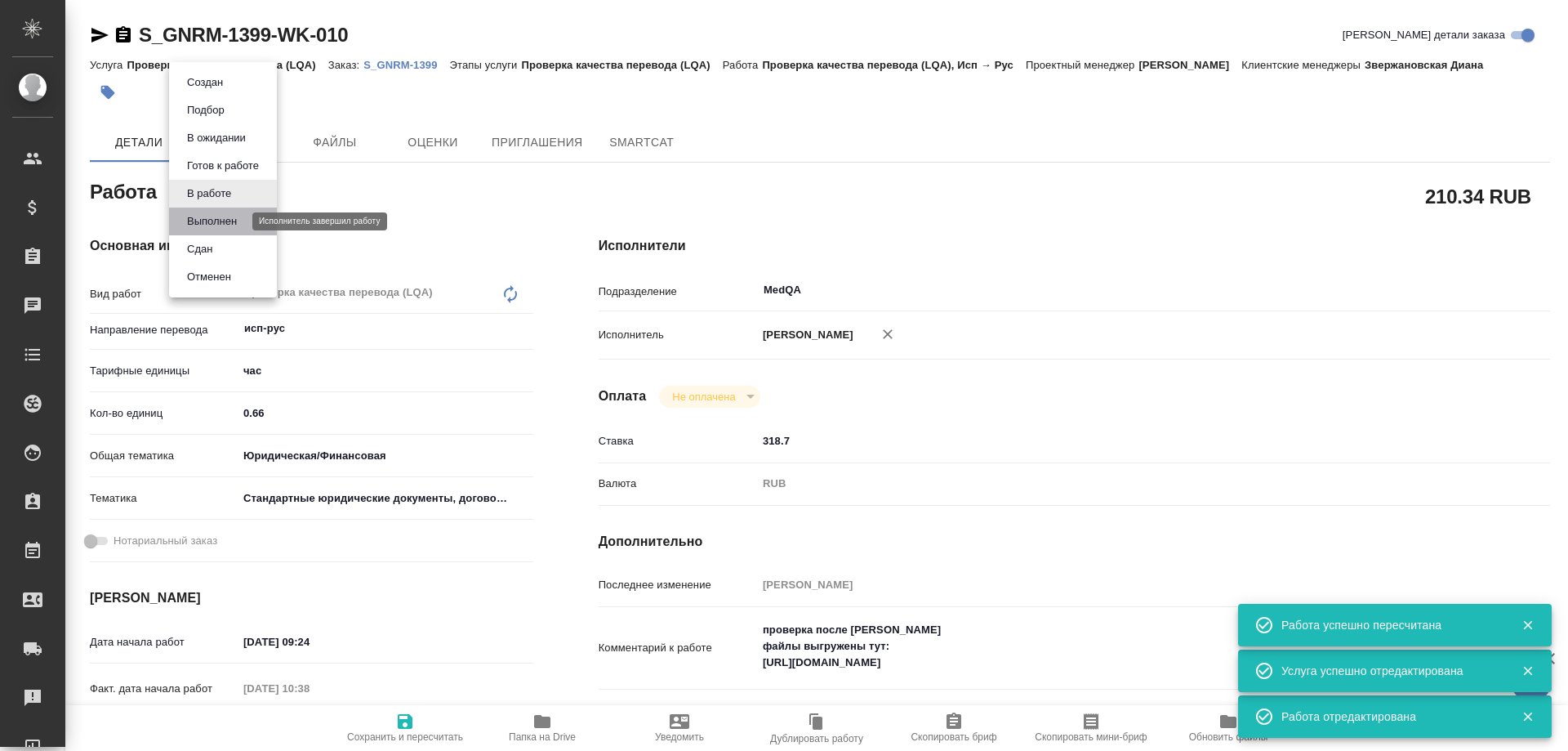
click at [203, 220] on button "Выполнен" at bounding box center [212, 221] width 60 height 18
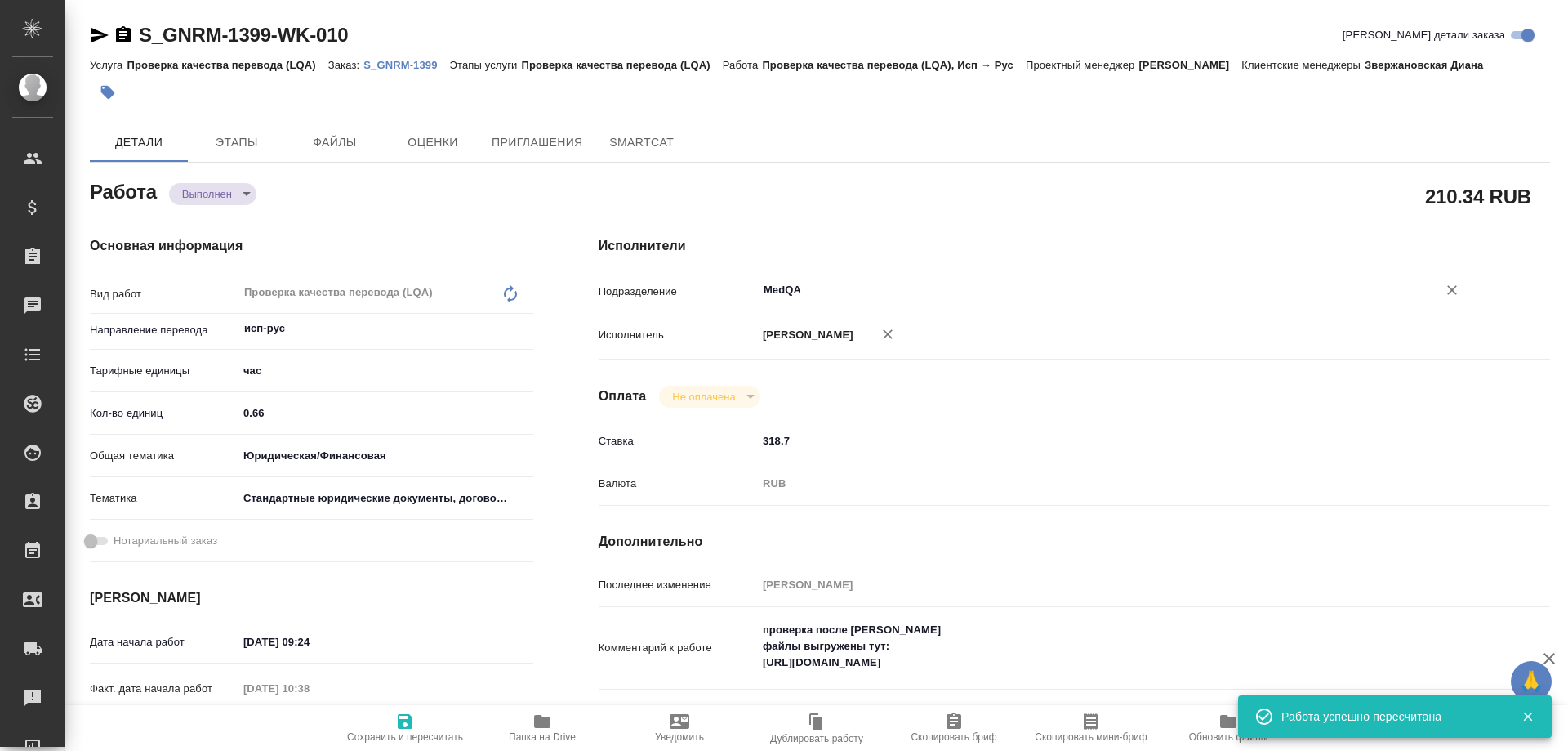
type textarea "x"
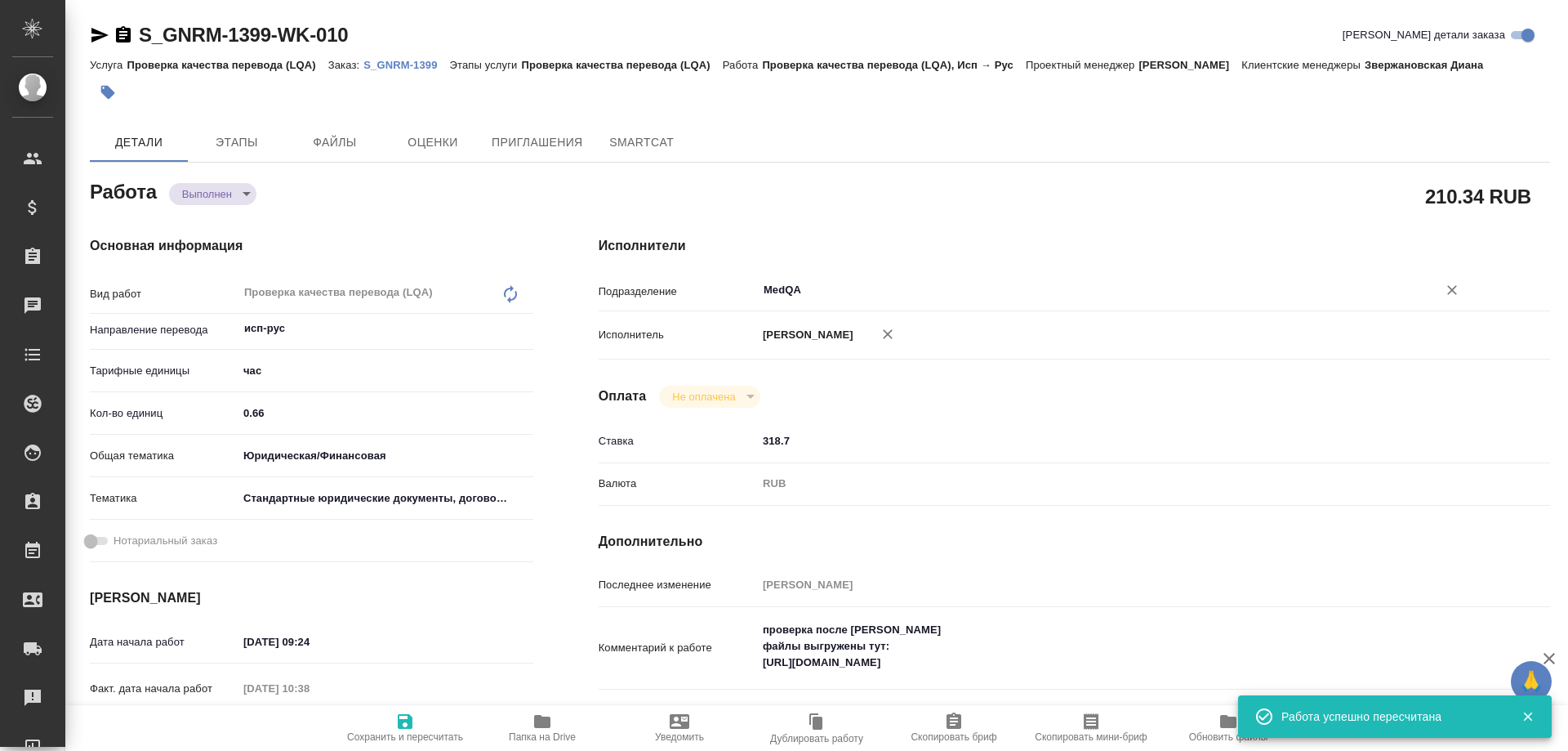
type textarea "x"
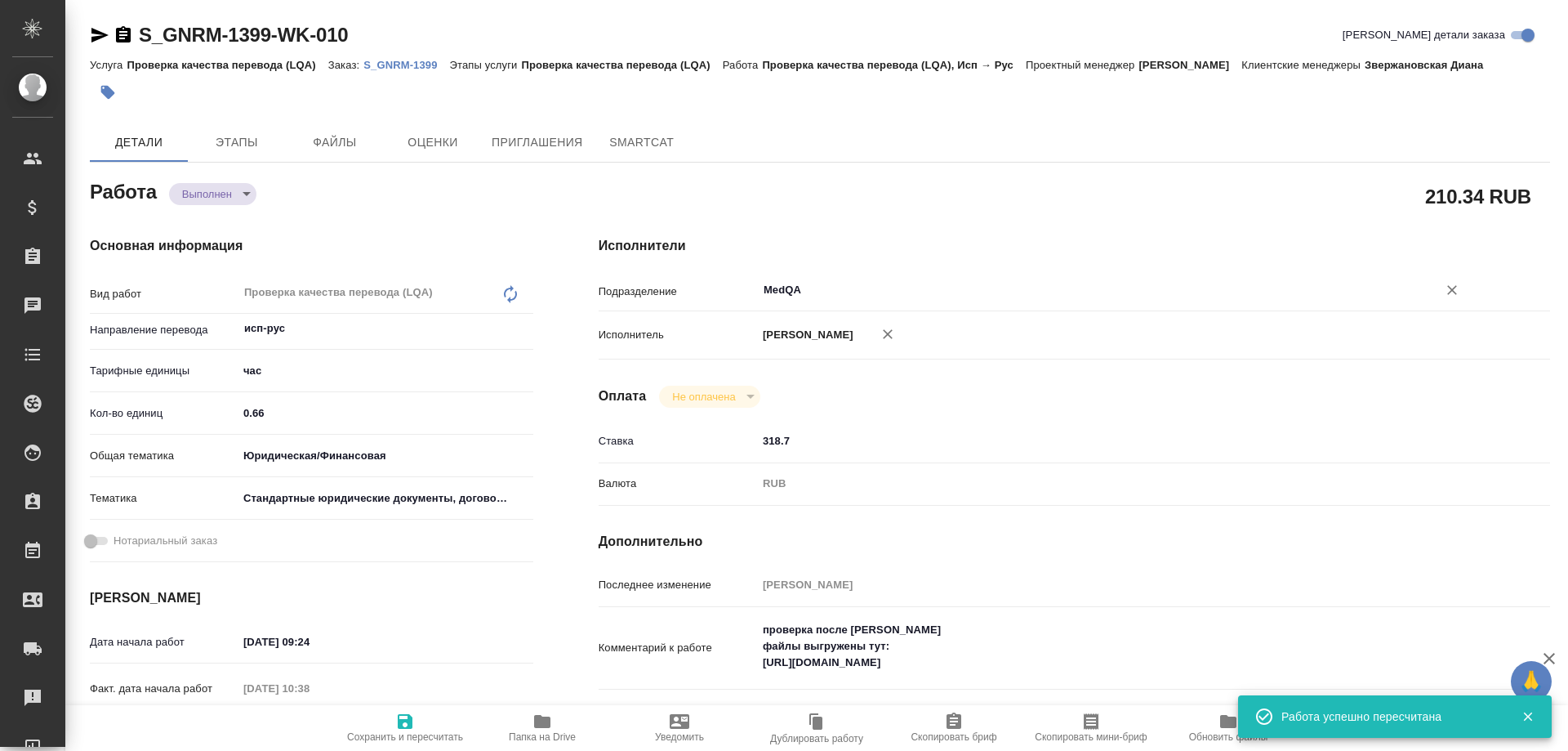
type textarea "x"
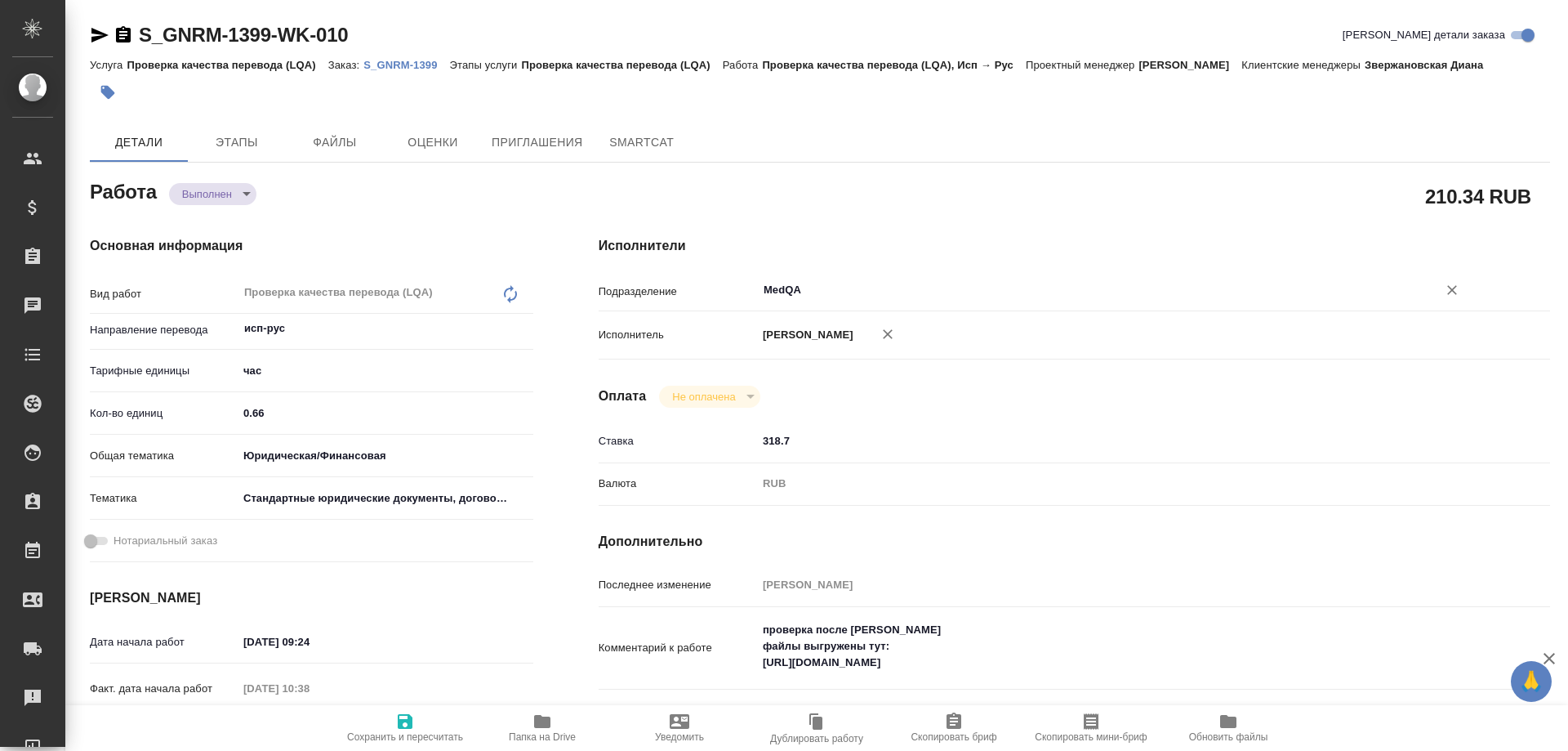
type textarea "x"
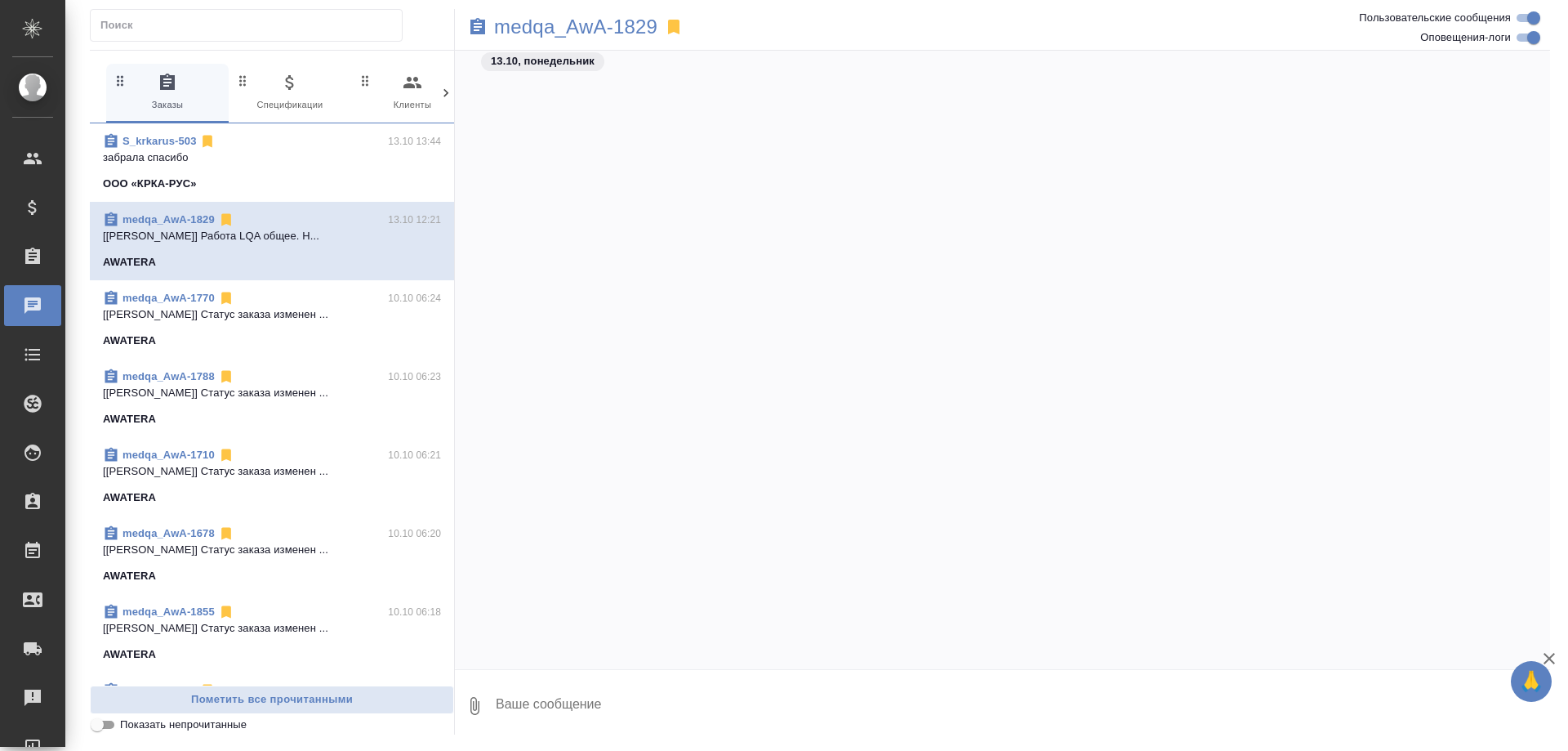
scroll to position [491281, 0]
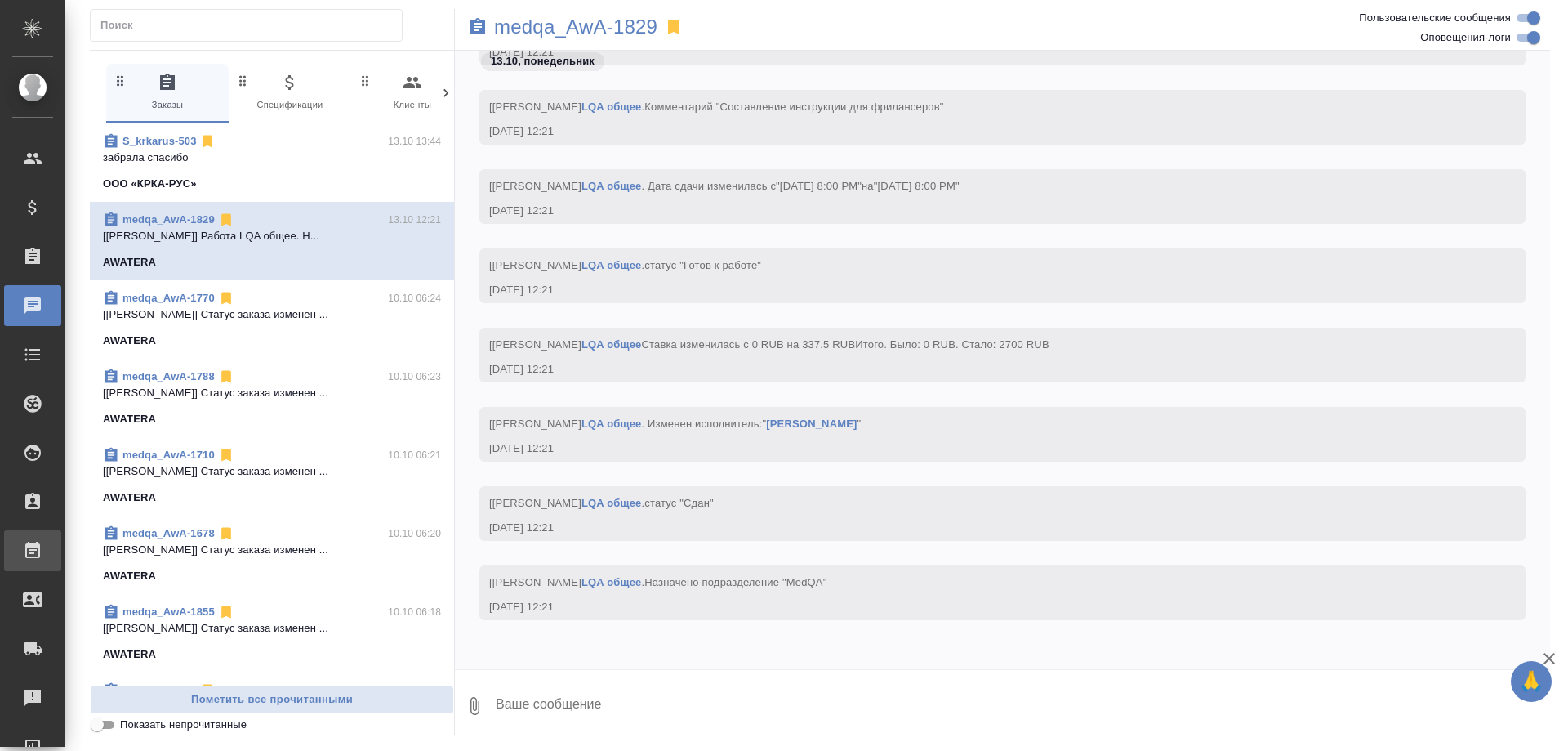
click at [32, 554] on div "Работы" at bounding box center [12, 550] width 41 height 24
